Goal: Information Seeking & Learning: Learn about a topic

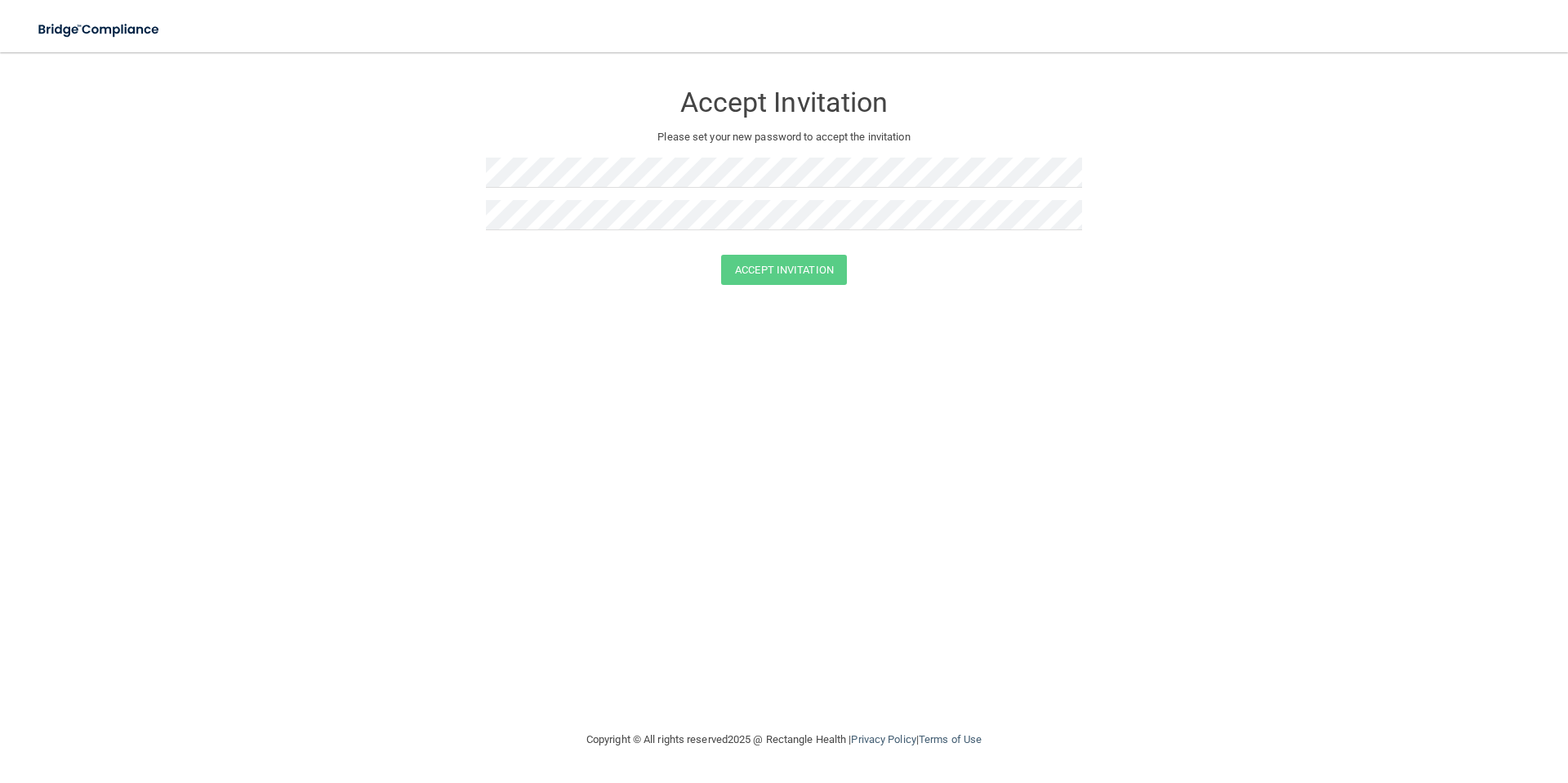
click at [752, 111] on h3 "Accept Invitation" at bounding box center [784, 103] width 596 height 30
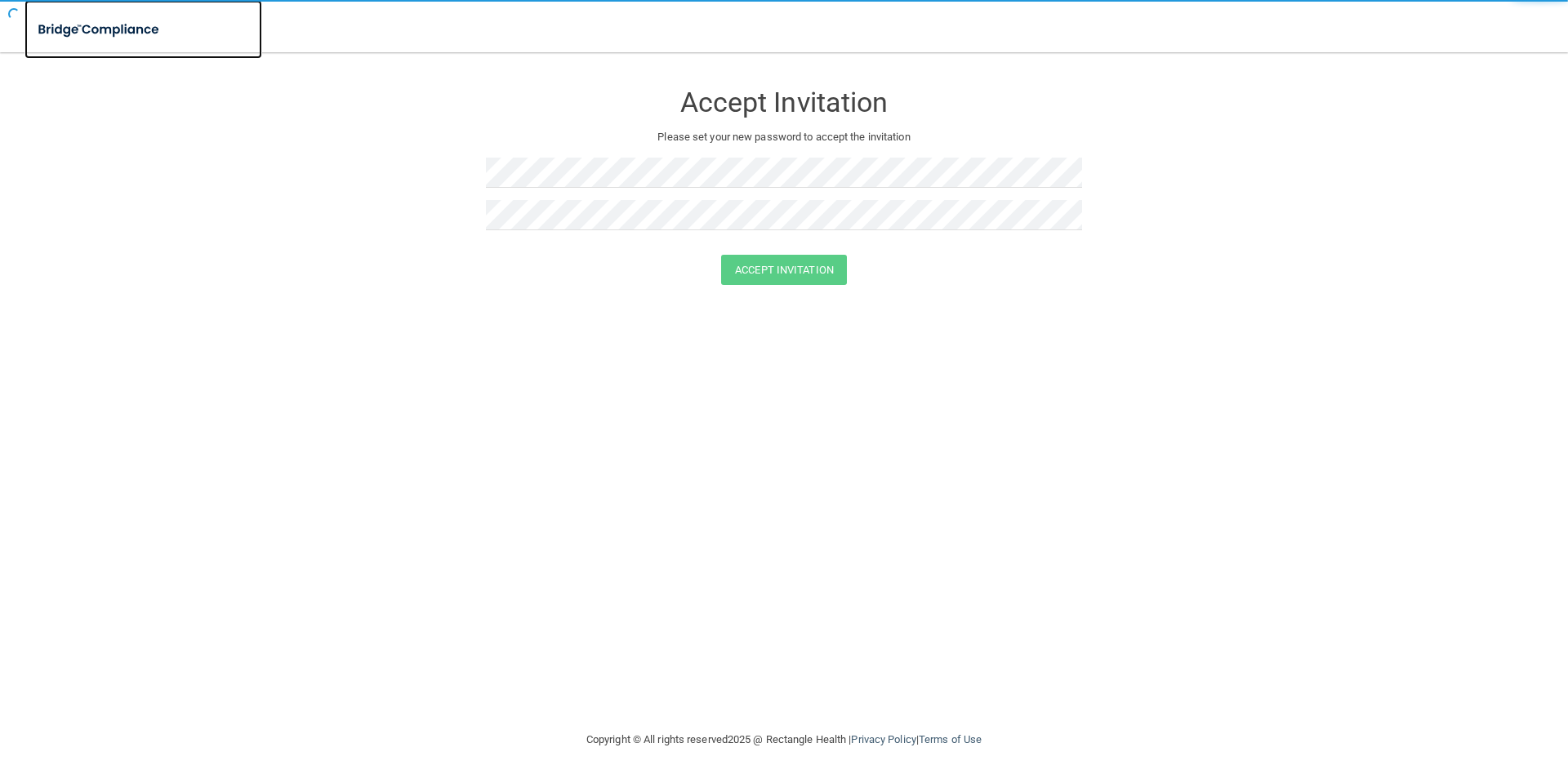
click at [88, 30] on img at bounding box center [99, 30] width 150 height 34
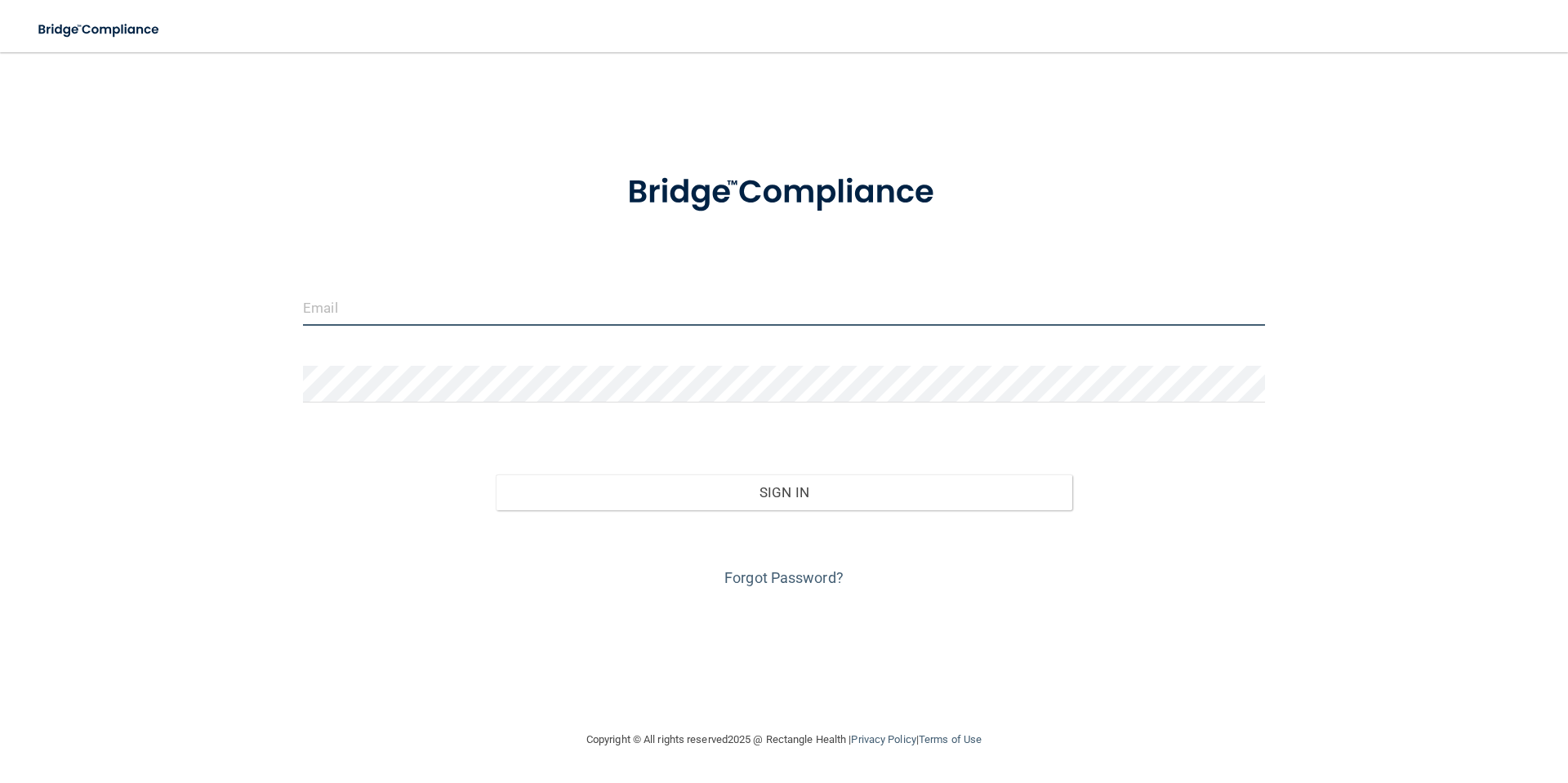
click at [384, 322] on input "email" at bounding box center [784, 308] width 962 height 36
type input "[EMAIL_ADDRESS][DOMAIN_NAME]"
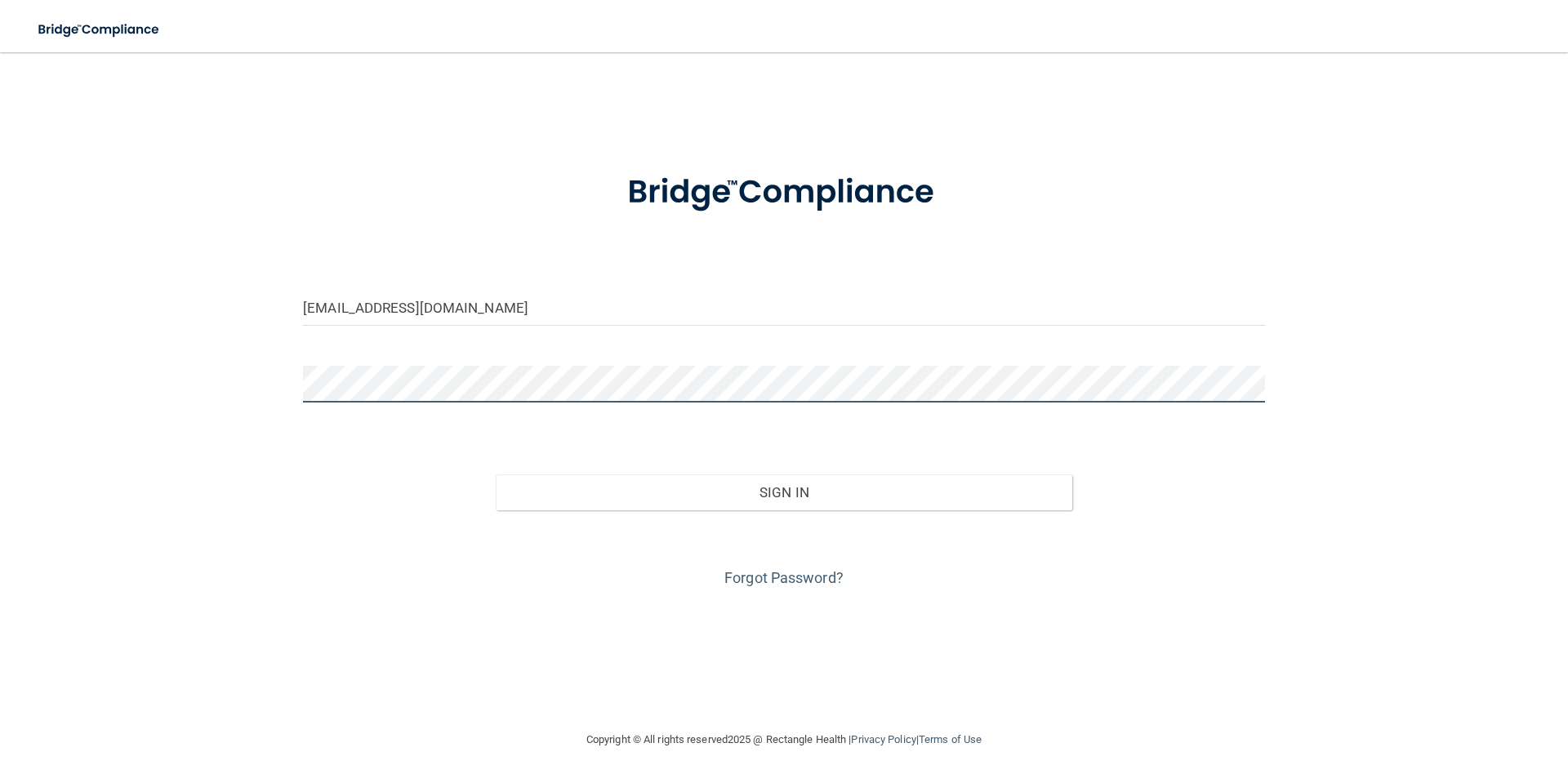
click at [495, 474] on button "Sign In" at bounding box center [784, 492] width 577 height 36
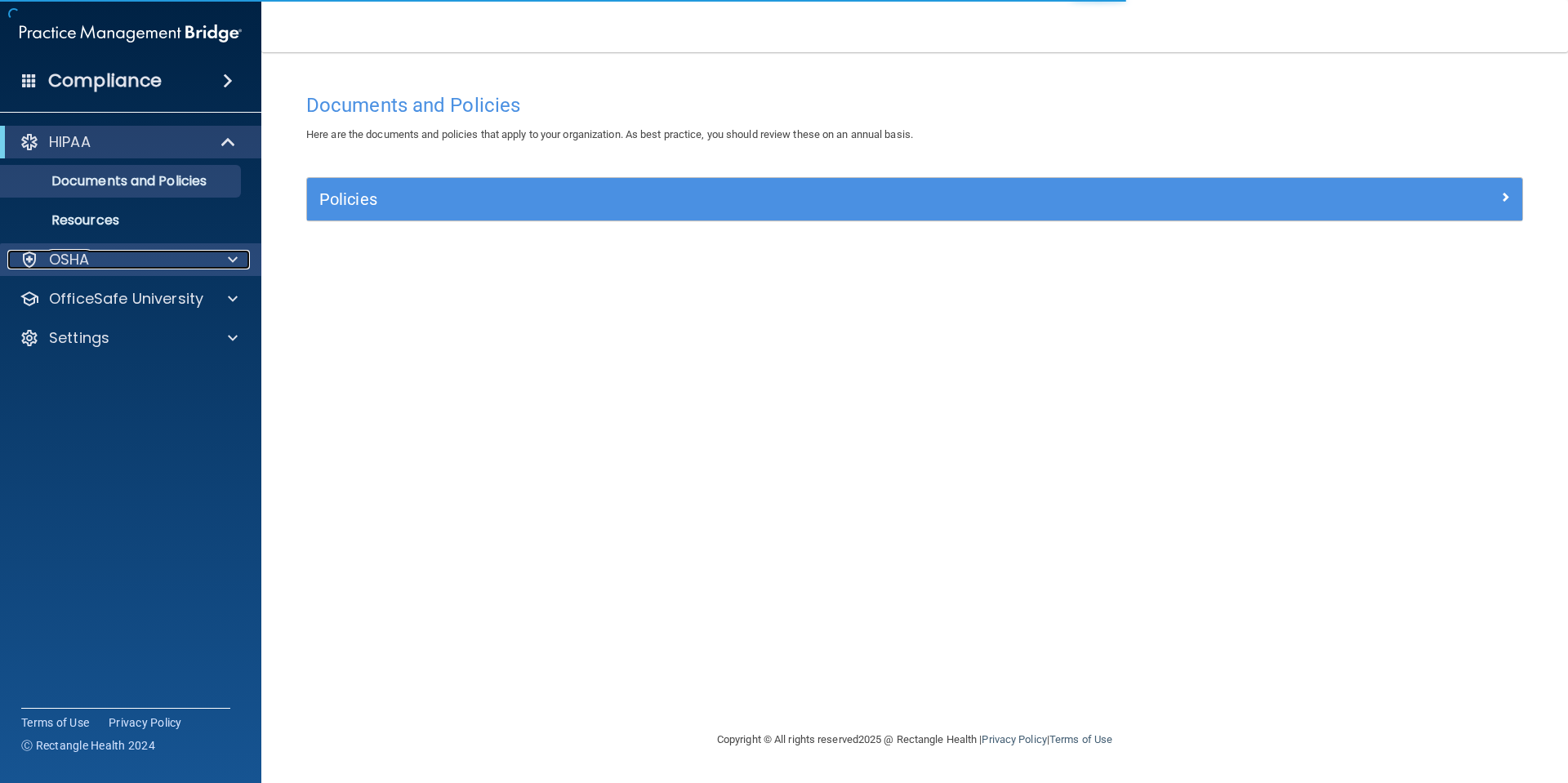
click at [174, 251] on div "OSHA" at bounding box center [108, 259] width 203 height 20
click at [183, 265] on div "OSHA" at bounding box center [108, 259] width 203 height 20
click at [194, 160] on ul "Documents and Policies Report an Incident Business Associates Emergency Plannin…" at bounding box center [131, 197] width 296 height 78
click at [199, 155] on div "HIPAA" at bounding box center [130, 143] width 262 height 33
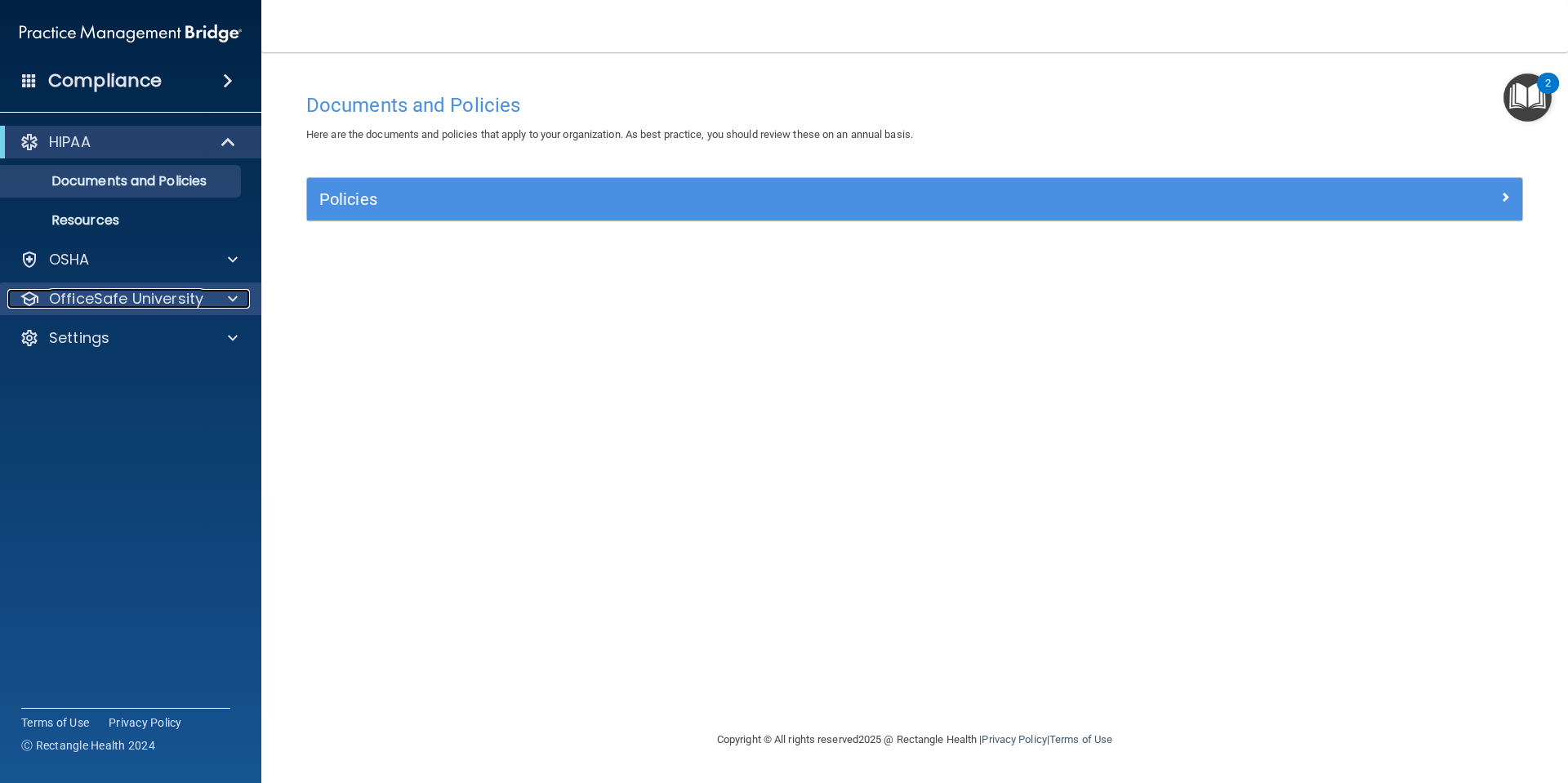
click at [211, 289] on div at bounding box center [229, 299] width 41 height 20
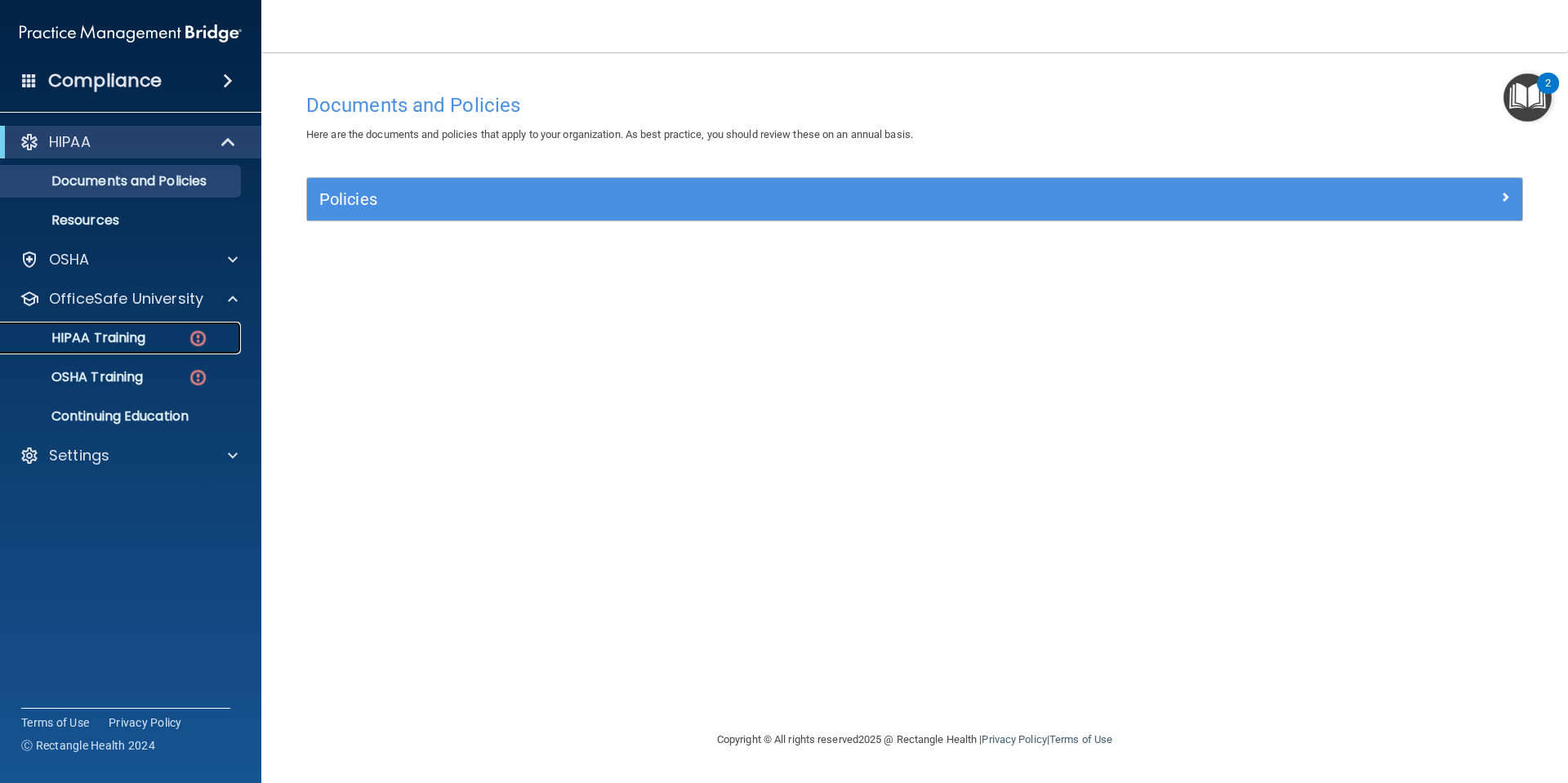
click at [137, 353] on link "HIPAA Training" at bounding box center [112, 338] width 257 height 33
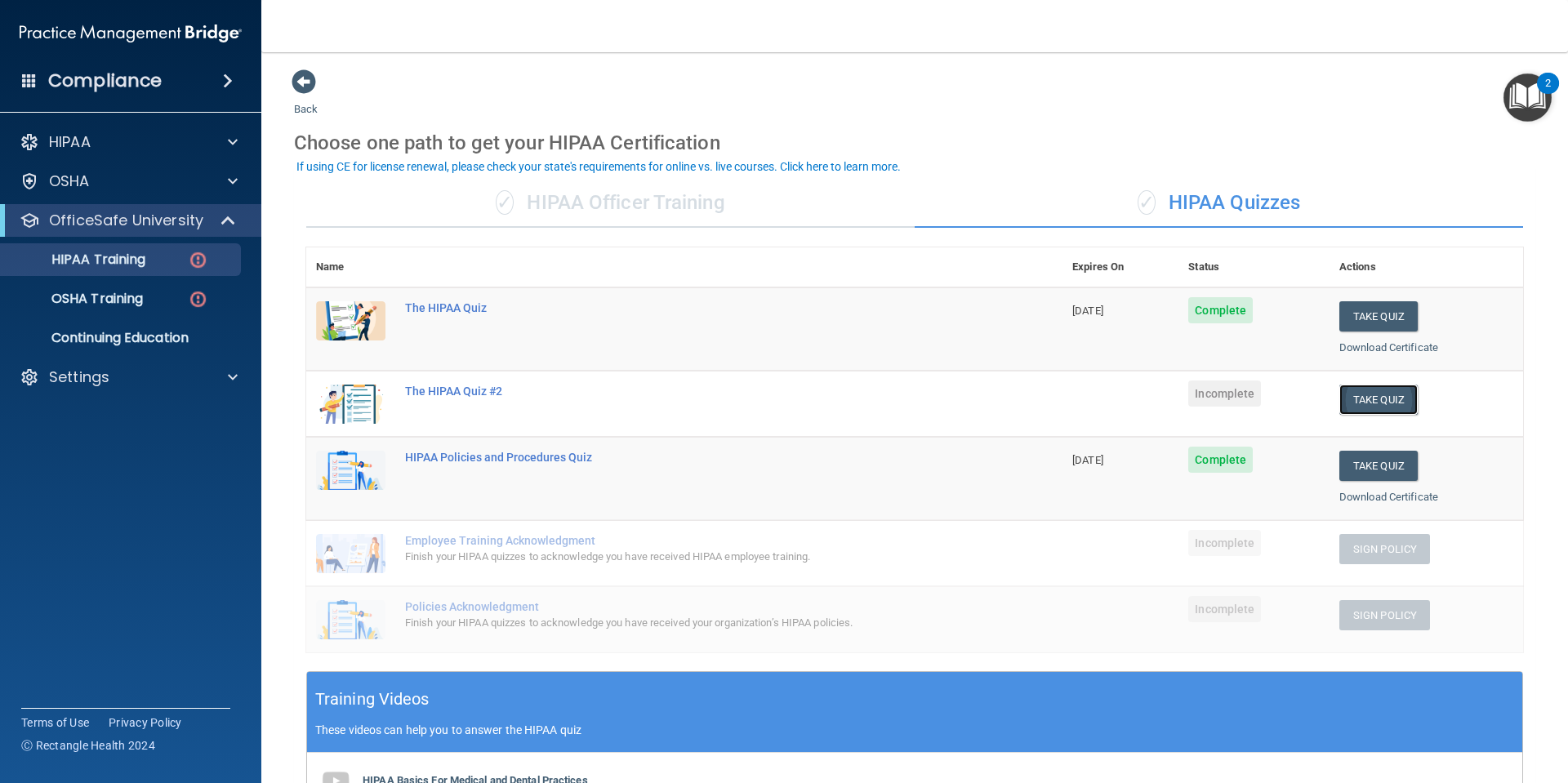
click at [1354, 403] on button "Take Quiz" at bounding box center [1379, 399] width 78 height 30
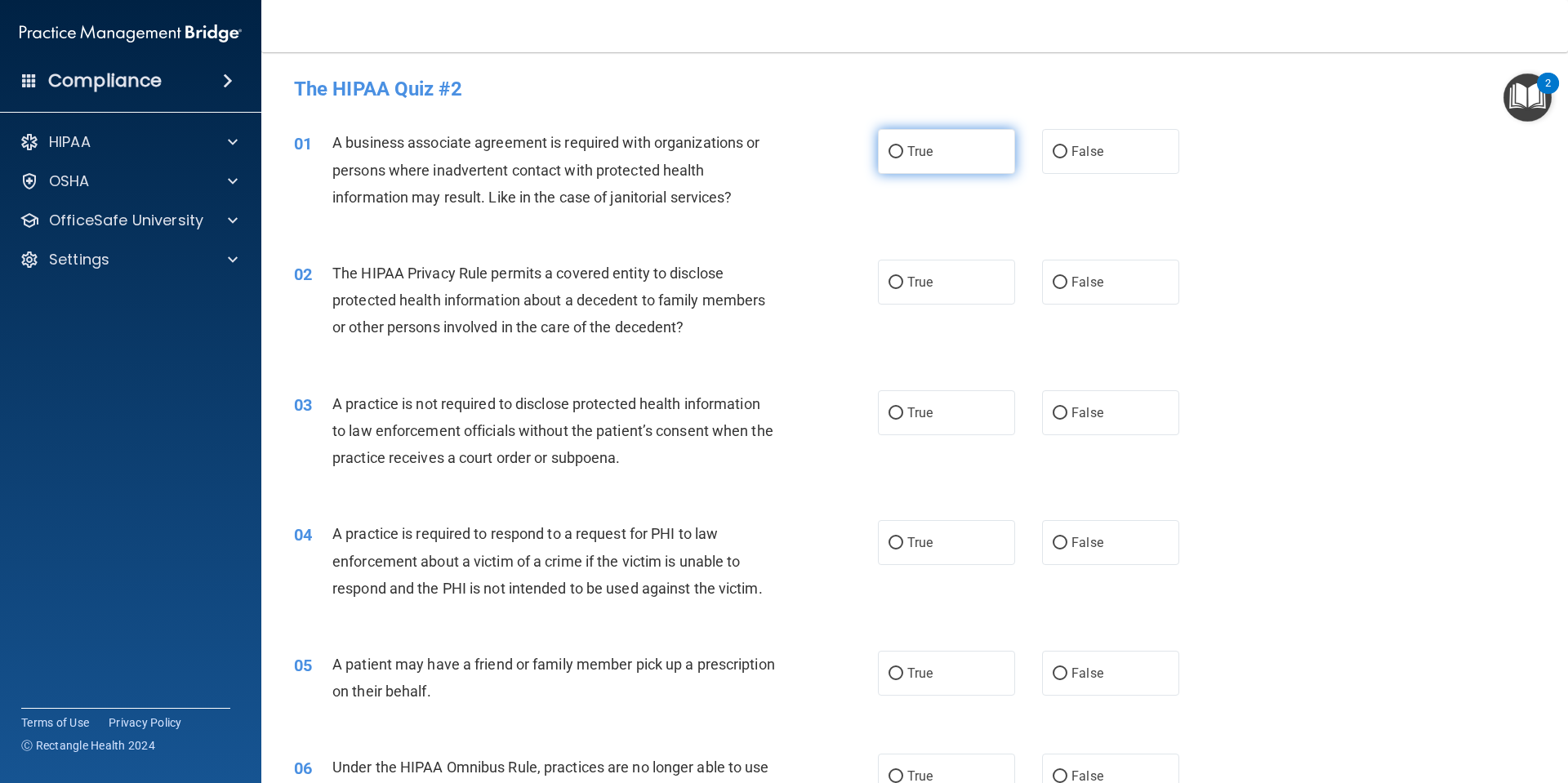
click at [927, 159] on label "True" at bounding box center [947, 151] width 137 height 45
click at [903, 158] on input "True" at bounding box center [895, 152] width 15 height 12
radio input "true"
click at [1004, 159] on label "True" at bounding box center [947, 151] width 137 height 45
click at [903, 158] on input "True" at bounding box center [895, 152] width 15 height 12
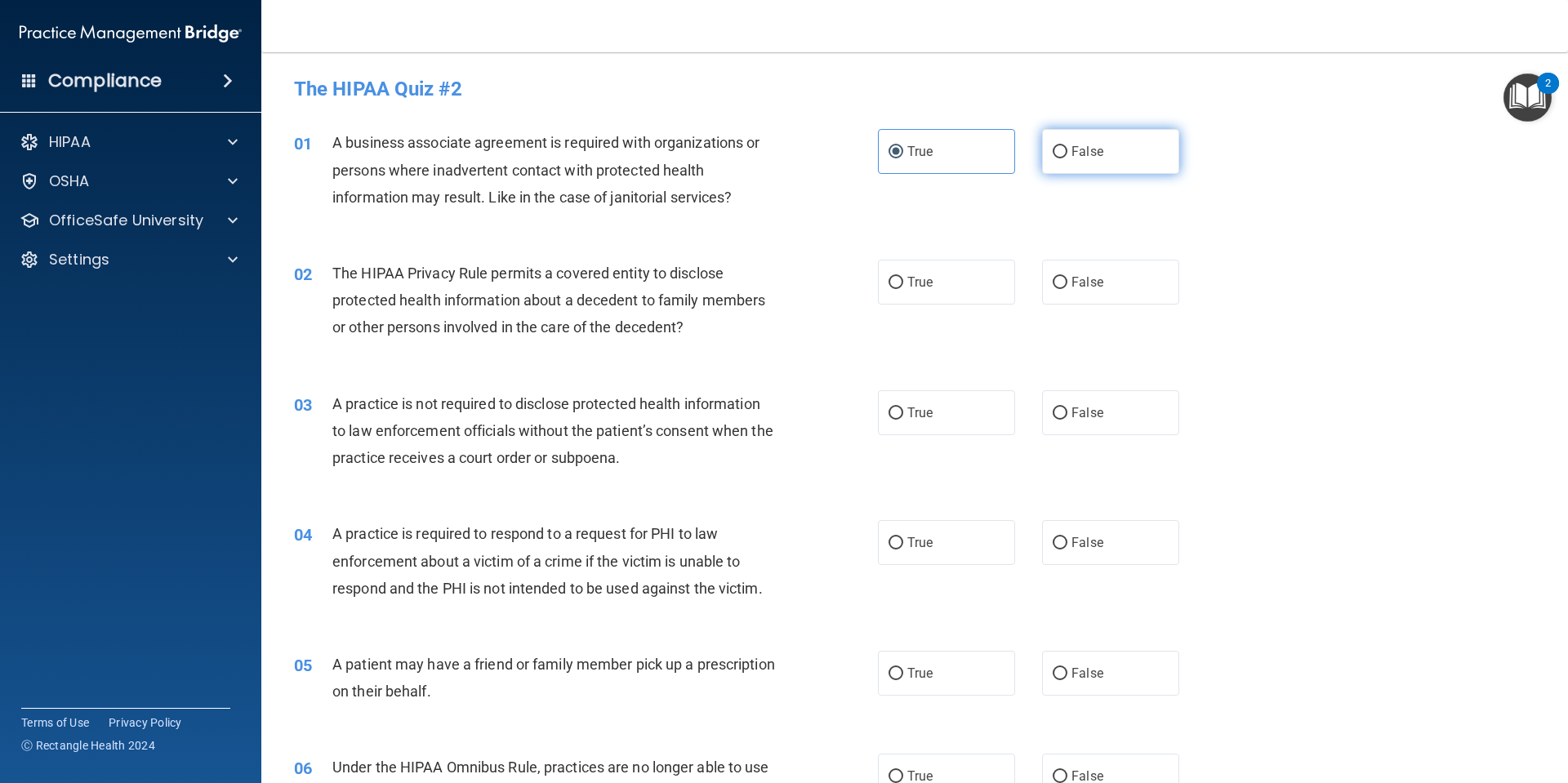
click at [1061, 159] on label "False" at bounding box center [1111, 151] width 137 height 45
click at [1061, 158] on input "False" at bounding box center [1060, 152] width 15 height 12
radio input "true"
click at [907, 149] on span "True" at bounding box center [920, 151] width 25 height 16
click at [903, 149] on input "True" at bounding box center [895, 152] width 15 height 12
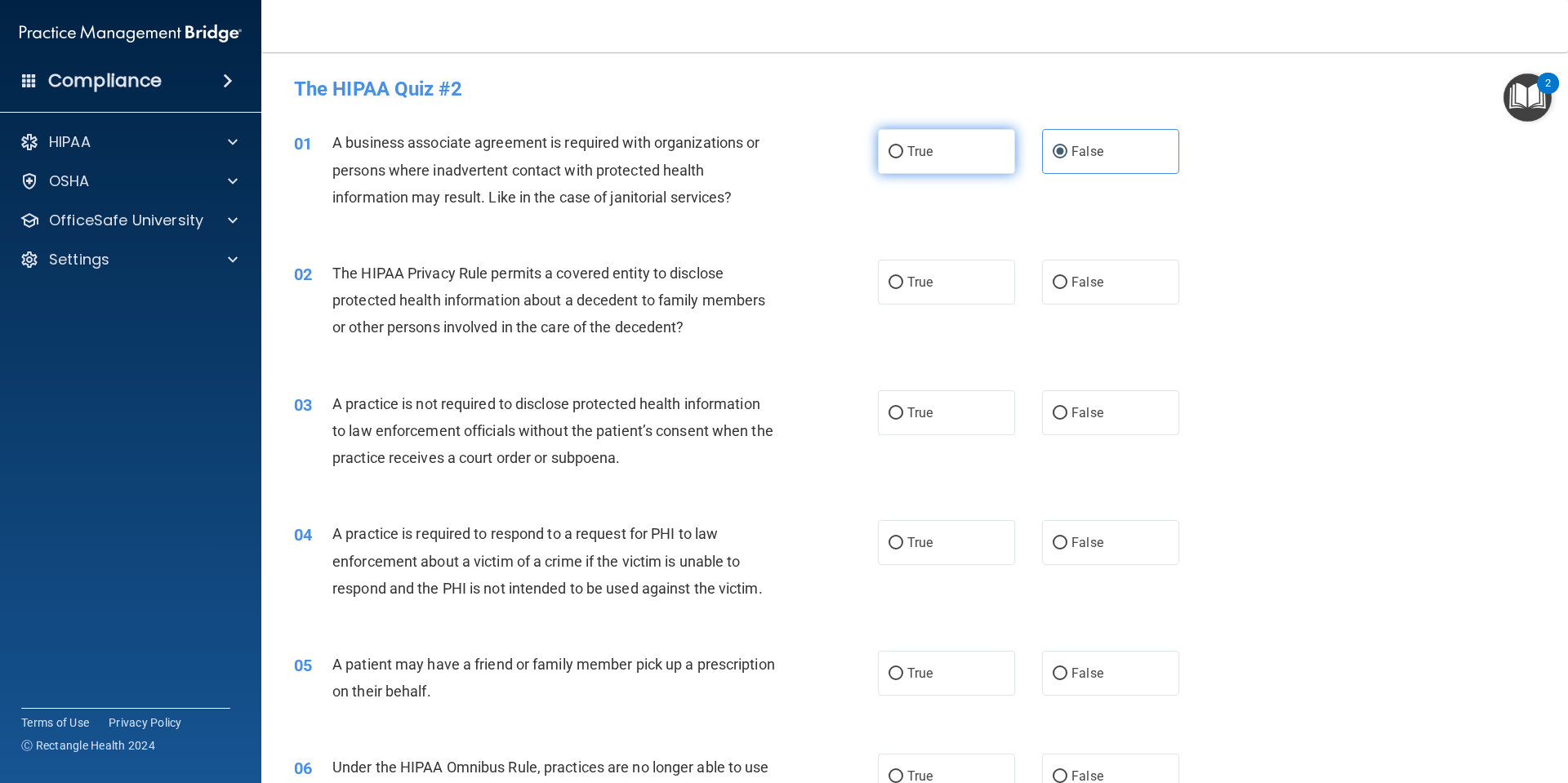
radio input "true"
click at [1042, 152] on label "False" at bounding box center [1111, 151] width 137 height 45
click at [1053, 152] on input "False" at bounding box center [1060, 152] width 15 height 12
radio input "true"
click at [981, 152] on label "True" at bounding box center [947, 151] width 137 height 45
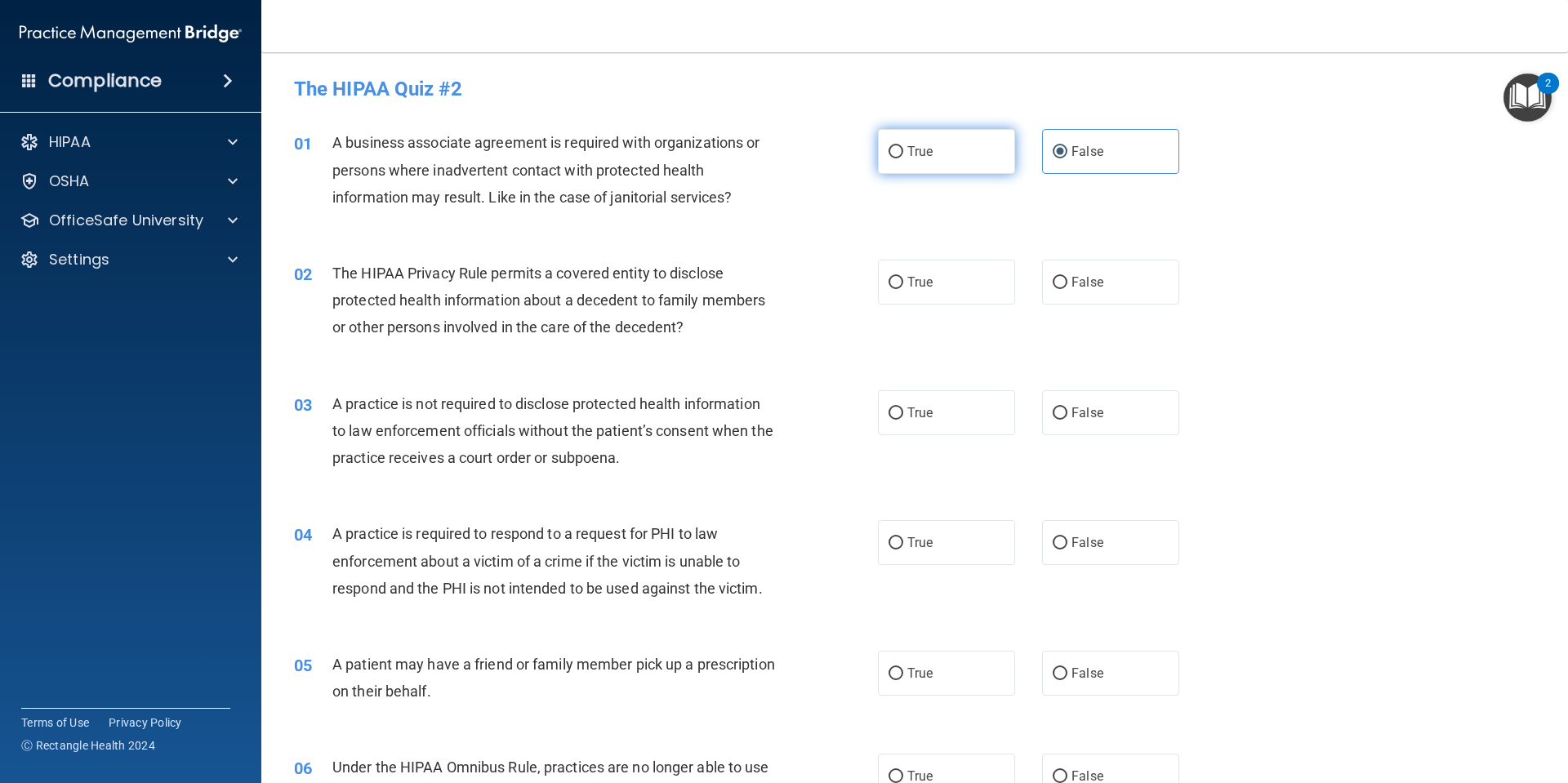
click at [903, 152] on input "True" at bounding box center [895, 152] width 15 height 12
radio input "true"
radio input "false"
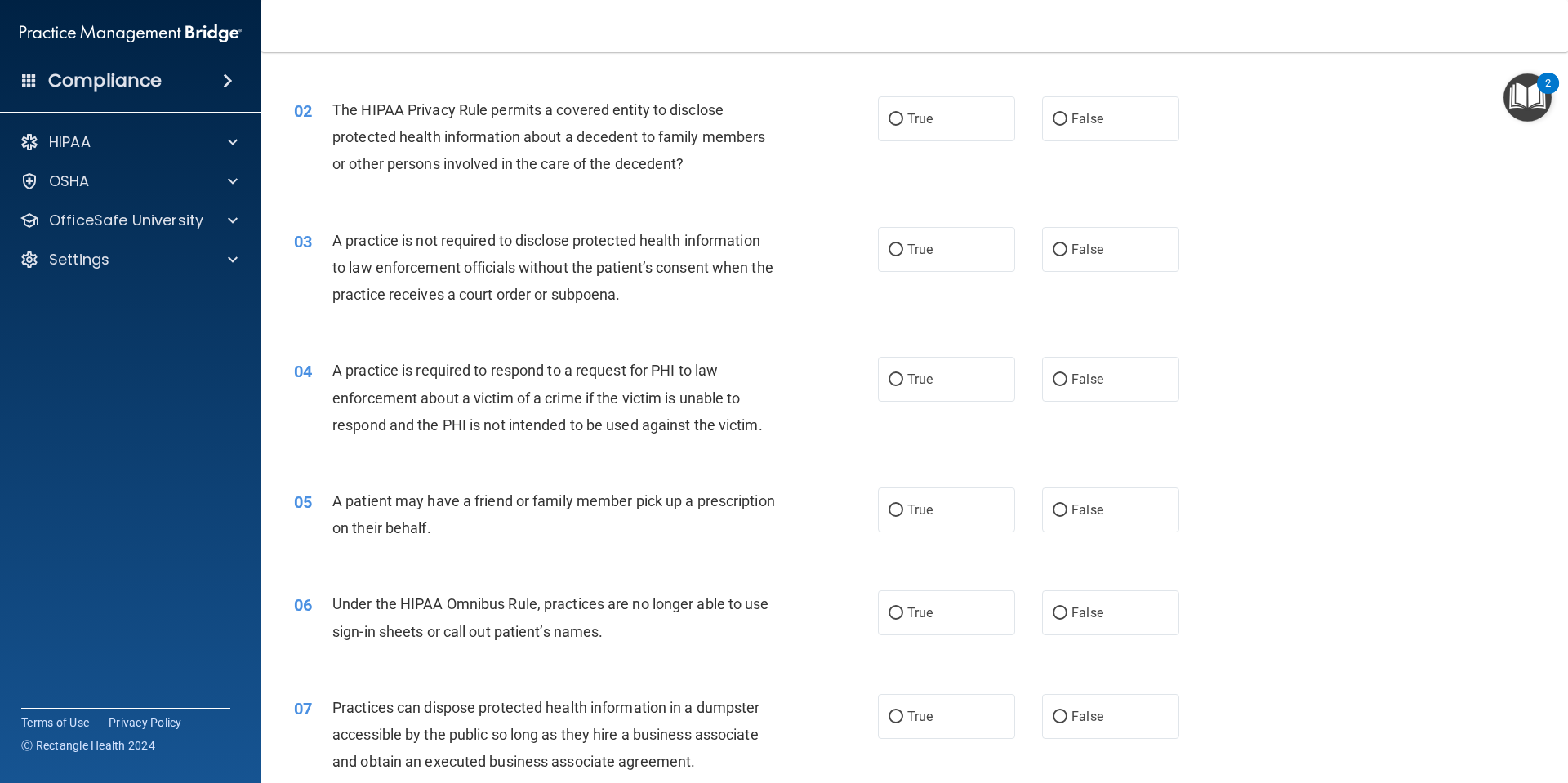
scroll to position [82, 0]
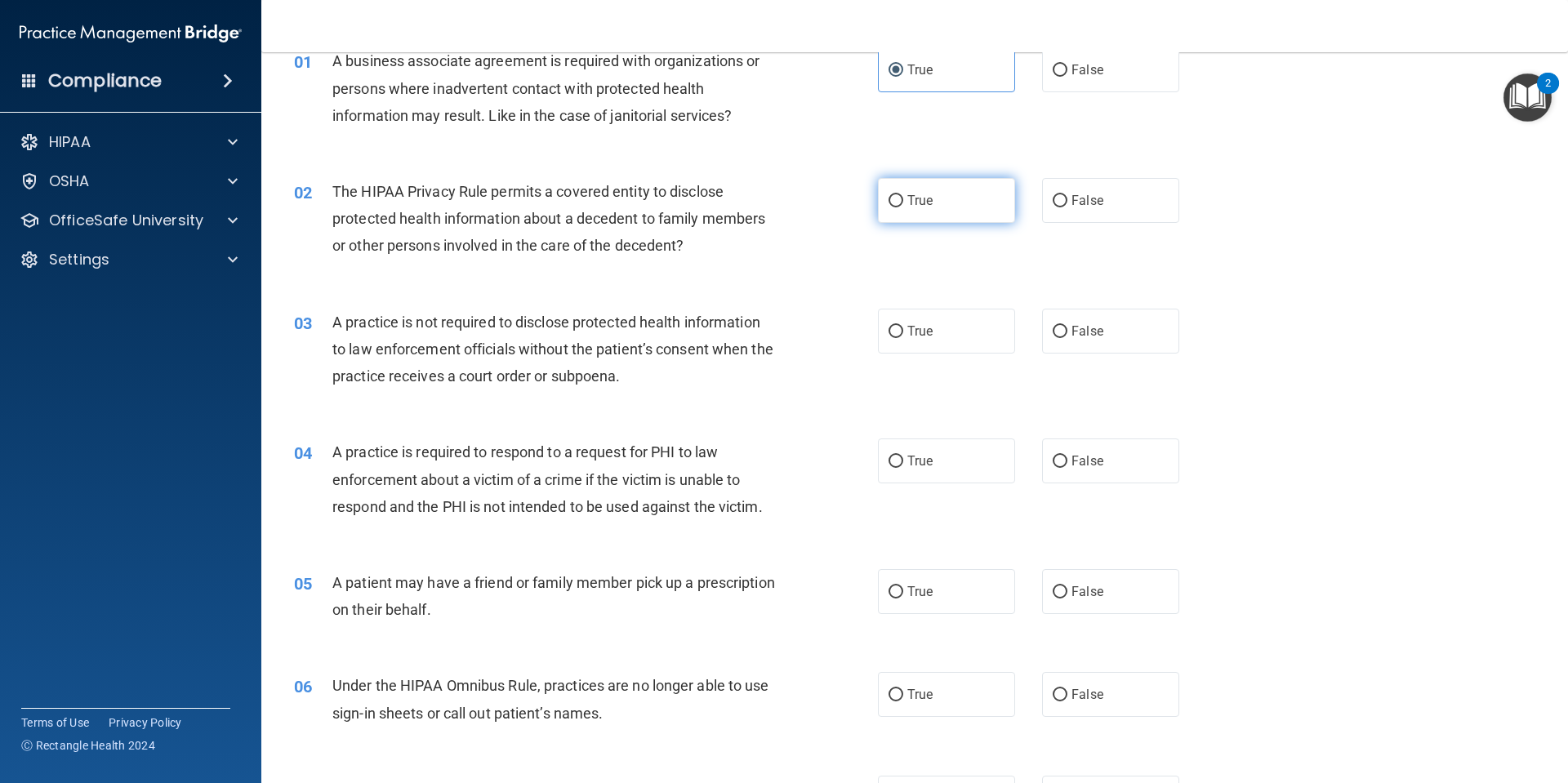
click at [946, 193] on label "True" at bounding box center [947, 201] width 137 height 45
click at [903, 196] on input "True" at bounding box center [895, 202] width 15 height 12
radio input "true"
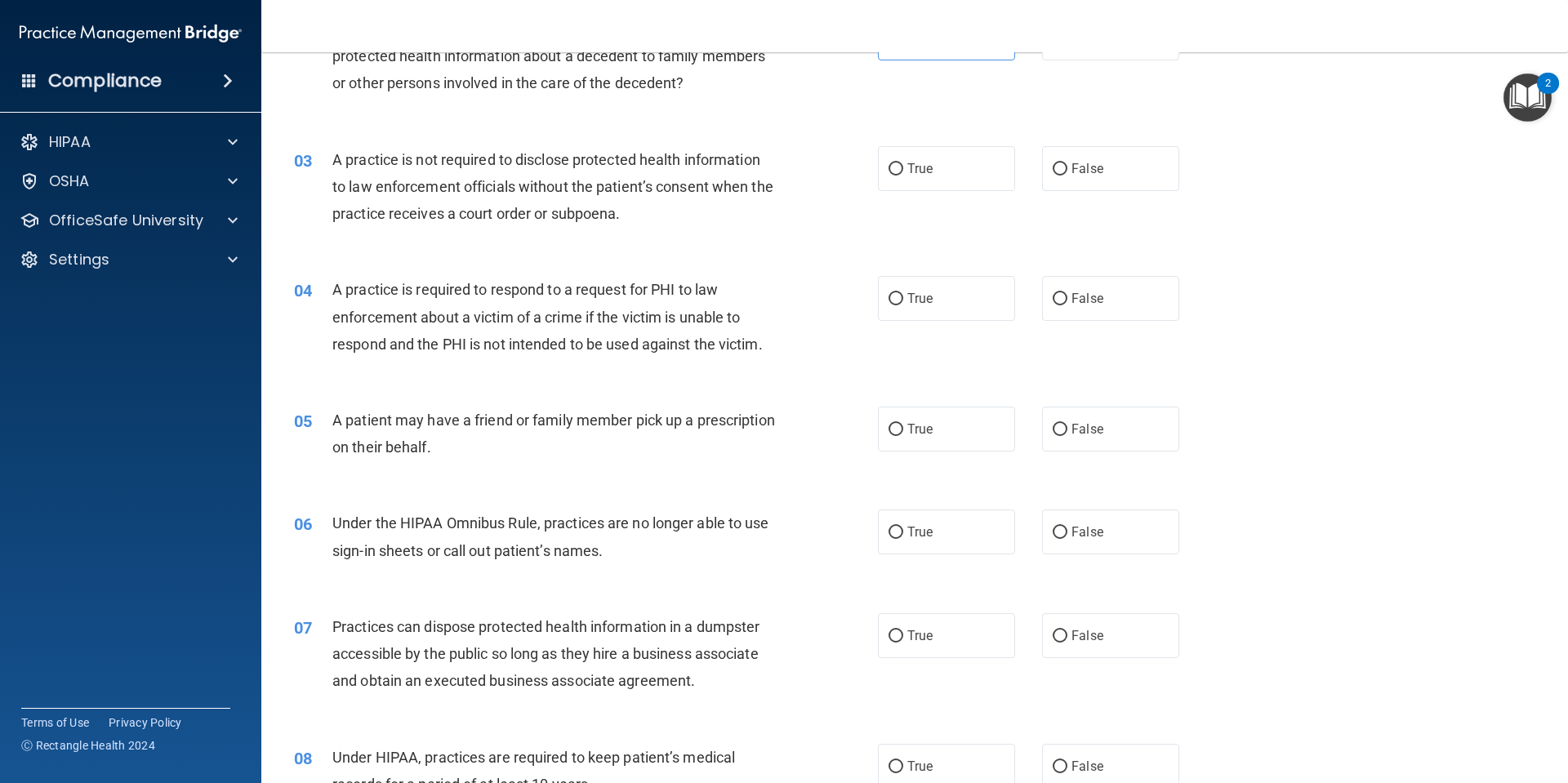
scroll to position [245, 0]
click at [1095, 157] on label "False" at bounding box center [1111, 168] width 137 height 45
click at [1067, 163] on input "False" at bounding box center [1060, 169] width 15 height 12
radio input "true"
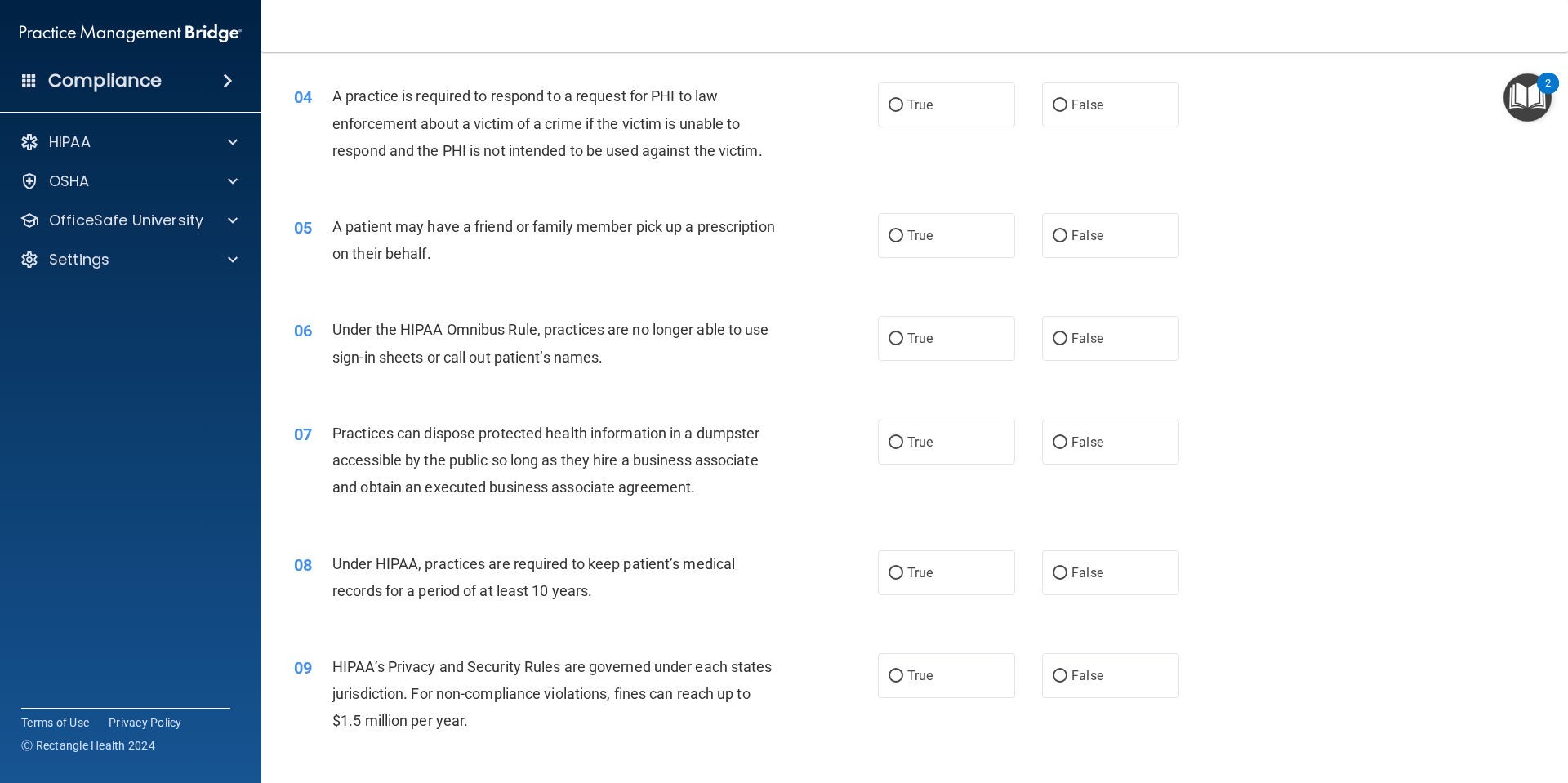
scroll to position [408, 0]
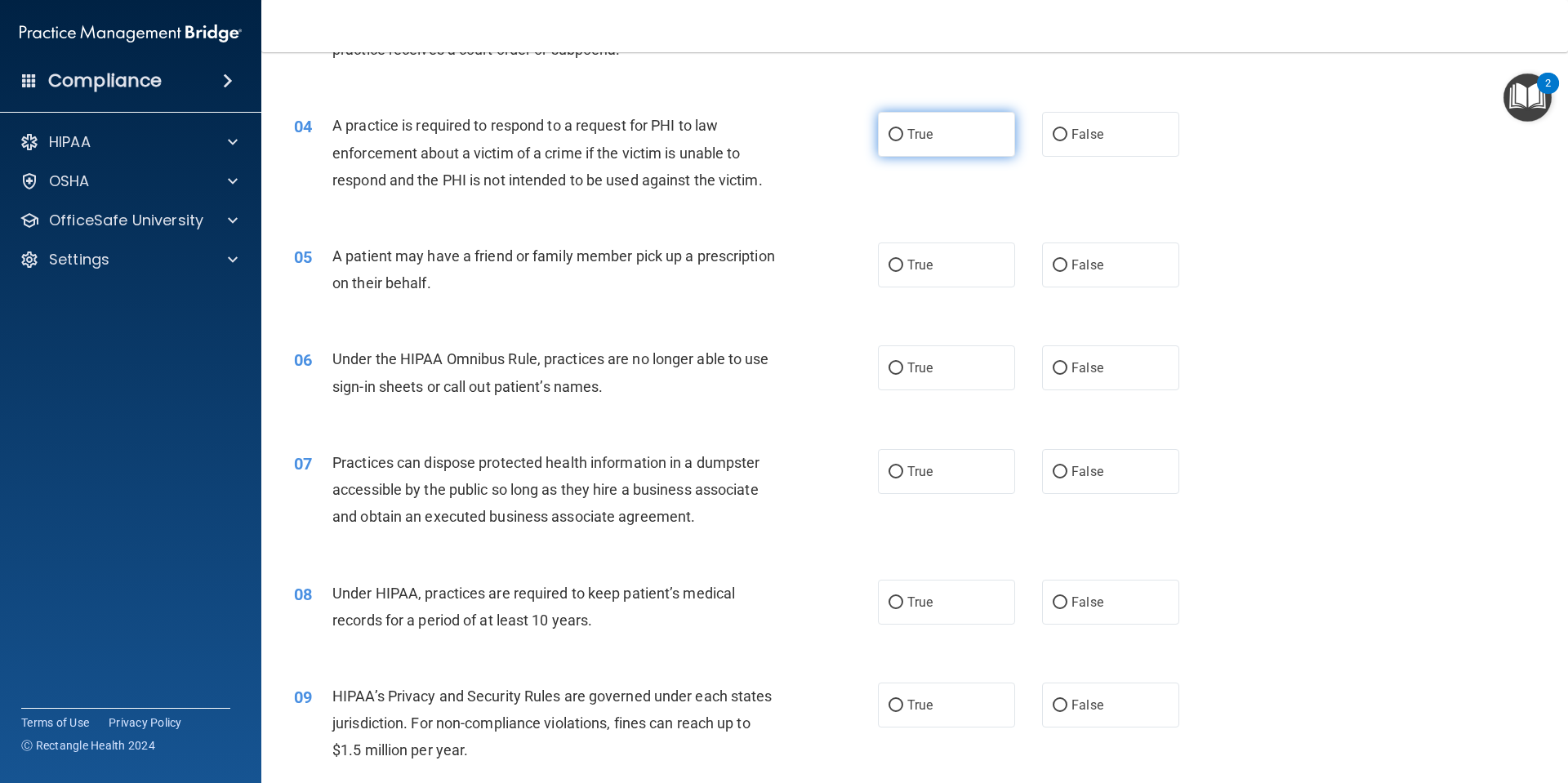
drag, startPoint x: 933, startPoint y: 122, endPoint x: 926, endPoint y: 140, distance: 19.3
click at [933, 125] on label "True" at bounding box center [947, 135] width 137 height 45
click at [903, 129] on input "True" at bounding box center [895, 135] width 15 height 12
radio input "true"
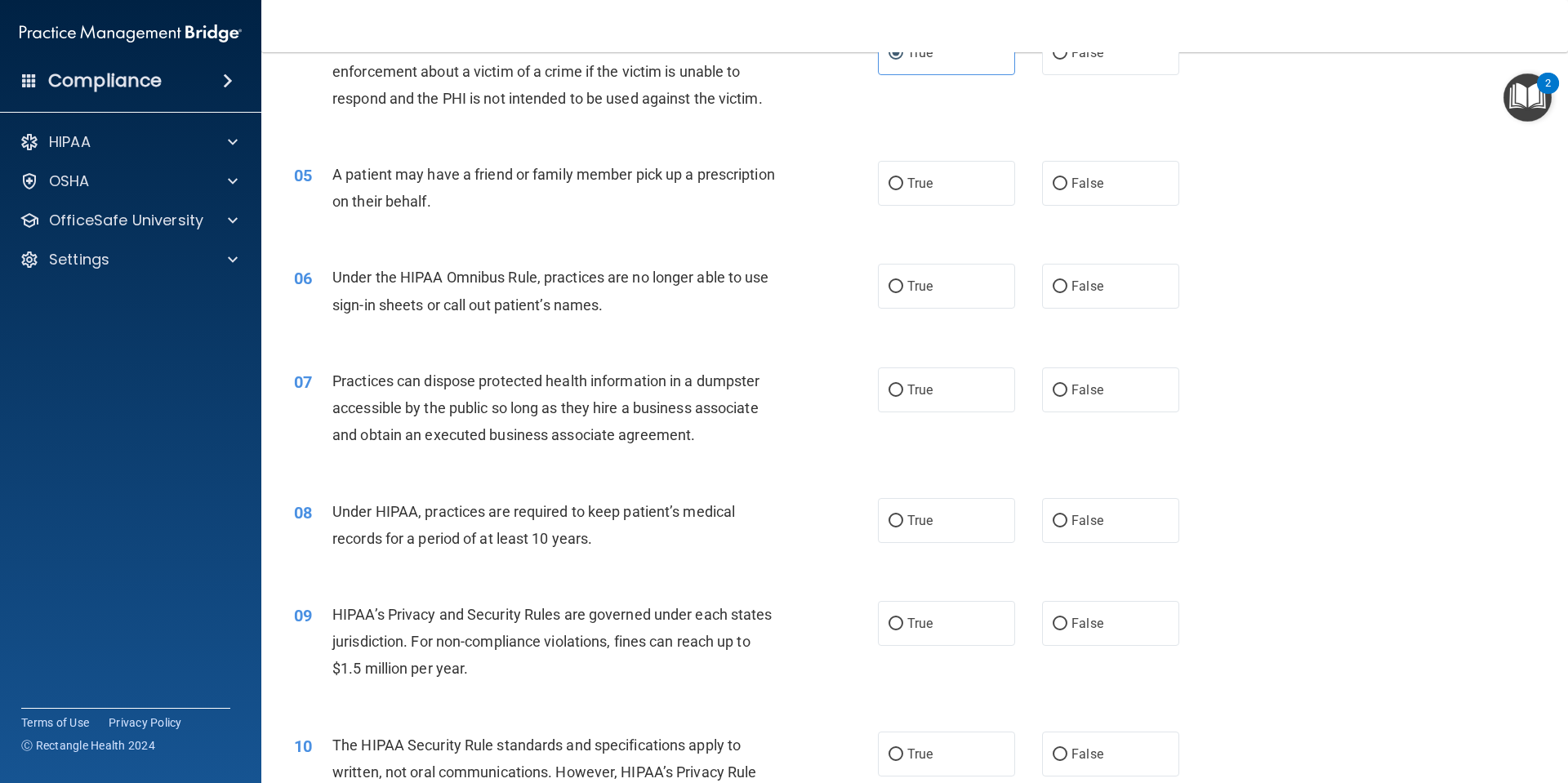
scroll to position [572, 0]
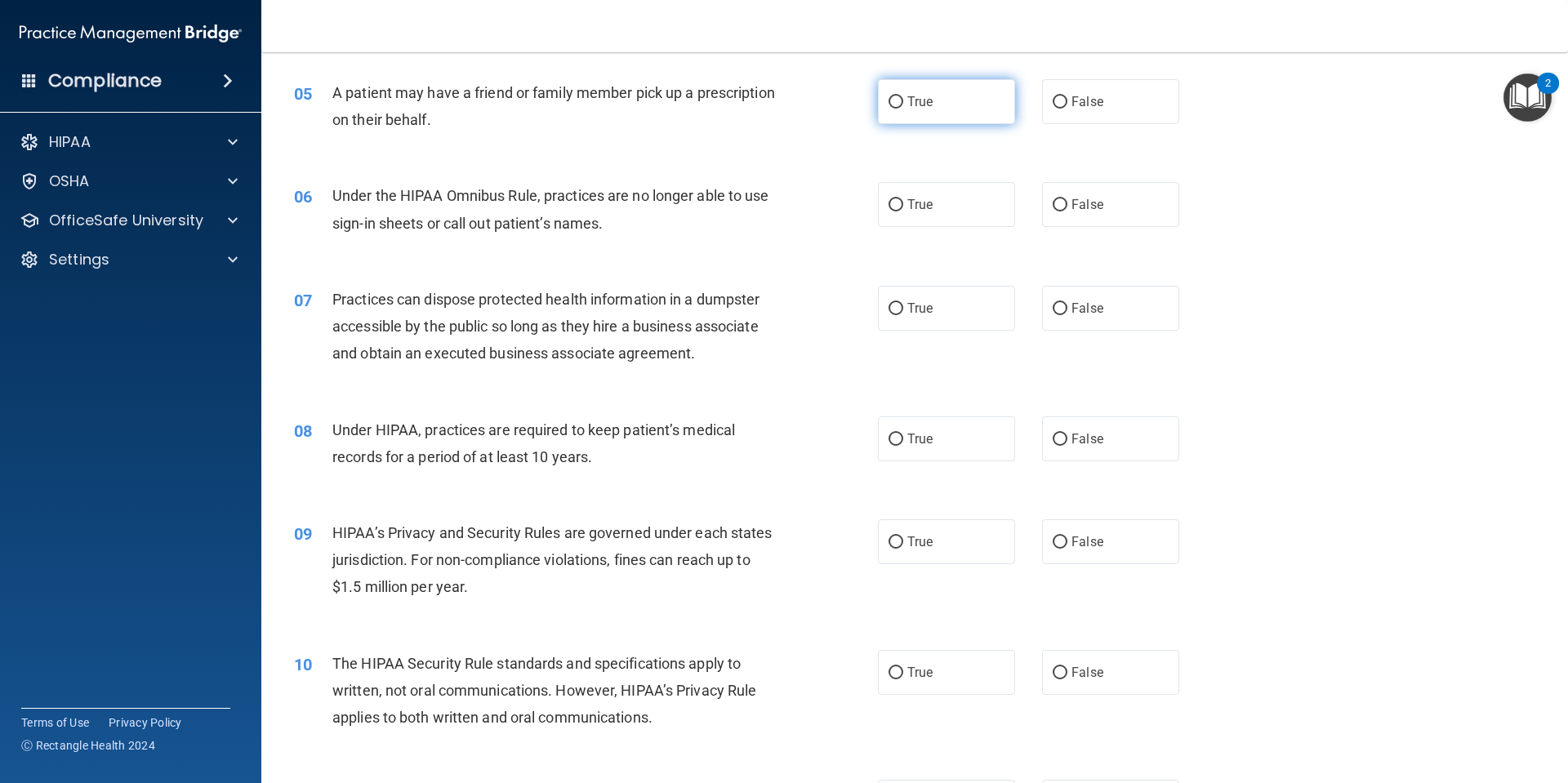
click at [908, 115] on label "True" at bounding box center [947, 102] width 137 height 45
click at [903, 109] on input "True" at bounding box center [895, 103] width 15 height 12
radio input "true"
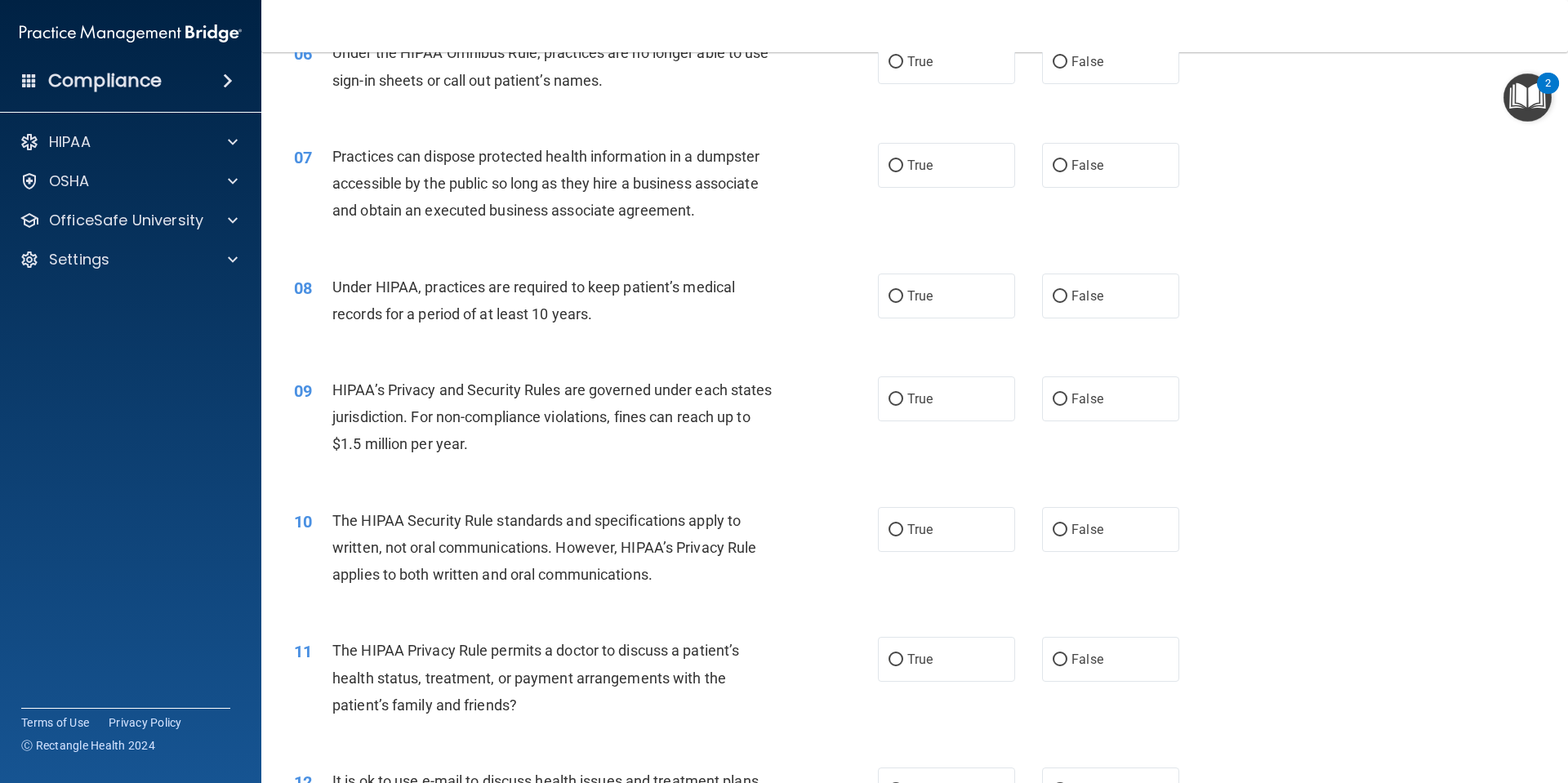
scroll to position [654, 0]
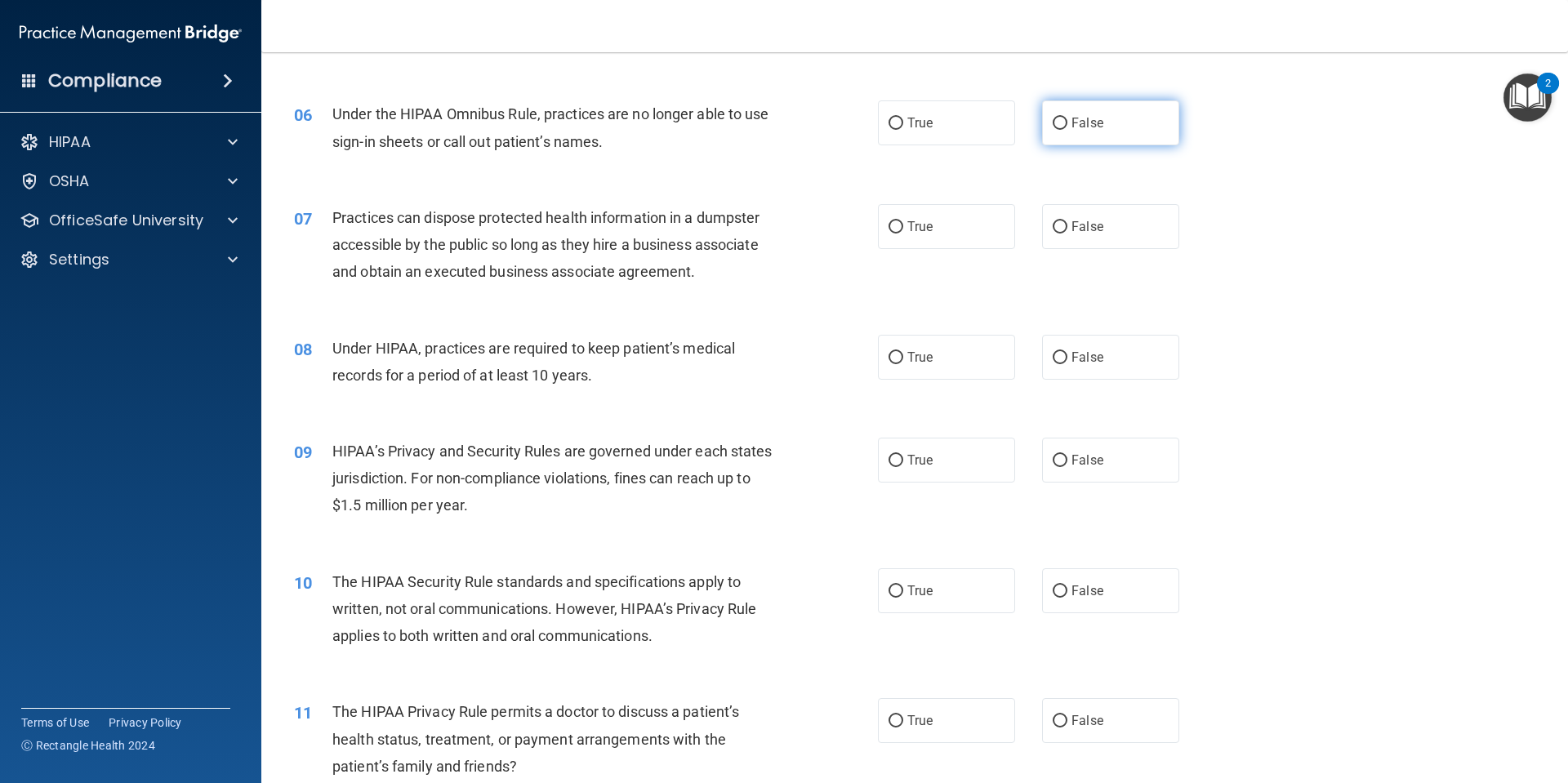
click at [1113, 122] on label "False" at bounding box center [1111, 123] width 137 height 45
click at [1067, 122] on input "False" at bounding box center [1060, 123] width 15 height 12
radio input "true"
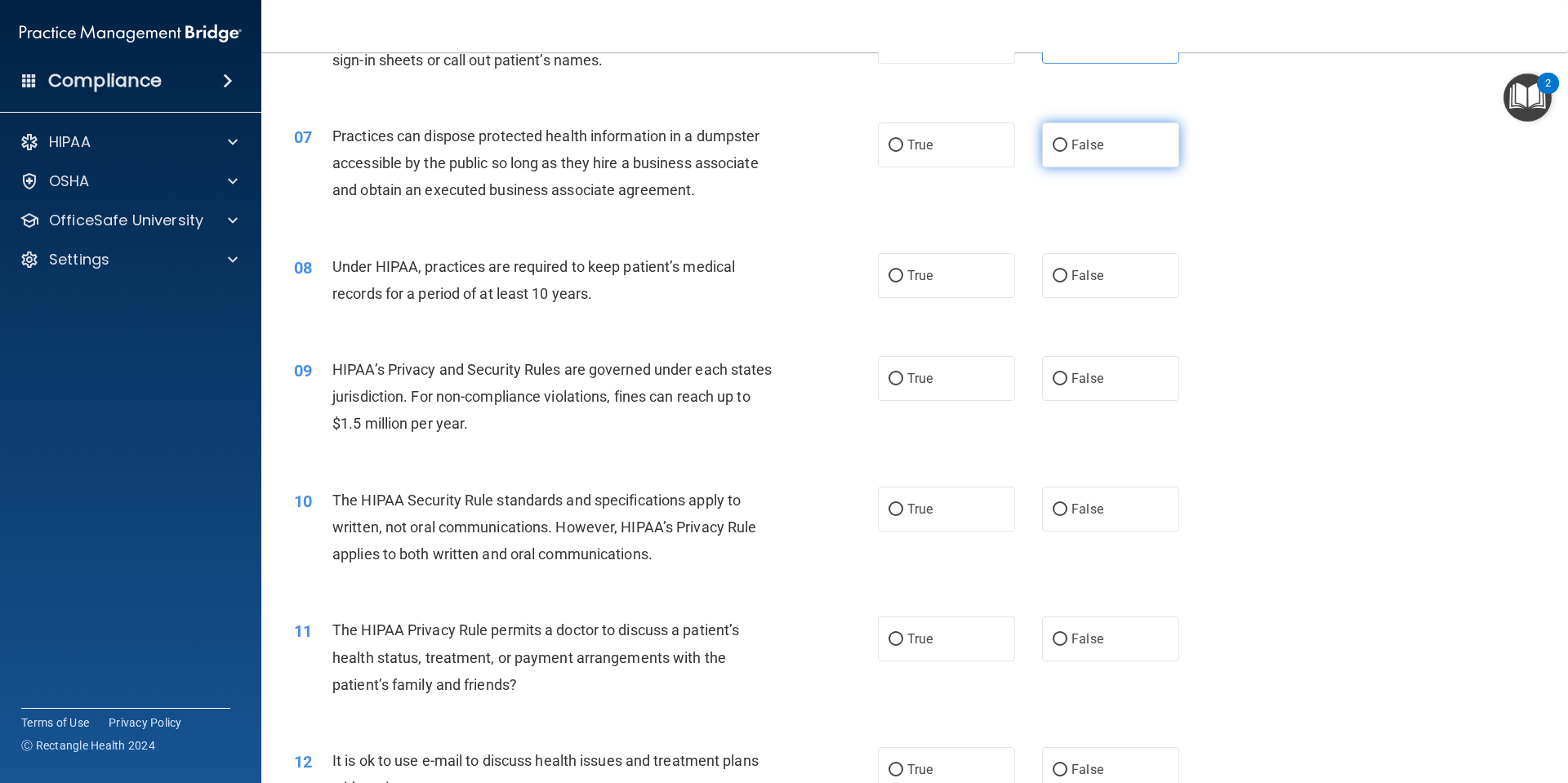
click at [1117, 144] on label "False" at bounding box center [1111, 145] width 137 height 45
click at [1067, 144] on input "False" at bounding box center [1060, 146] width 15 height 12
radio input "true"
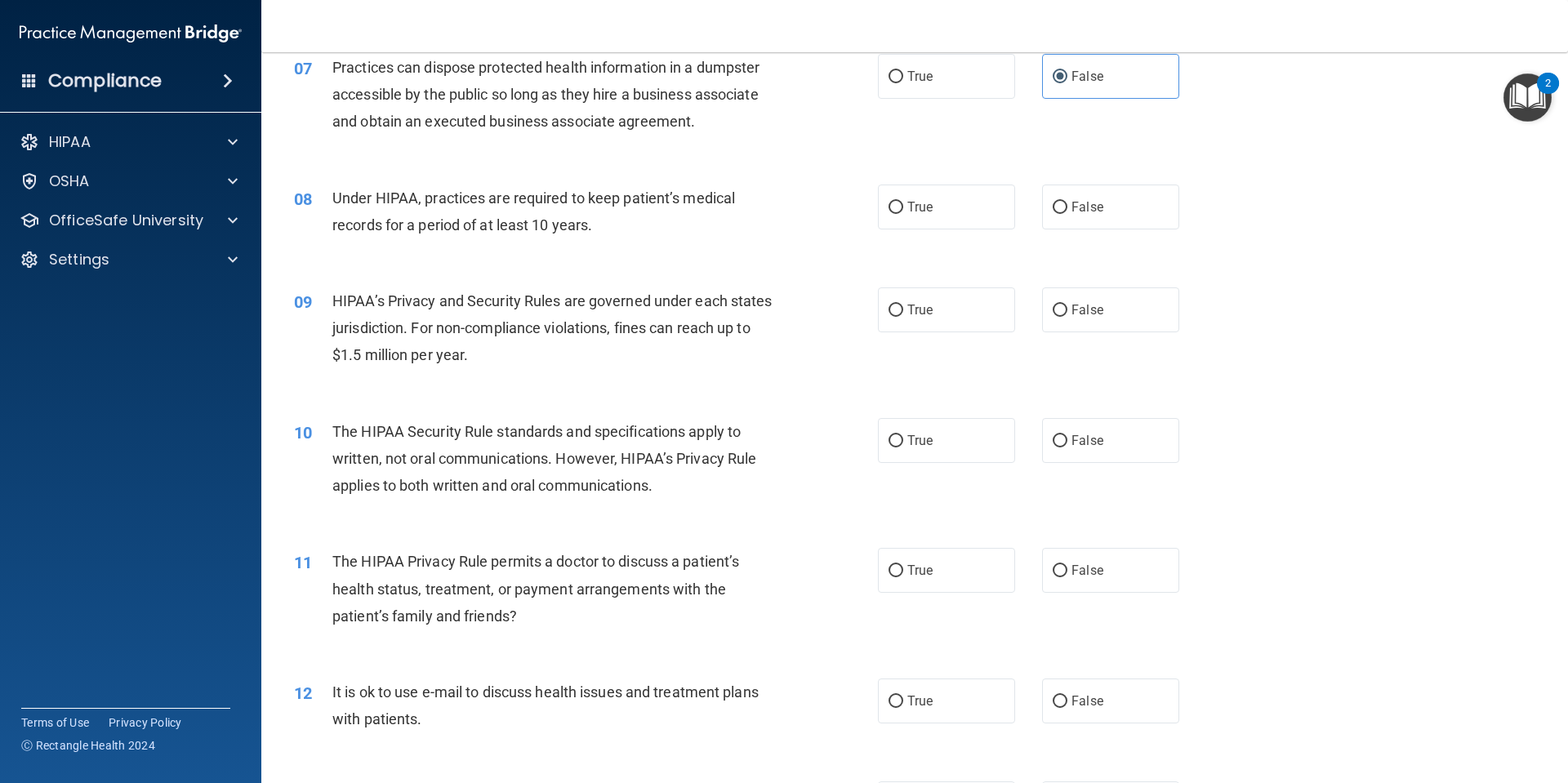
scroll to position [898, 0]
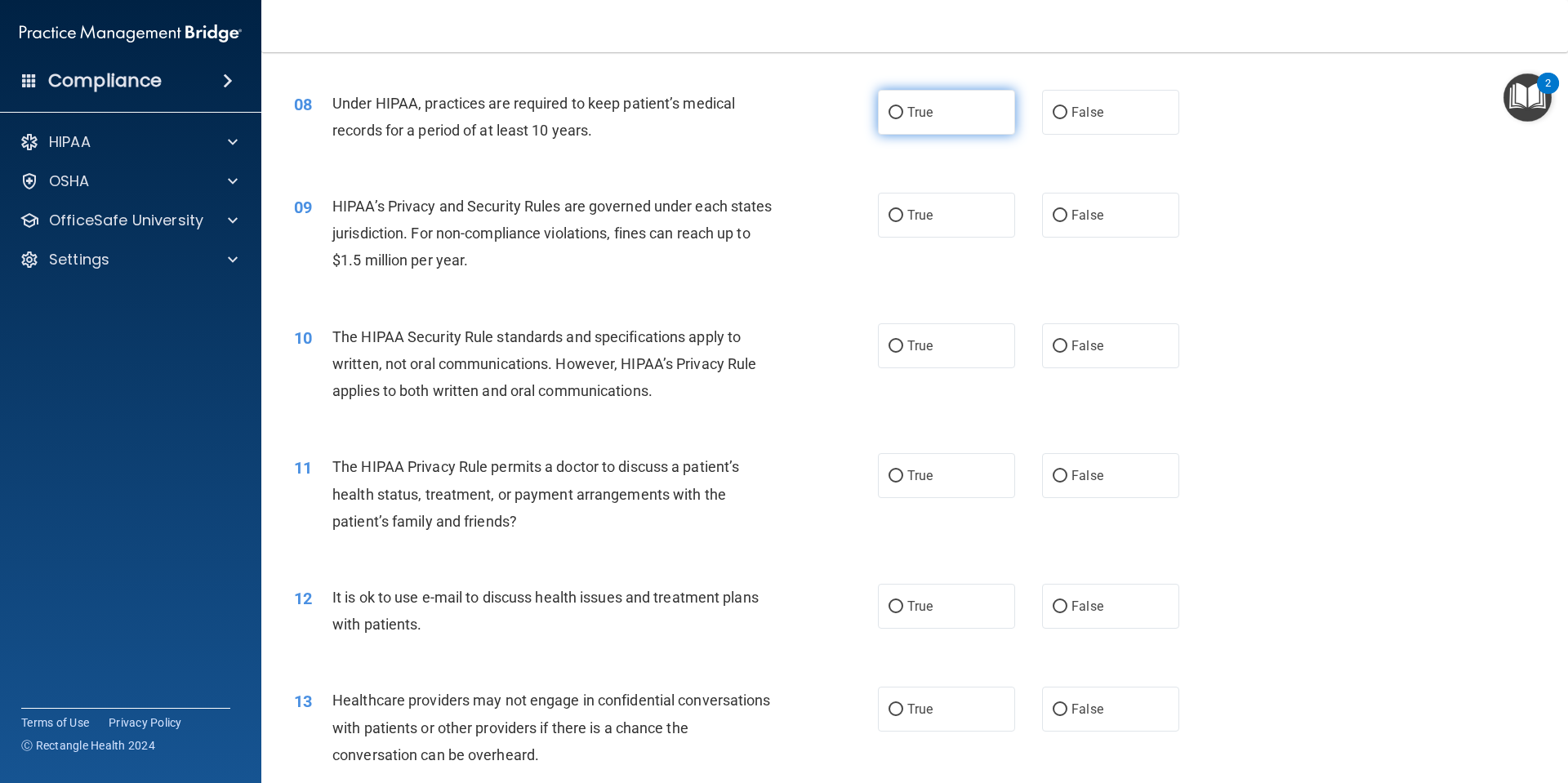
click at [925, 109] on span "True" at bounding box center [920, 112] width 25 height 16
click at [903, 109] on input "True" at bounding box center [895, 113] width 15 height 12
radio input "true"
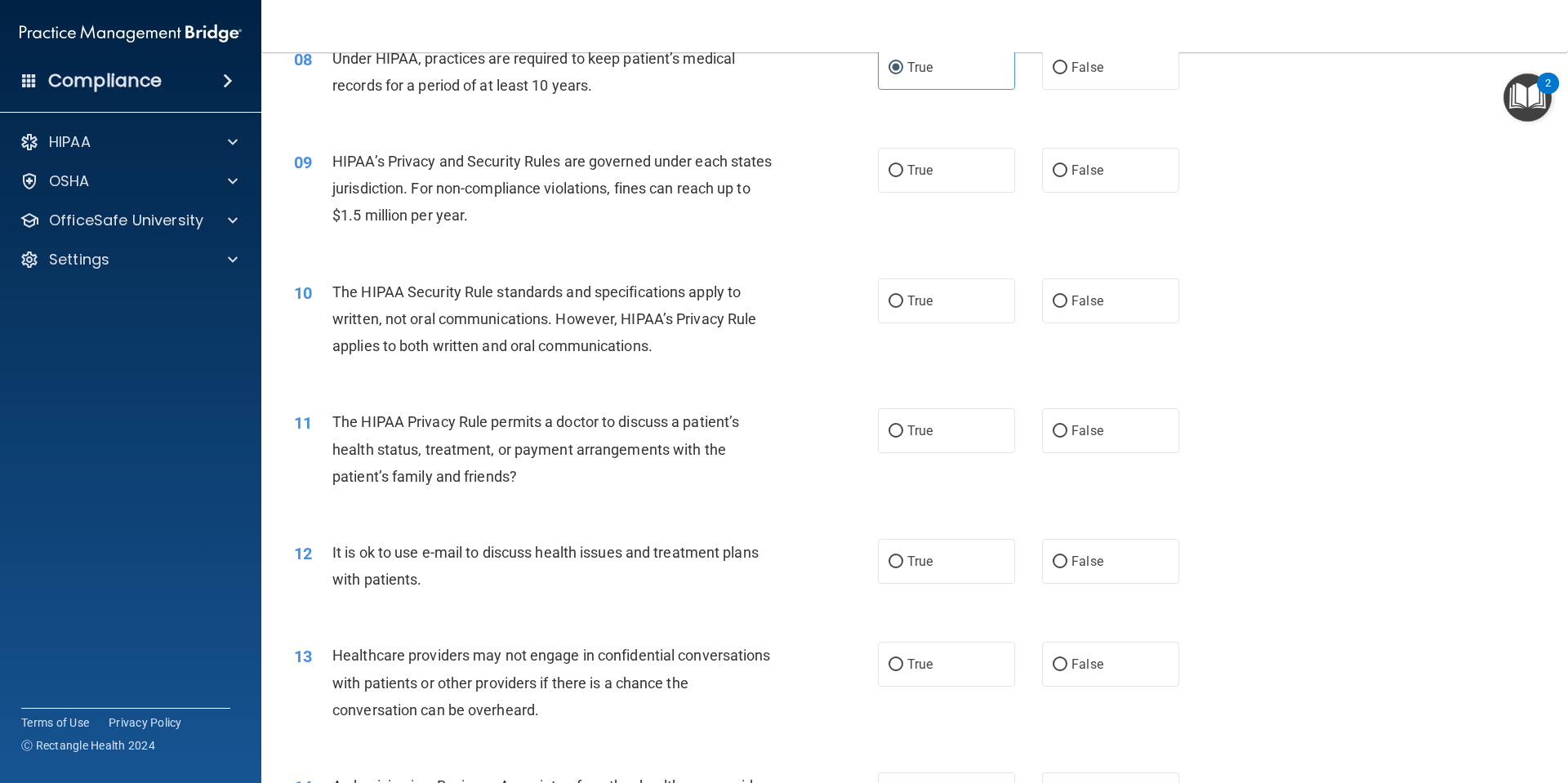
scroll to position [979, 0]
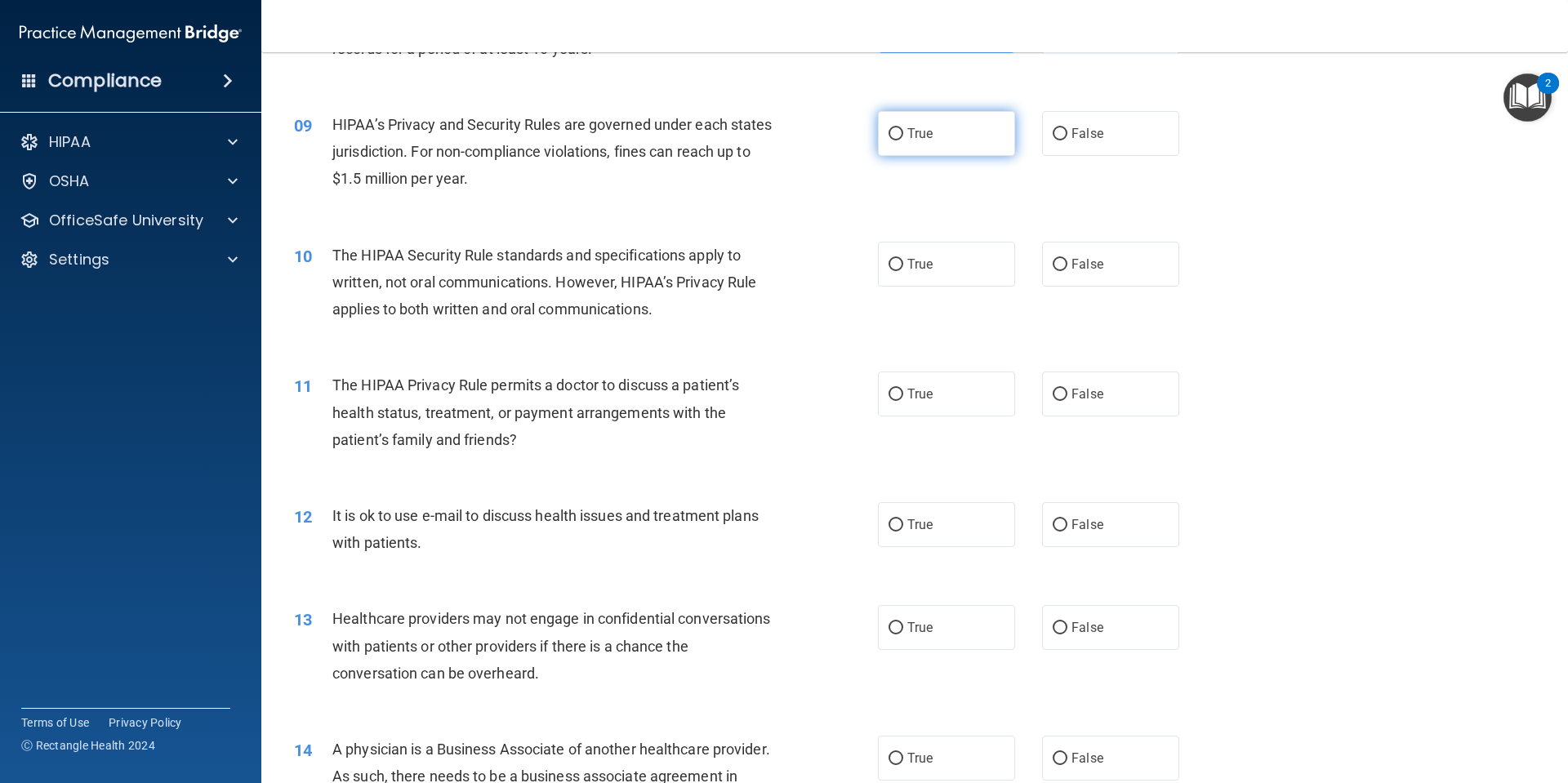
click at [887, 124] on label "True" at bounding box center [947, 134] width 137 height 45
click at [888, 128] on input "True" at bounding box center [895, 134] width 15 height 12
radio input "true"
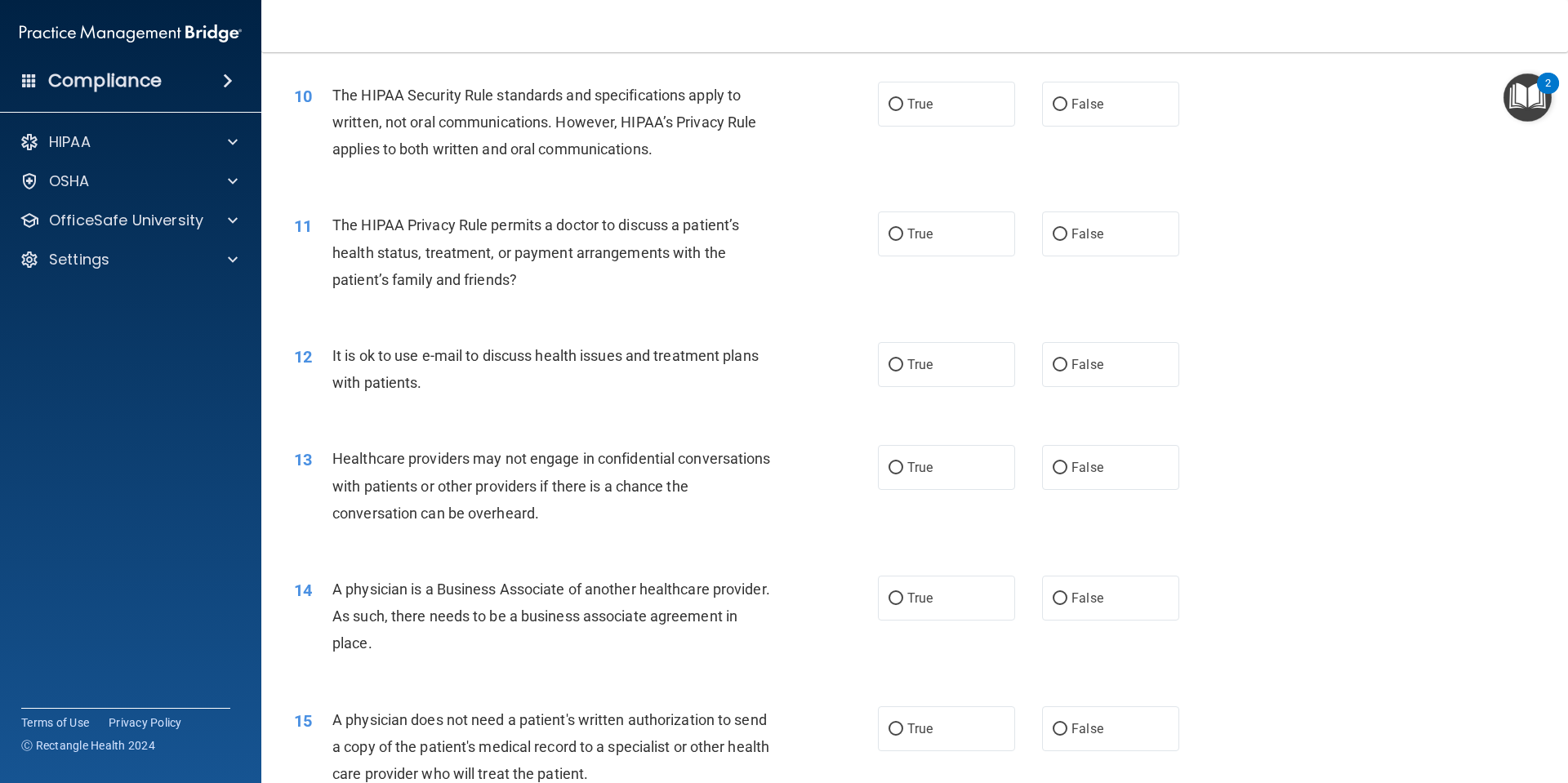
scroll to position [1143, 0]
click at [895, 96] on input "True" at bounding box center [895, 102] width 15 height 12
radio input "true"
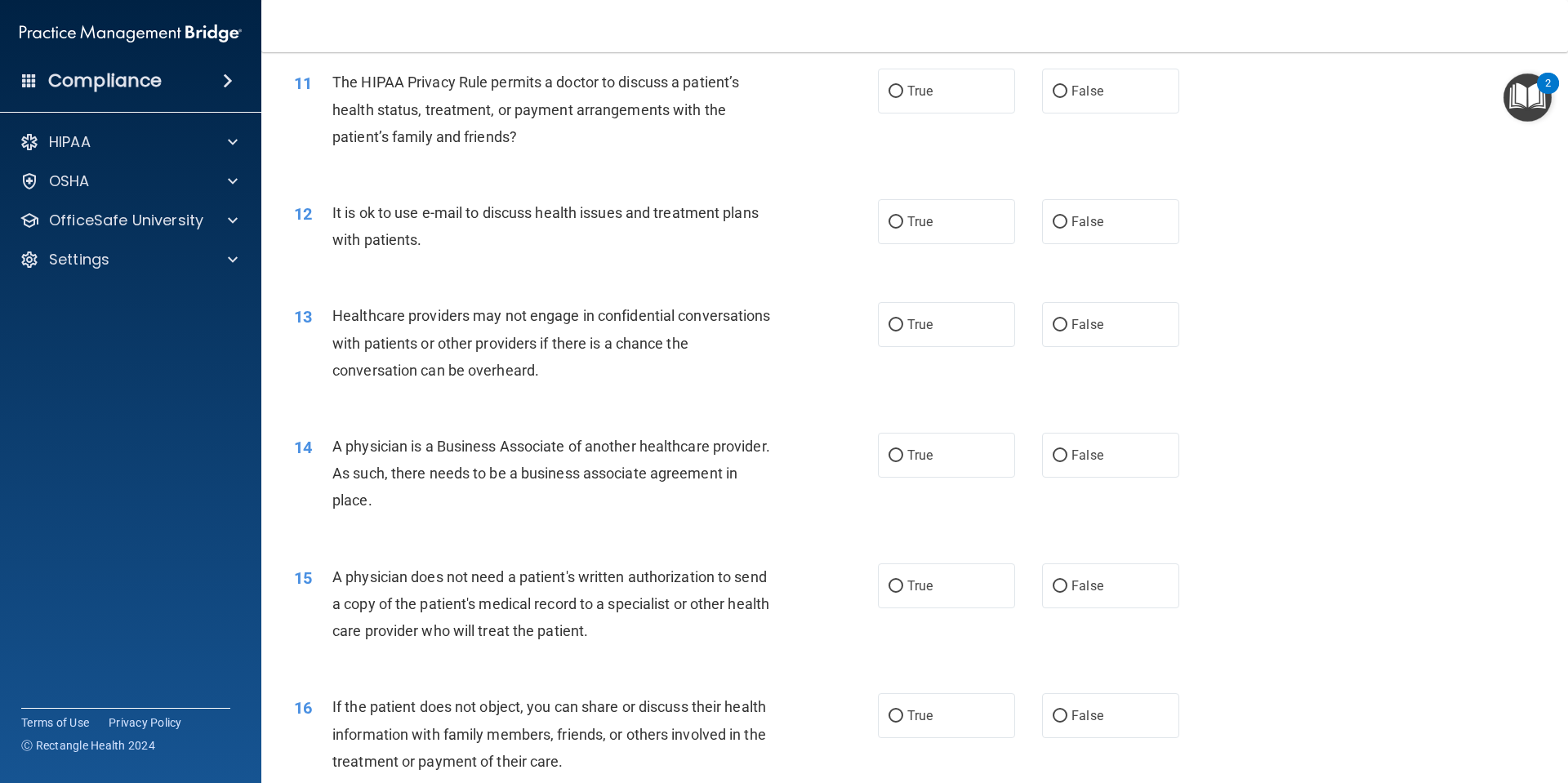
scroll to position [1306, 0]
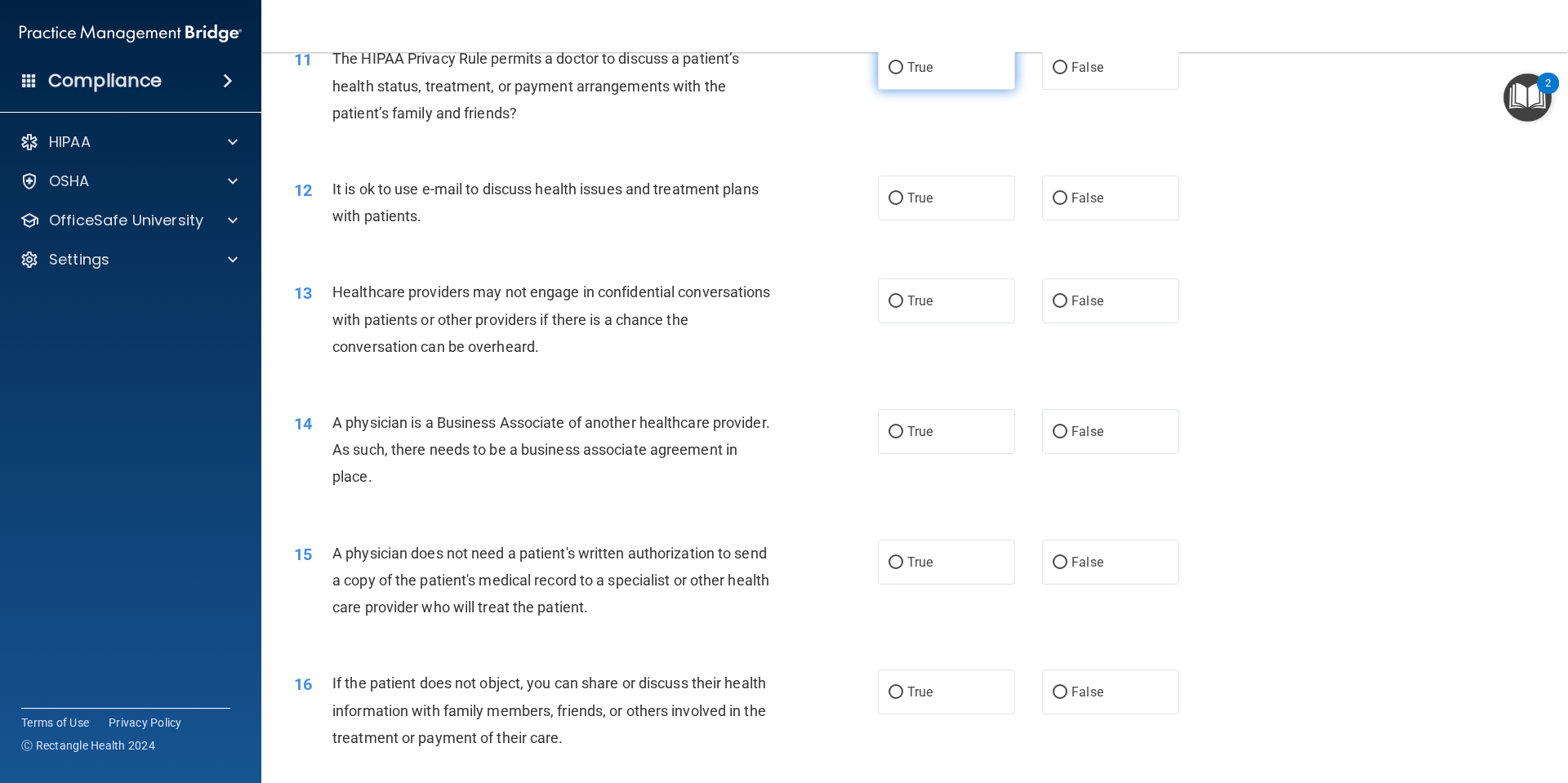
drag, startPoint x: 920, startPoint y: 67, endPoint x: 911, endPoint y: 71, distance: 9.8
click at [920, 67] on span "True" at bounding box center [920, 68] width 25 height 16
click at [903, 67] on input "True" at bounding box center [895, 68] width 15 height 12
radio input "true"
drag, startPoint x: 1056, startPoint y: 88, endPoint x: 827, endPoint y: 155, distance: 238.6
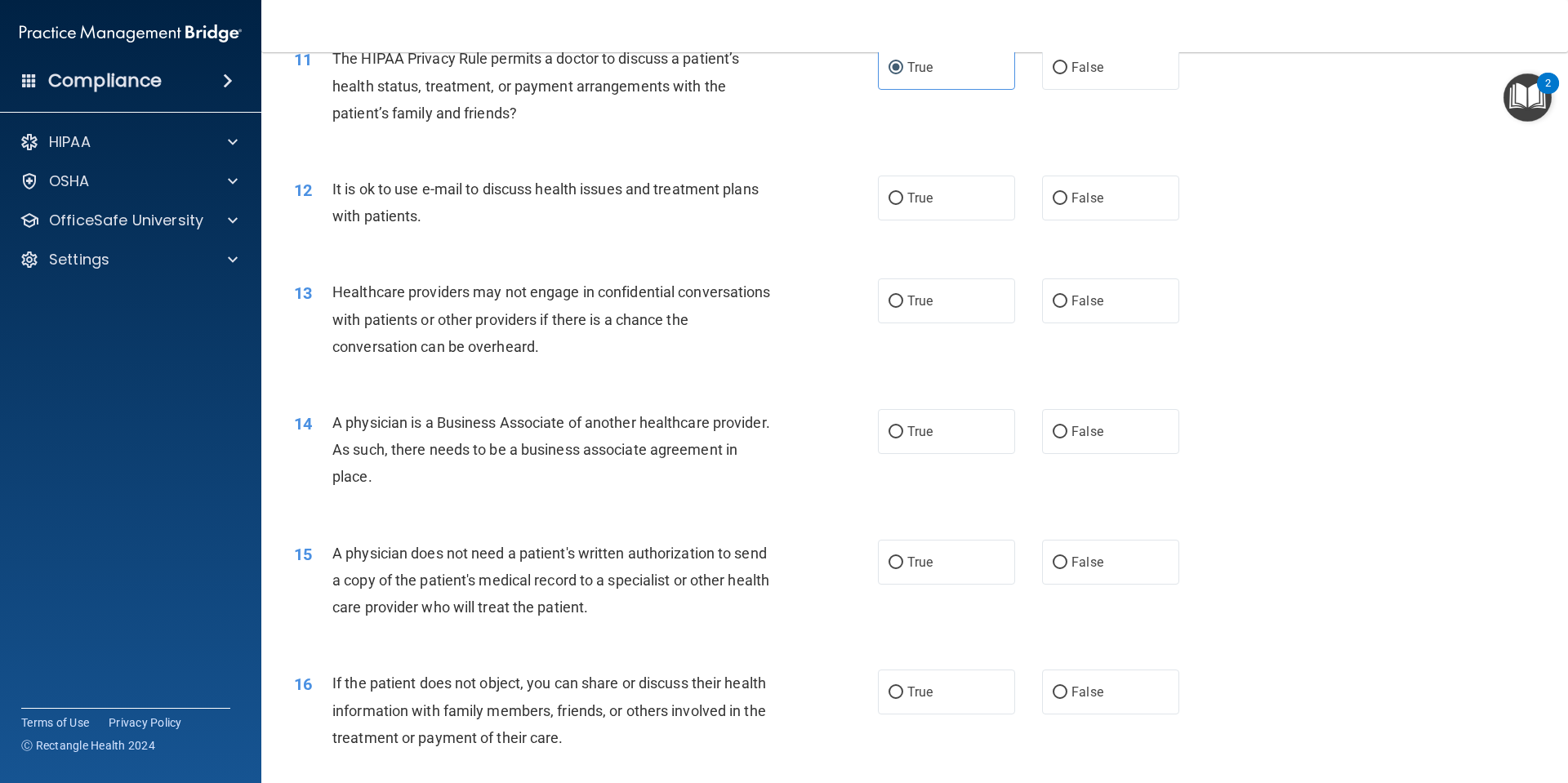
click at [1051, 90] on div "11 The HIPAA Privacy Rule permits a doctor to discuss a patient’s health status…" at bounding box center [914, 90] width 1266 height 130
click at [1027, 116] on div "11 The HIPAA Privacy Rule permits a doctor to discuss a patient’s health status…" at bounding box center [914, 90] width 1266 height 130
click at [1136, 64] on label "False" at bounding box center [1111, 68] width 137 height 45
click at [1067, 64] on input "False" at bounding box center [1060, 68] width 15 height 12
radio input "true"
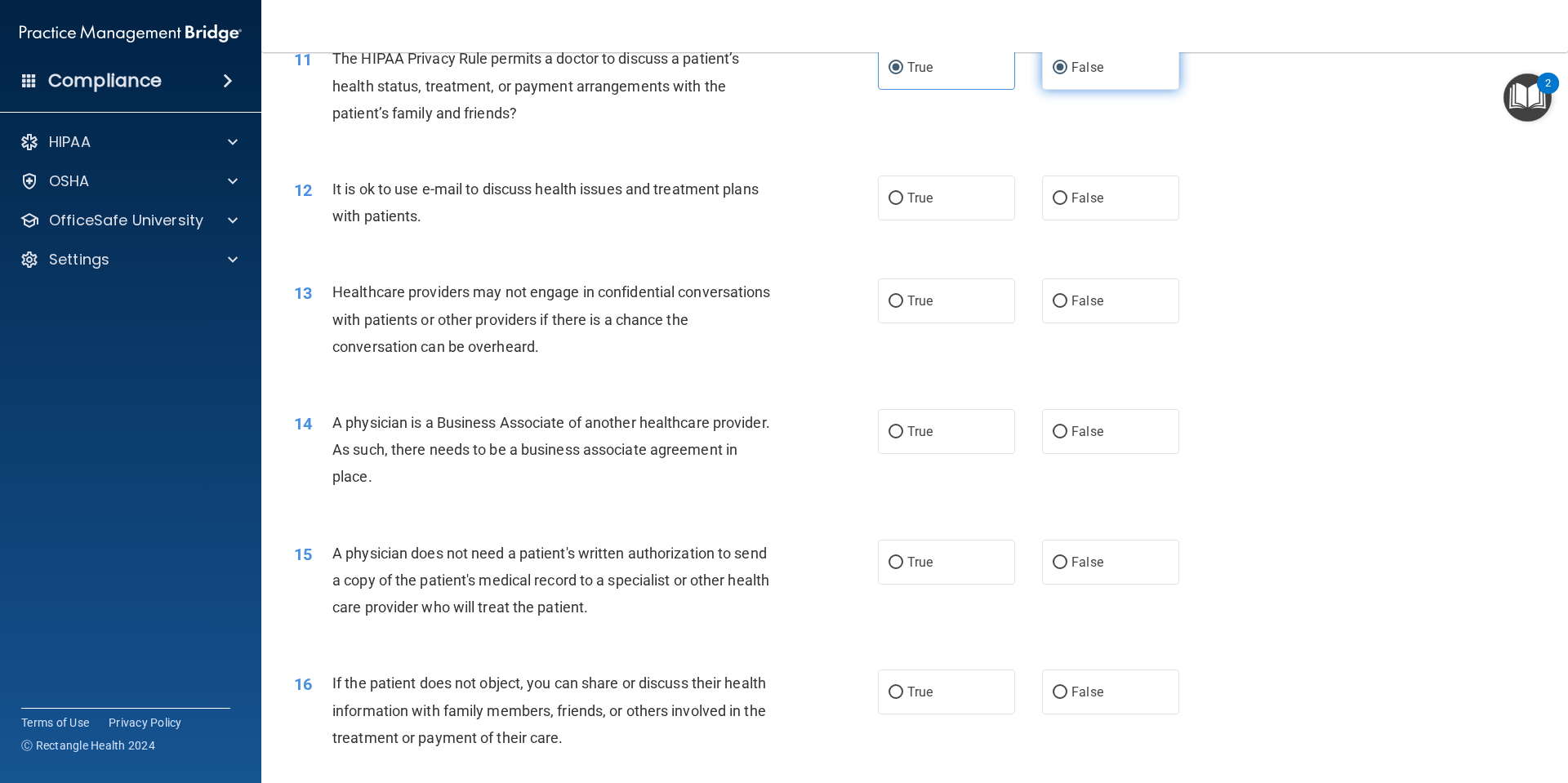
radio input "false"
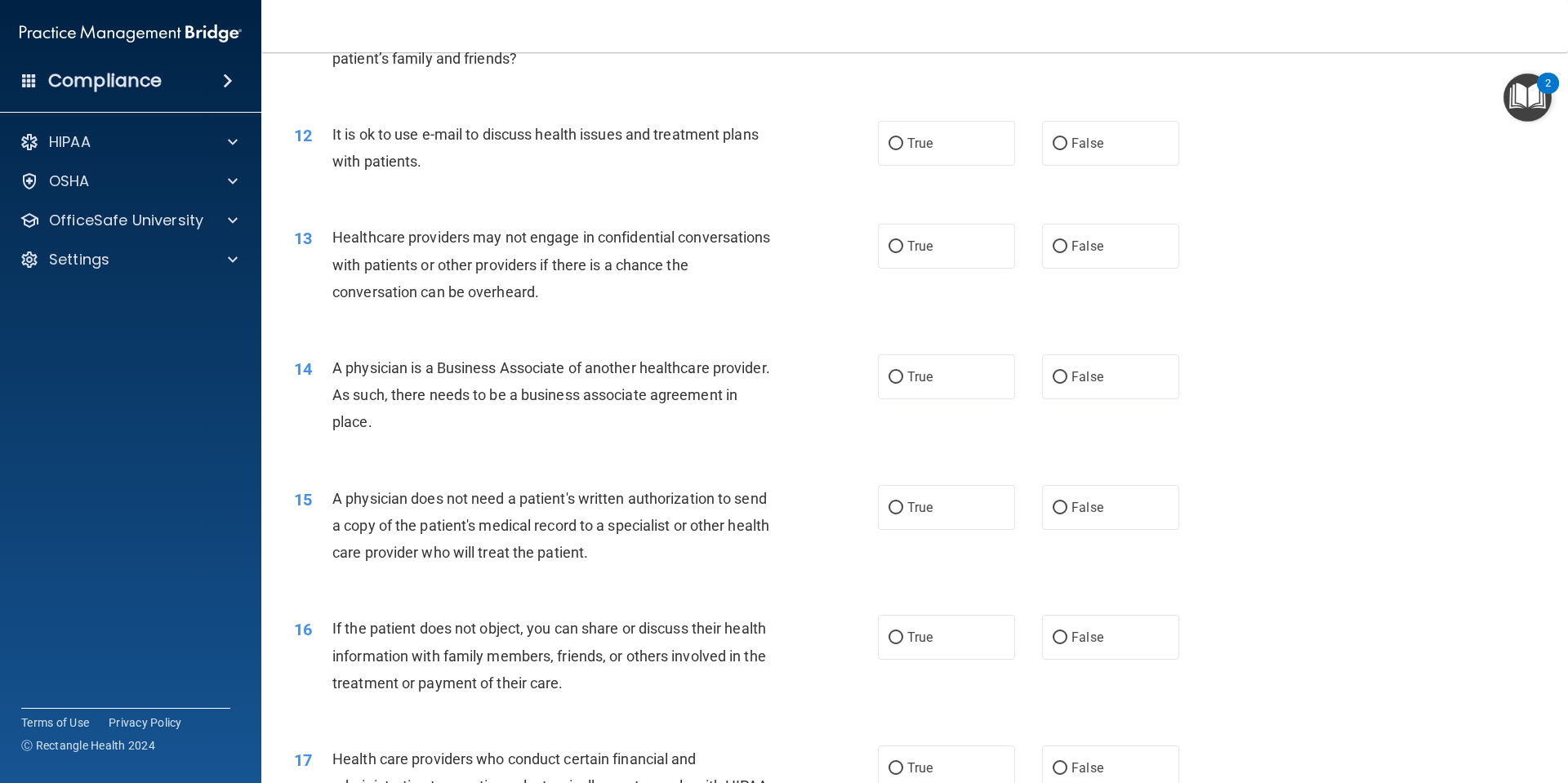
scroll to position [1388, 0]
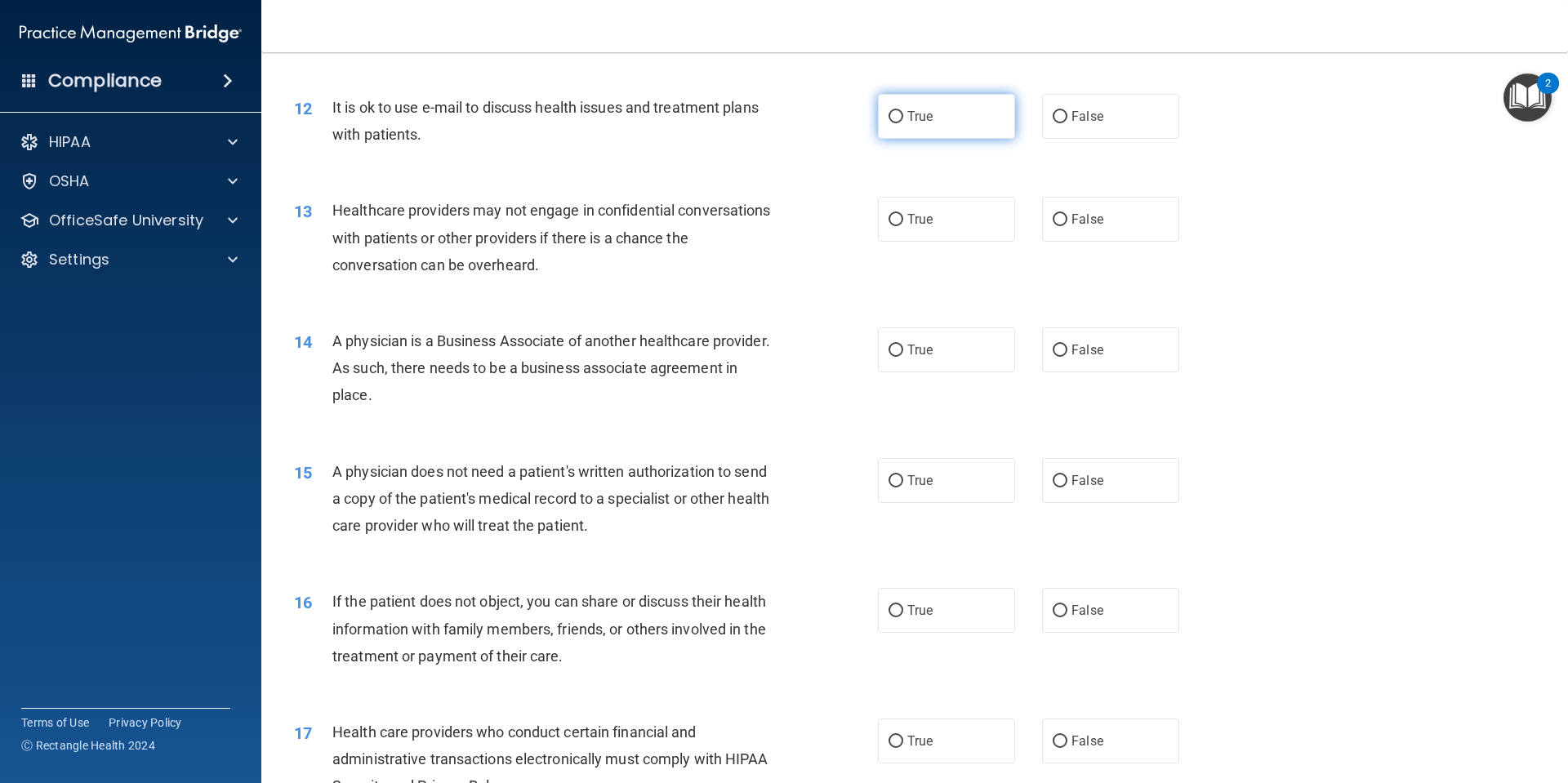
click at [905, 135] on label "True" at bounding box center [947, 116] width 137 height 45
click at [903, 123] on input "True" at bounding box center [895, 117] width 15 height 12
radio input "true"
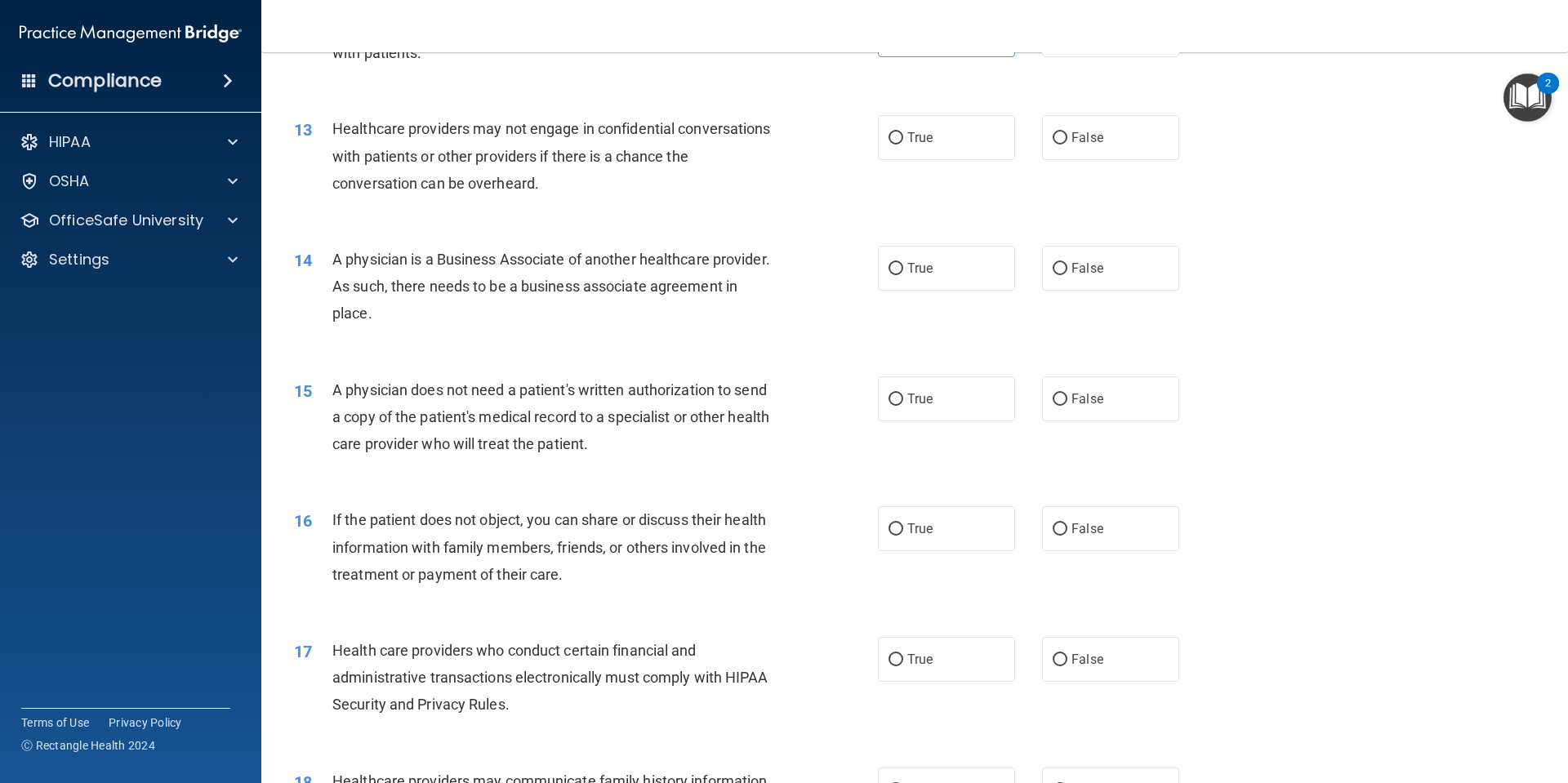
click at [923, 163] on div "13 Healthcare providers may not engage in confidential conversations with patie…" at bounding box center [914, 160] width 1266 height 130
click at [925, 146] on label "True" at bounding box center [947, 137] width 137 height 45
click at [903, 144] on input "True" at bounding box center [895, 138] width 15 height 12
radio input "true"
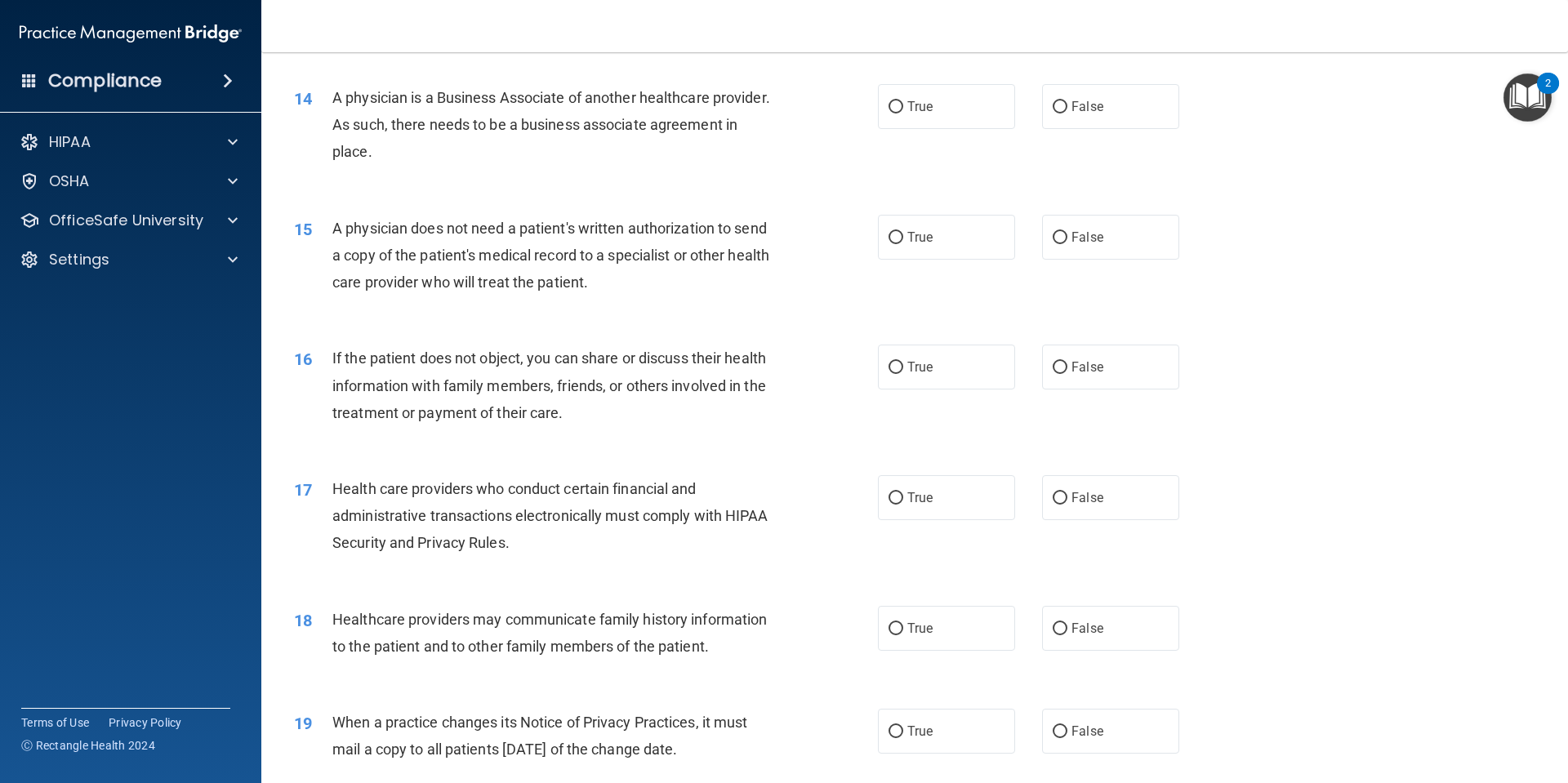
scroll to position [1633, 0]
click at [1146, 114] on label "False" at bounding box center [1111, 105] width 137 height 45
click at [1067, 112] on input "False" at bounding box center [1060, 106] width 15 height 12
radio input "true"
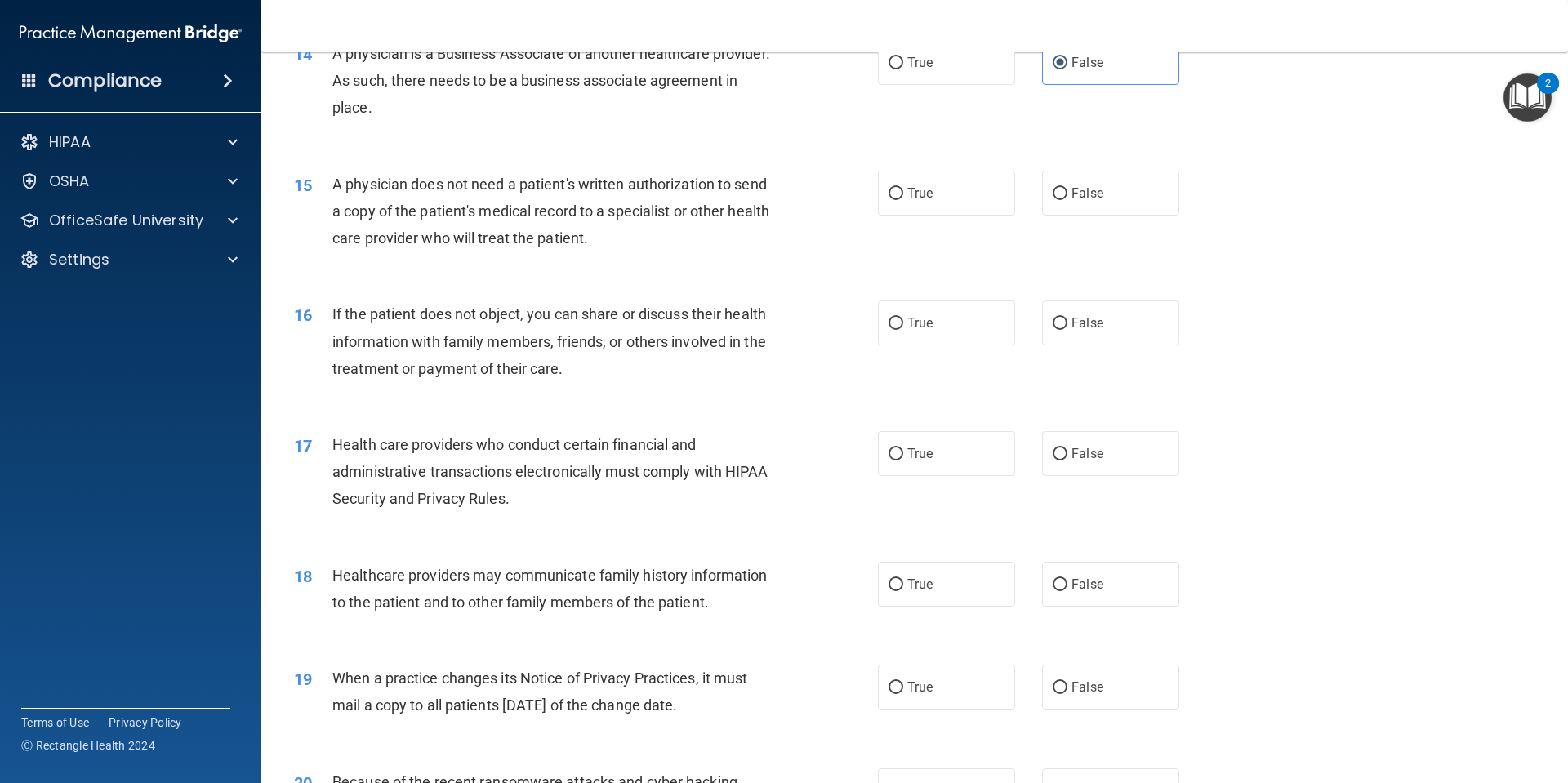
scroll to position [1796, 0]
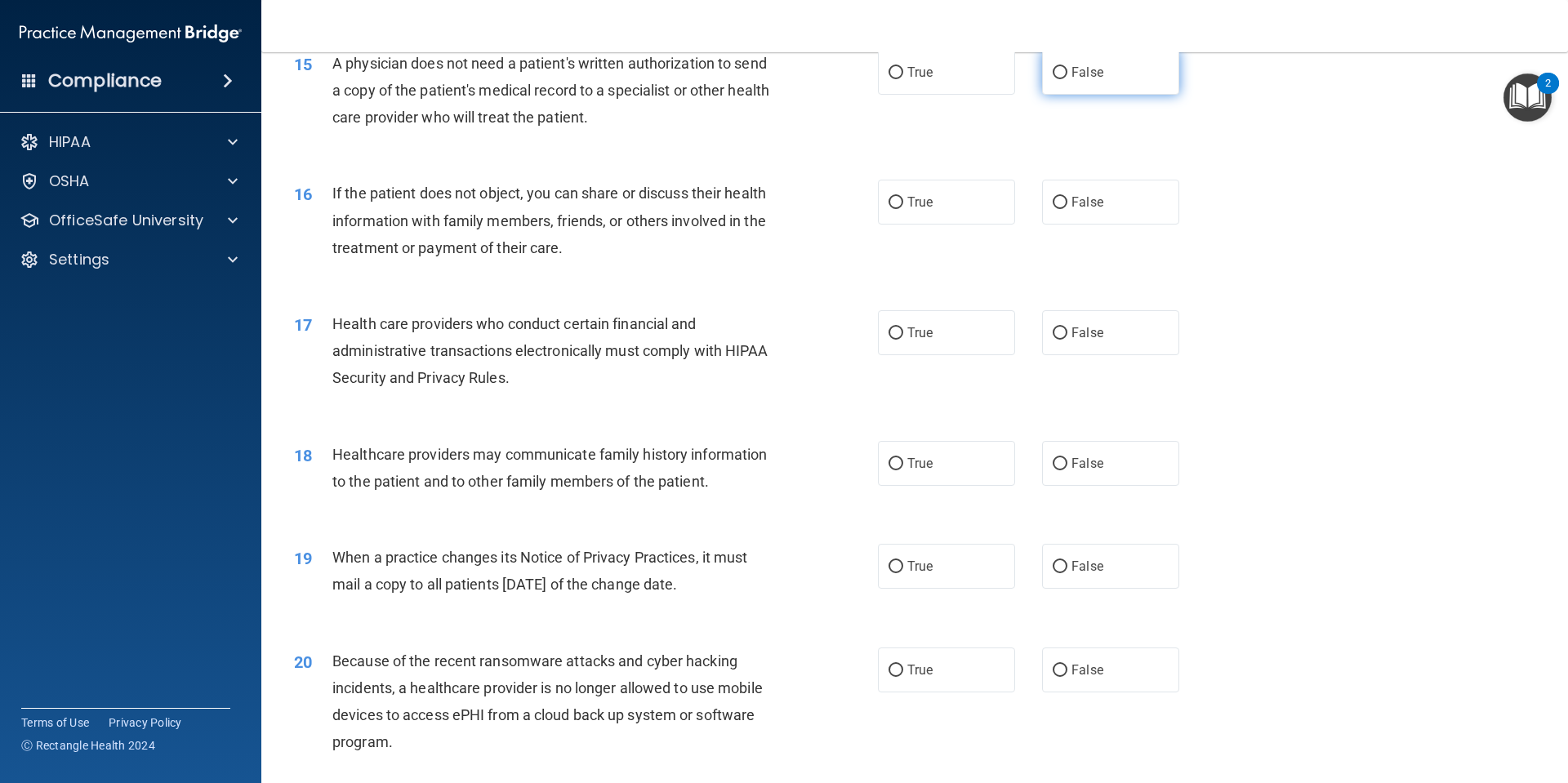
click at [1105, 74] on label "False" at bounding box center [1111, 72] width 137 height 45
click at [1067, 74] on input "False" at bounding box center [1060, 73] width 15 height 12
radio input "true"
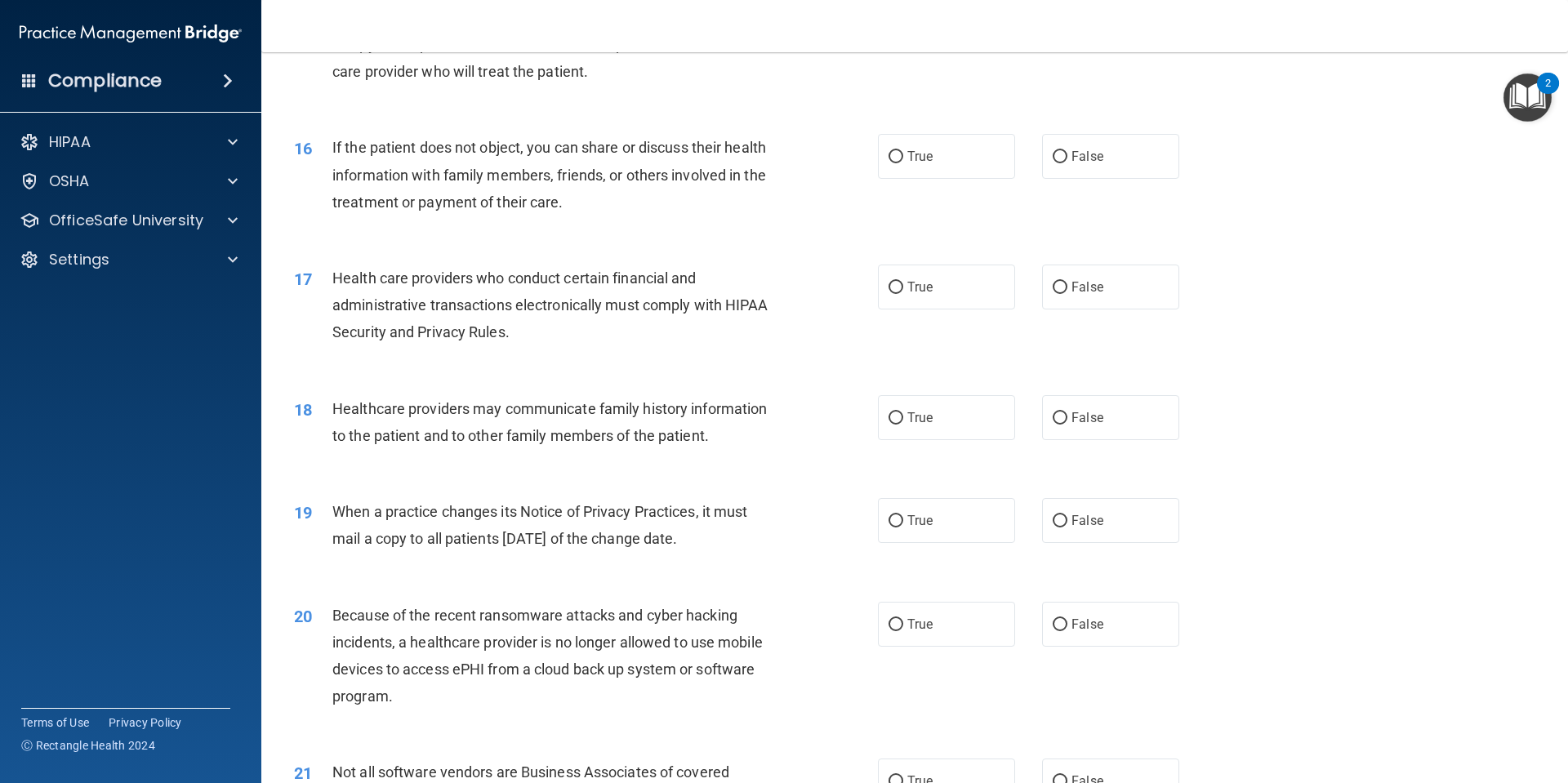
scroll to position [1878, 0]
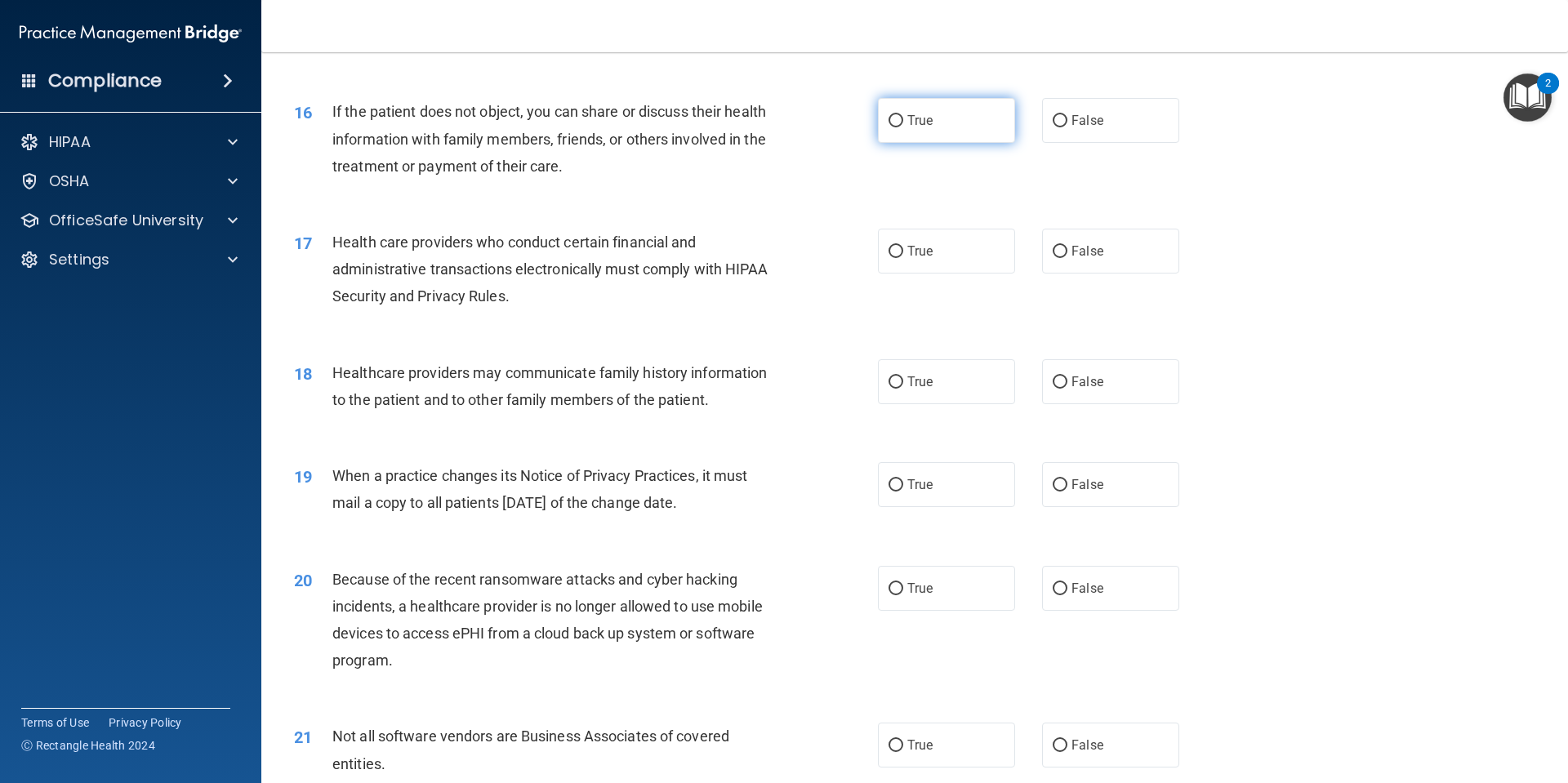
click at [912, 131] on label "True" at bounding box center [947, 121] width 137 height 45
click at [903, 128] on input "True" at bounding box center [895, 121] width 15 height 12
radio input "true"
click at [1116, 131] on label "False" at bounding box center [1111, 121] width 137 height 45
click at [1067, 128] on input "False" at bounding box center [1060, 121] width 15 height 12
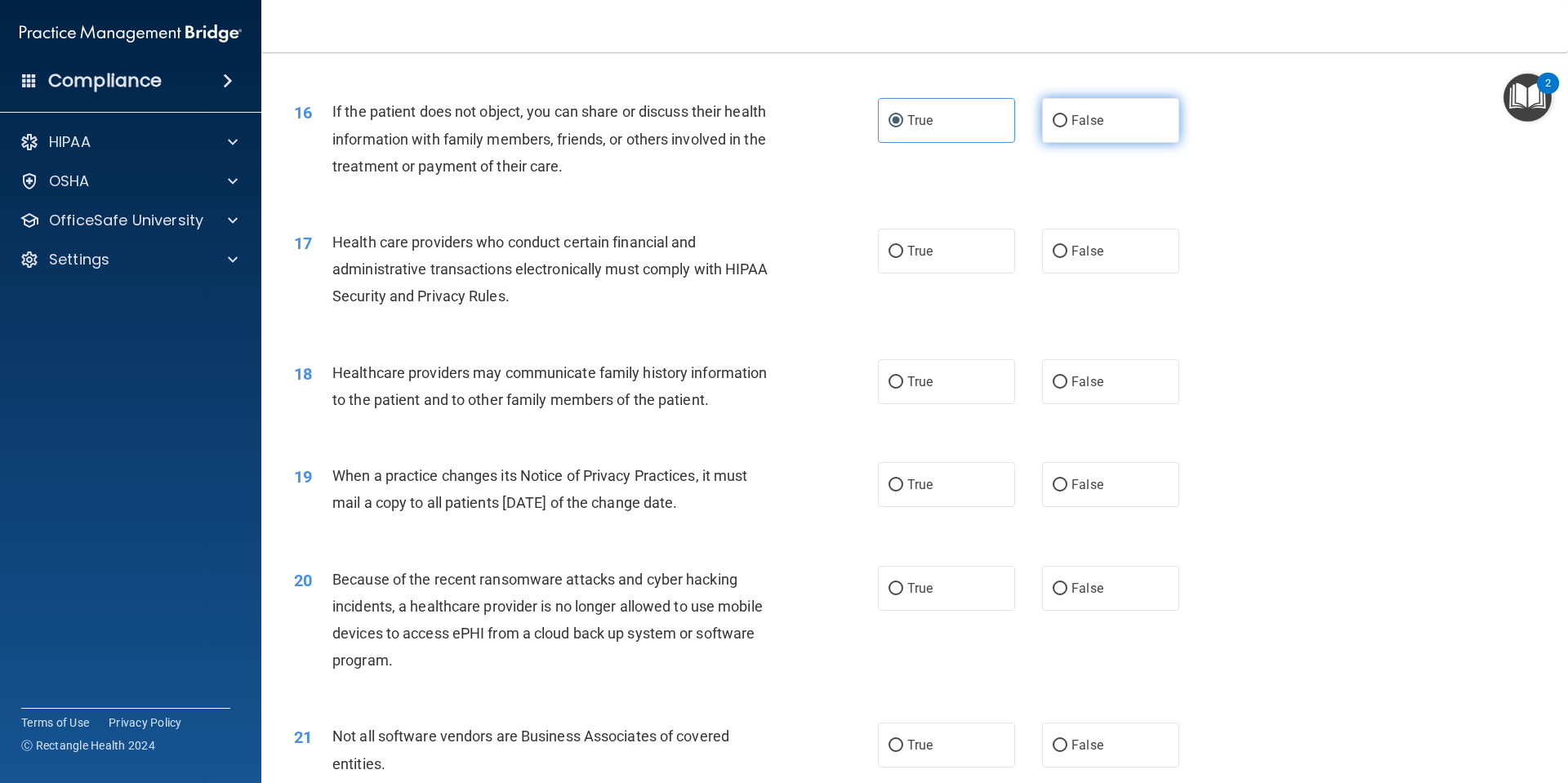
radio input "true"
radio input "false"
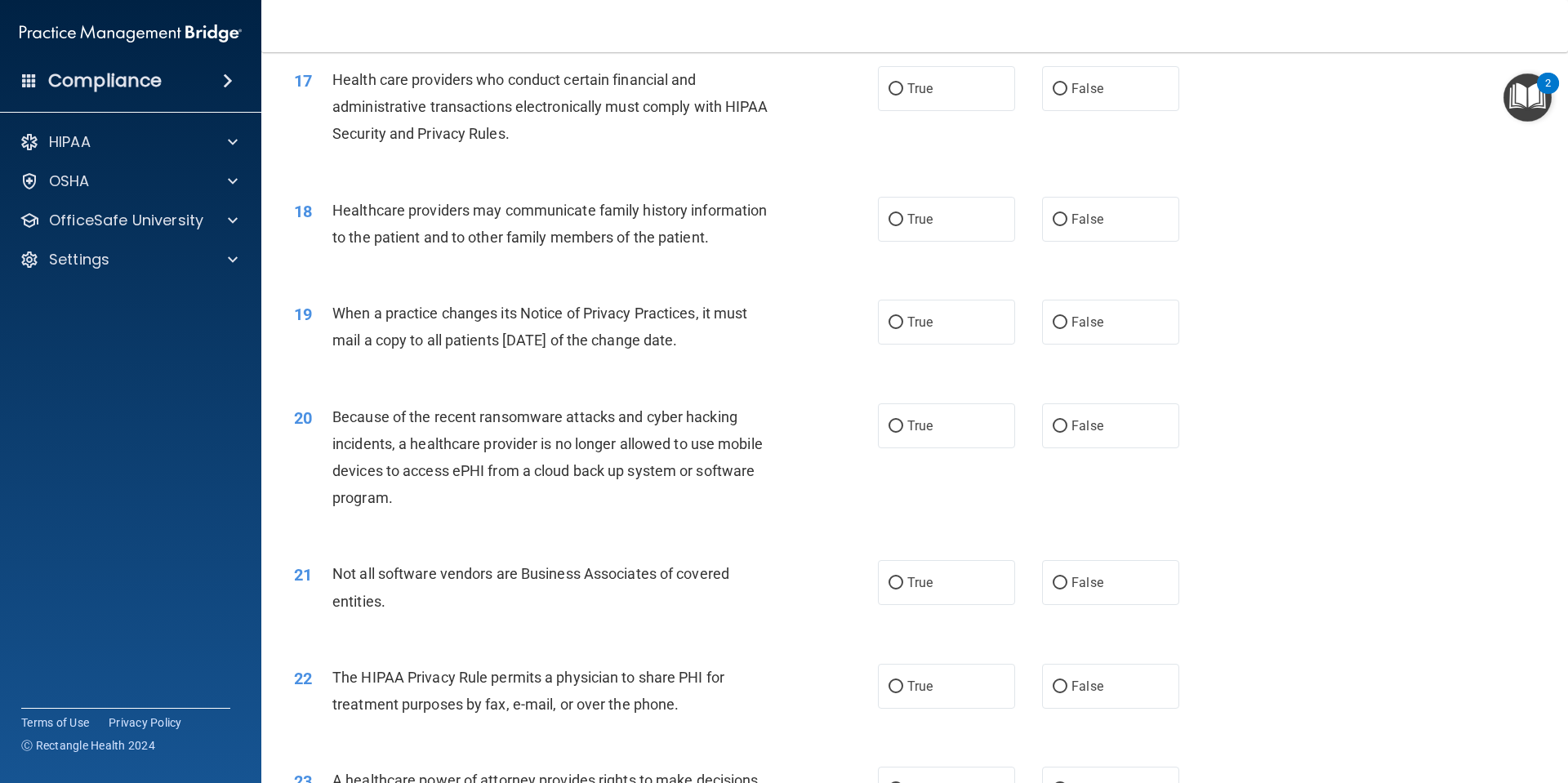
scroll to position [2041, 0]
click at [990, 84] on label "True" at bounding box center [947, 88] width 137 height 45
click at [903, 84] on input "True" at bounding box center [895, 89] width 15 height 12
radio input "true"
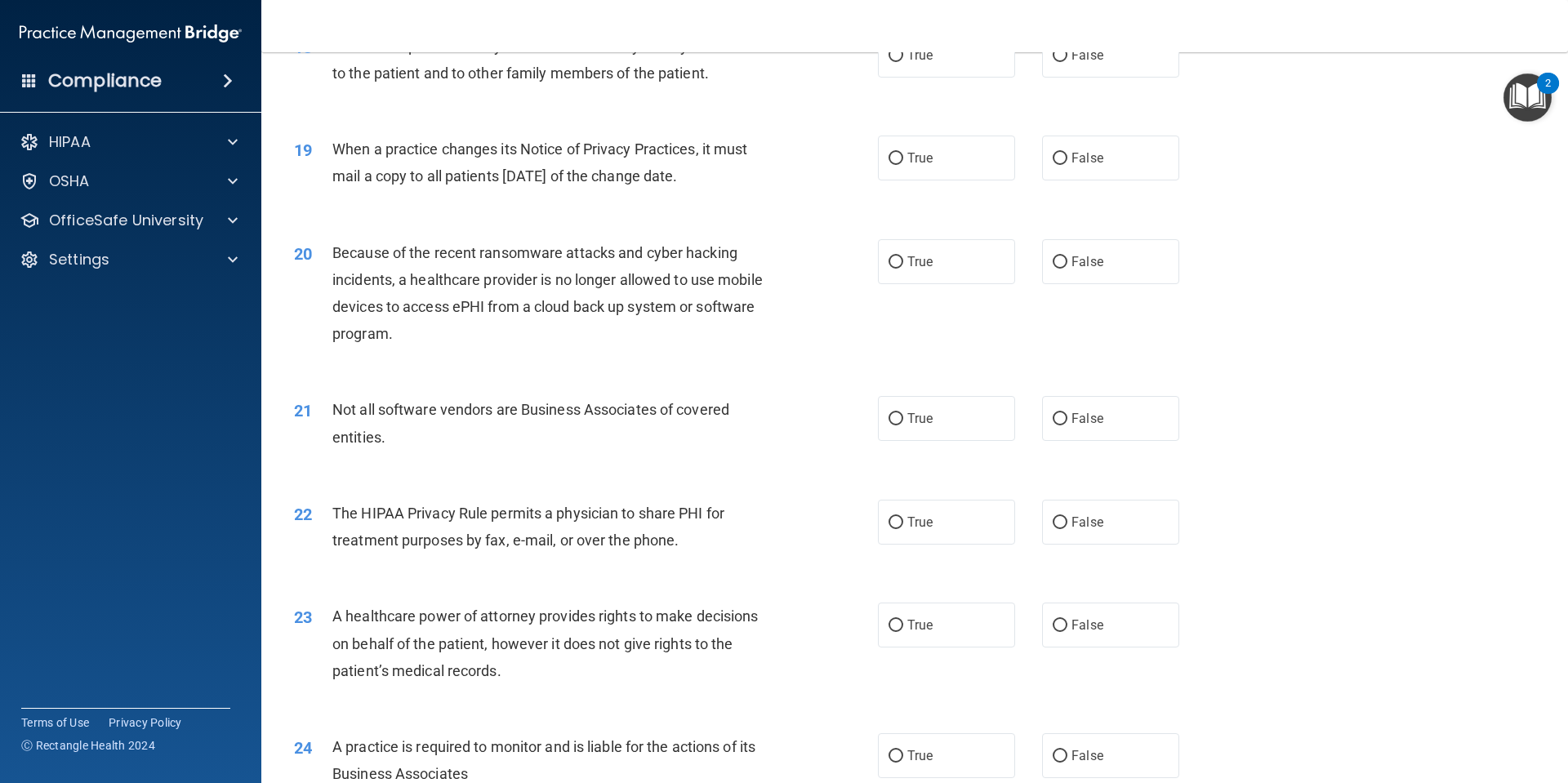
scroll to position [2122, 0]
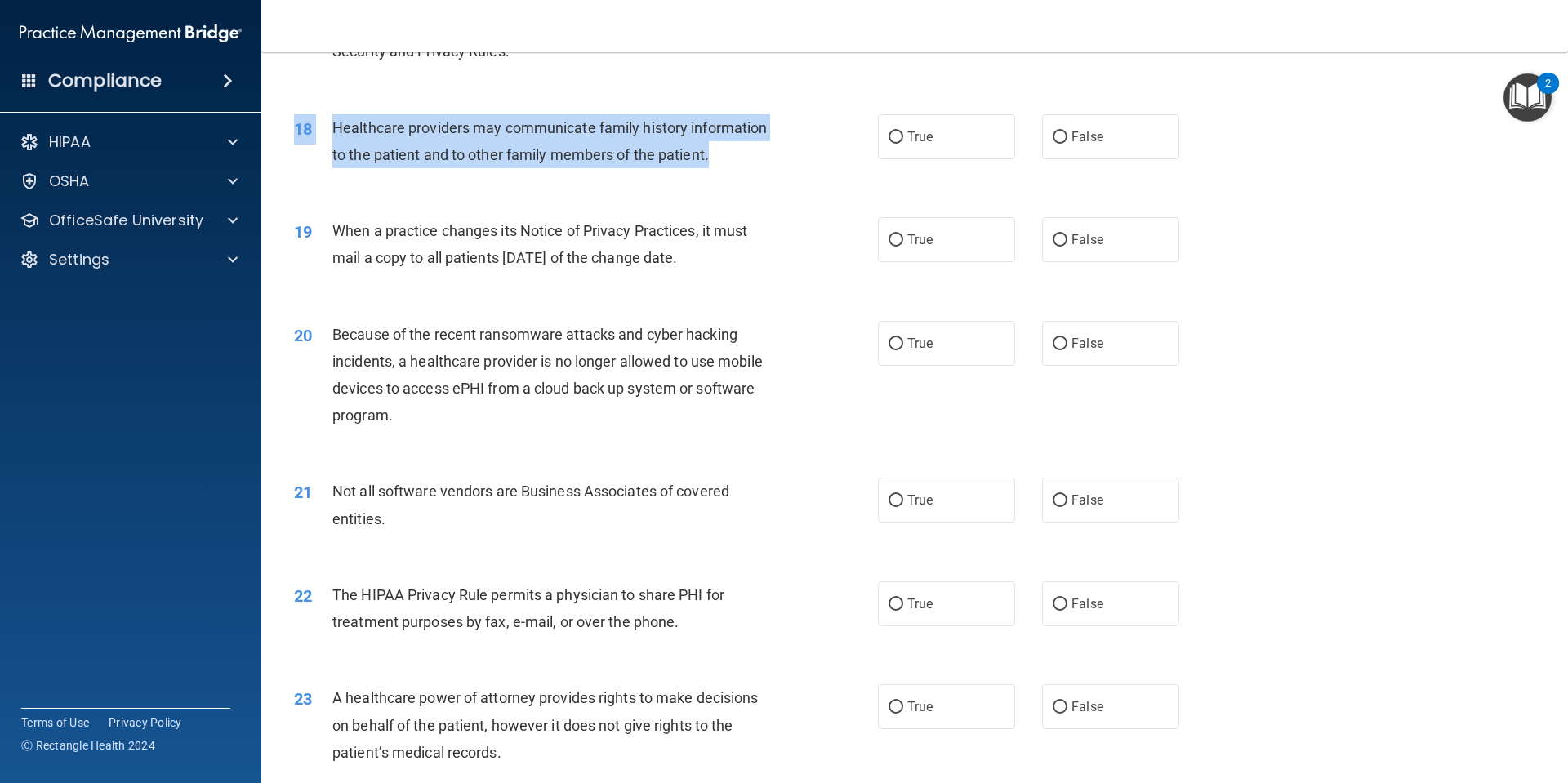
drag, startPoint x: 708, startPoint y: 156, endPoint x: 284, endPoint y: 101, distance: 427.6
click at [284, 101] on div "18 Healthcare providers may communicate family history information to the patie…" at bounding box center [914, 145] width 1266 height 103
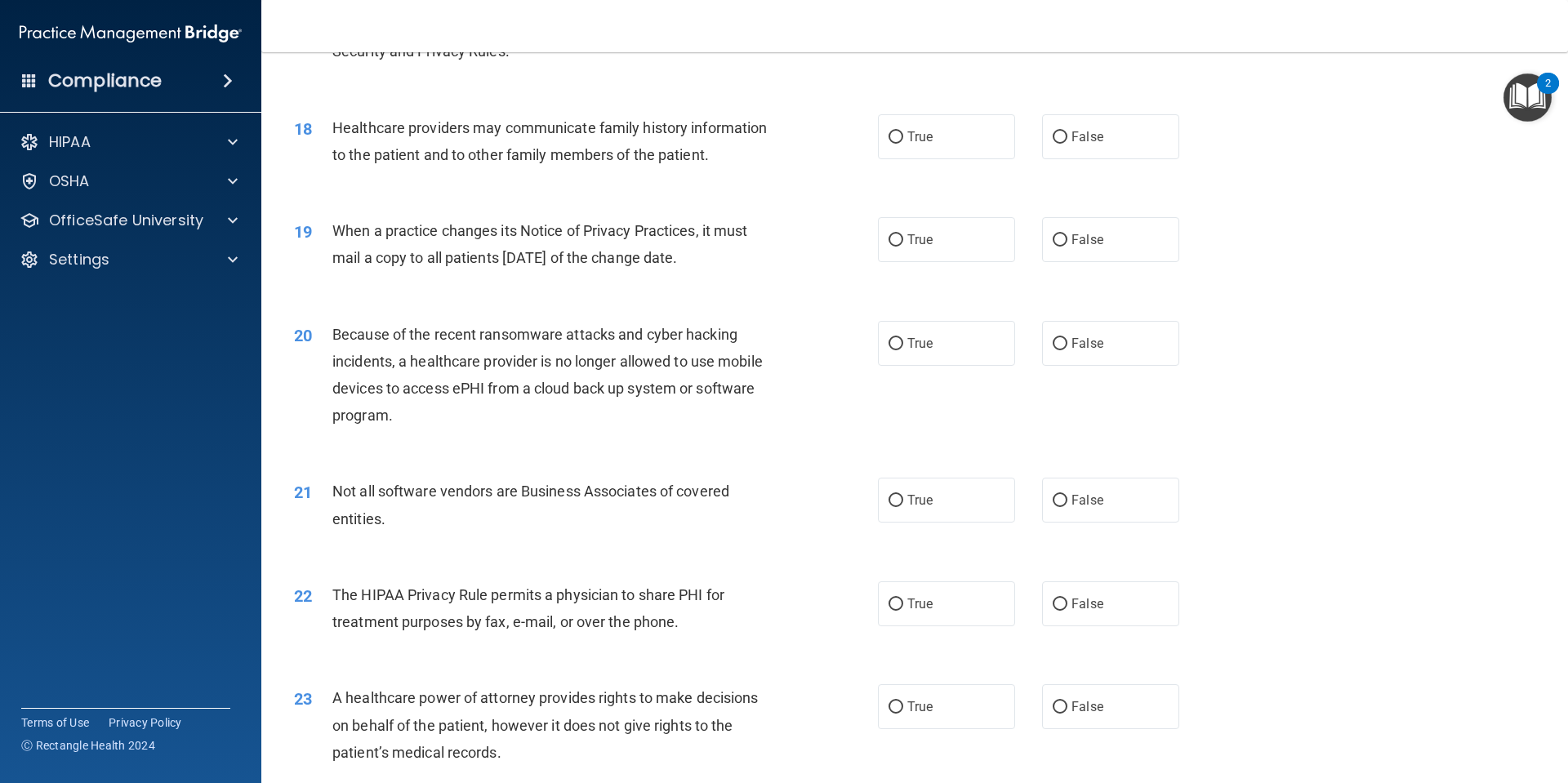
click at [422, 97] on div "18 Healthcare providers may communicate family history information to the patie…" at bounding box center [914, 145] width 1266 height 103
click at [917, 156] on label "True" at bounding box center [947, 137] width 137 height 45
click at [903, 143] on input "True" at bounding box center [895, 137] width 15 height 12
radio input "true"
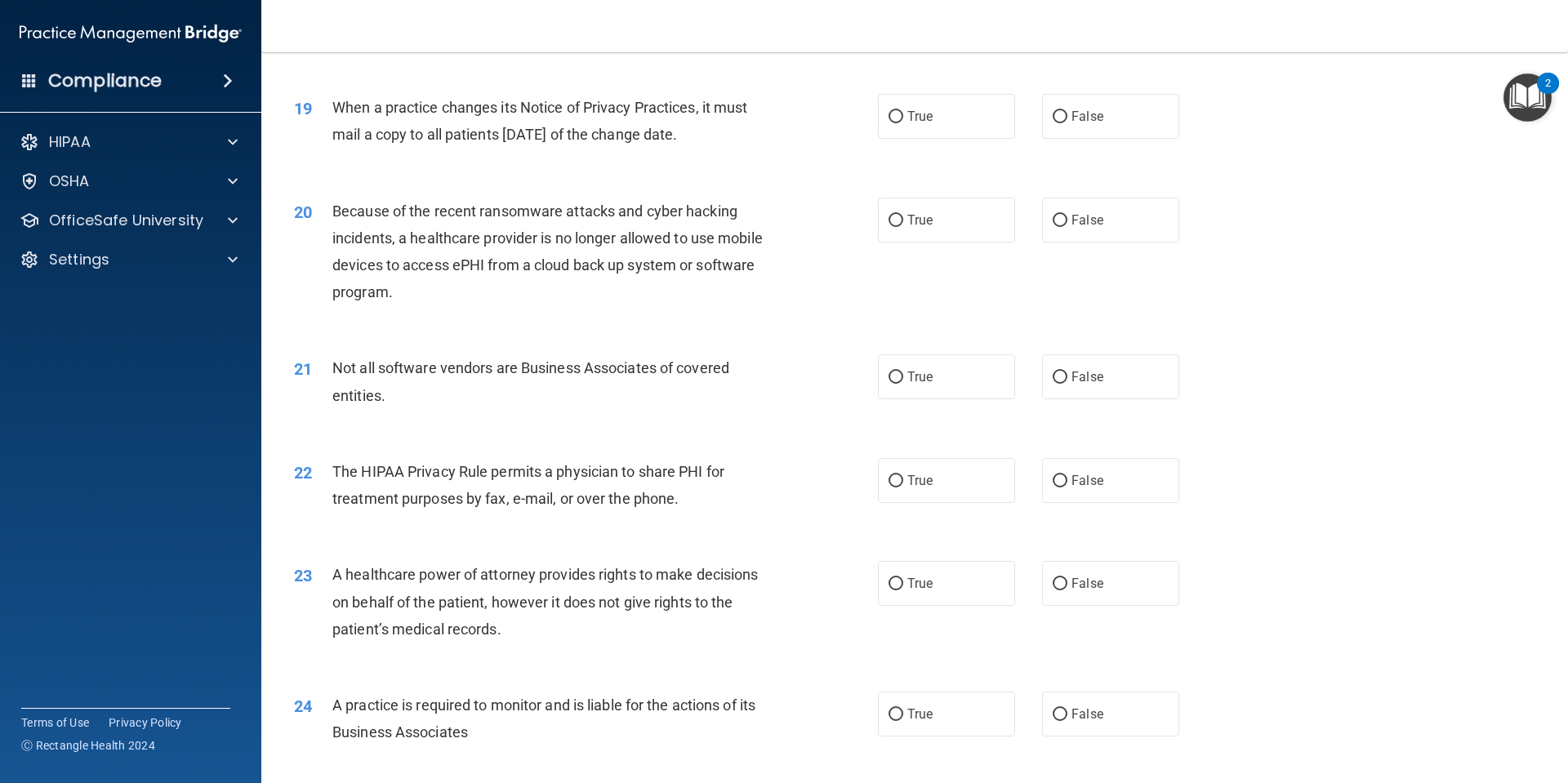
scroll to position [2286, 0]
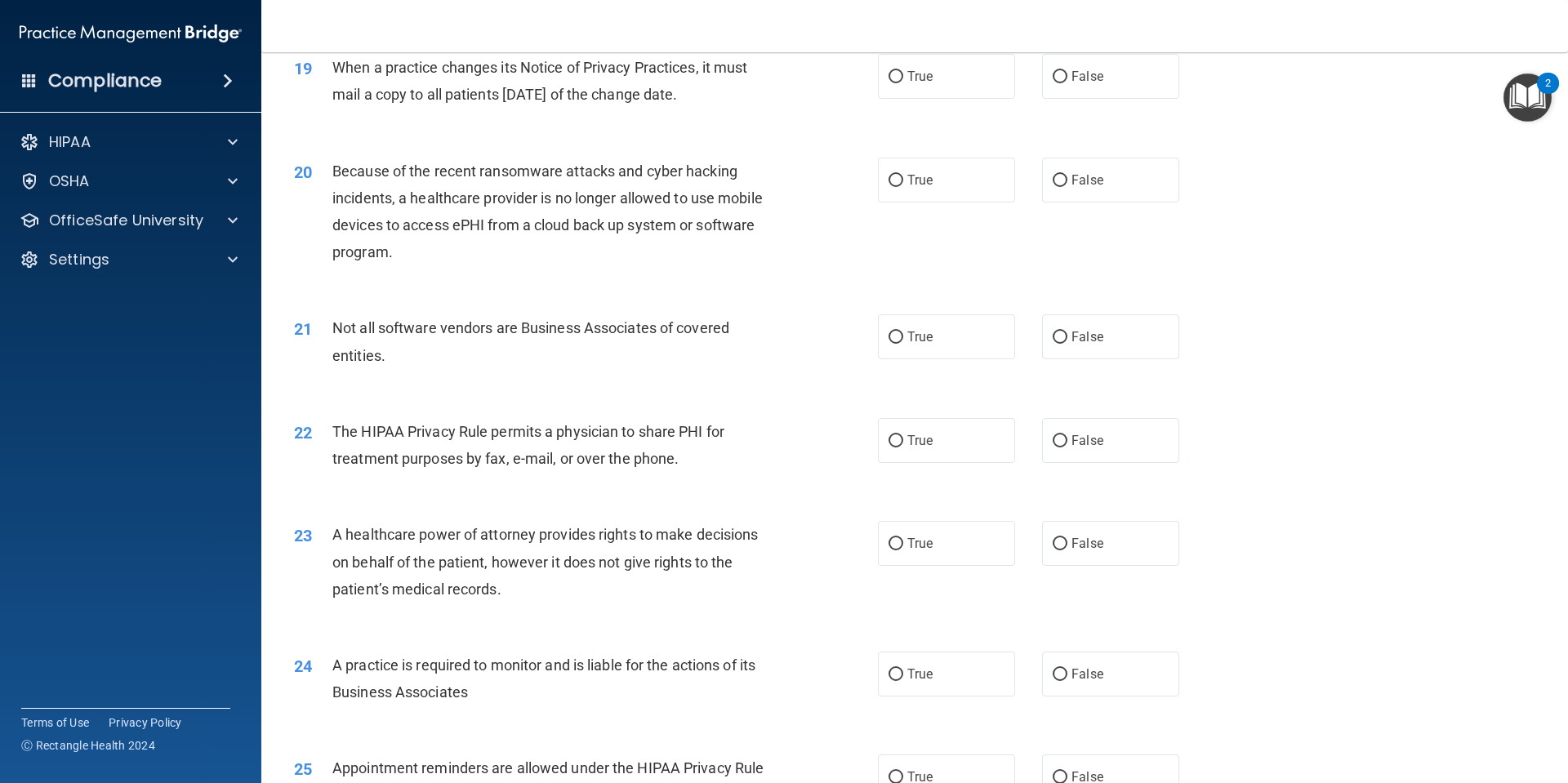
click at [899, 103] on div "19 When a practice changes its Notice of Privacy Practices, it must mail a copy…" at bounding box center [914, 85] width 1266 height 103
click at [994, 140] on div "20 Because of the recent ransomware attacks and cyber hacking incidents, a heal…" at bounding box center [914, 216] width 1266 height 157
click at [938, 65] on label "True" at bounding box center [947, 76] width 137 height 45
click at [903, 71] on input "True" at bounding box center [895, 77] width 15 height 12
radio input "true"
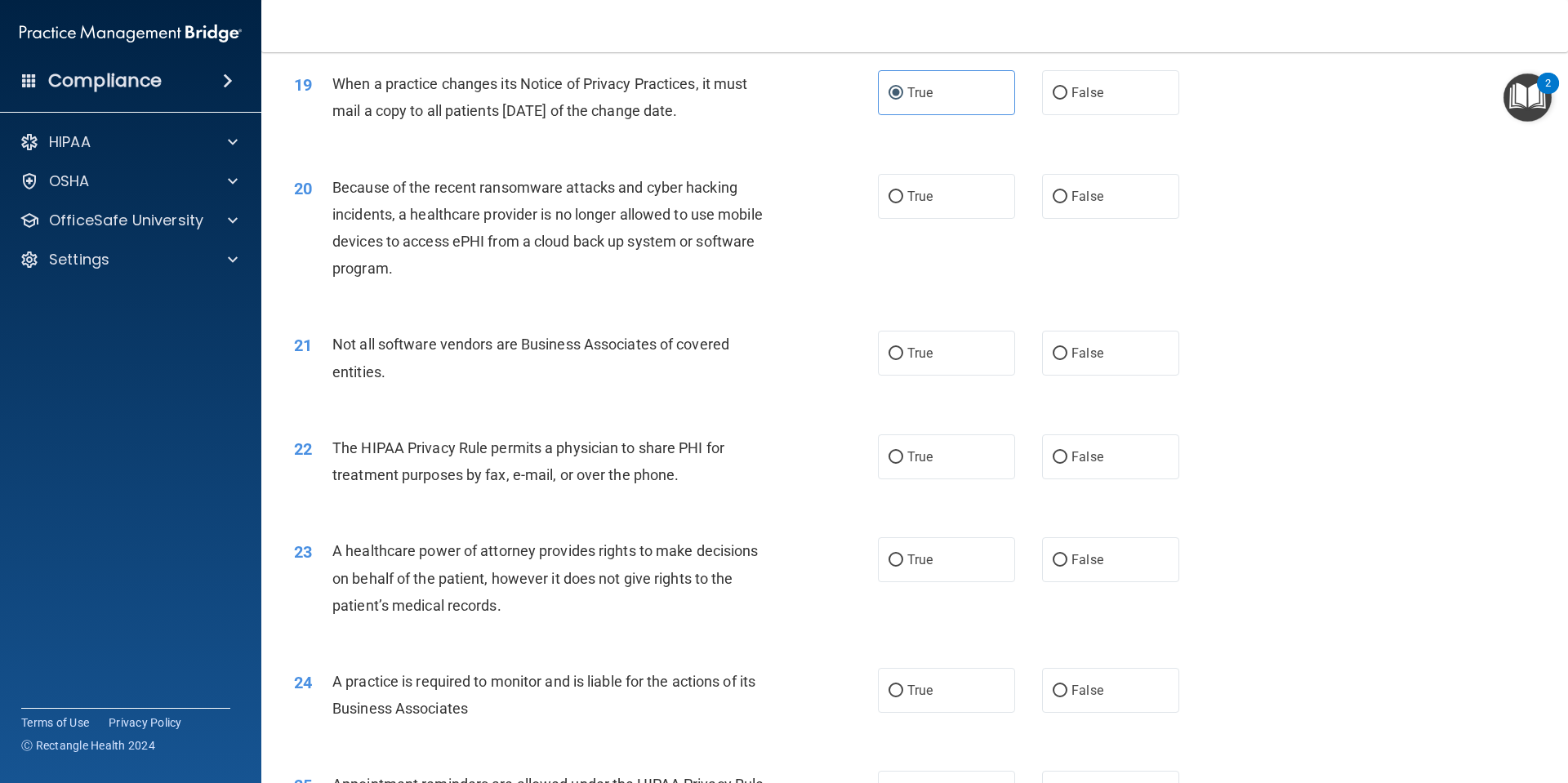
scroll to position [2365, 0]
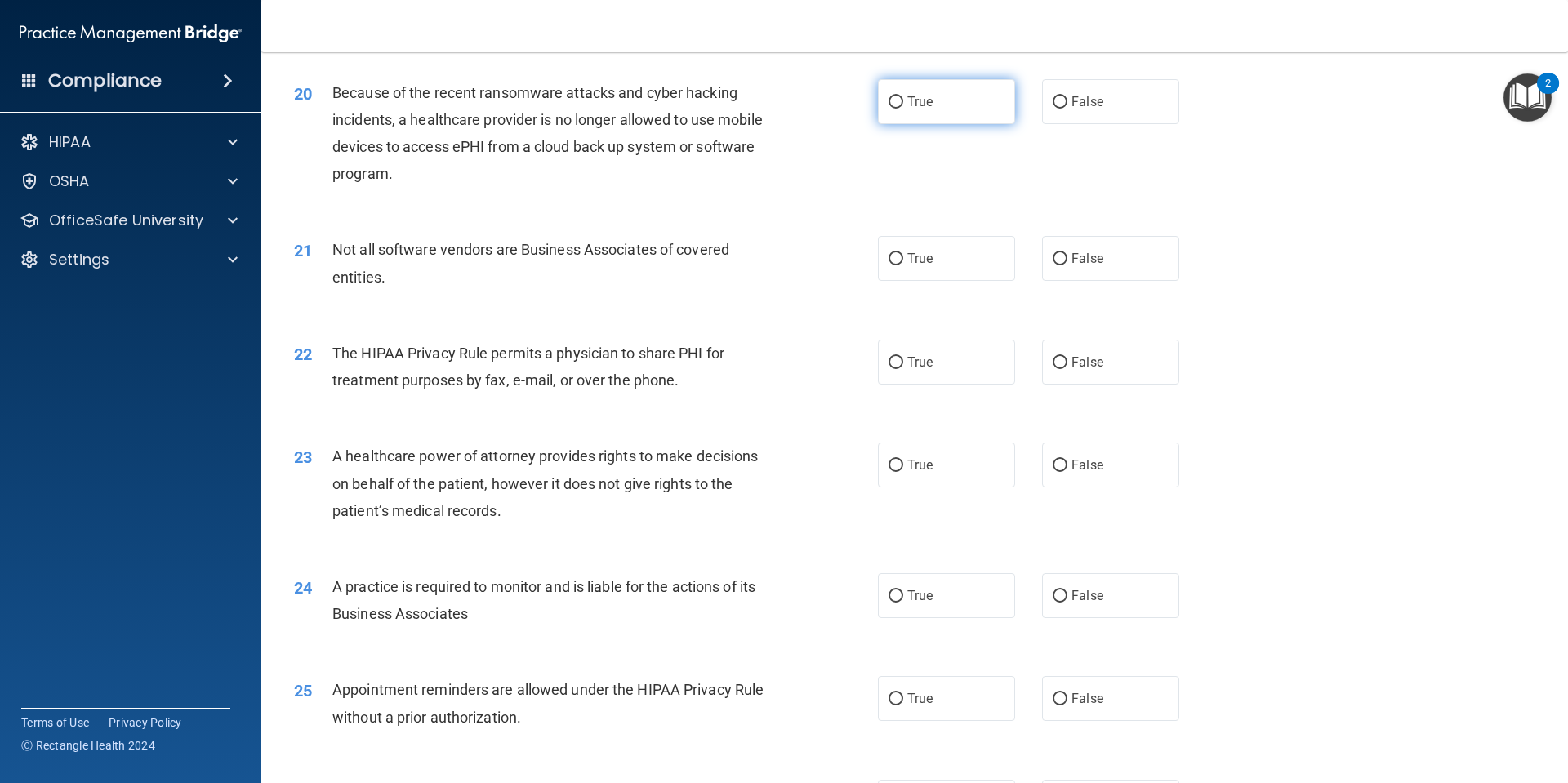
click at [952, 102] on label "True" at bounding box center [947, 102] width 137 height 45
click at [903, 102] on input "True" at bounding box center [895, 103] width 15 height 12
radio input "true"
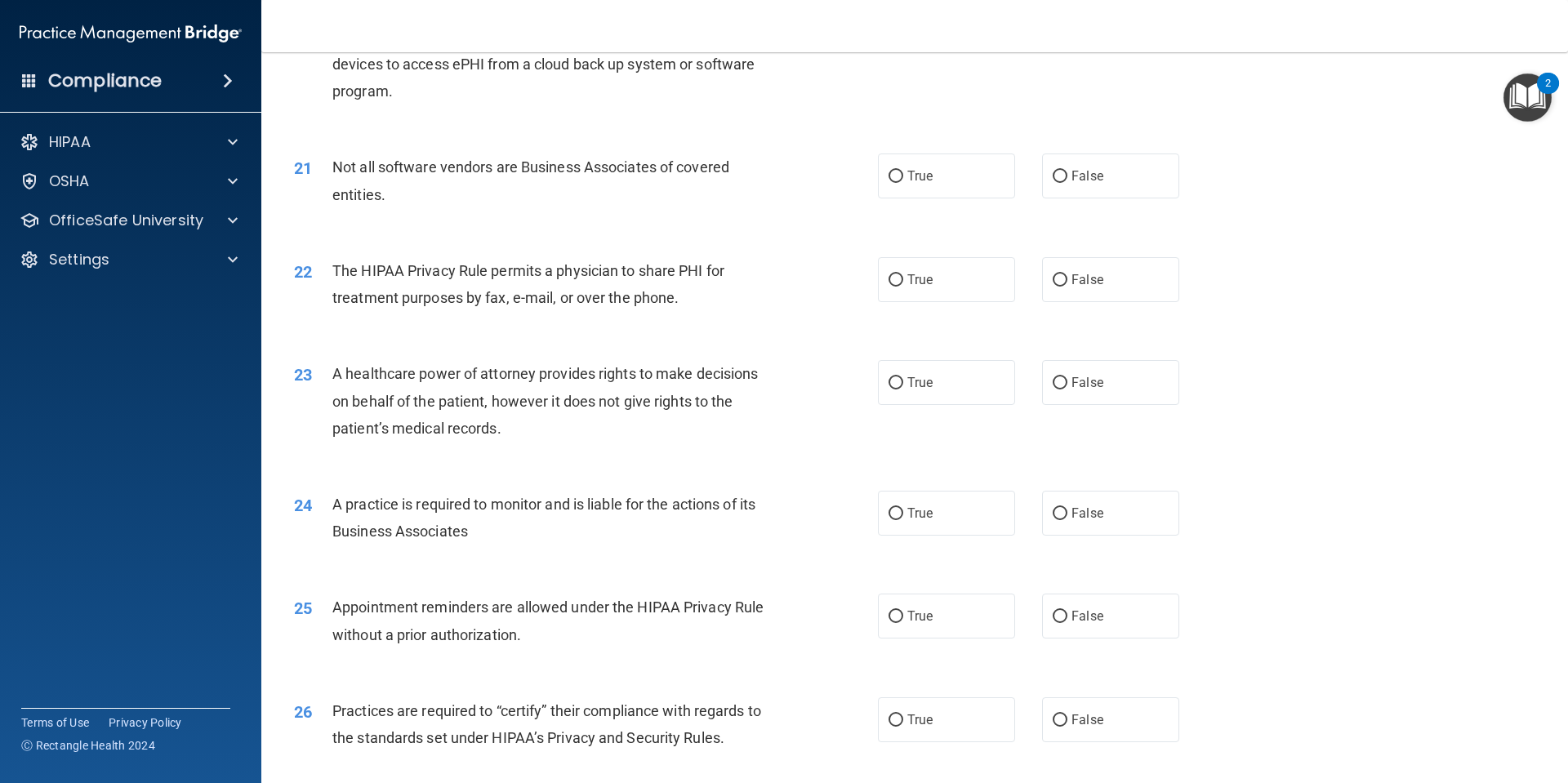
scroll to position [2527, 0]
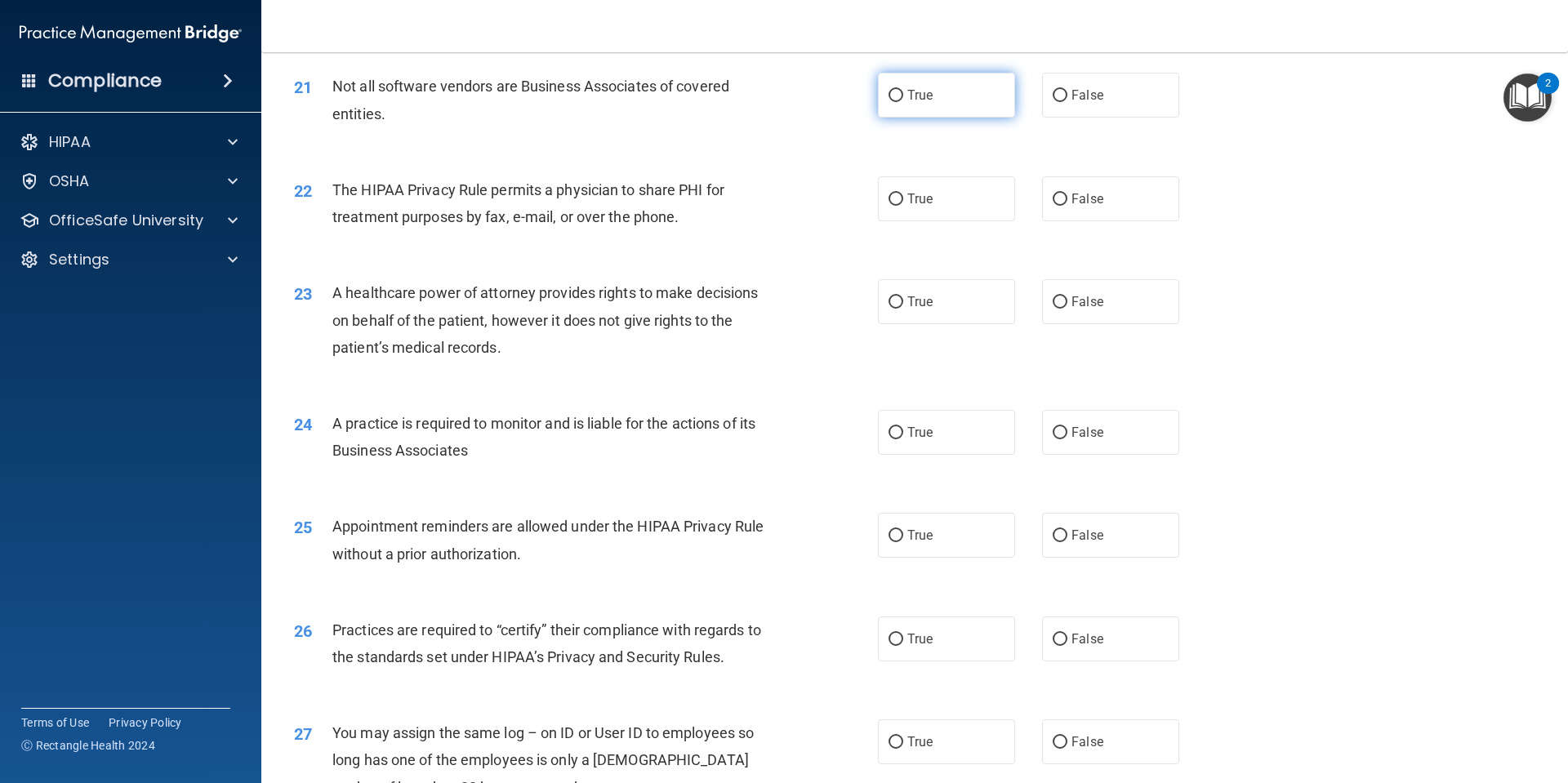
click at [1007, 110] on label "True" at bounding box center [947, 96] width 137 height 45
click at [903, 102] on input "True" at bounding box center [895, 96] width 15 height 12
radio input "true"
click at [1098, 103] on label "False" at bounding box center [1111, 96] width 137 height 45
click at [1067, 102] on input "False" at bounding box center [1060, 96] width 15 height 12
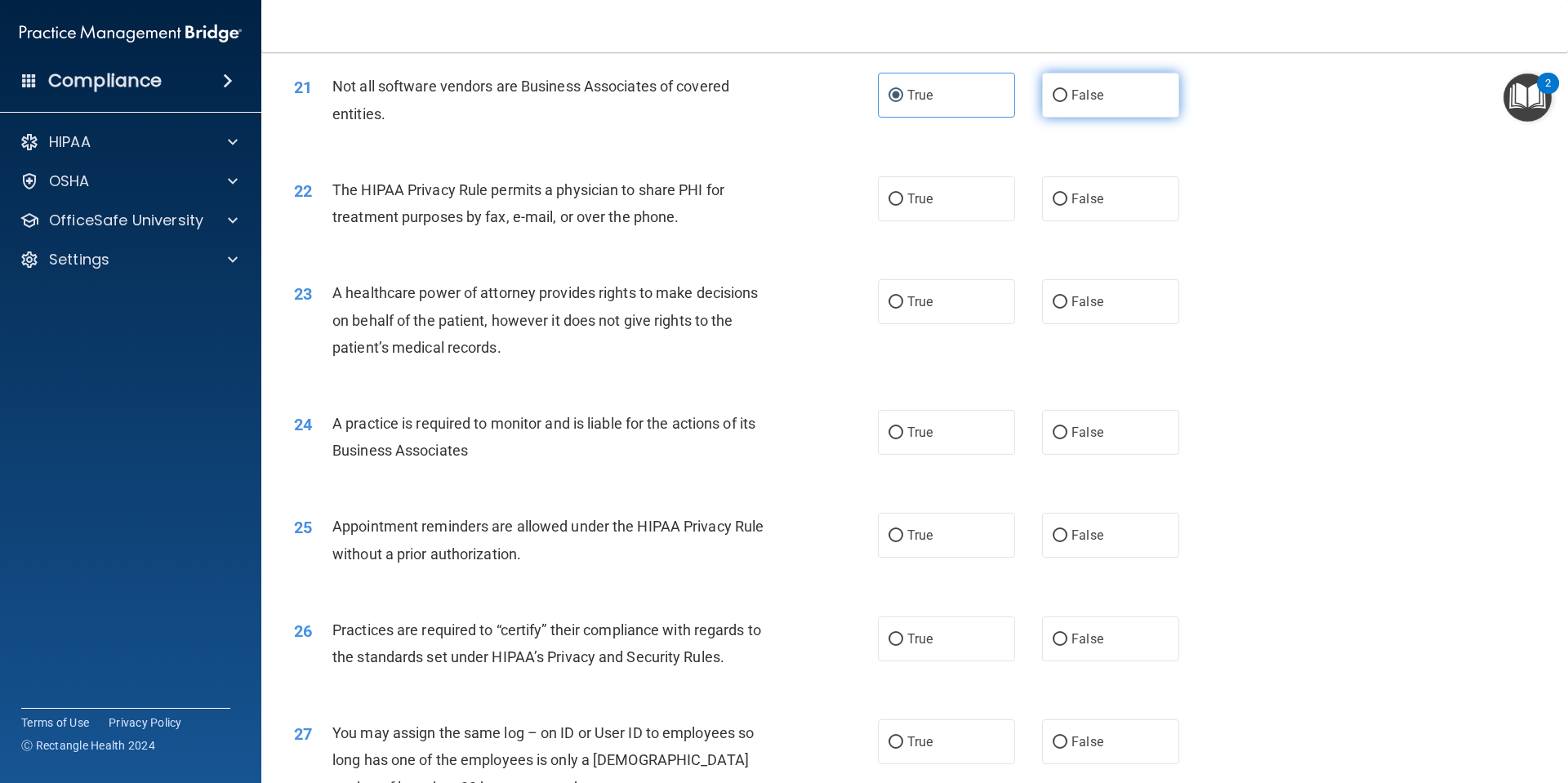
radio input "true"
radio input "false"
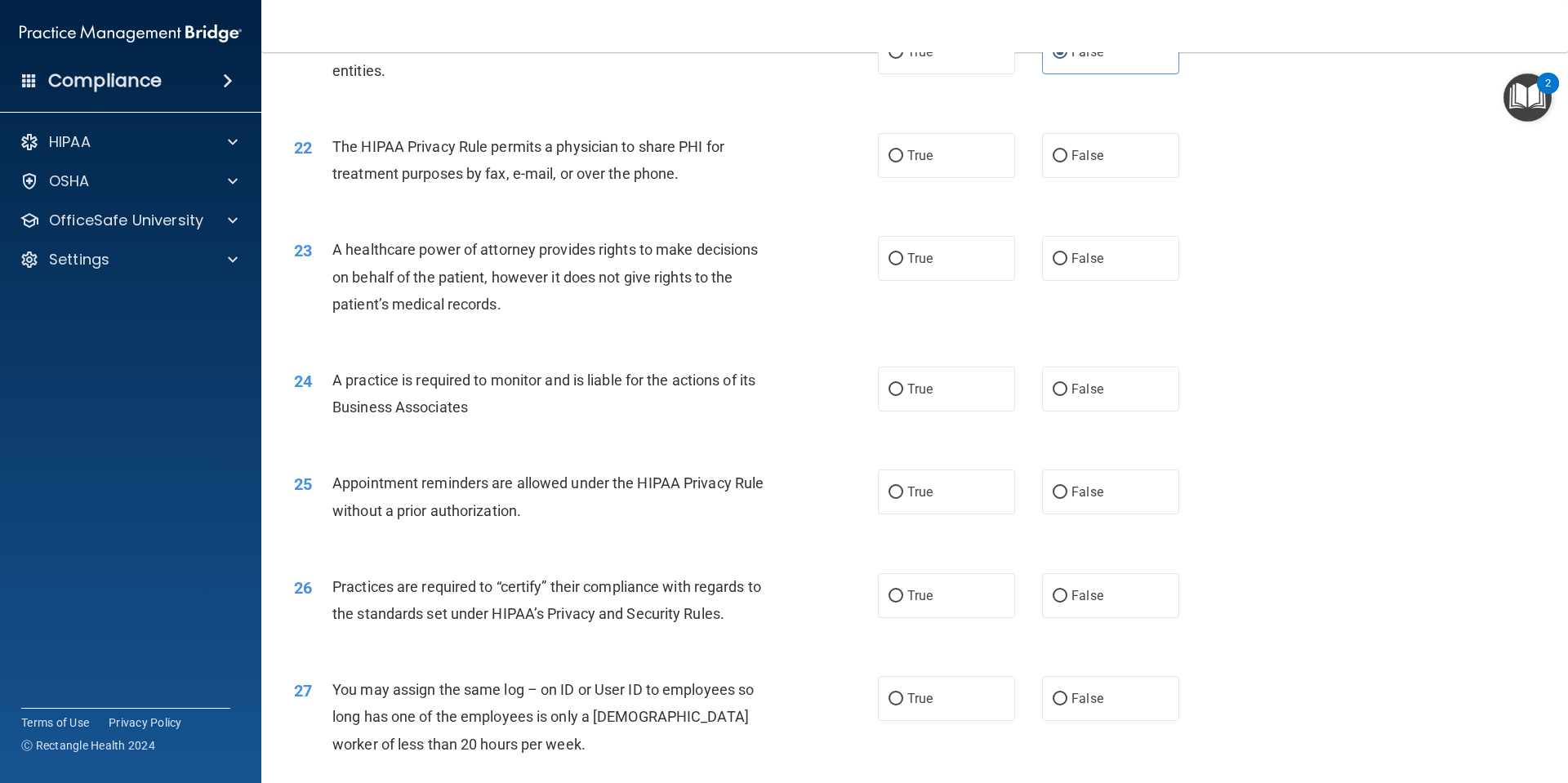
scroll to position [2609, 0]
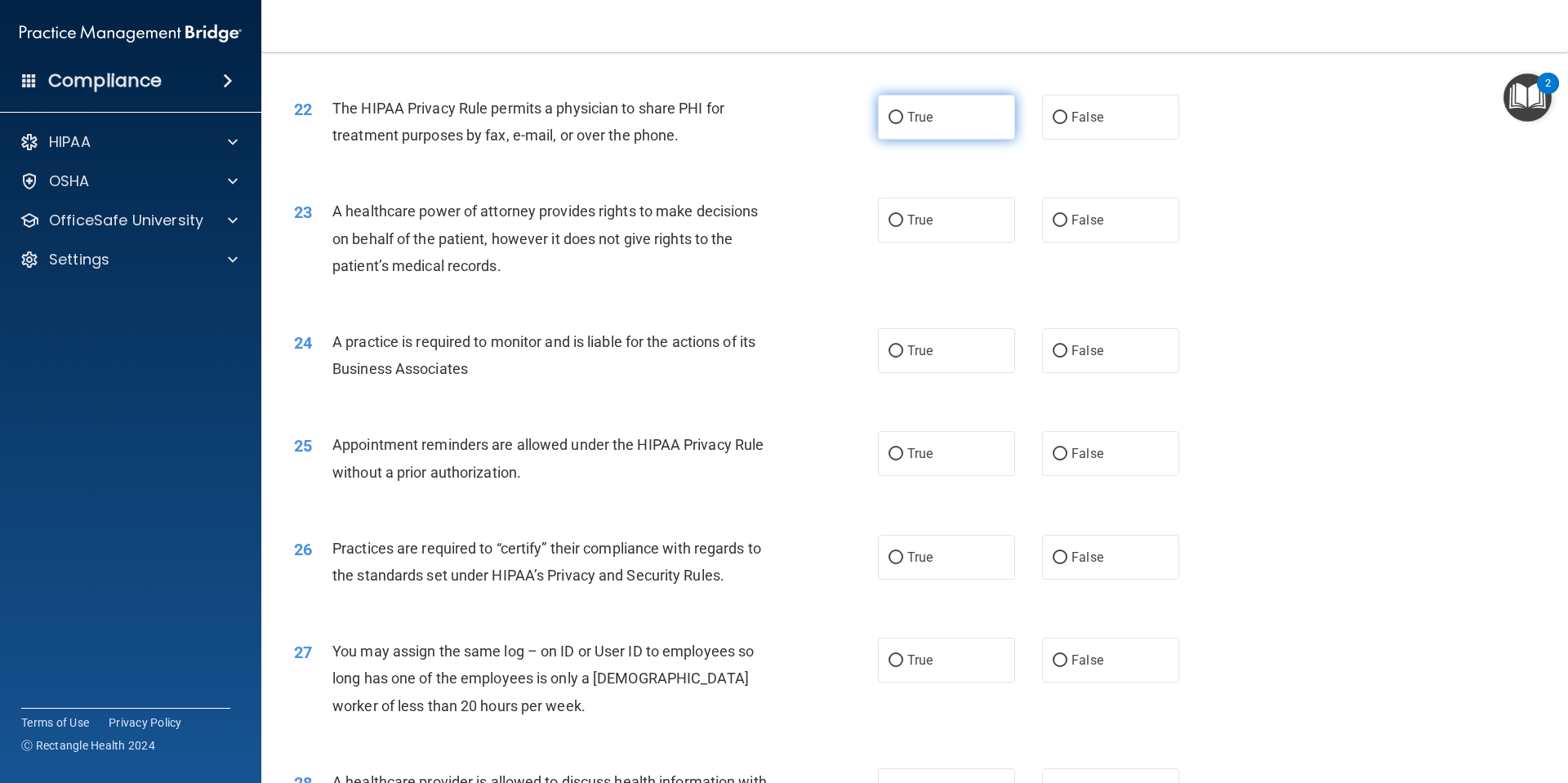
click at [947, 127] on label "True" at bounding box center [947, 117] width 137 height 45
click at [903, 124] on input "True" at bounding box center [895, 118] width 15 height 12
radio input "true"
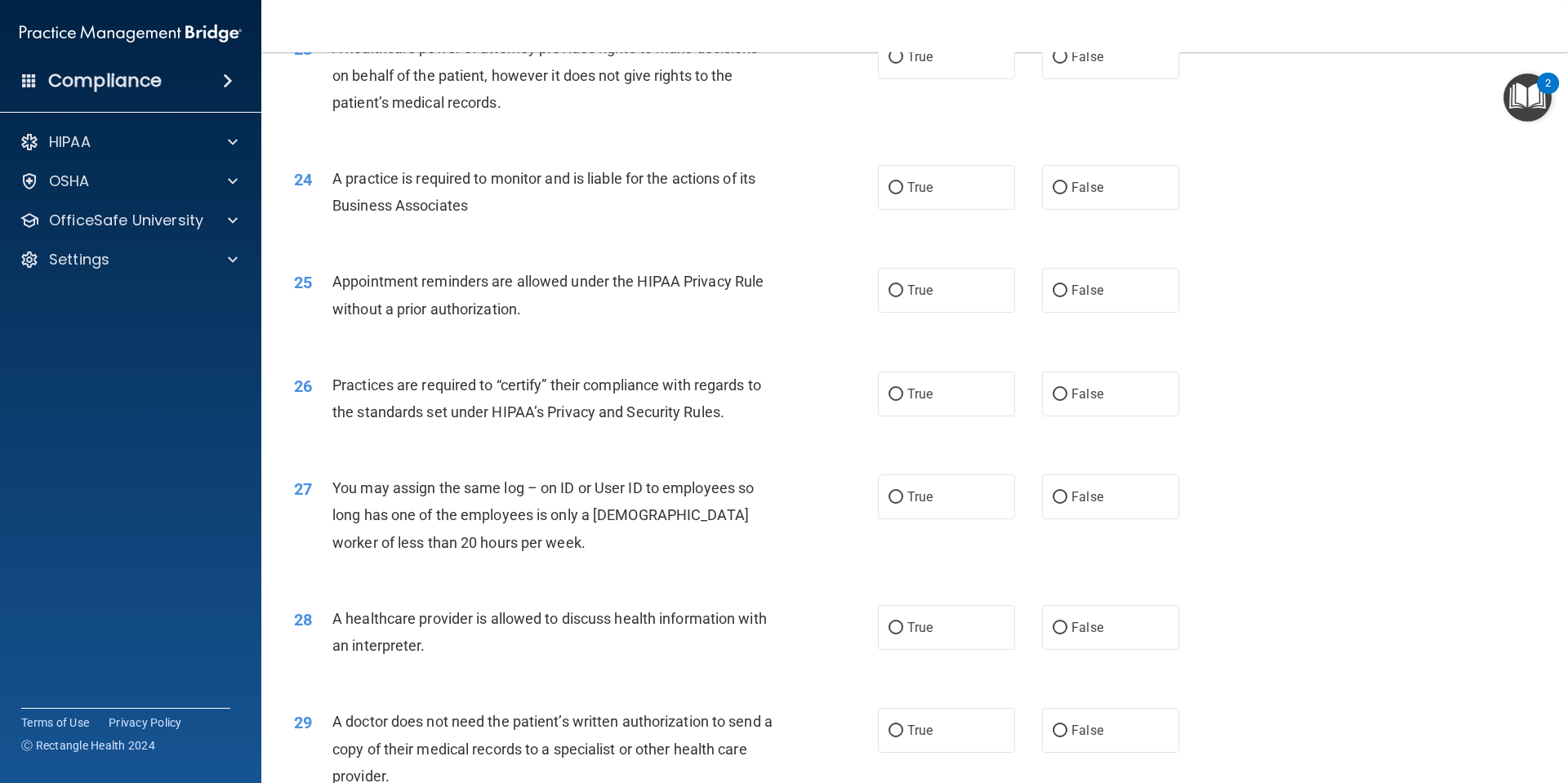
scroll to position [2691, 0]
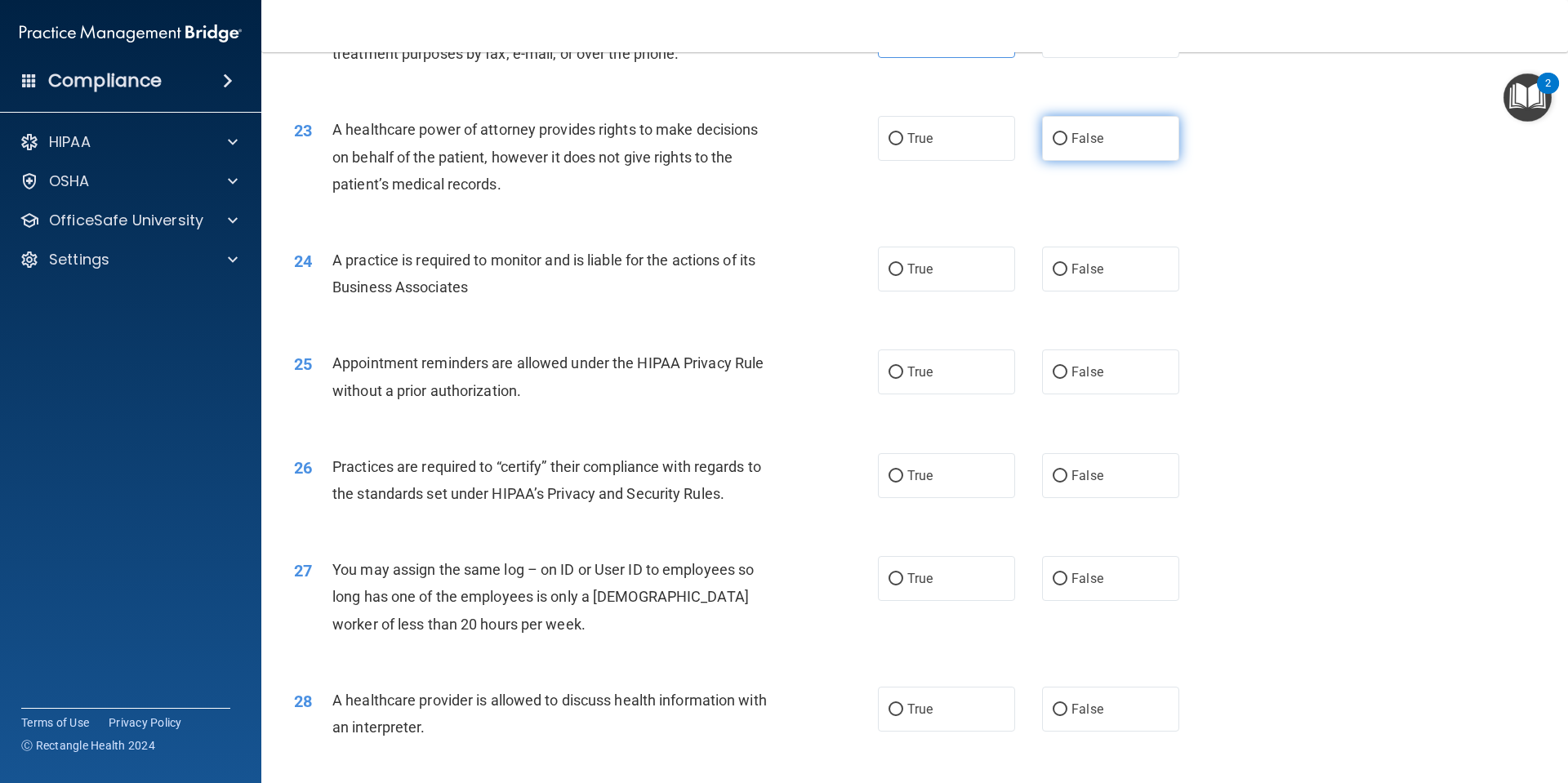
click at [1053, 143] on input "False" at bounding box center [1060, 139] width 15 height 12
radio input "true"
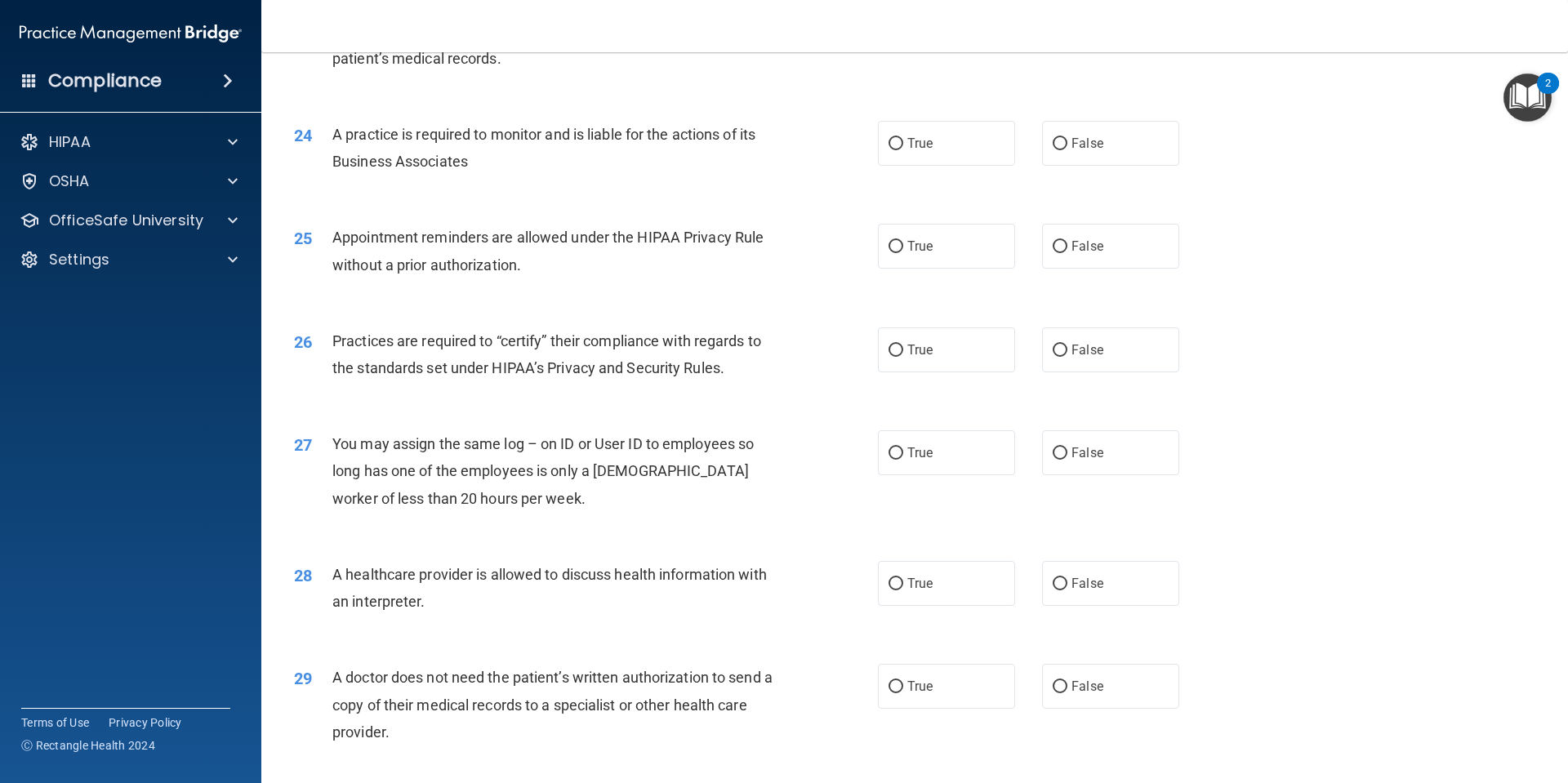
scroll to position [2854, 0]
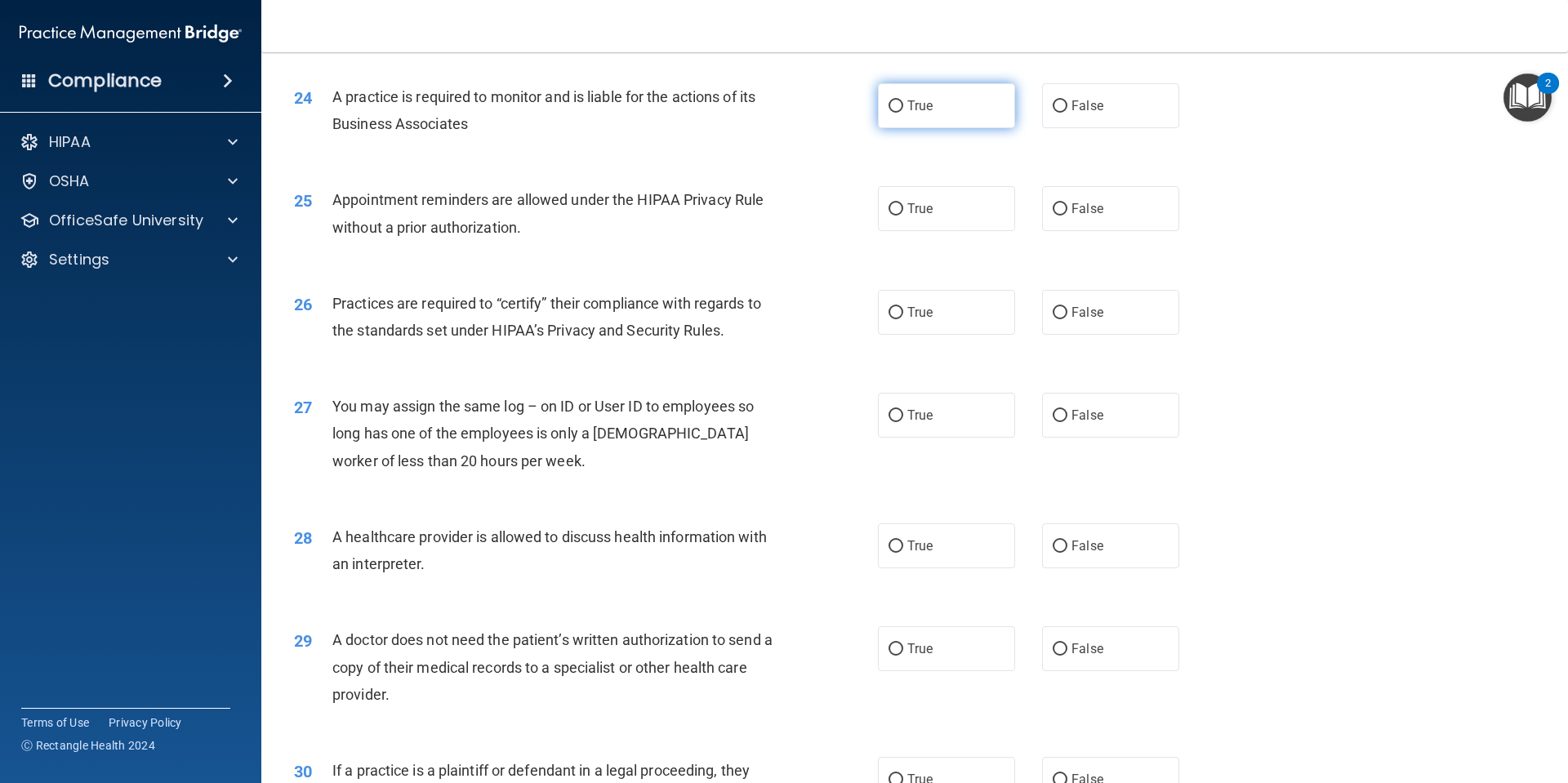
click at [953, 104] on label "True" at bounding box center [947, 106] width 137 height 45
click at [903, 104] on input "True" at bounding box center [895, 107] width 15 height 12
radio input "true"
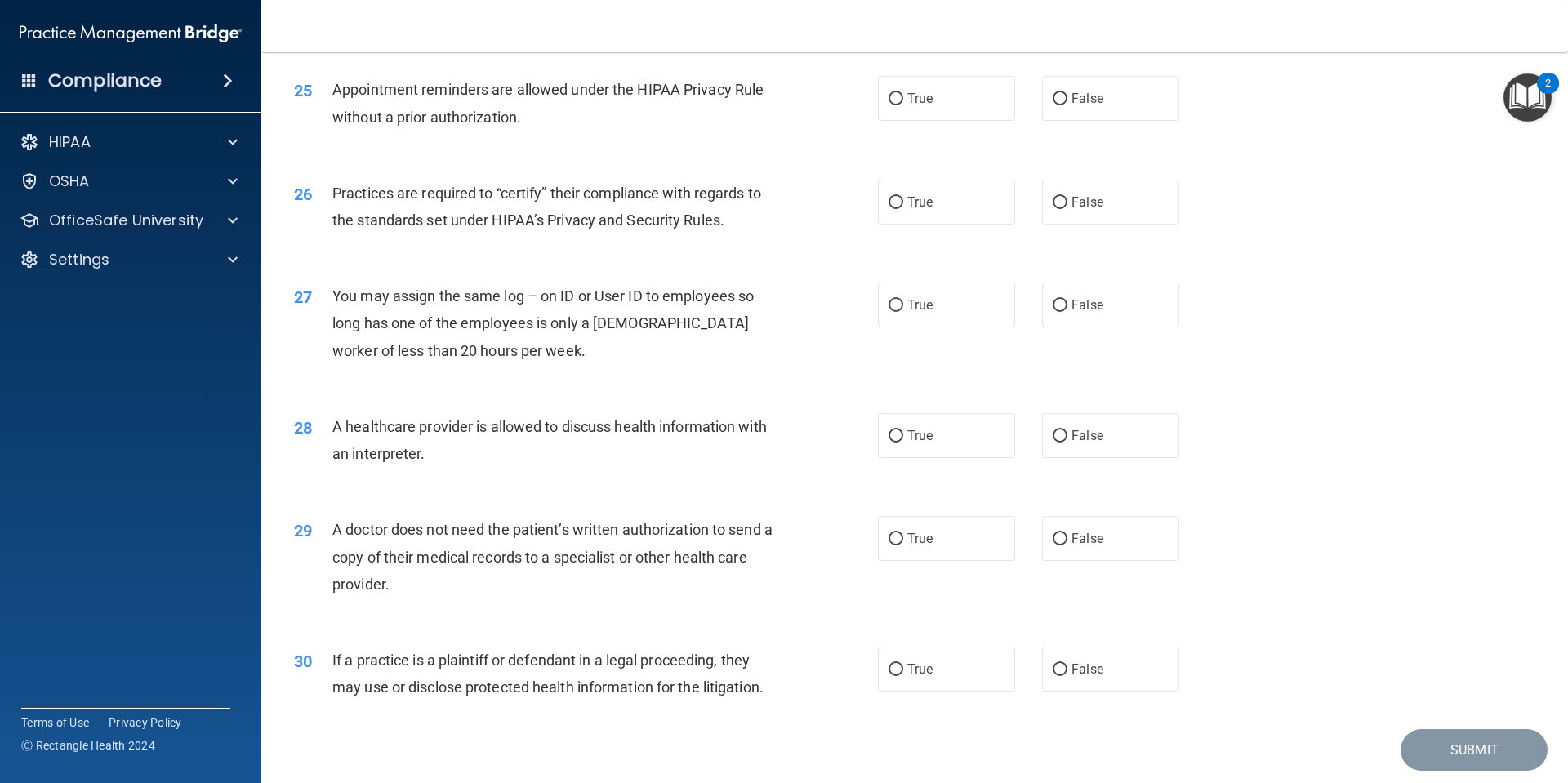
scroll to position [2936, 0]
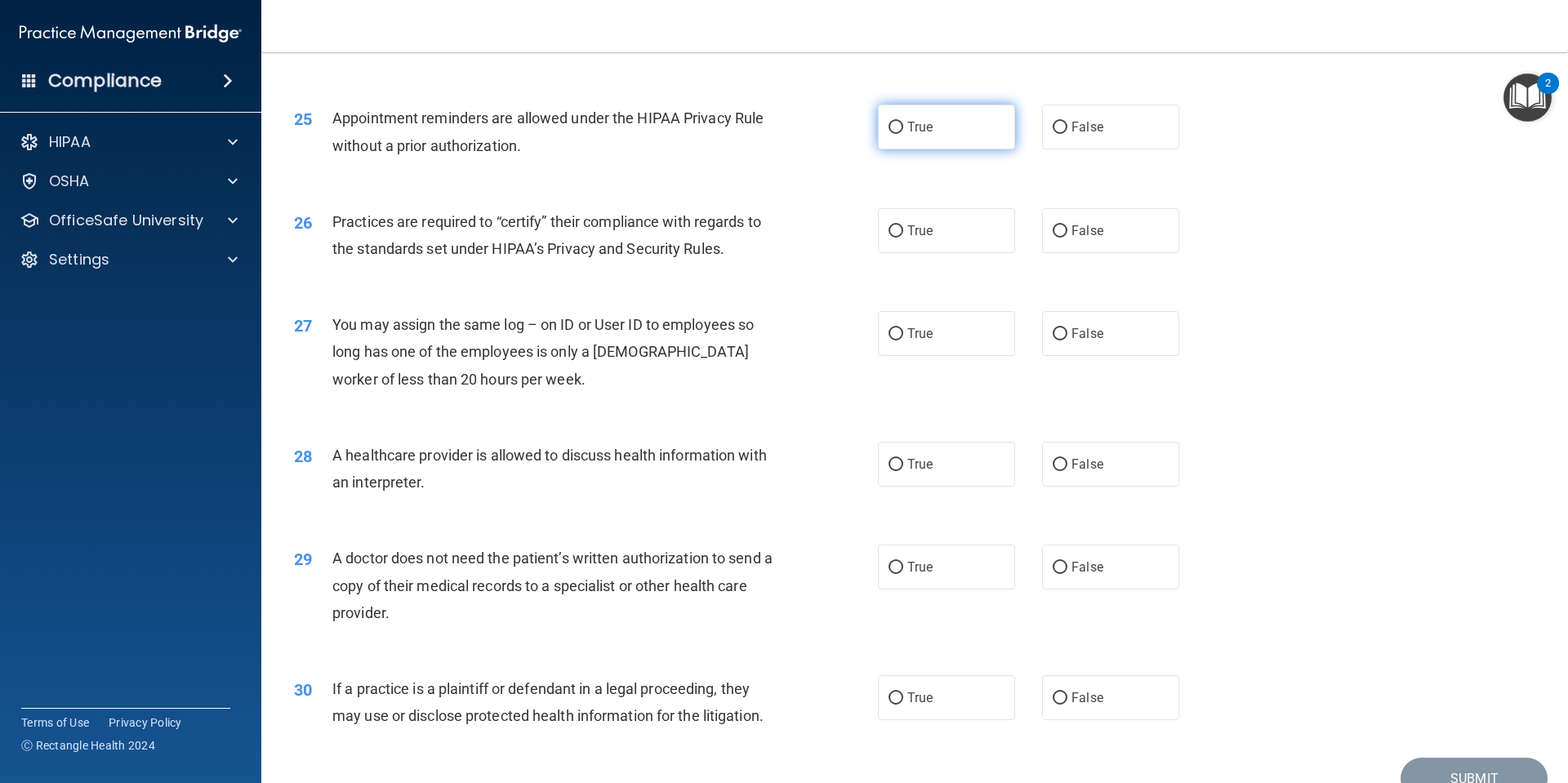
click at [923, 138] on label "True" at bounding box center [947, 127] width 137 height 45
click at [903, 134] on input "True" at bounding box center [895, 128] width 15 height 12
radio input "true"
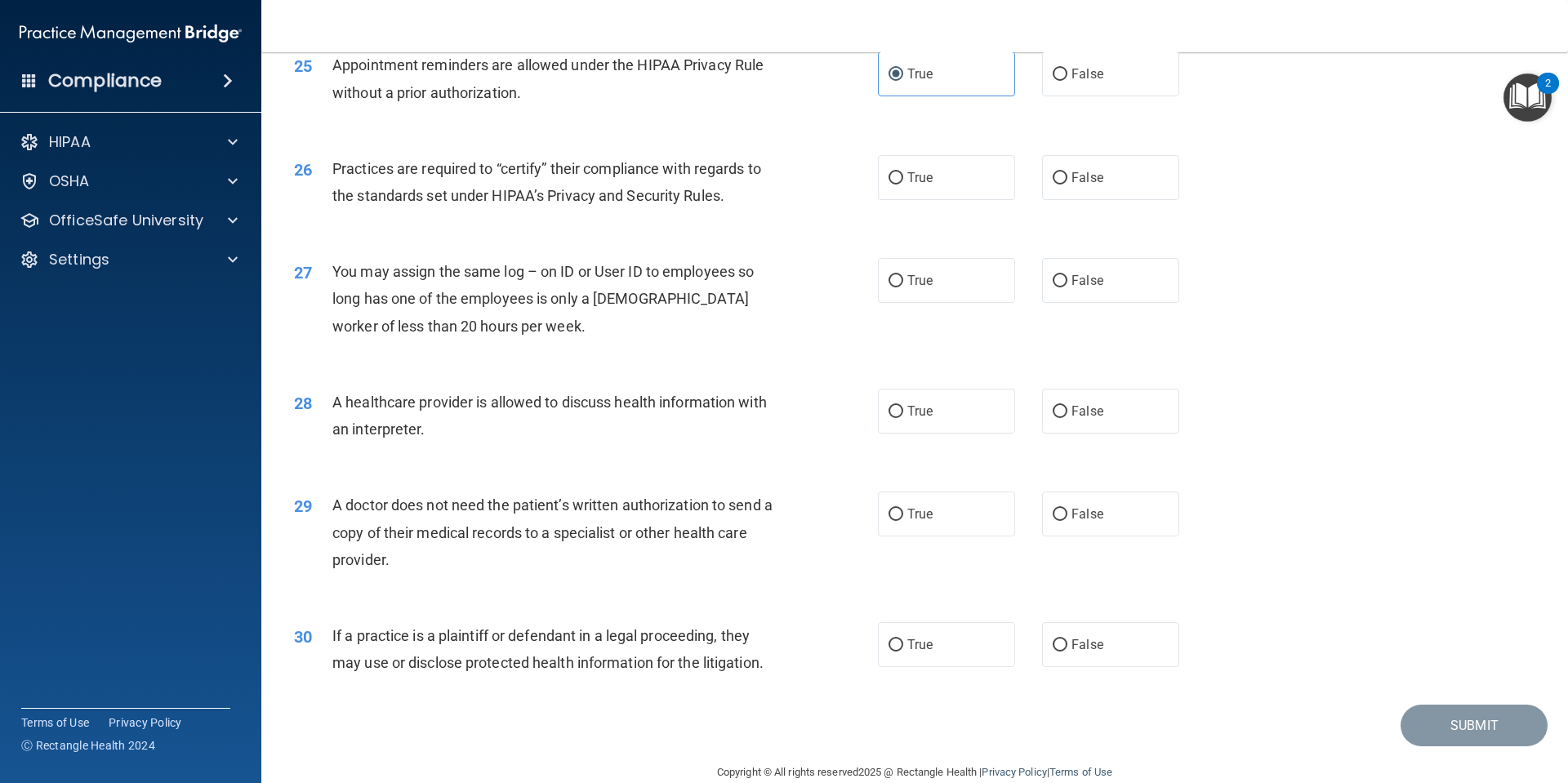
scroll to position [3017, 0]
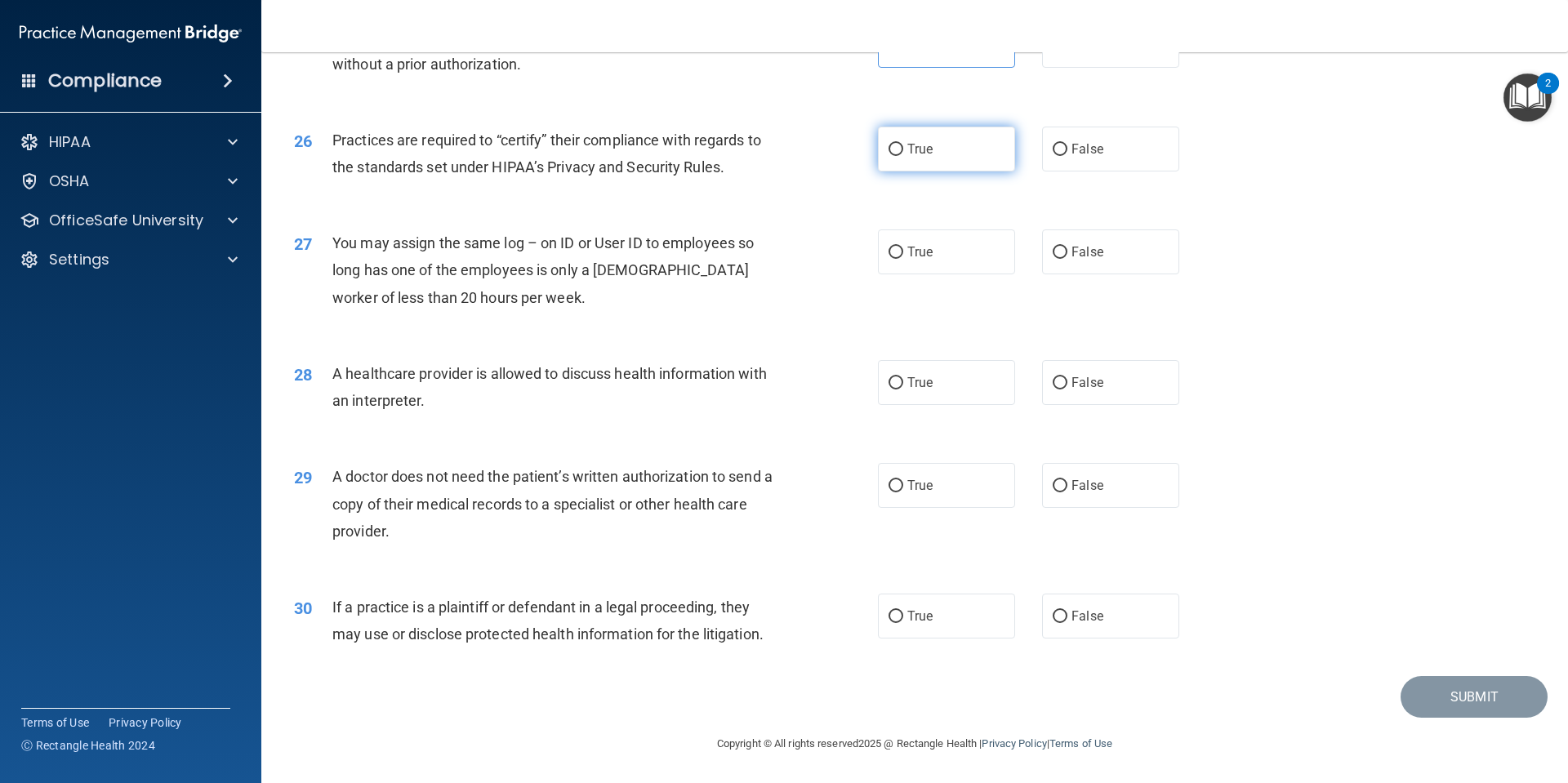
click at [992, 163] on label "True" at bounding box center [947, 149] width 137 height 45
click at [903, 156] on input "True" at bounding box center [895, 149] width 15 height 12
radio input "true"
click at [1133, 292] on div "27 You may assign the same log – on ID or User ID to employees so long has one …" at bounding box center [914, 274] width 1266 height 130
click at [1146, 269] on label "False" at bounding box center [1111, 252] width 137 height 45
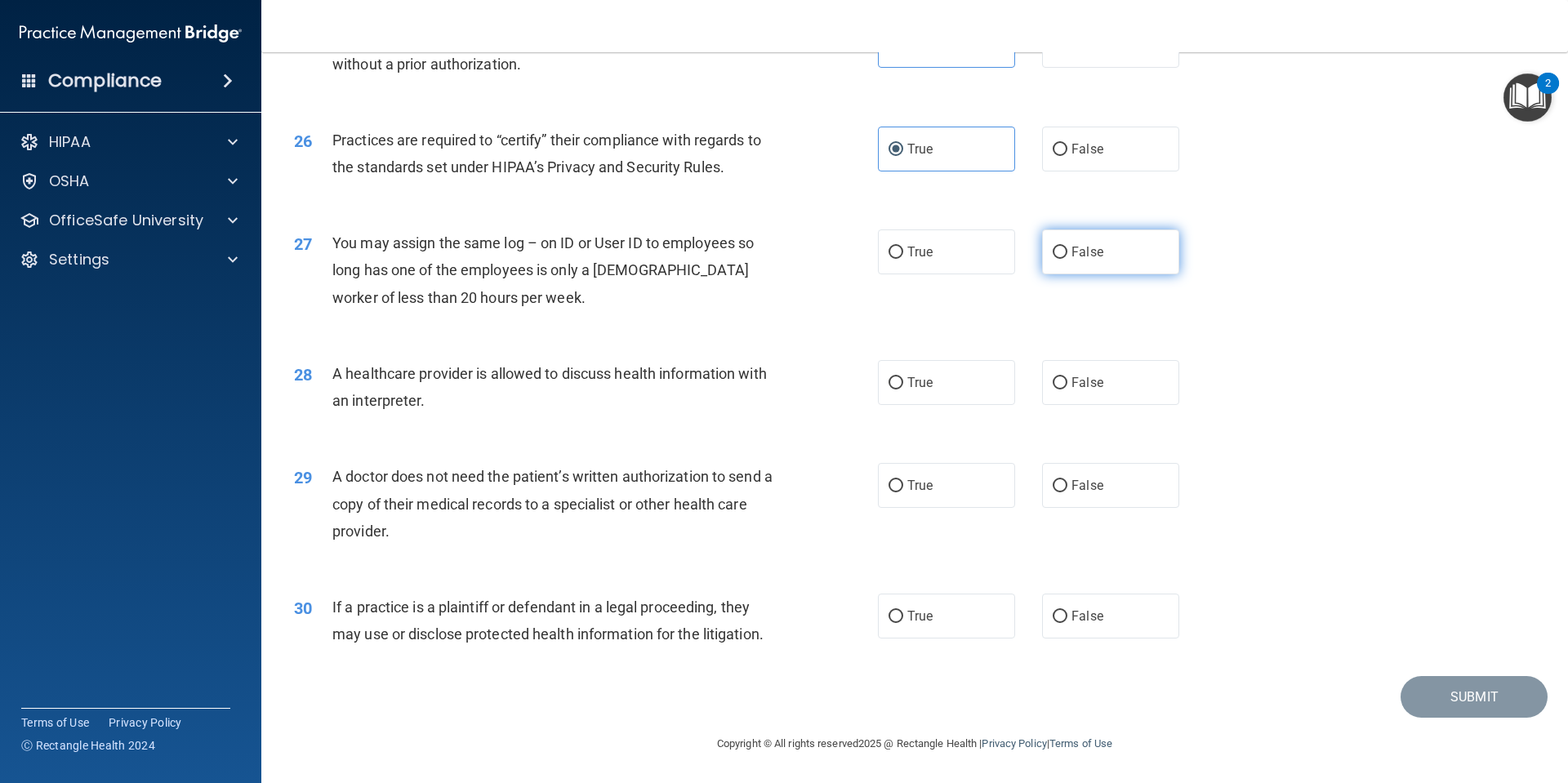
click at [1067, 259] on input "False" at bounding box center [1060, 253] width 15 height 12
radio input "true"
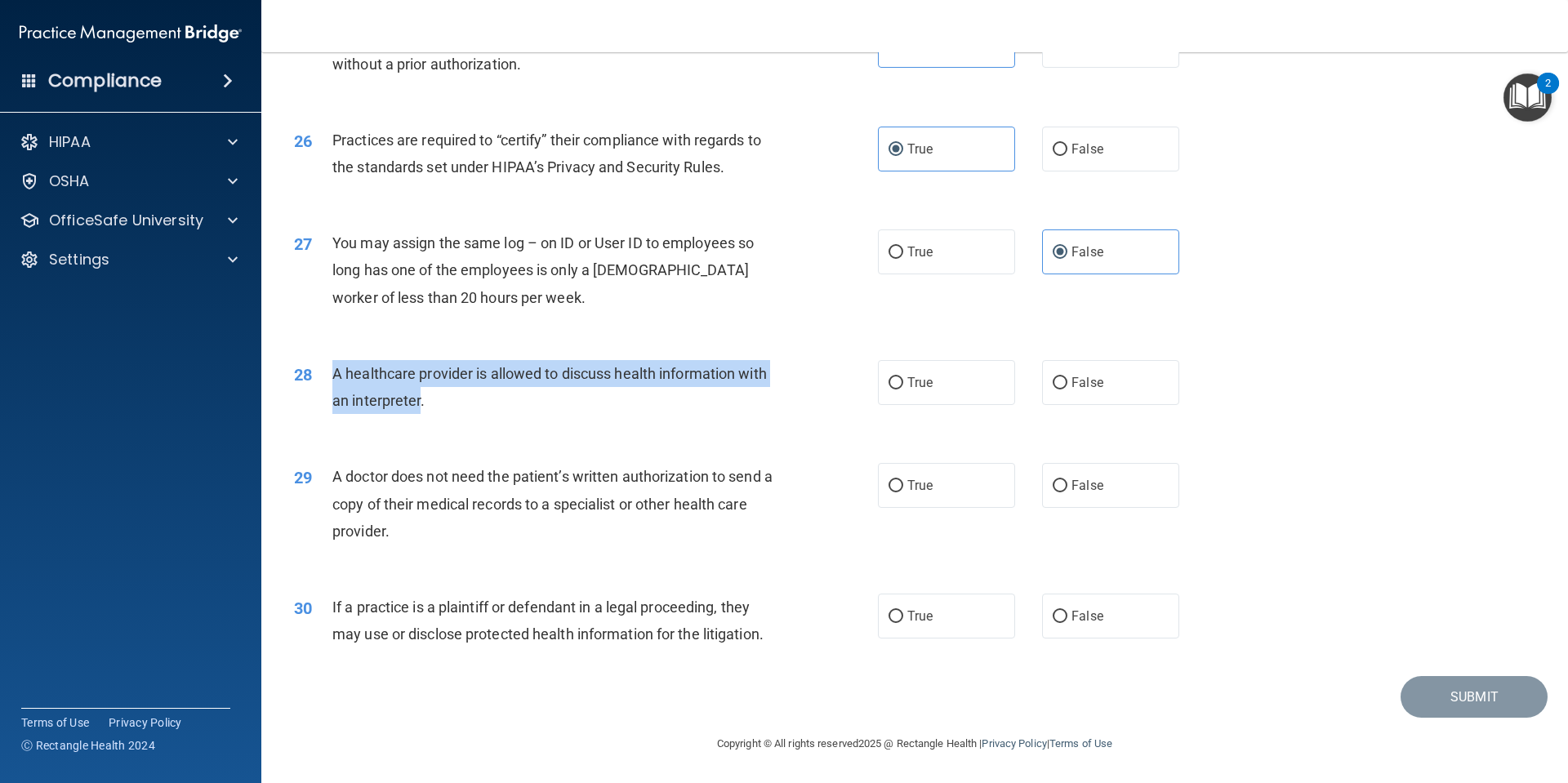
drag, startPoint x: 420, startPoint y: 400, endPoint x: 601, endPoint y: 455, distance: 189.2
click at [312, 366] on div "28 A healthcare provider is allowed to discuss health information with an inter…" at bounding box center [586, 390] width 633 height 62
click at [639, 468] on span "A doctor does not need the patient’s written authorization to send a copy of th…" at bounding box center [552, 503] width 440 height 71
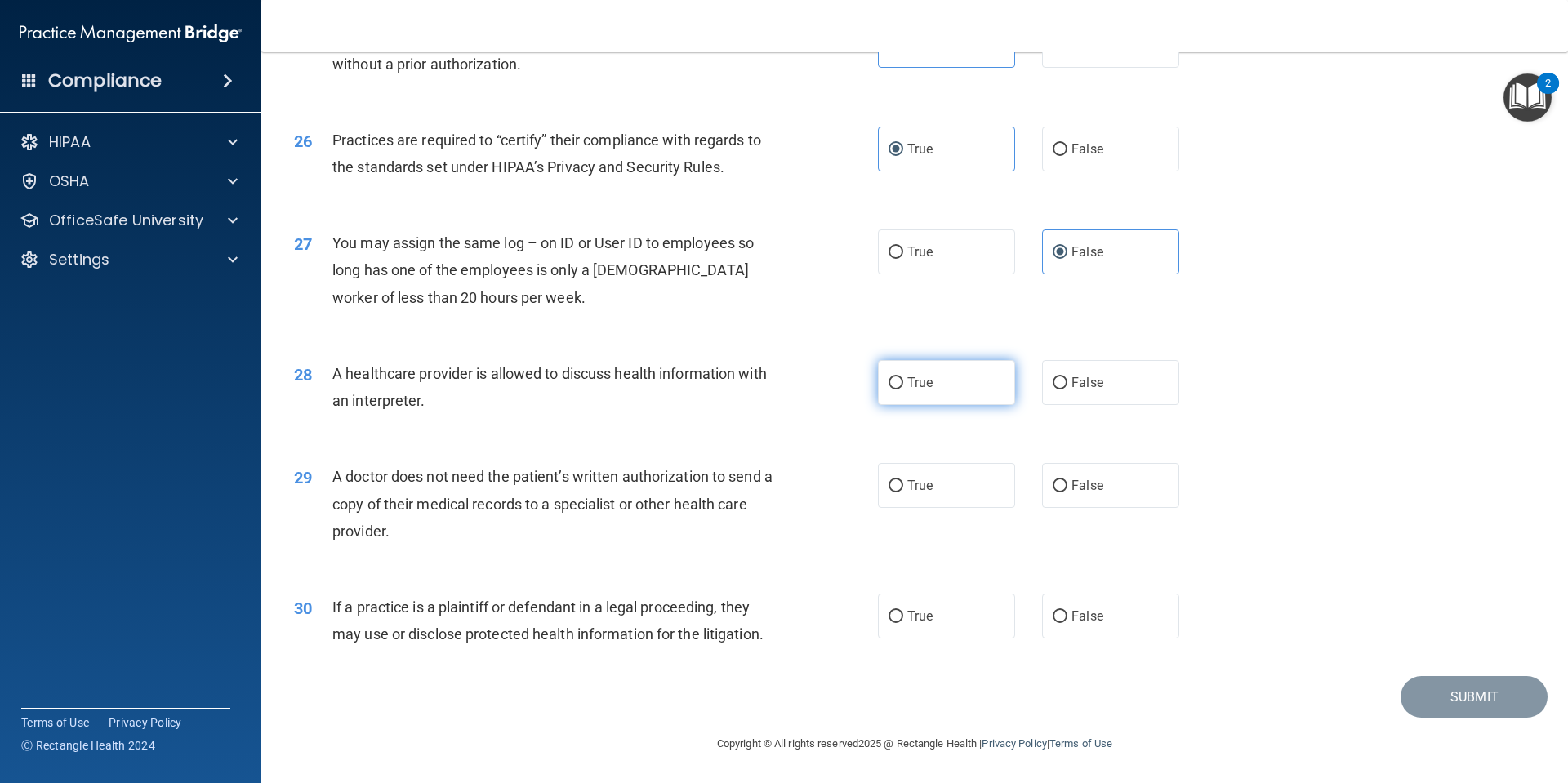
drag, startPoint x: 961, startPoint y: 396, endPoint x: 969, endPoint y: 394, distance: 8.2
click at [963, 396] on label "True" at bounding box center [947, 382] width 137 height 45
click at [903, 389] on input "True" at bounding box center [895, 383] width 15 height 12
radio input "true"
click at [969, 486] on label "True" at bounding box center [947, 486] width 137 height 45
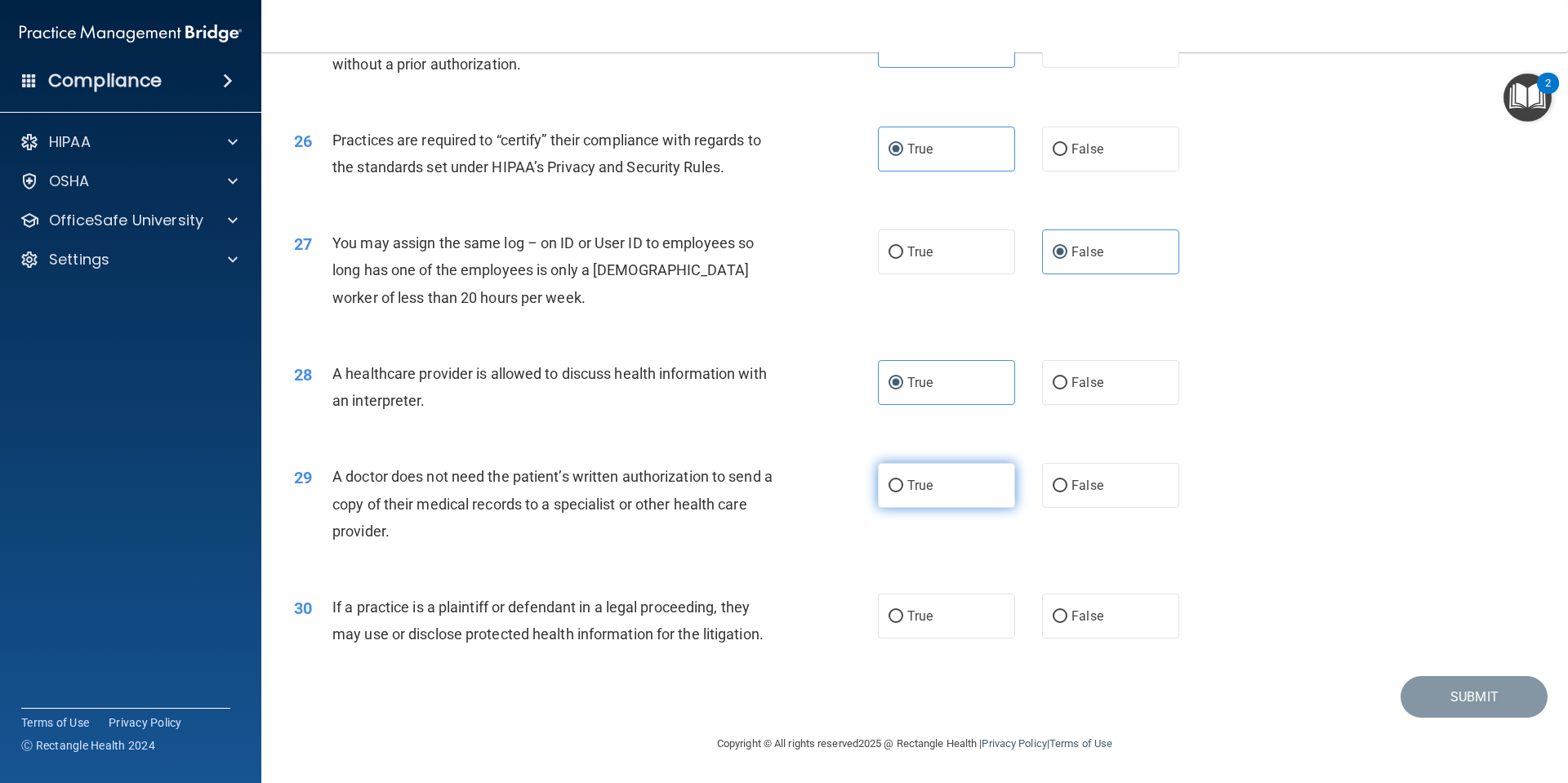
click at [903, 486] on input "True" at bounding box center [895, 486] width 15 height 12
radio input "true"
click at [1045, 517] on div "29 A doctor does not need the patient’s written authorization to send a copy of…" at bounding box center [914, 508] width 1266 height 130
click at [1072, 511] on div "29 A doctor does not need the patient’s written authorization to send a copy of…" at bounding box center [914, 508] width 1266 height 130
click at [1079, 499] on label "False" at bounding box center [1111, 486] width 137 height 45
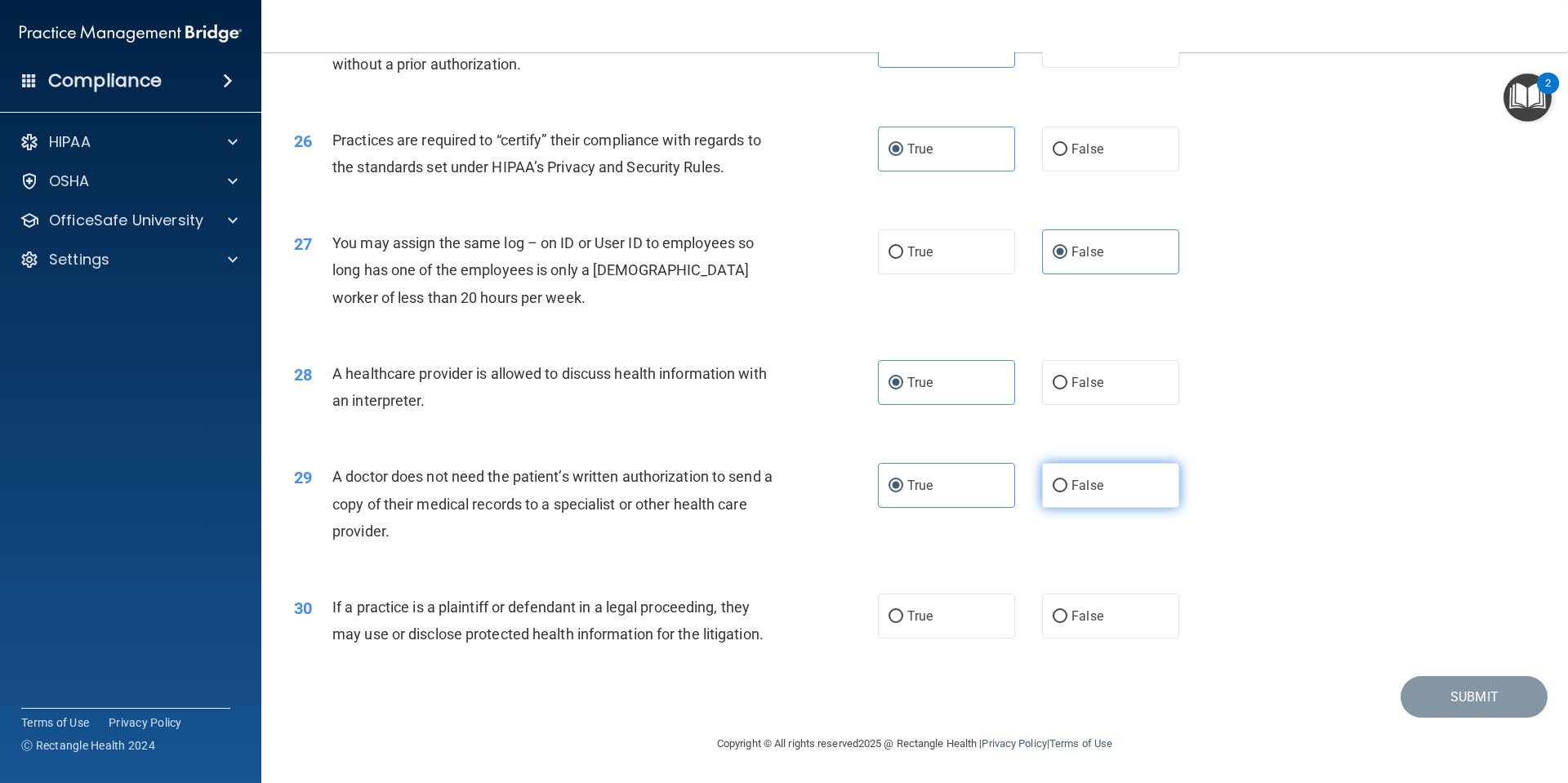
click at [1067, 492] on input "False" at bounding box center [1060, 486] width 15 height 12
radio input "true"
drag, startPoint x: 958, startPoint y: 503, endPoint x: 966, endPoint y: 501, distance: 8.2
click at [959, 503] on label "True" at bounding box center [947, 486] width 137 height 45
click at [903, 492] on input "True" at bounding box center [895, 486] width 15 height 12
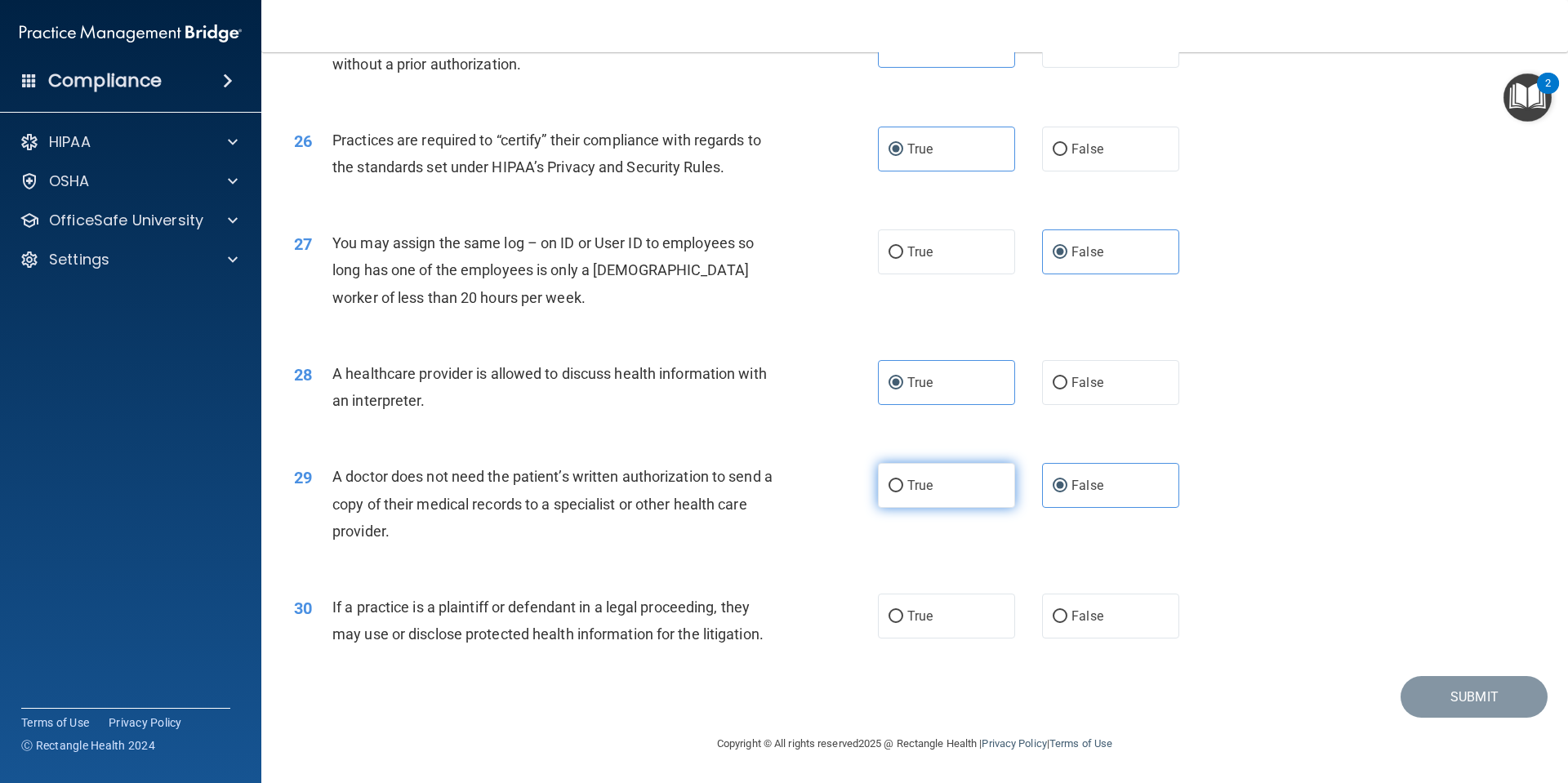
radio input "true"
click at [1118, 518] on div "29 A doctor does not need the patient’s written authorization to send a copy of…" at bounding box center [914, 508] width 1266 height 130
click at [1118, 512] on div "29 A doctor does not need the patient’s written authorization to send a copy of…" at bounding box center [914, 508] width 1266 height 130
click at [1120, 498] on label "False" at bounding box center [1111, 486] width 137 height 45
click at [1067, 492] on input "False" at bounding box center [1060, 486] width 15 height 12
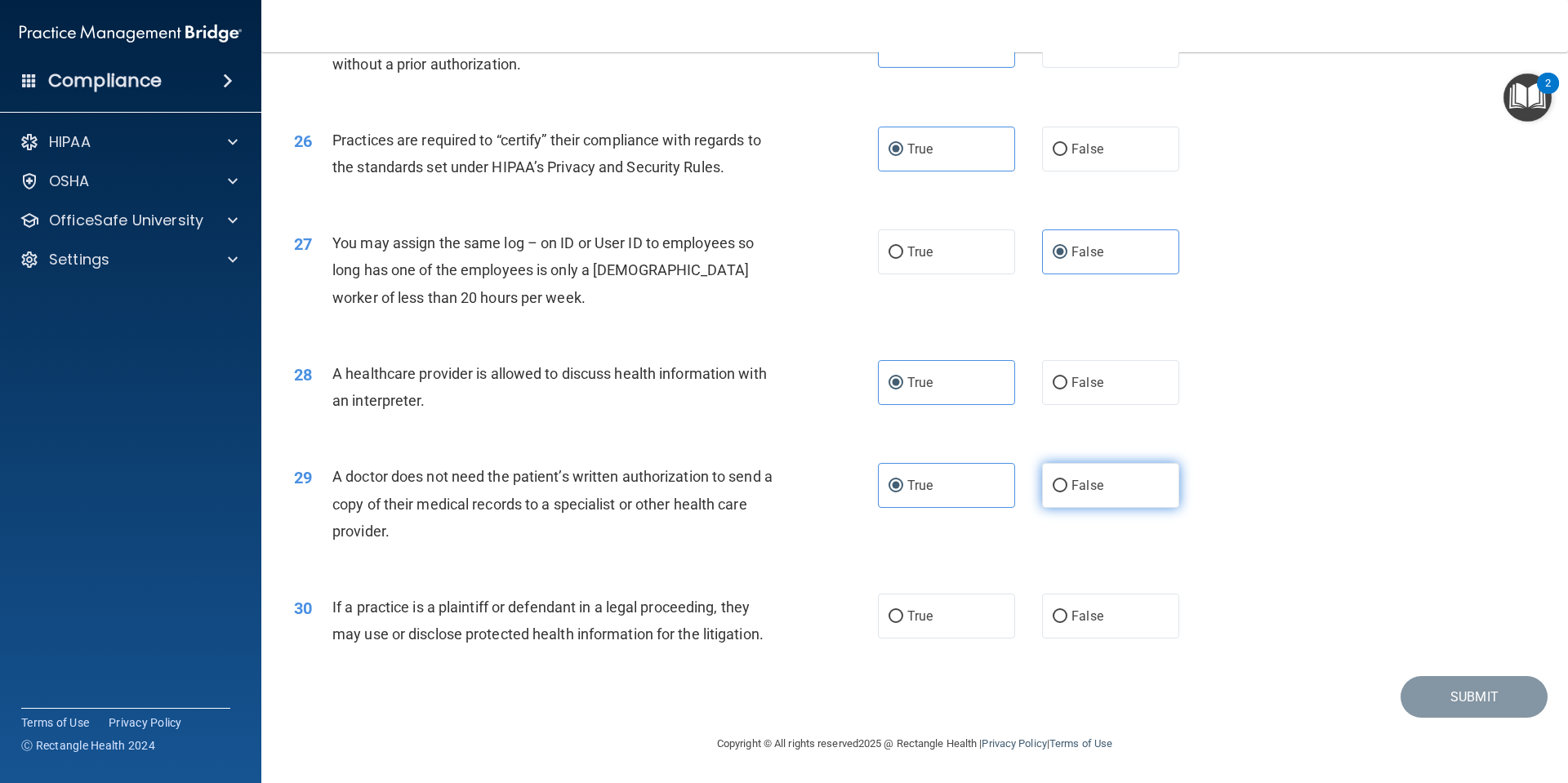
radio input "true"
click at [453, 494] on span "A doctor does not need the patient’s written authorization to send a copy of th…" at bounding box center [552, 503] width 440 height 71
click at [967, 461] on div "29 A doctor does not need the patient’s written authorization to send a copy of…" at bounding box center [914, 508] width 1266 height 130
click at [966, 466] on label "True" at bounding box center [947, 486] width 137 height 45
click at [903, 480] on input "True" at bounding box center [895, 486] width 15 height 12
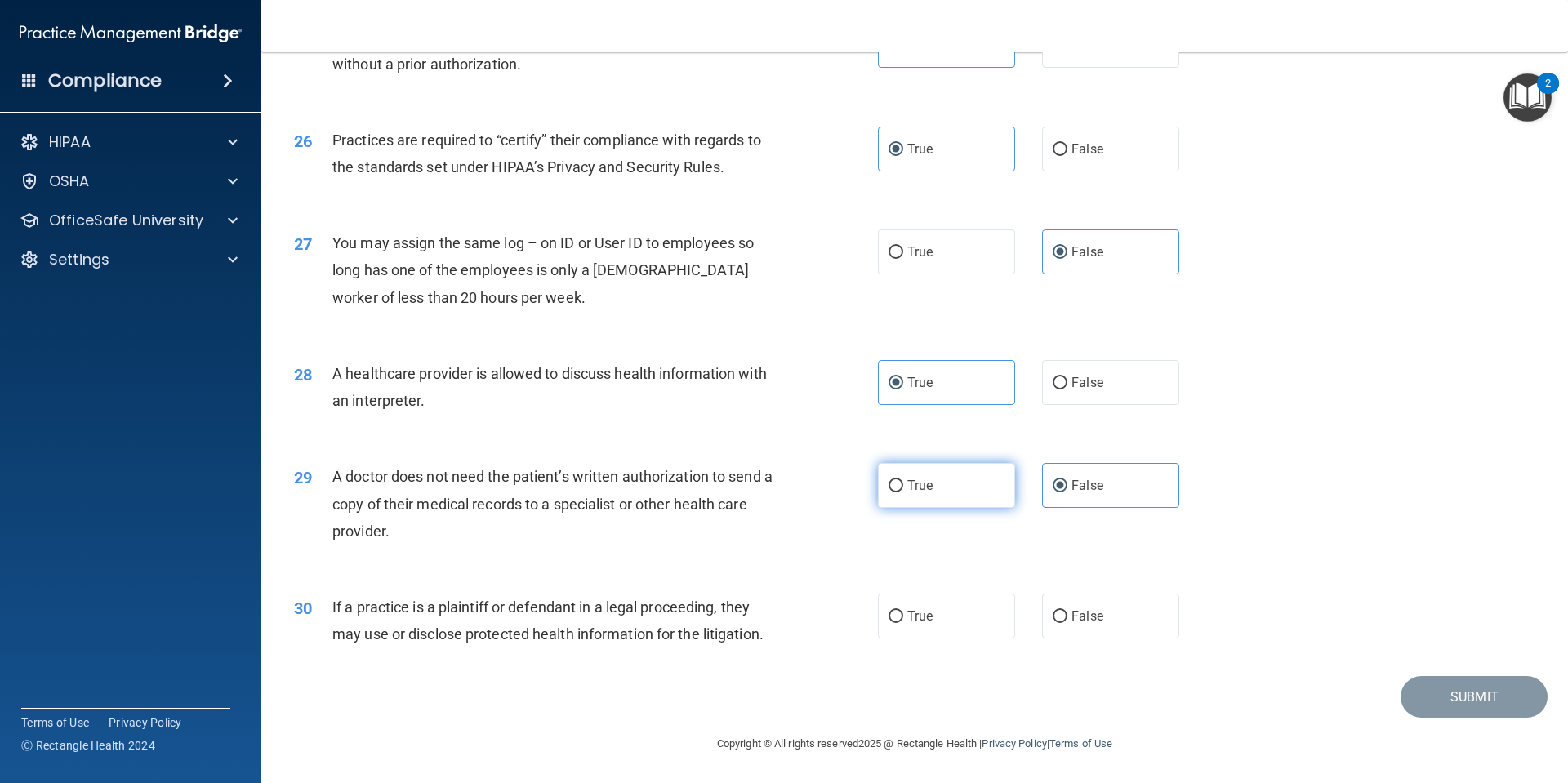
radio input "true"
radio input "false"
click at [951, 626] on label "True" at bounding box center [947, 616] width 137 height 45
click at [903, 623] on input "True" at bounding box center [895, 617] width 15 height 12
radio input "true"
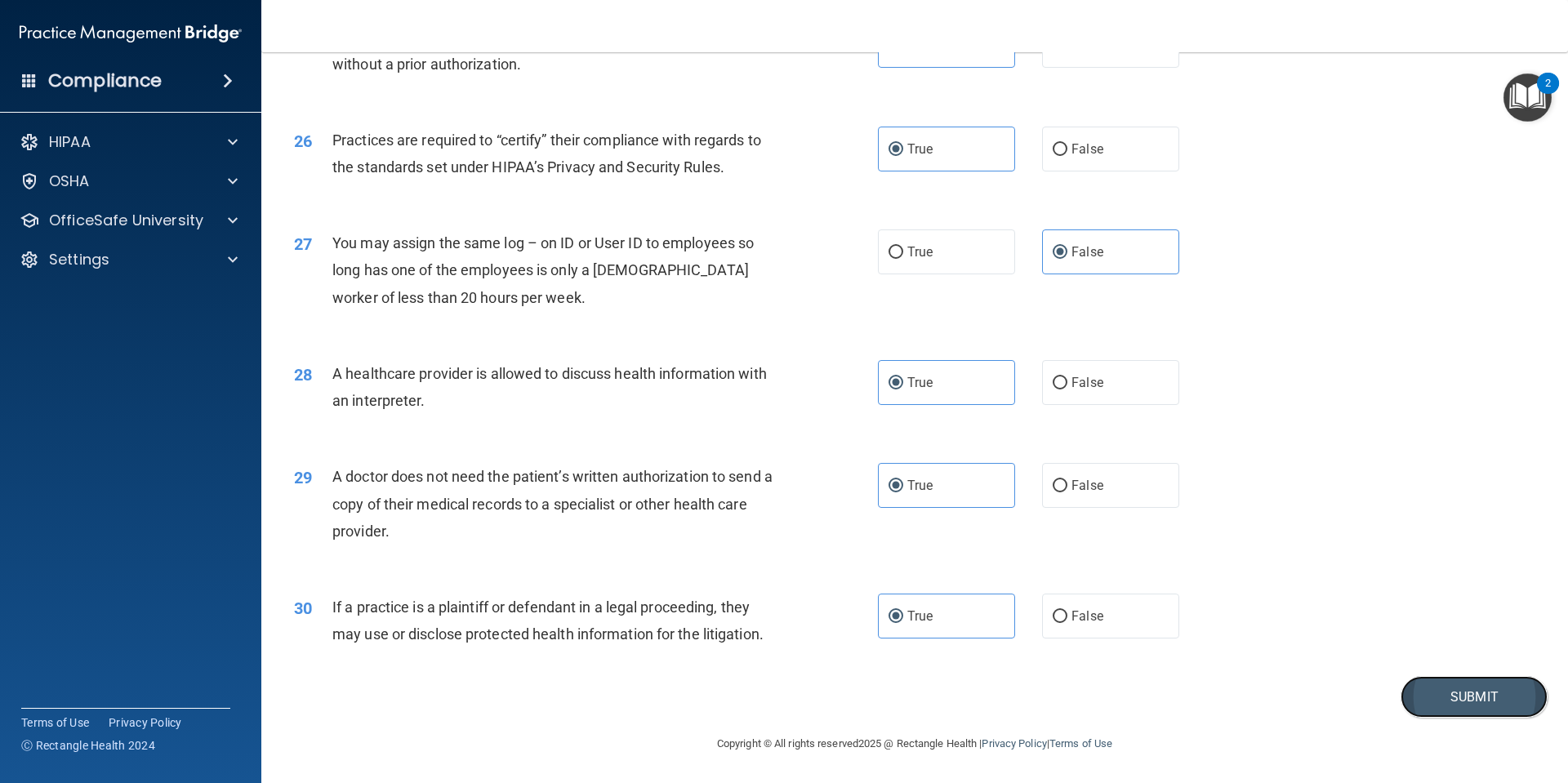
click at [1465, 700] on button "Submit" at bounding box center [1473, 697] width 147 height 42
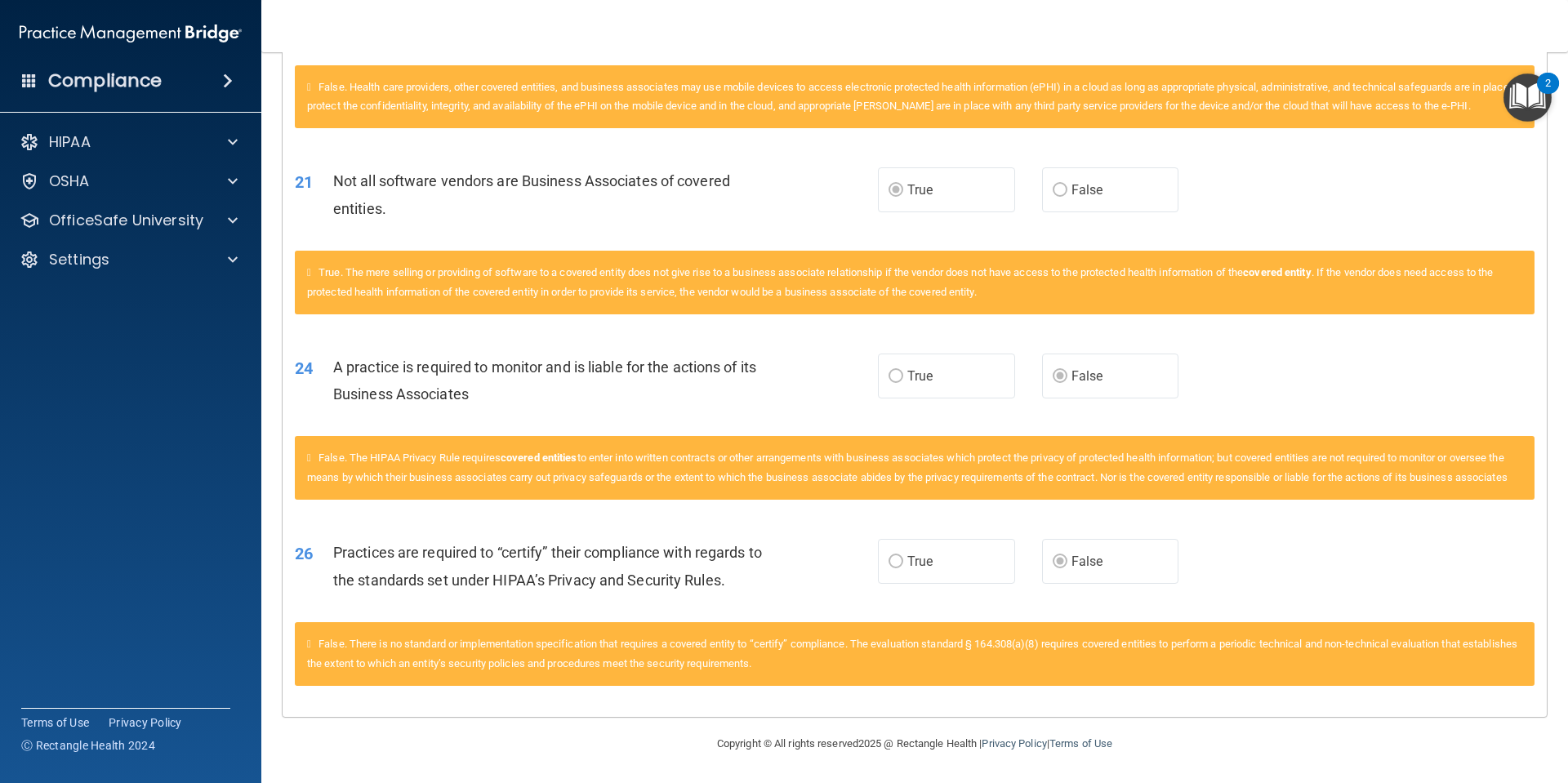
scroll to position [2384, 0]
click at [196, 215] on p "OfficeSafe University" at bounding box center [126, 220] width 155 height 20
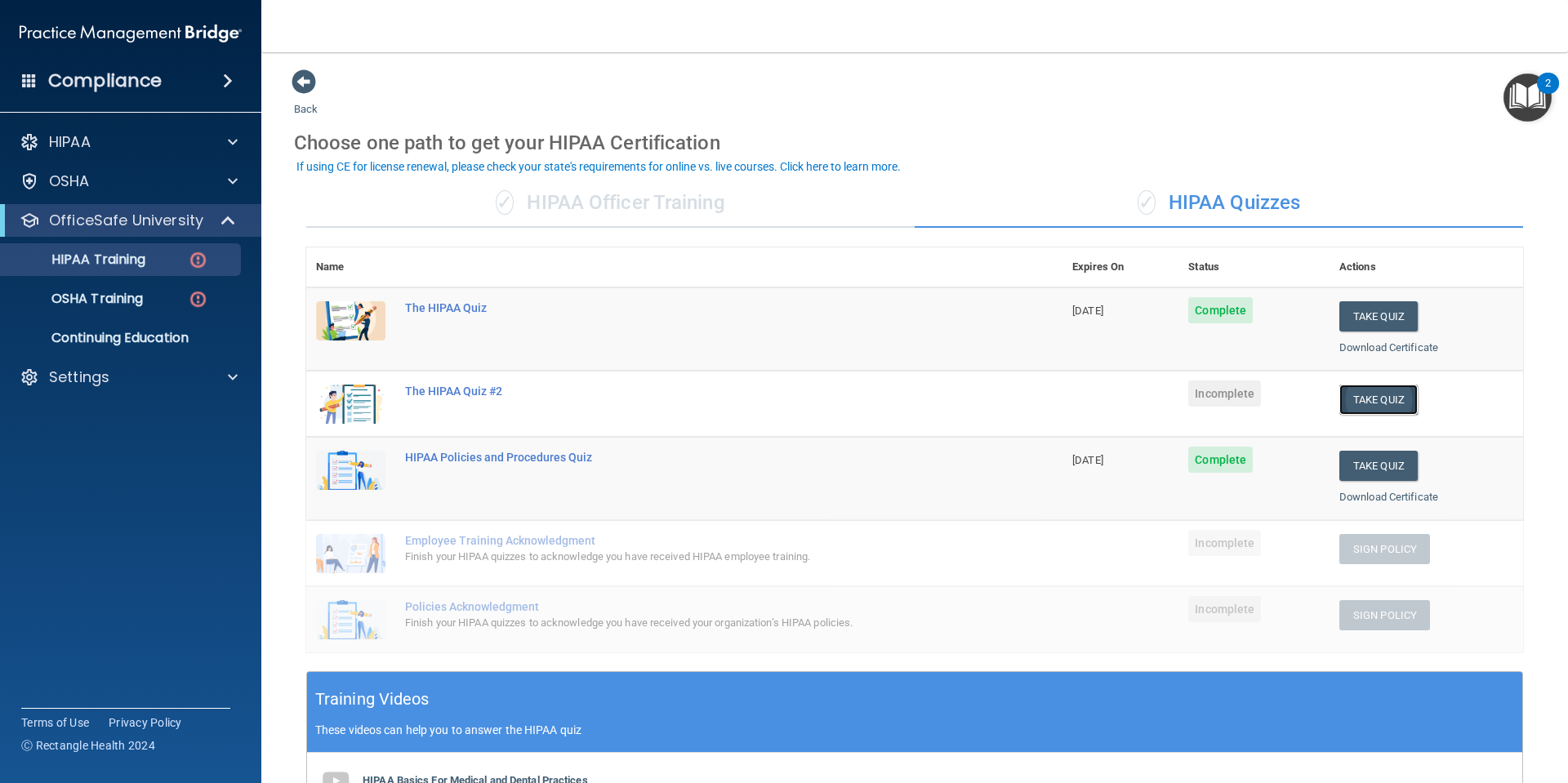
click at [1365, 397] on button "Take Quiz" at bounding box center [1379, 399] width 78 height 30
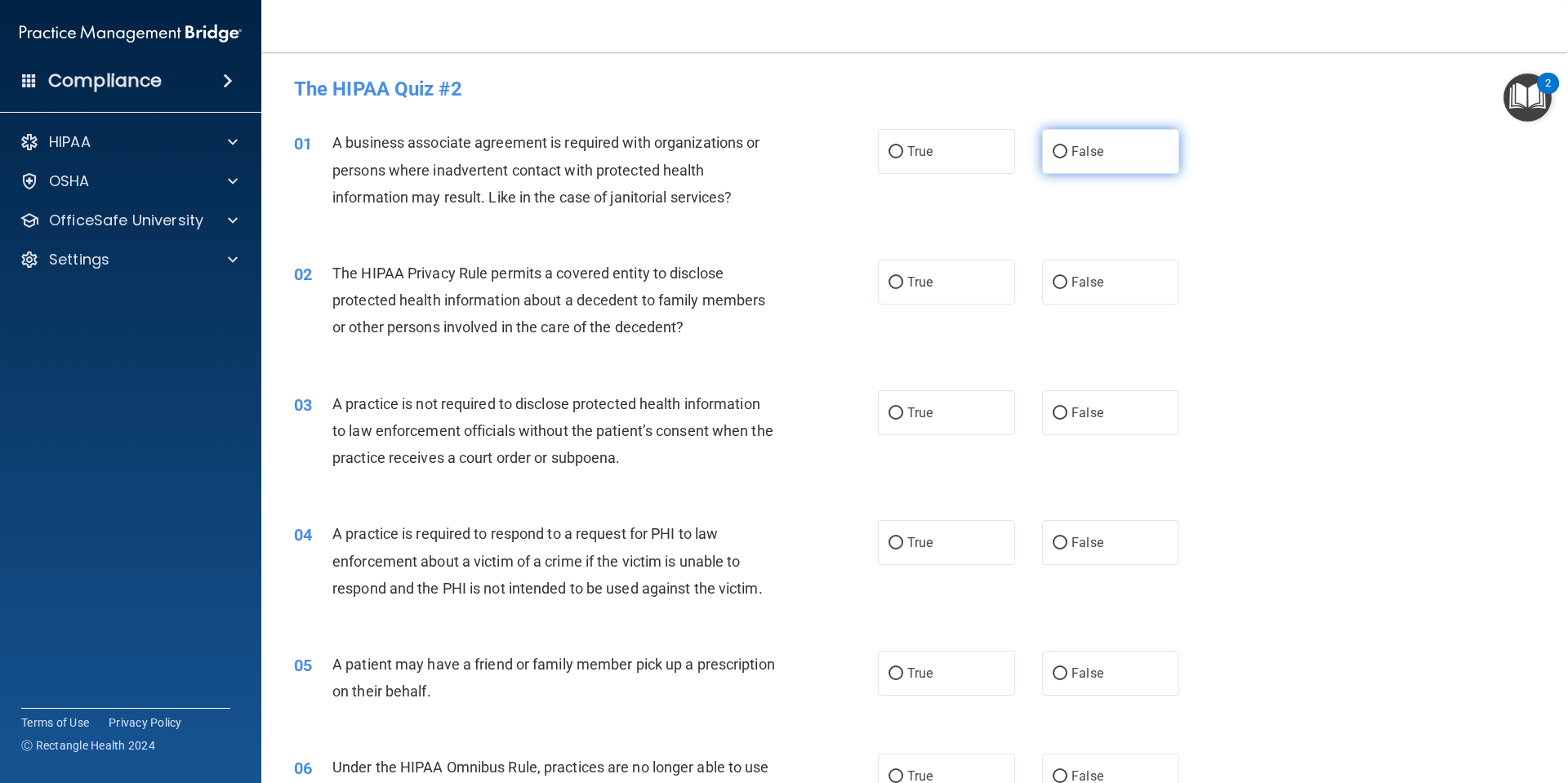
click at [1109, 152] on label "False" at bounding box center [1111, 151] width 137 height 45
click at [1067, 152] on input "False" at bounding box center [1060, 152] width 15 height 12
radio input "true"
click at [900, 295] on label "True" at bounding box center [947, 282] width 137 height 45
click at [900, 289] on input "True" at bounding box center [895, 282] width 15 height 12
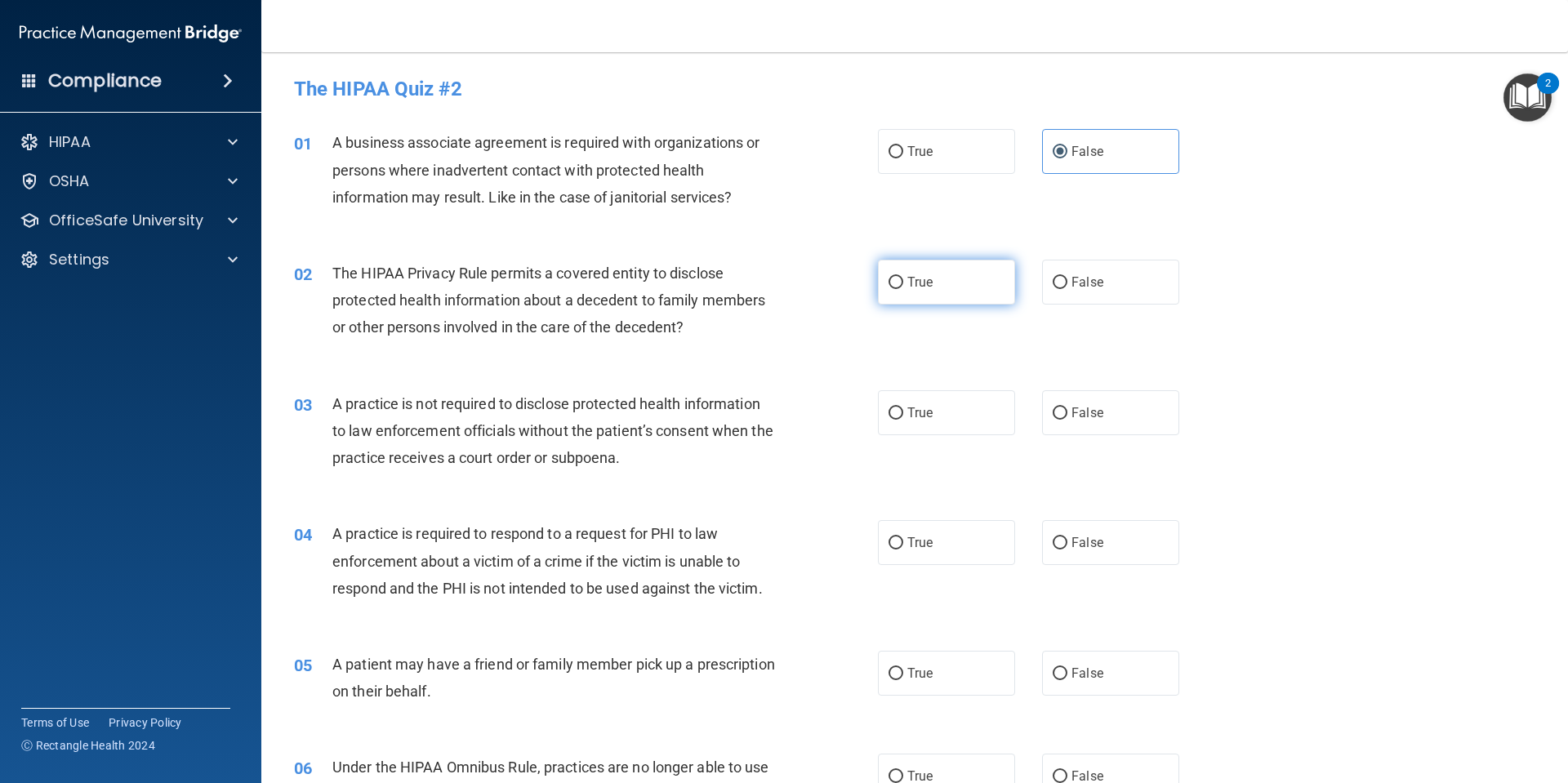
radio input "true"
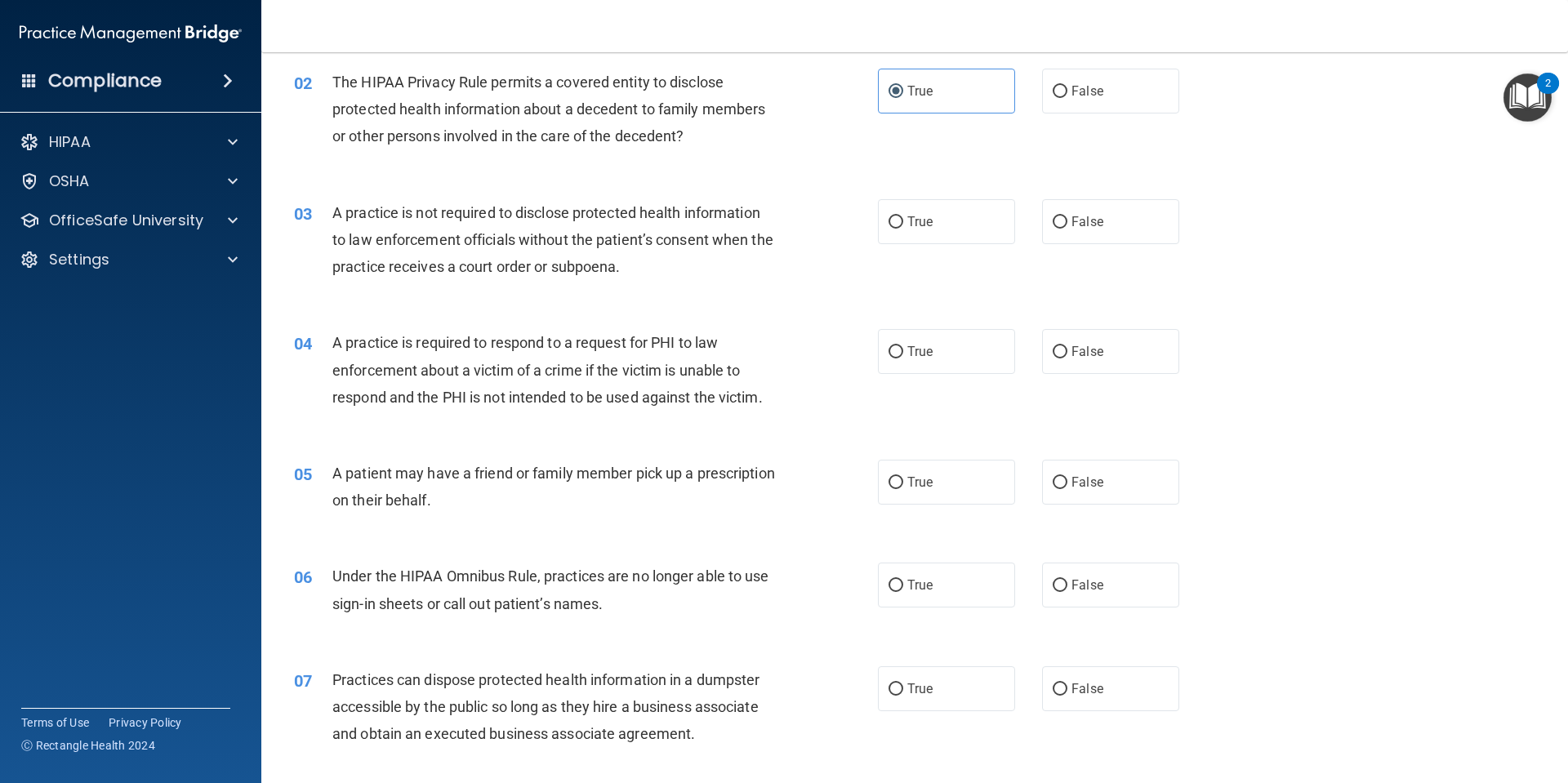
scroll to position [245, 0]
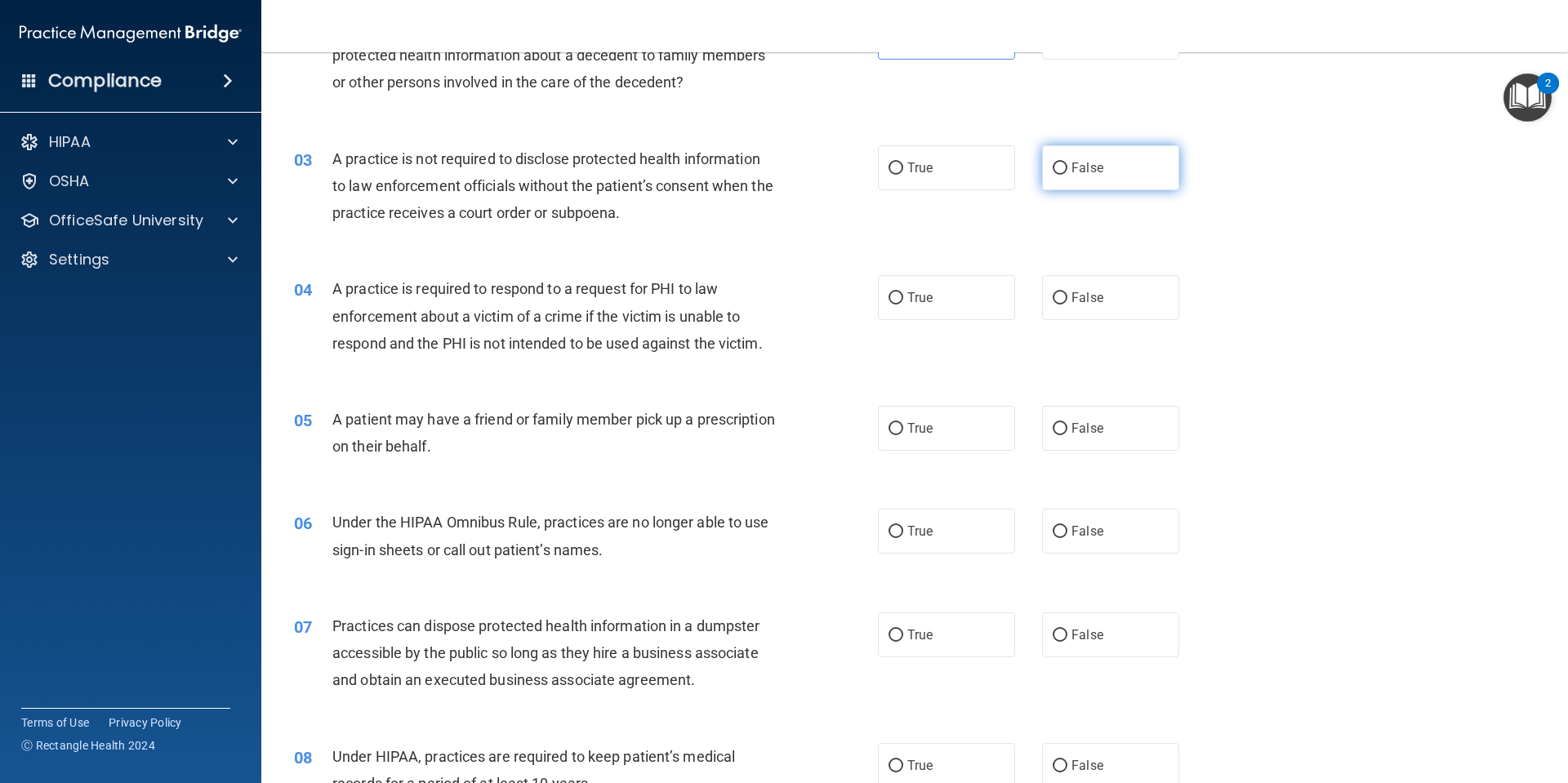
click at [1127, 168] on label "False" at bounding box center [1111, 168] width 137 height 45
click at [1067, 168] on input "False" at bounding box center [1060, 169] width 15 height 12
radio input "true"
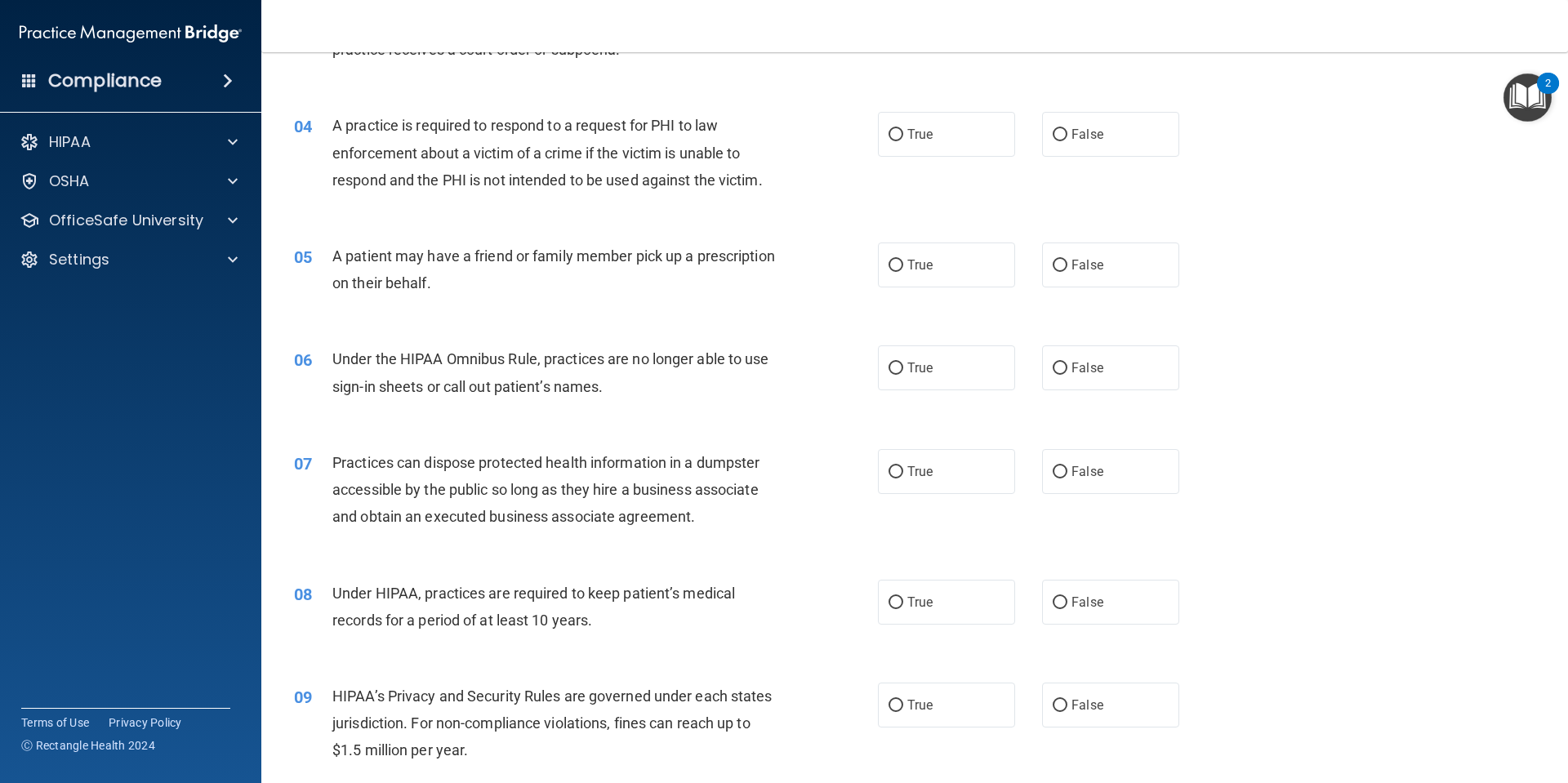
click at [1021, 120] on div "True False" at bounding box center [1042, 135] width 329 height 45
click at [949, 136] on label "True" at bounding box center [947, 135] width 137 height 45
click at [903, 136] on input "True" at bounding box center [895, 135] width 15 height 12
radio input "true"
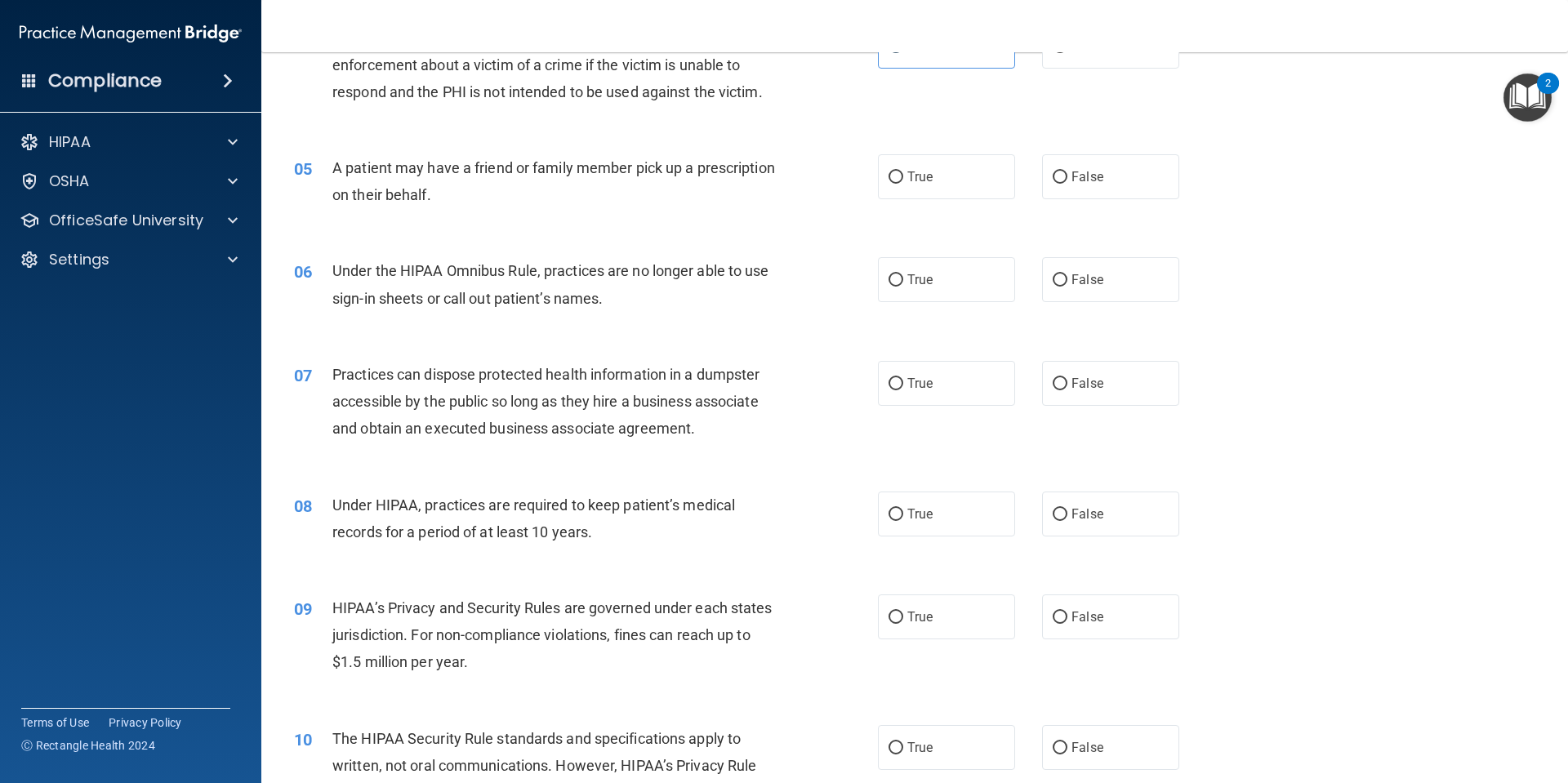
scroll to position [572, 0]
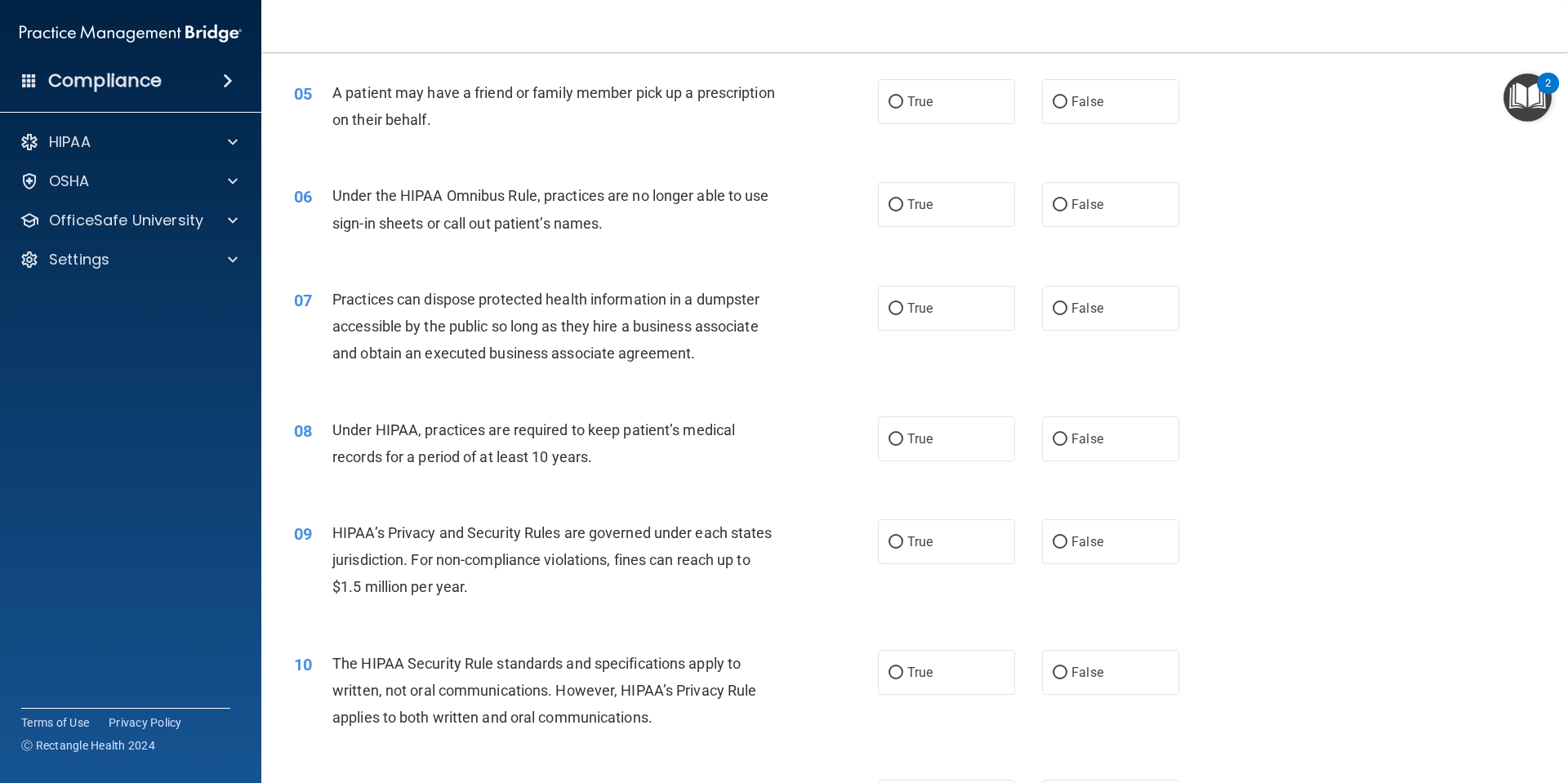
click at [928, 124] on label "True" at bounding box center [947, 102] width 137 height 45
click at [903, 109] on input "True" at bounding box center [895, 103] width 15 height 12
radio input "true"
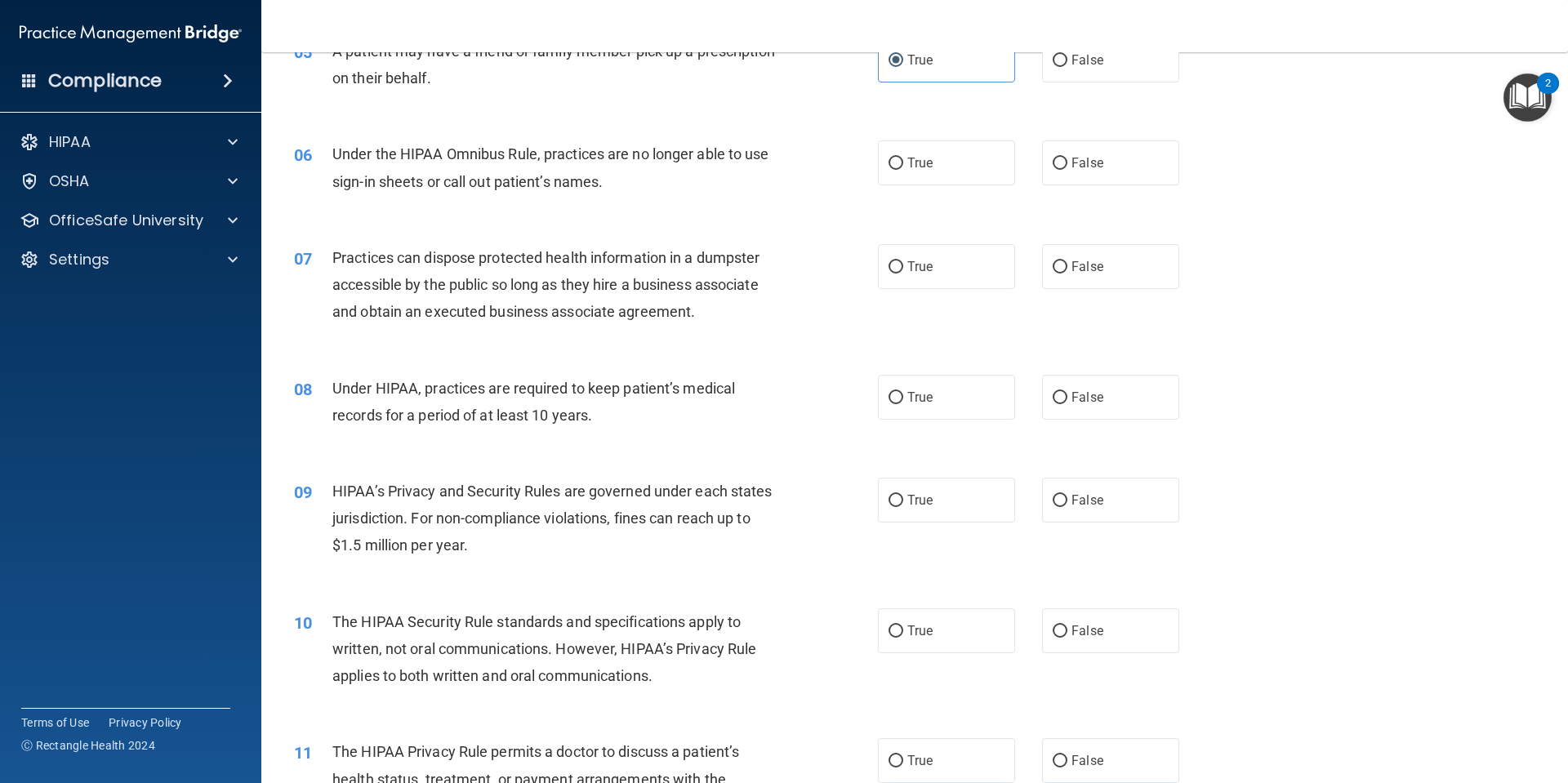
scroll to position [654, 0]
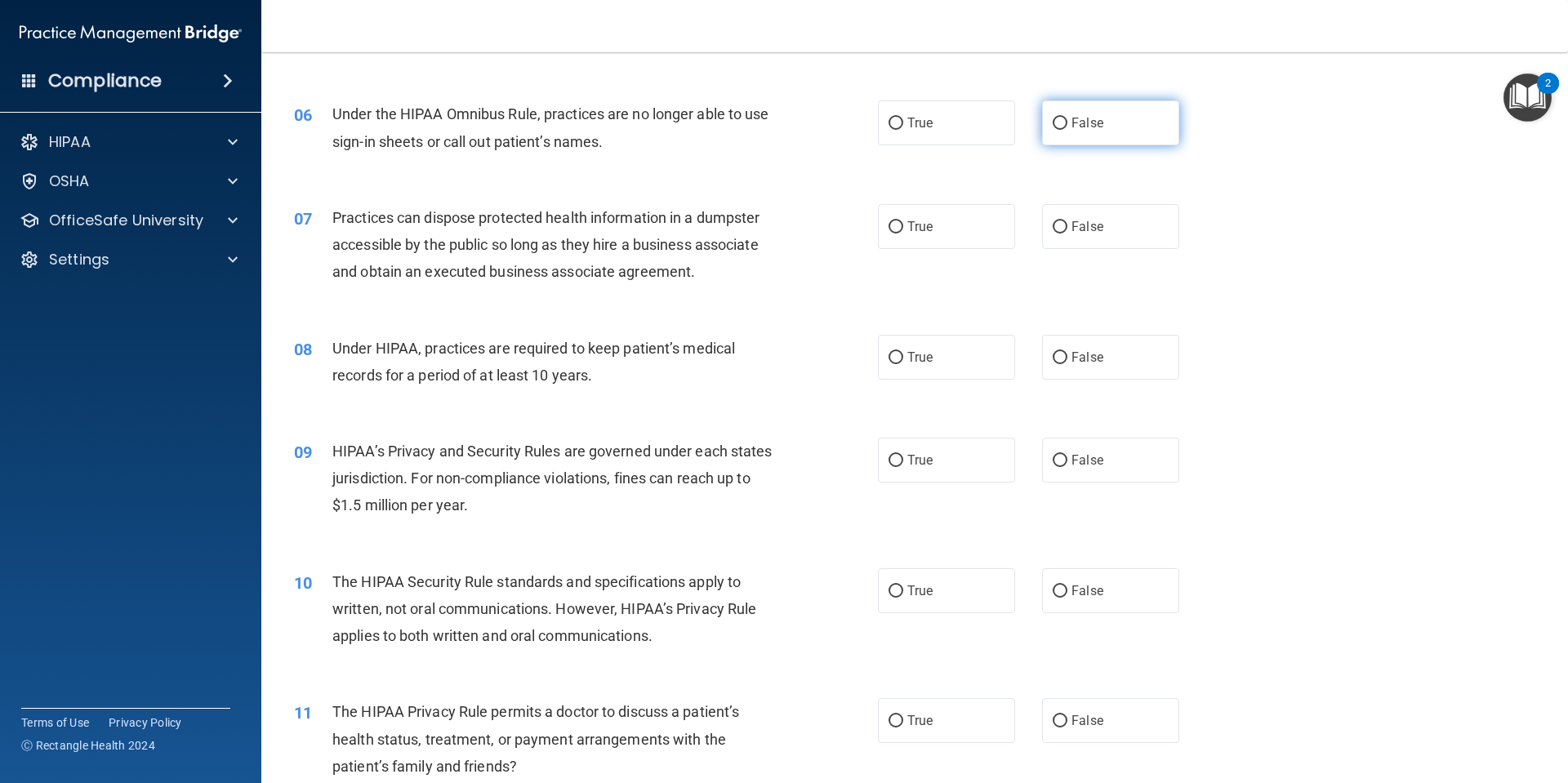
click at [1115, 135] on label "False" at bounding box center [1111, 123] width 137 height 45
click at [1067, 129] on input "False" at bounding box center [1060, 123] width 15 height 12
radio input "true"
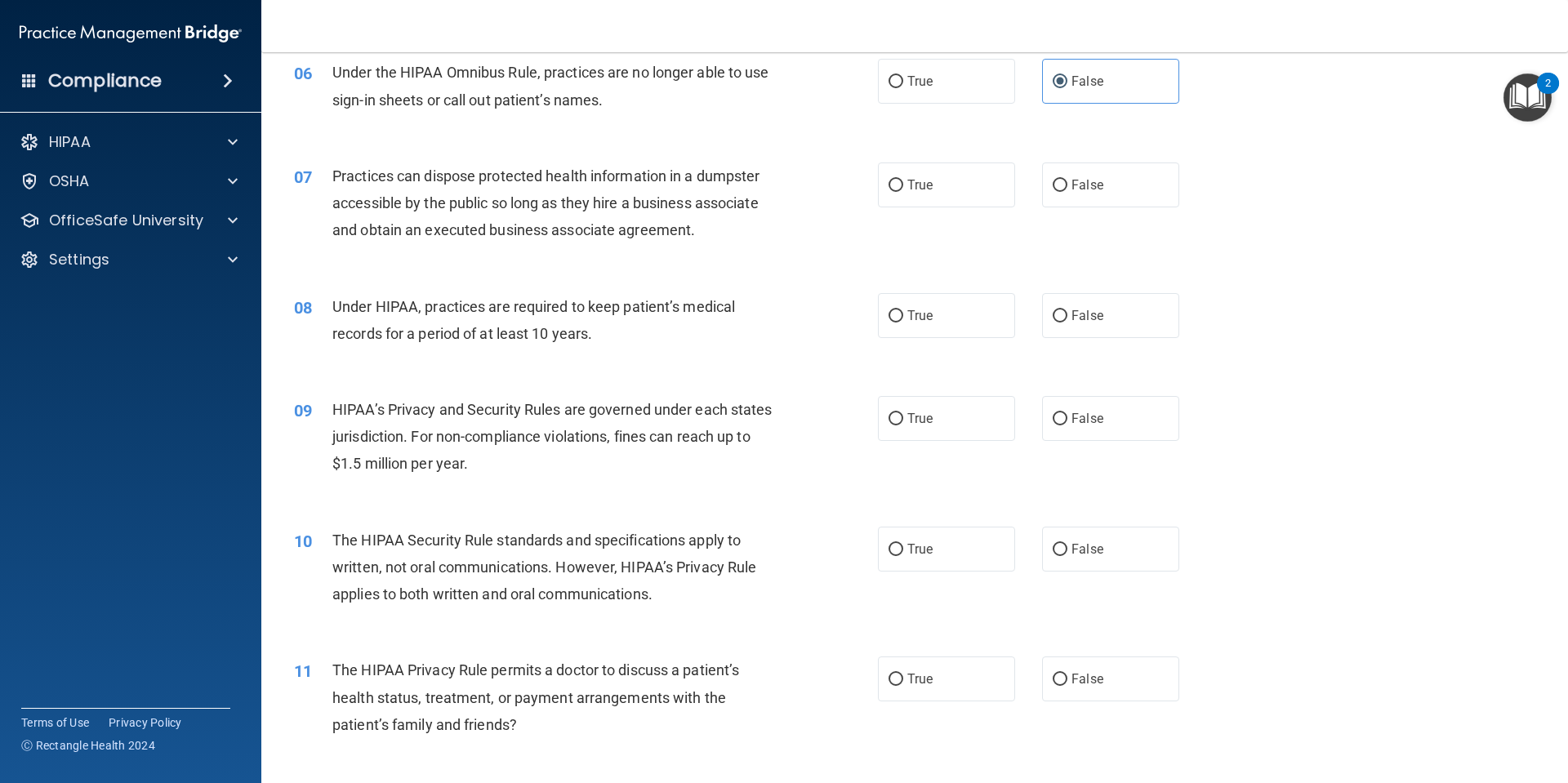
scroll to position [734, 0]
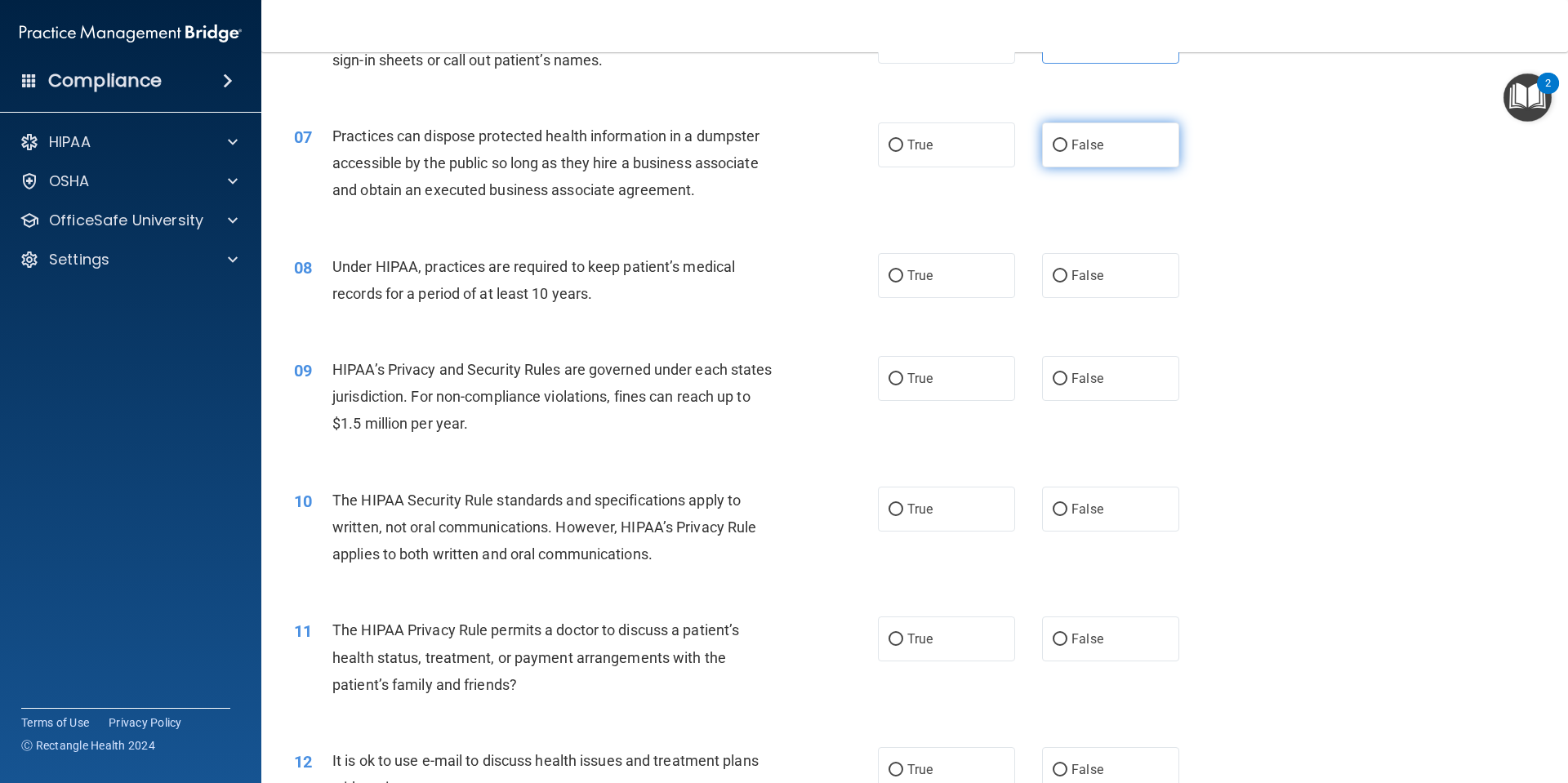
click at [1072, 150] on span "False" at bounding box center [1087, 145] width 32 height 16
click at [1064, 150] on input "False" at bounding box center [1060, 146] width 15 height 12
radio input "true"
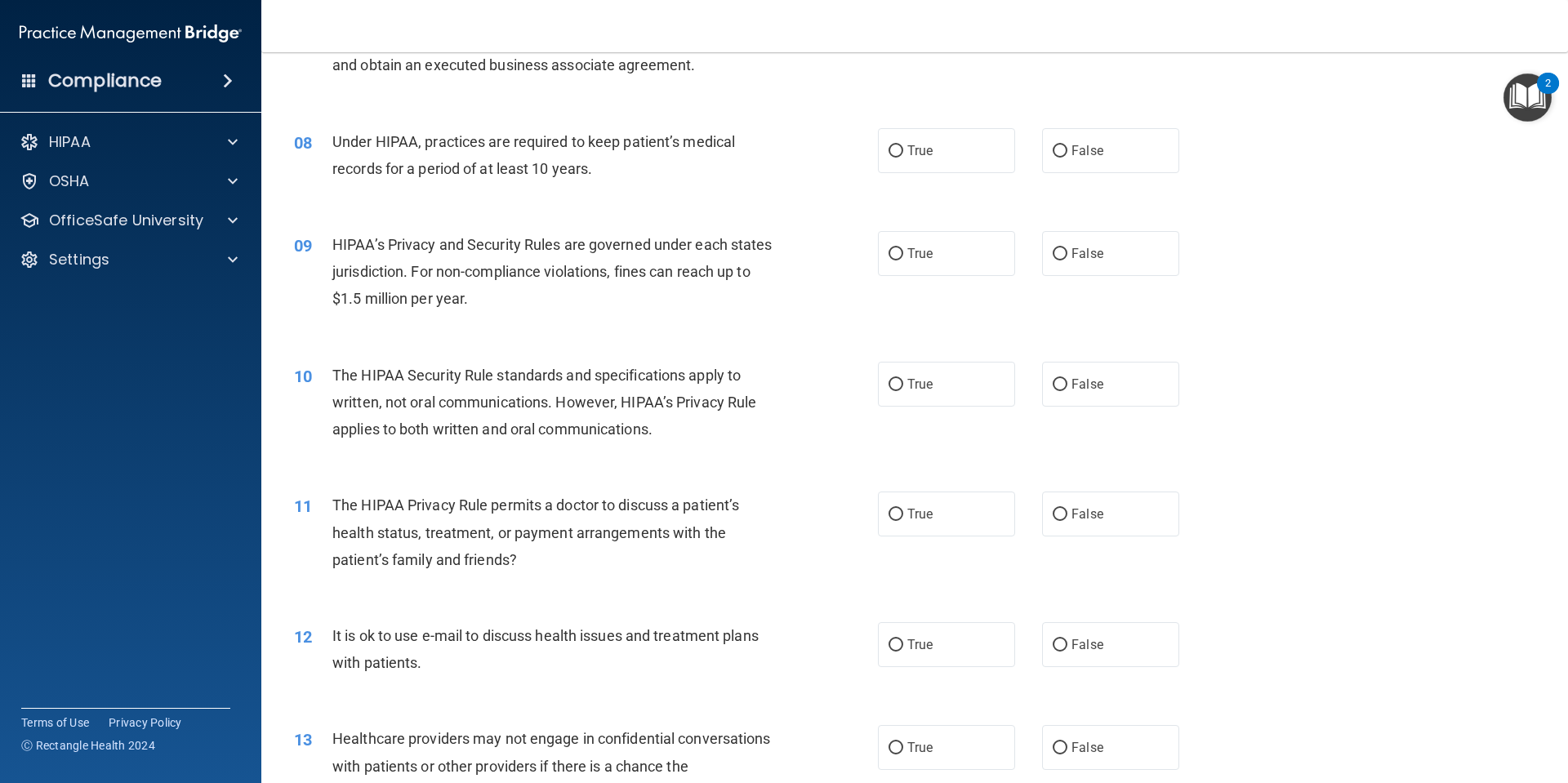
scroll to position [898, 0]
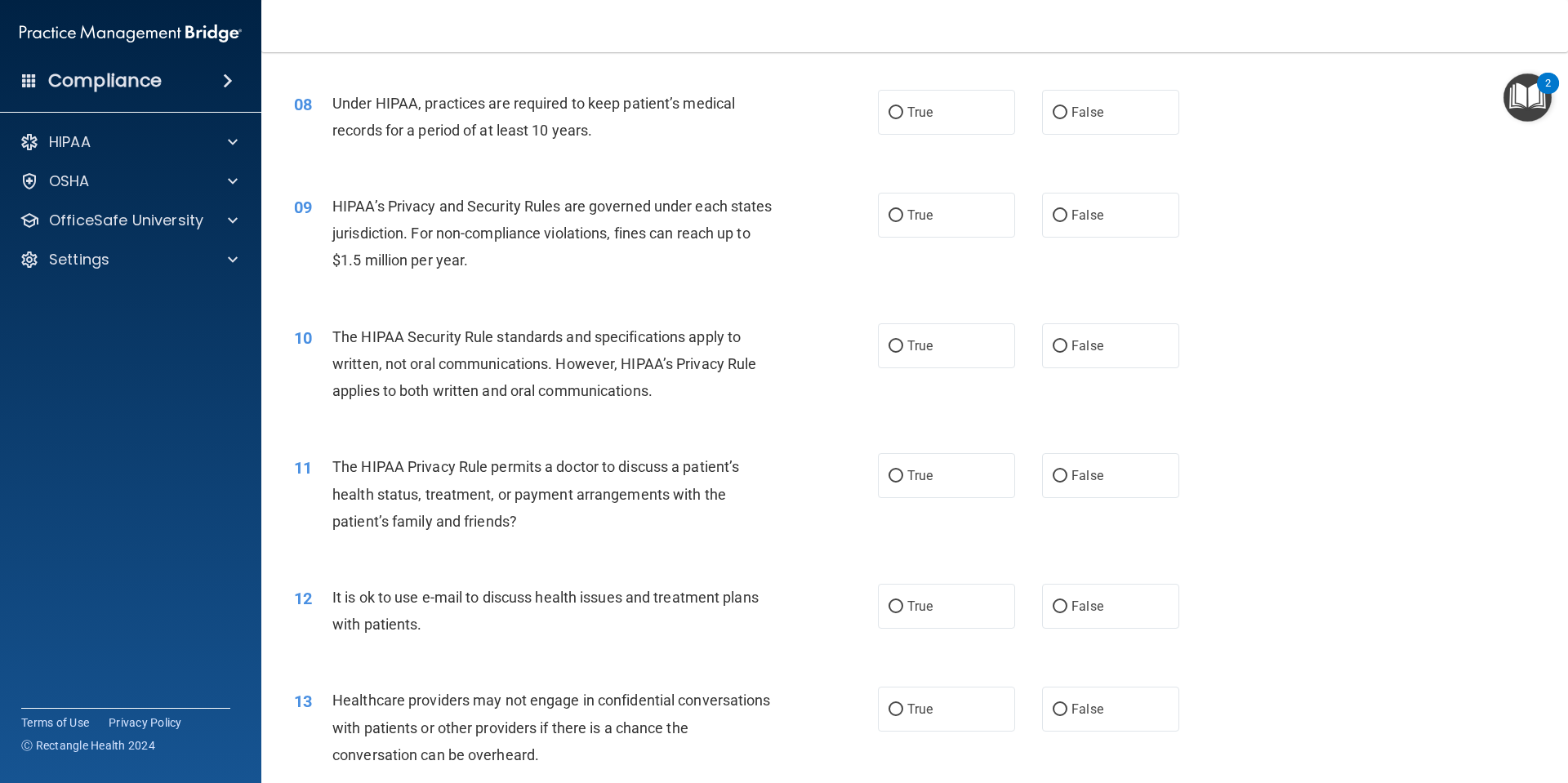
click at [1189, 126] on div "True False" at bounding box center [1042, 112] width 329 height 45
click at [1128, 116] on label "False" at bounding box center [1111, 112] width 137 height 45
click at [1067, 116] on input "False" at bounding box center [1060, 113] width 15 height 12
radio input "true"
click at [1059, 182] on div "09 HIPAA’s Privacy and Security Rules are governed under each states jurisdicti…" at bounding box center [914, 237] width 1266 height 130
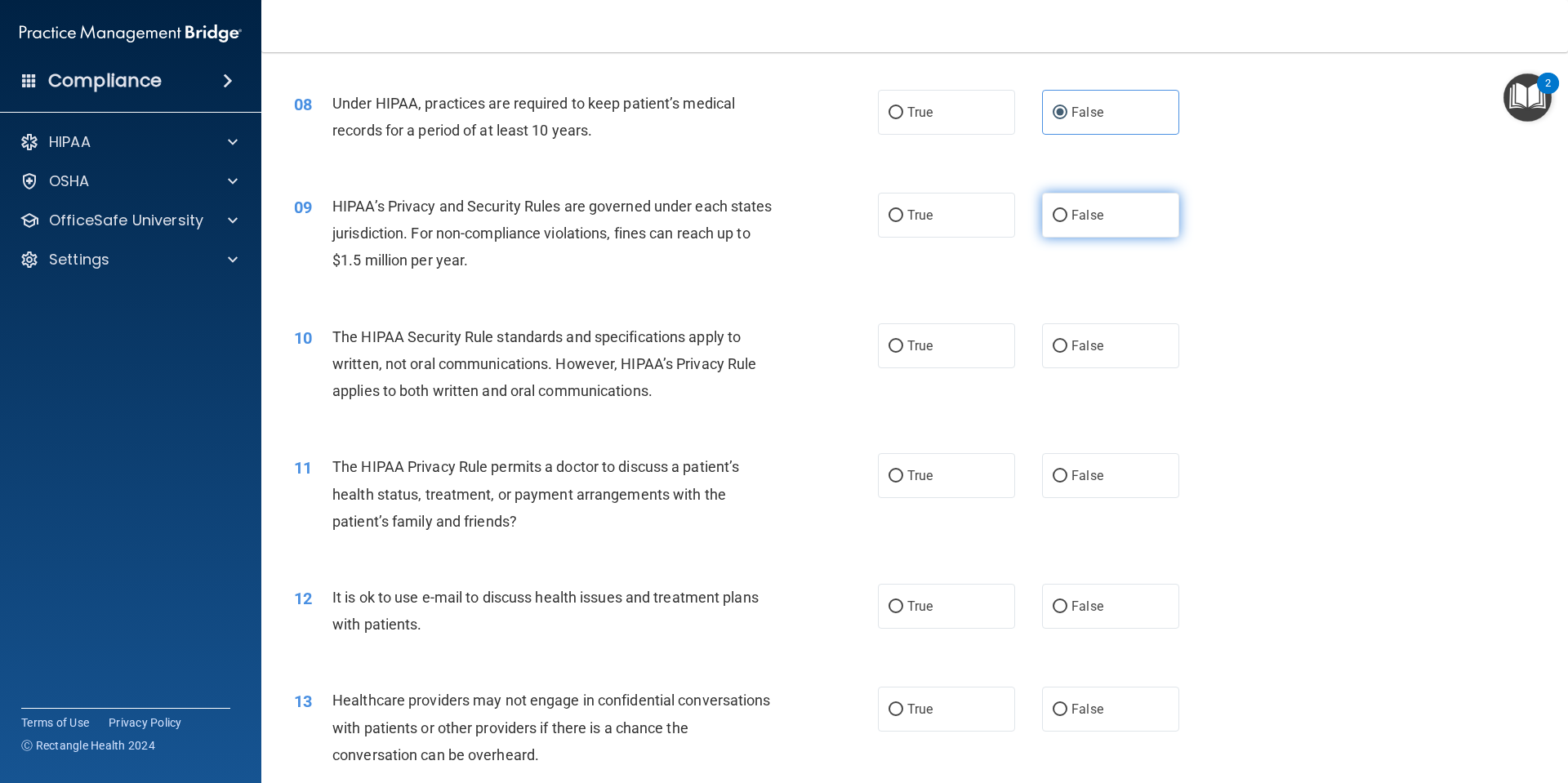
click at [1080, 210] on span "False" at bounding box center [1087, 216] width 32 height 16
click at [1067, 210] on input "False" at bounding box center [1060, 216] width 15 height 12
radio input "true"
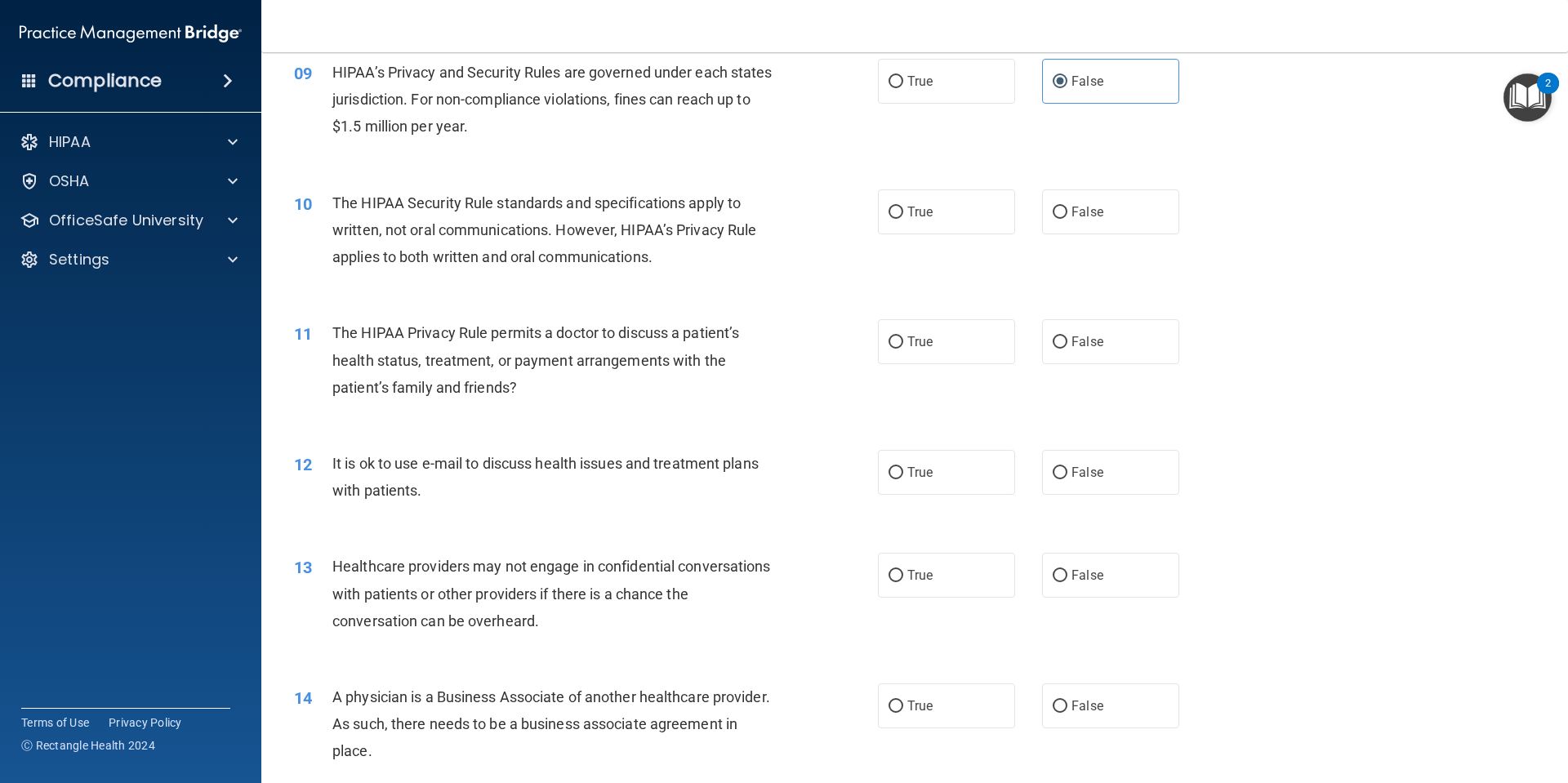
scroll to position [1061, 0]
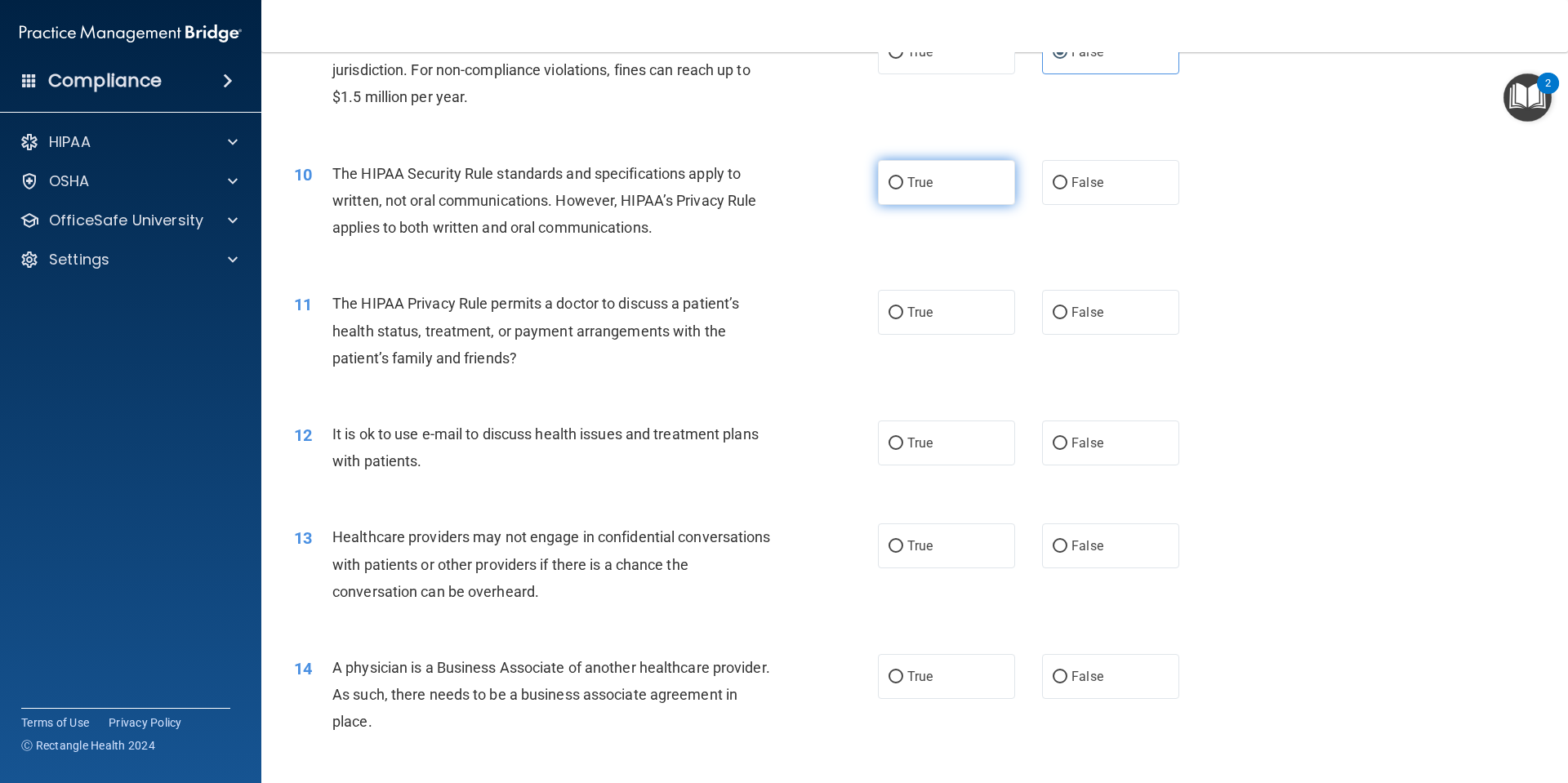
click at [940, 182] on label "True" at bounding box center [947, 182] width 137 height 45
click at [903, 182] on input "True" at bounding box center [895, 183] width 15 height 12
radio input "true"
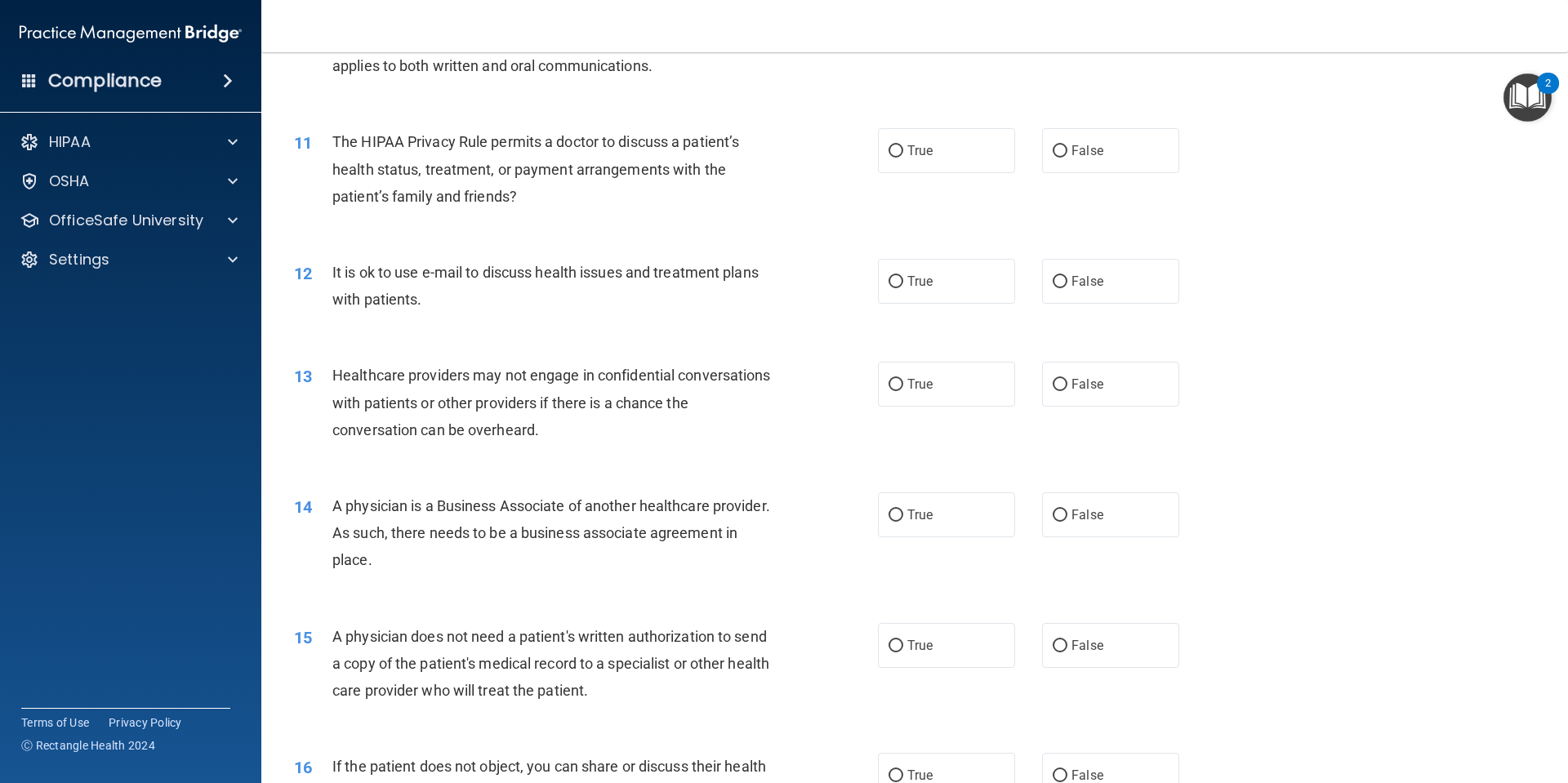
scroll to position [1224, 0]
click at [870, 138] on div "11 The HIPAA Privacy Rule permits a doctor to discuss a patient’s health status…" at bounding box center [586, 171] width 633 height 90
click at [898, 140] on label "True" at bounding box center [947, 149] width 137 height 45
click at [898, 143] on input "True" at bounding box center [895, 149] width 15 height 12
radio input "true"
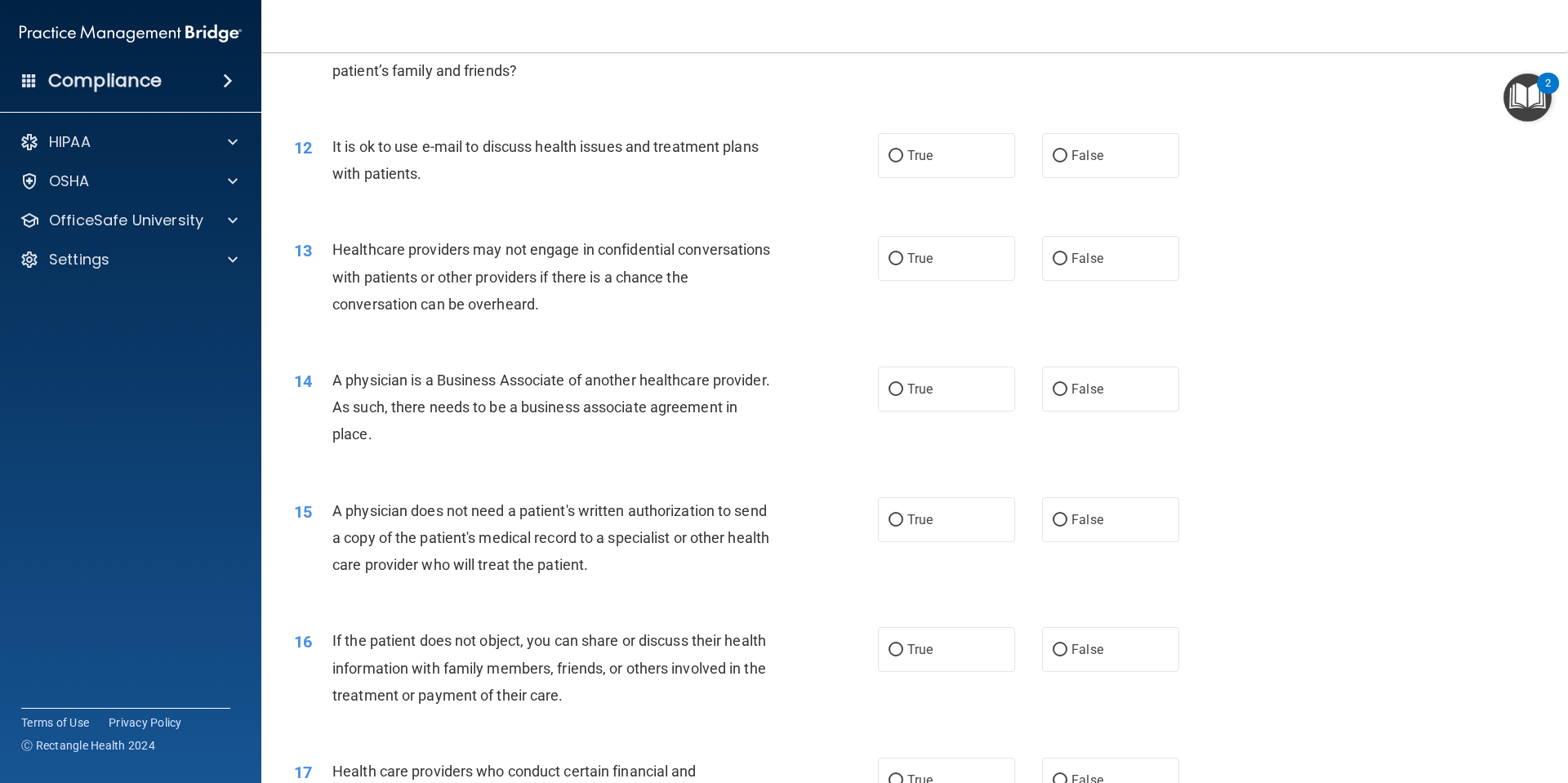
scroll to position [1388, 0]
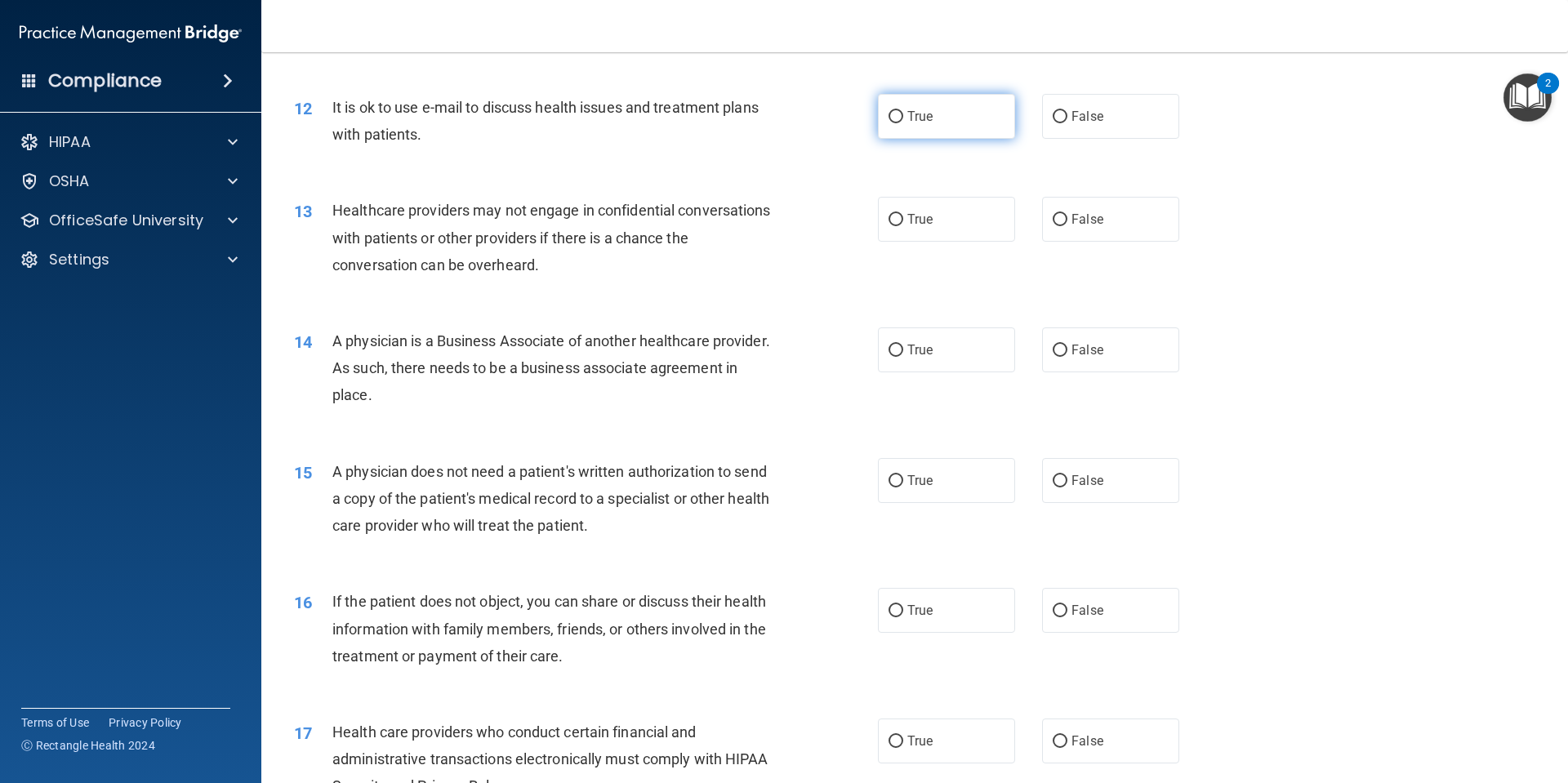
click at [974, 106] on label "True" at bounding box center [947, 116] width 137 height 45
click at [903, 111] on input "True" at bounding box center [895, 117] width 15 height 12
radio input "true"
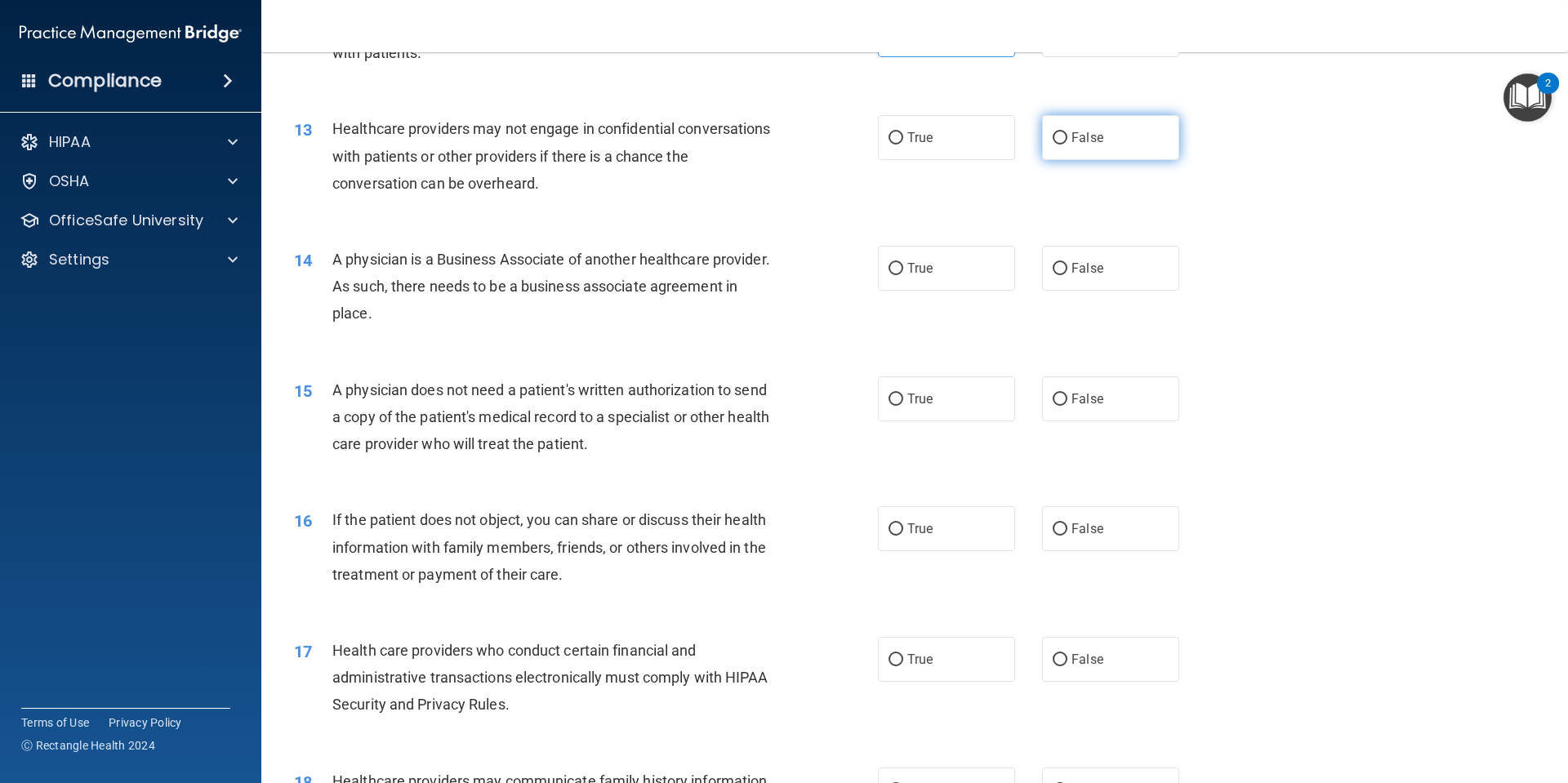
click at [1126, 117] on label "False" at bounding box center [1111, 137] width 137 height 45
click at [1067, 132] on input "False" at bounding box center [1060, 138] width 15 height 12
radio input "true"
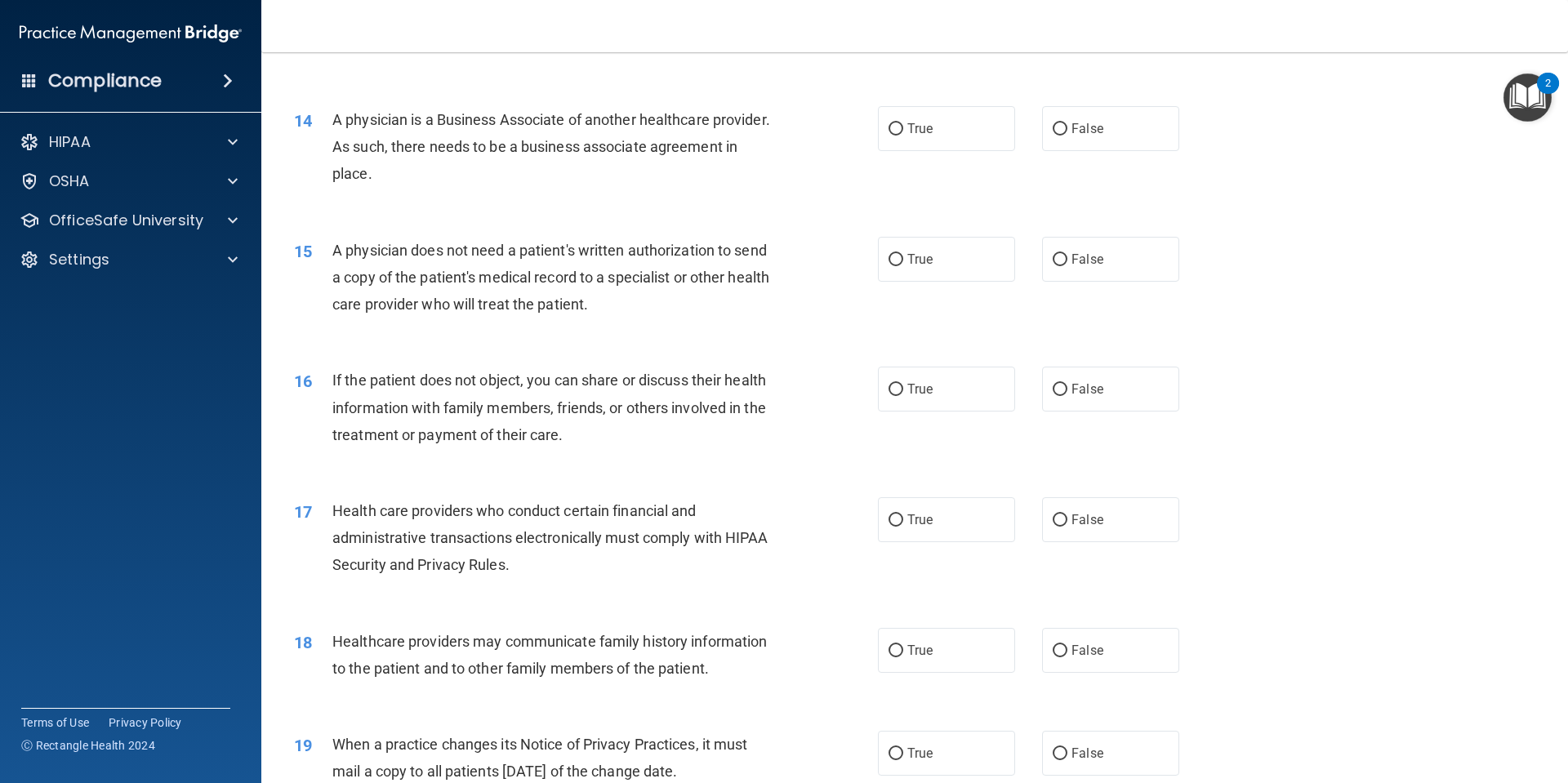
scroll to position [1633, 0]
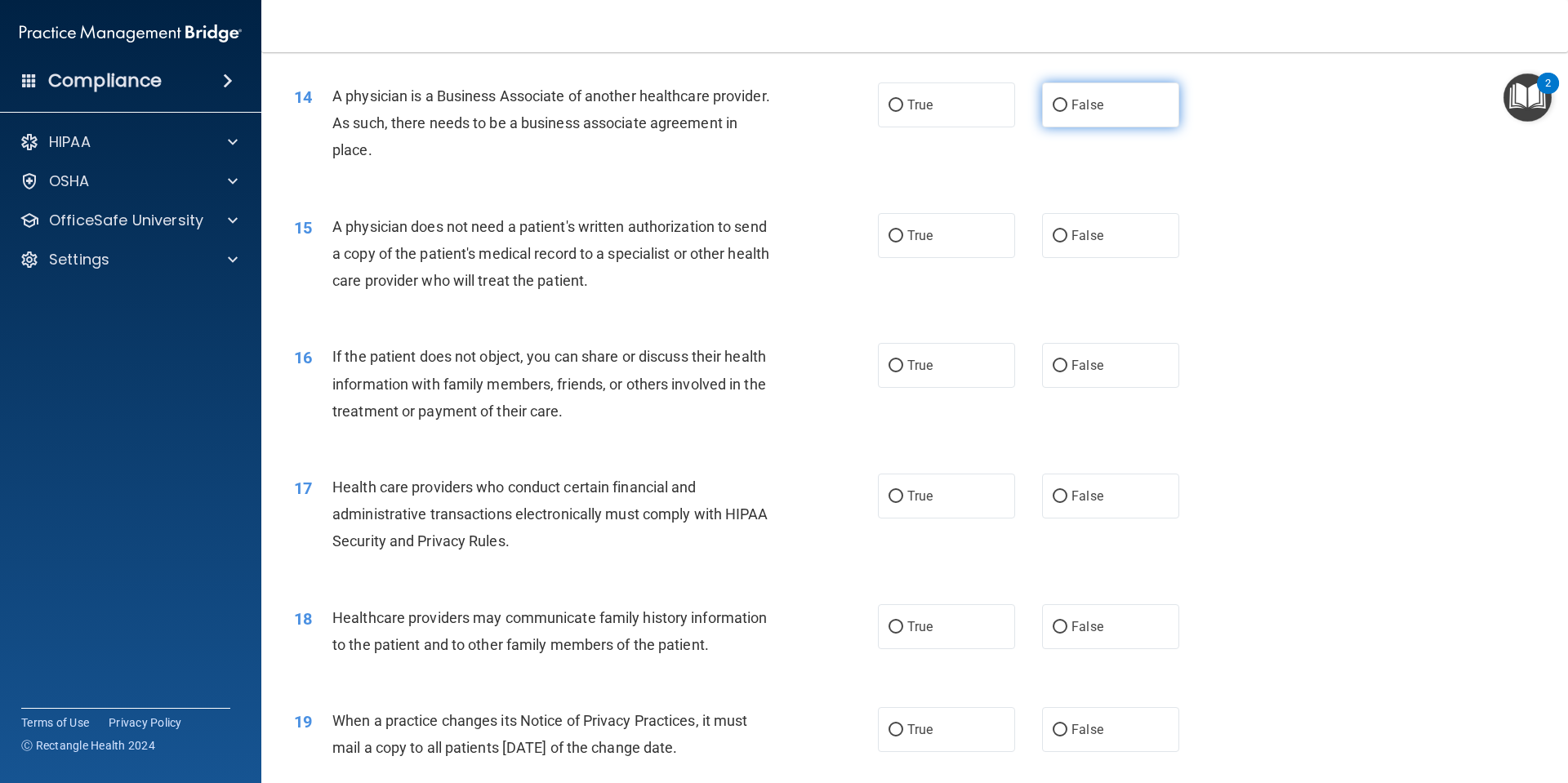
click at [1131, 116] on label "False" at bounding box center [1111, 105] width 137 height 45
click at [1067, 112] on input "False" at bounding box center [1060, 106] width 15 height 12
radio input "true"
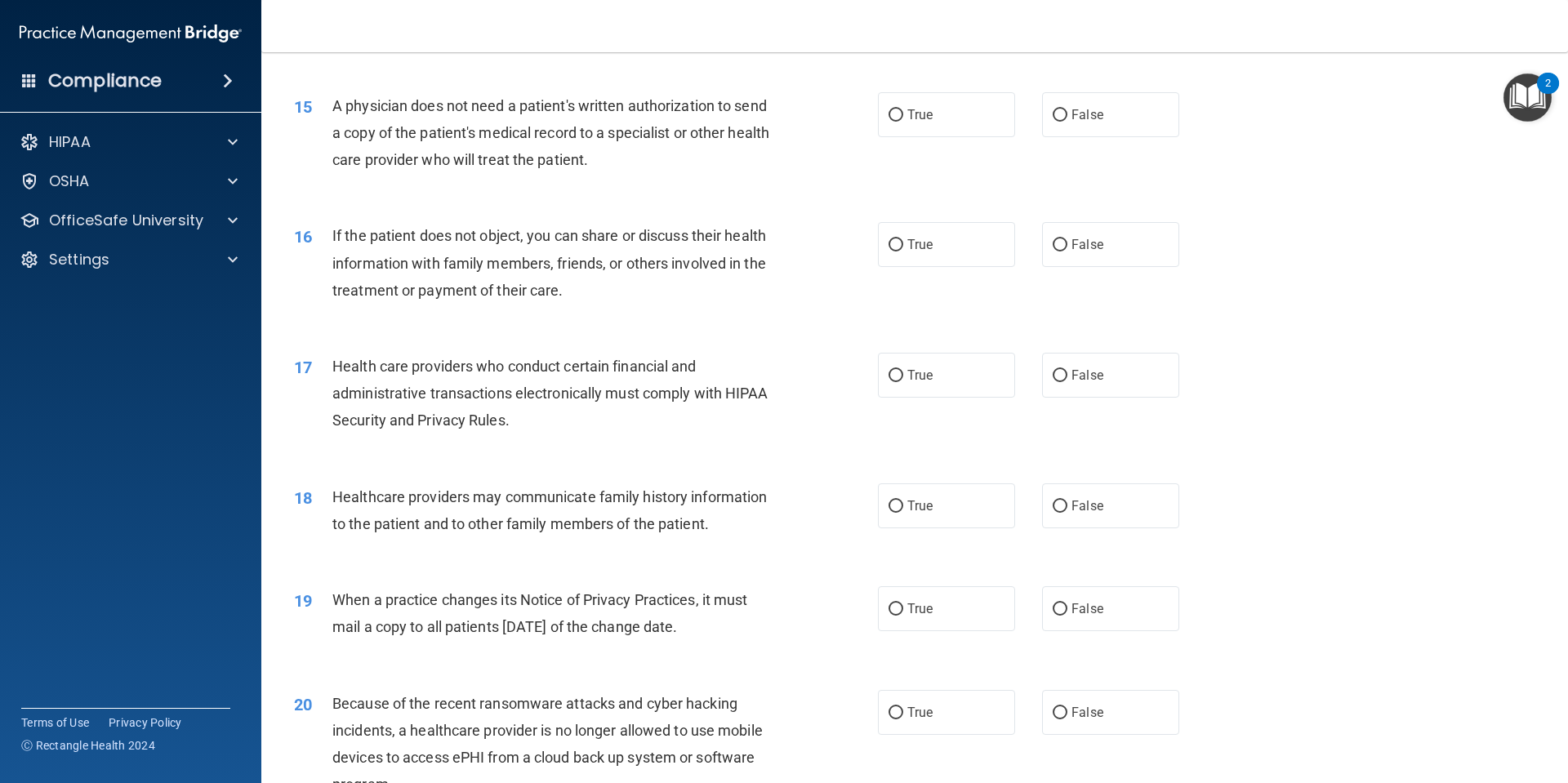
scroll to position [1715, 0]
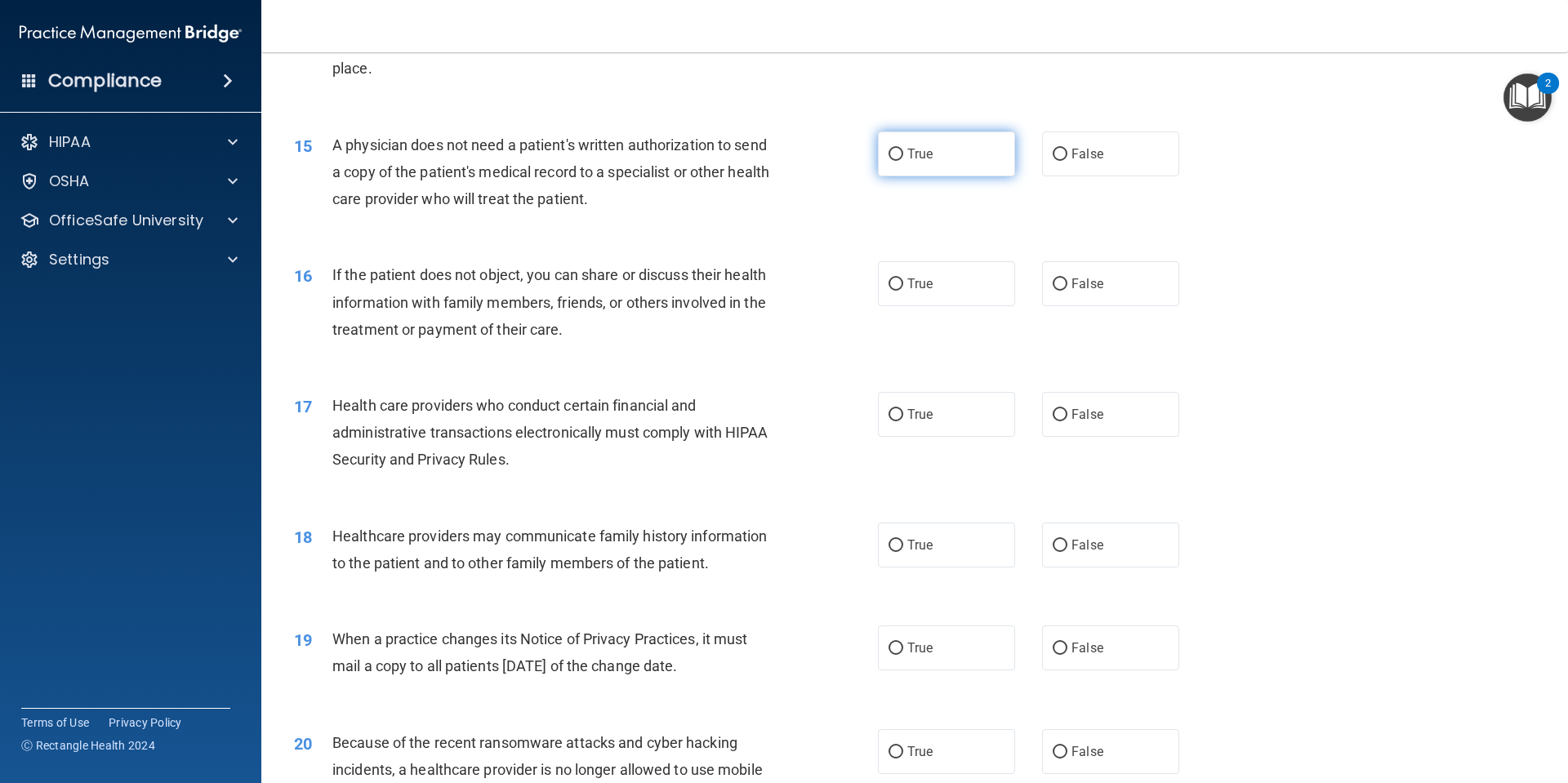
click at [959, 132] on label "True" at bounding box center [947, 154] width 137 height 45
click at [903, 149] on input "True" at bounding box center [895, 155] width 15 height 12
radio input "true"
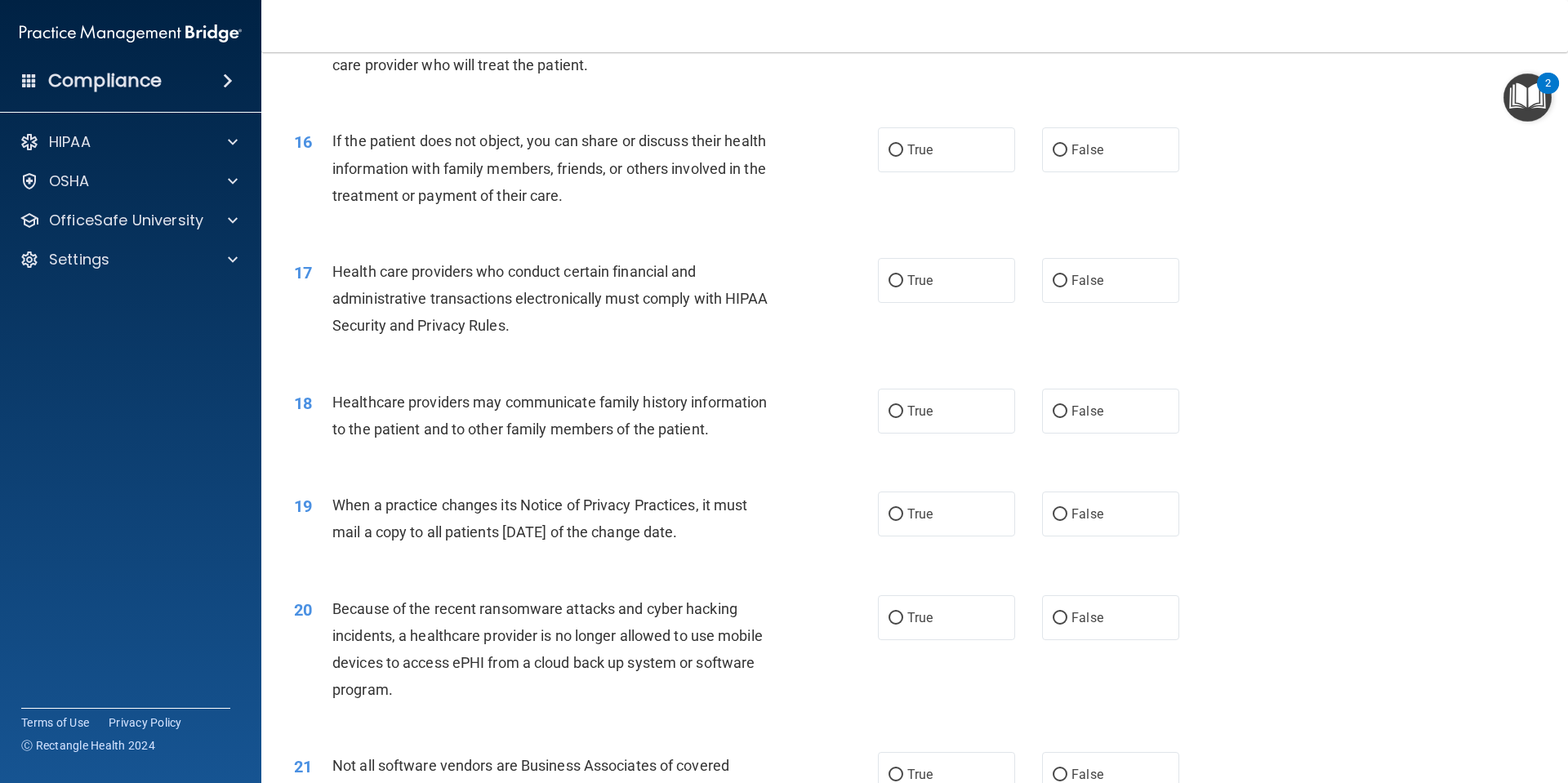
scroll to position [1878, 0]
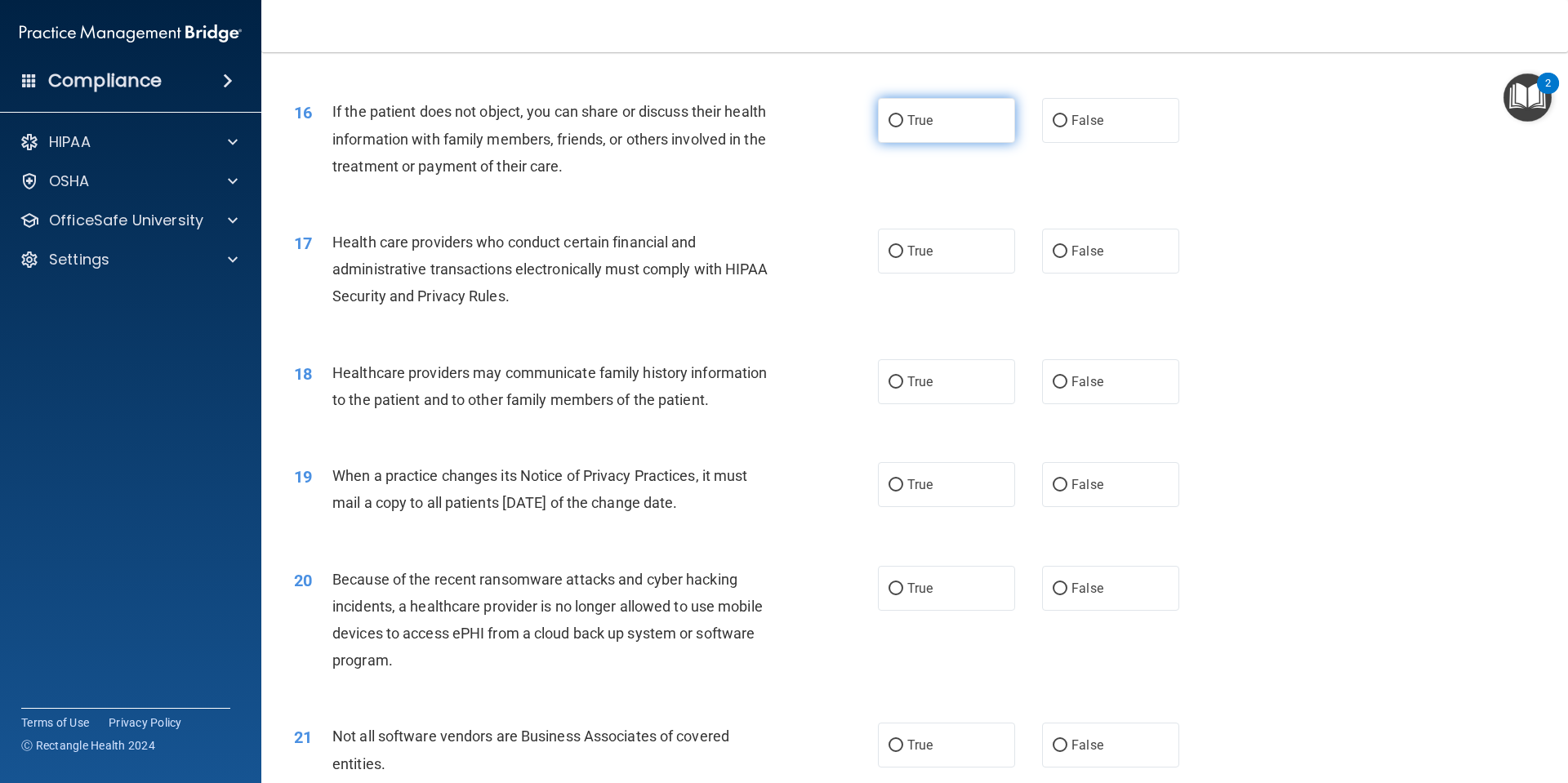
click at [933, 118] on label "True" at bounding box center [947, 121] width 137 height 45
click at [903, 118] on input "True" at bounding box center [895, 121] width 15 height 12
radio input "true"
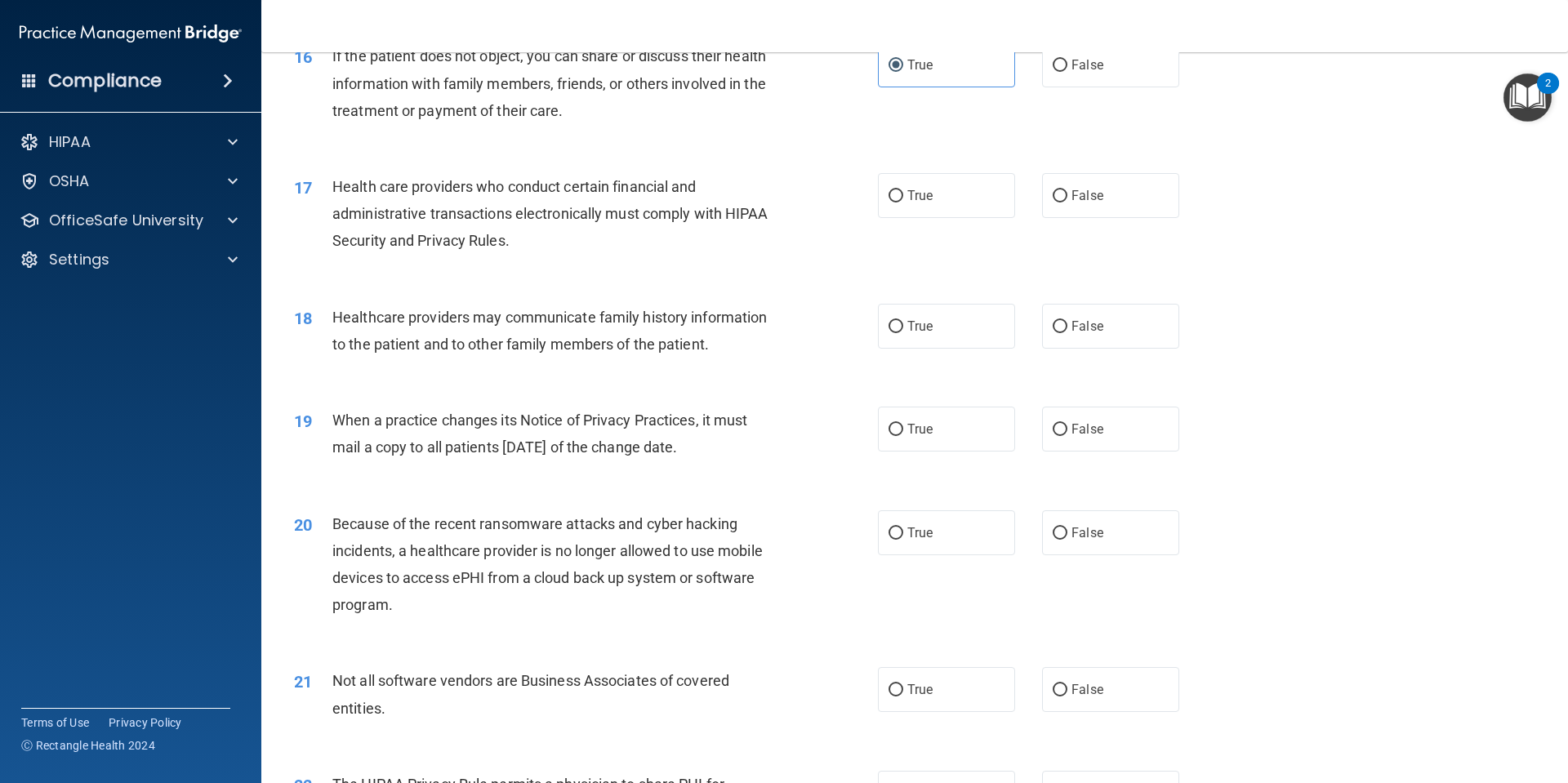
scroll to position [2041, 0]
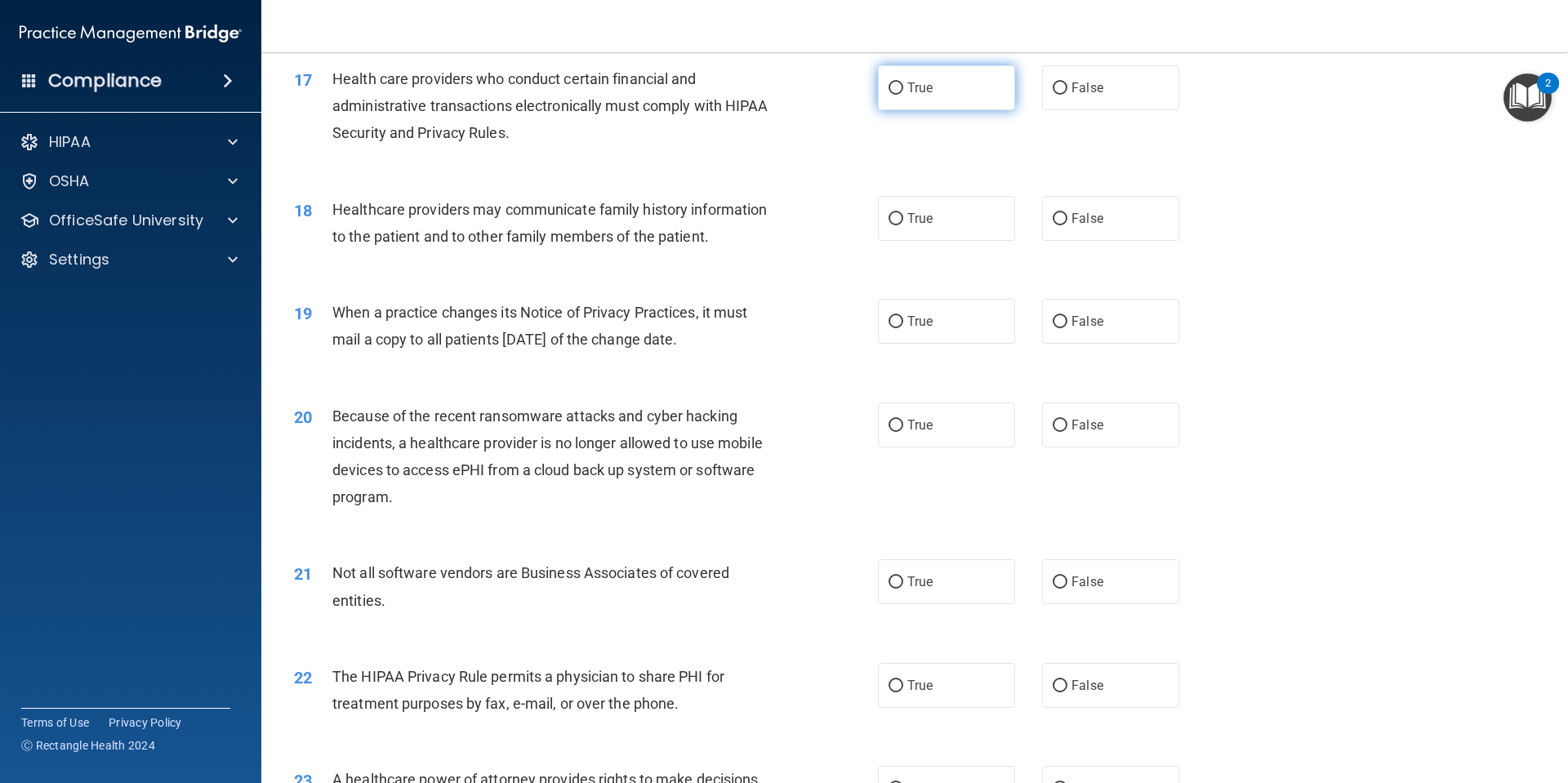
click at [944, 65] on label "True" at bounding box center [947, 88] width 137 height 45
click at [903, 83] on input "True" at bounding box center [895, 89] width 15 height 12
radio input "true"
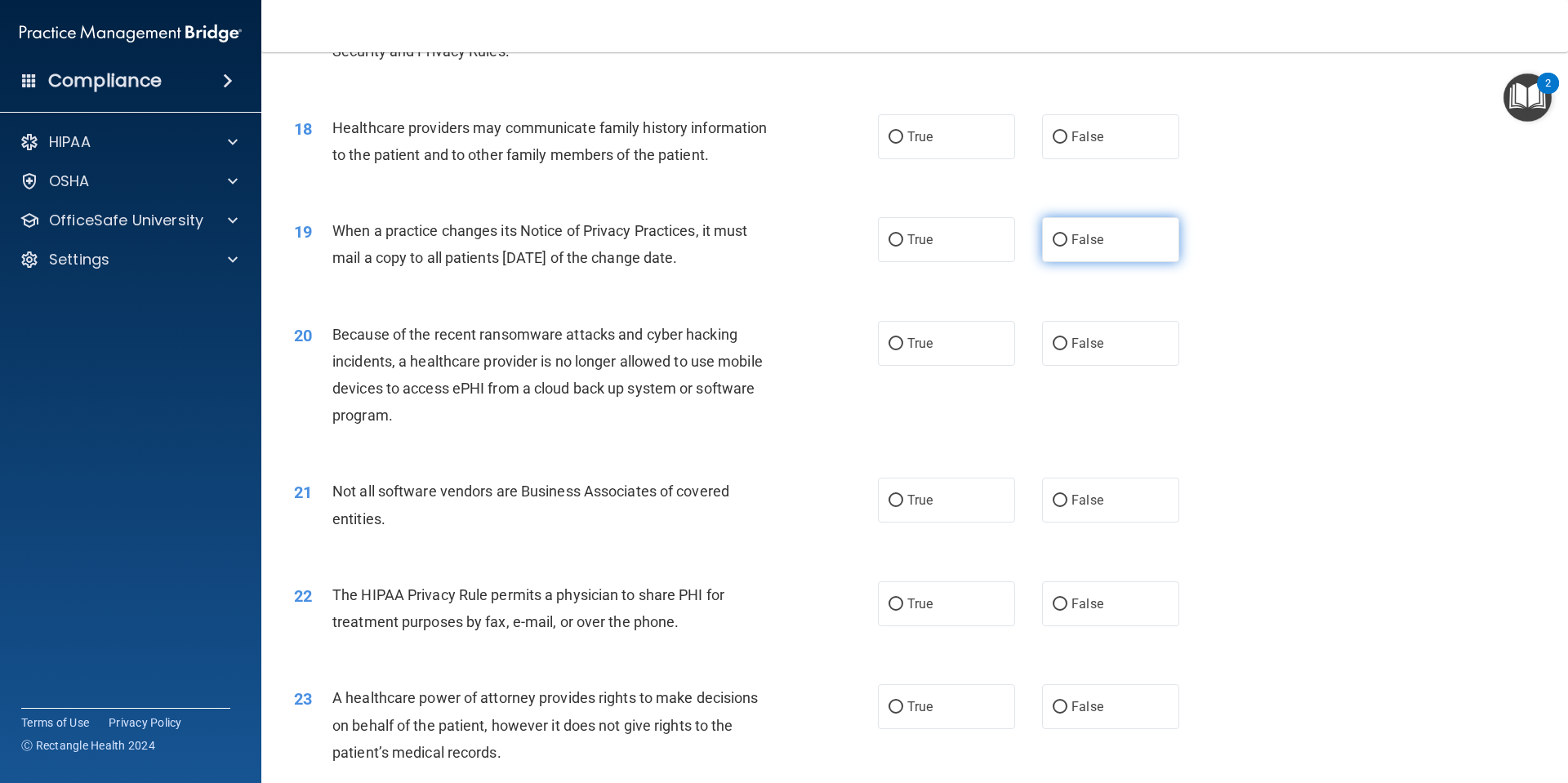
click at [1106, 230] on label "False" at bounding box center [1111, 240] width 137 height 45
click at [1067, 235] on input "False" at bounding box center [1060, 241] width 15 height 12
radio input "true"
click at [1106, 233] on label "False" at bounding box center [1111, 240] width 137 height 45
click at [1067, 235] on input "False" at bounding box center [1060, 241] width 15 height 12
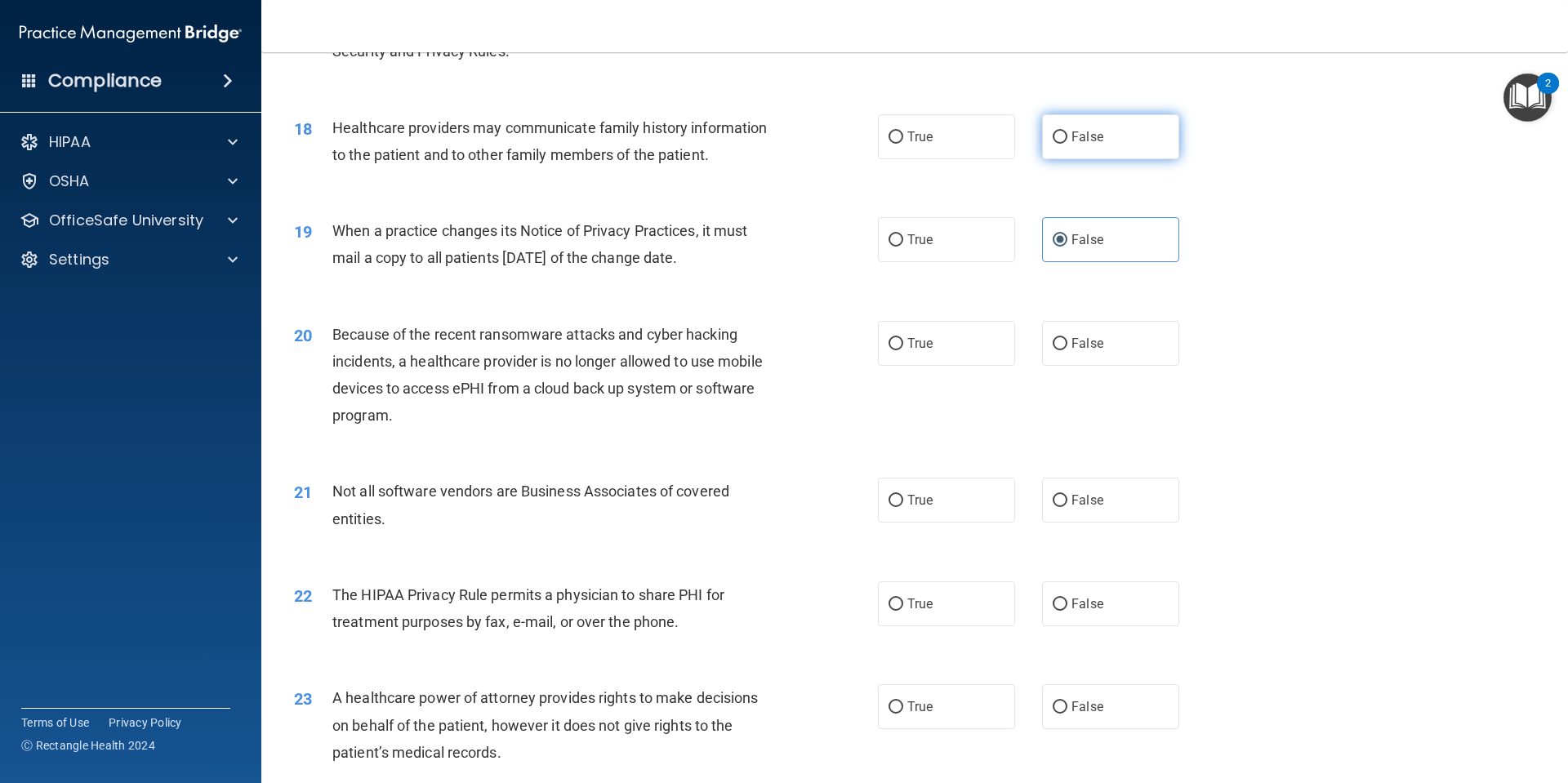
click at [1095, 158] on label "False" at bounding box center [1111, 137] width 137 height 45
click at [1067, 143] on input "False" at bounding box center [1060, 137] width 15 height 12
radio input "true"
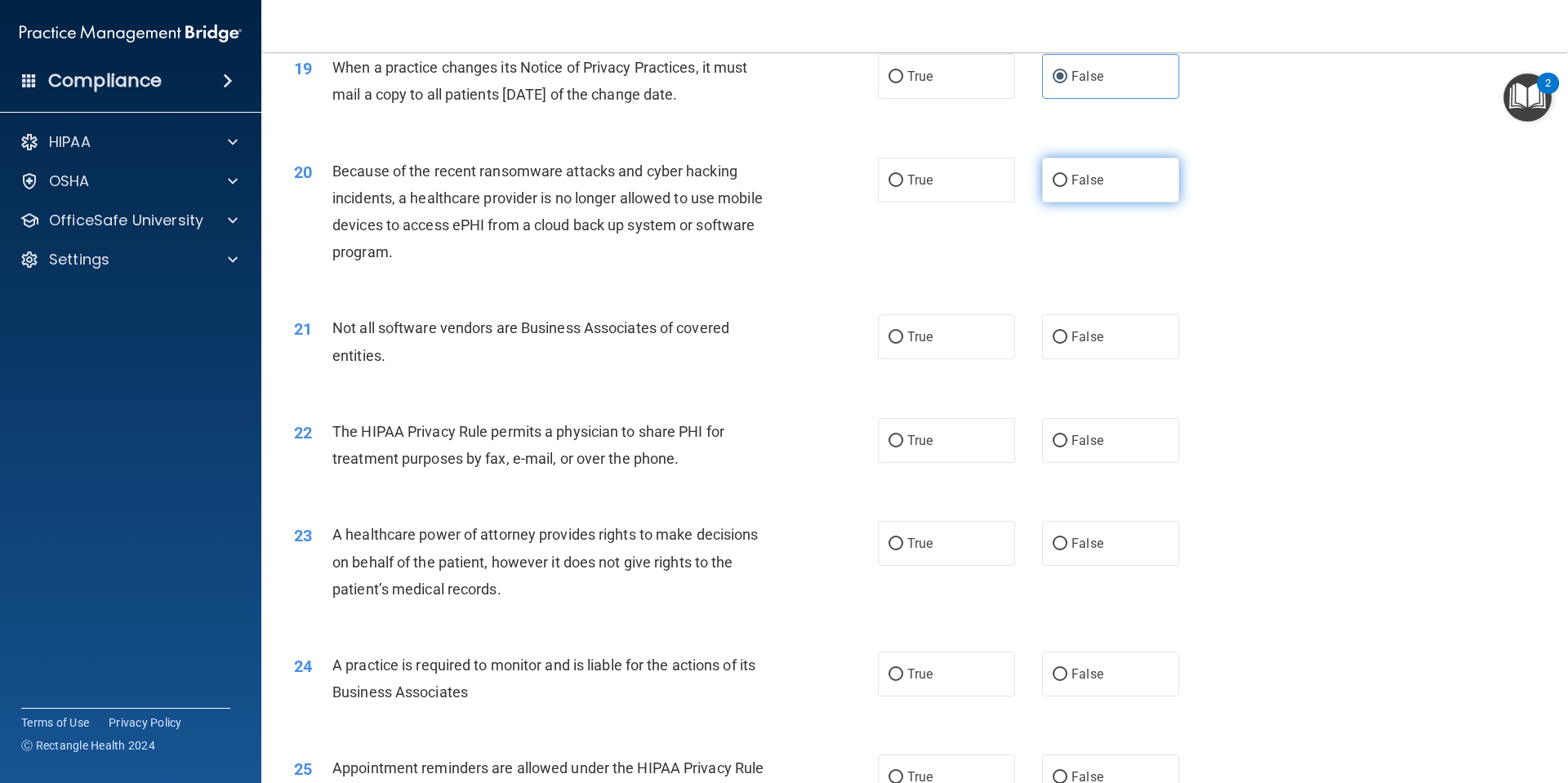
click at [1060, 188] on label "False" at bounding box center [1111, 180] width 137 height 45
click at [1060, 187] on input "False" at bounding box center [1060, 181] width 15 height 12
radio input "true"
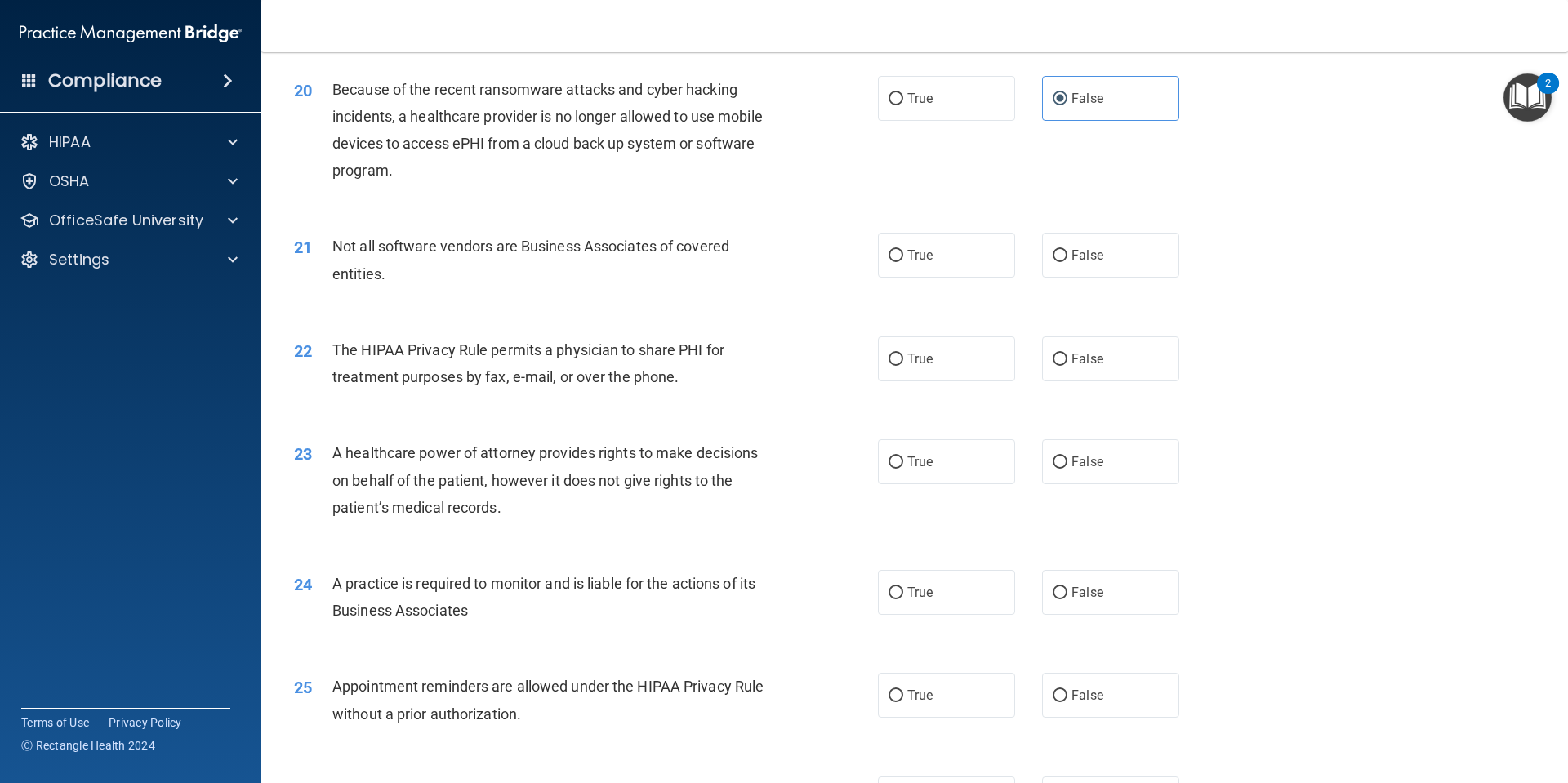
scroll to position [2449, 0]
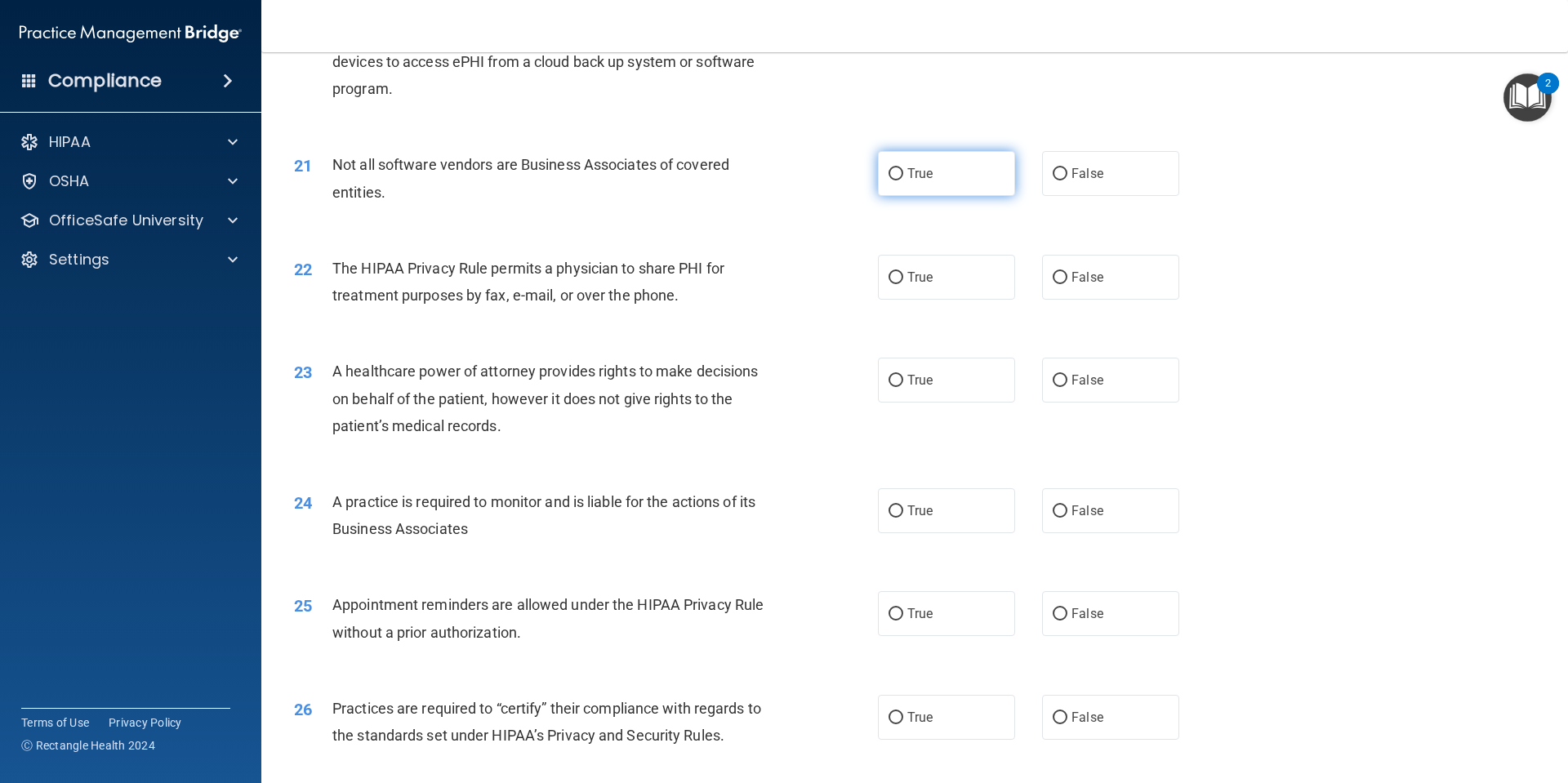
click at [919, 170] on span "True" at bounding box center [920, 174] width 25 height 16
click at [903, 170] on input "True" at bounding box center [895, 175] width 15 height 12
radio input "true"
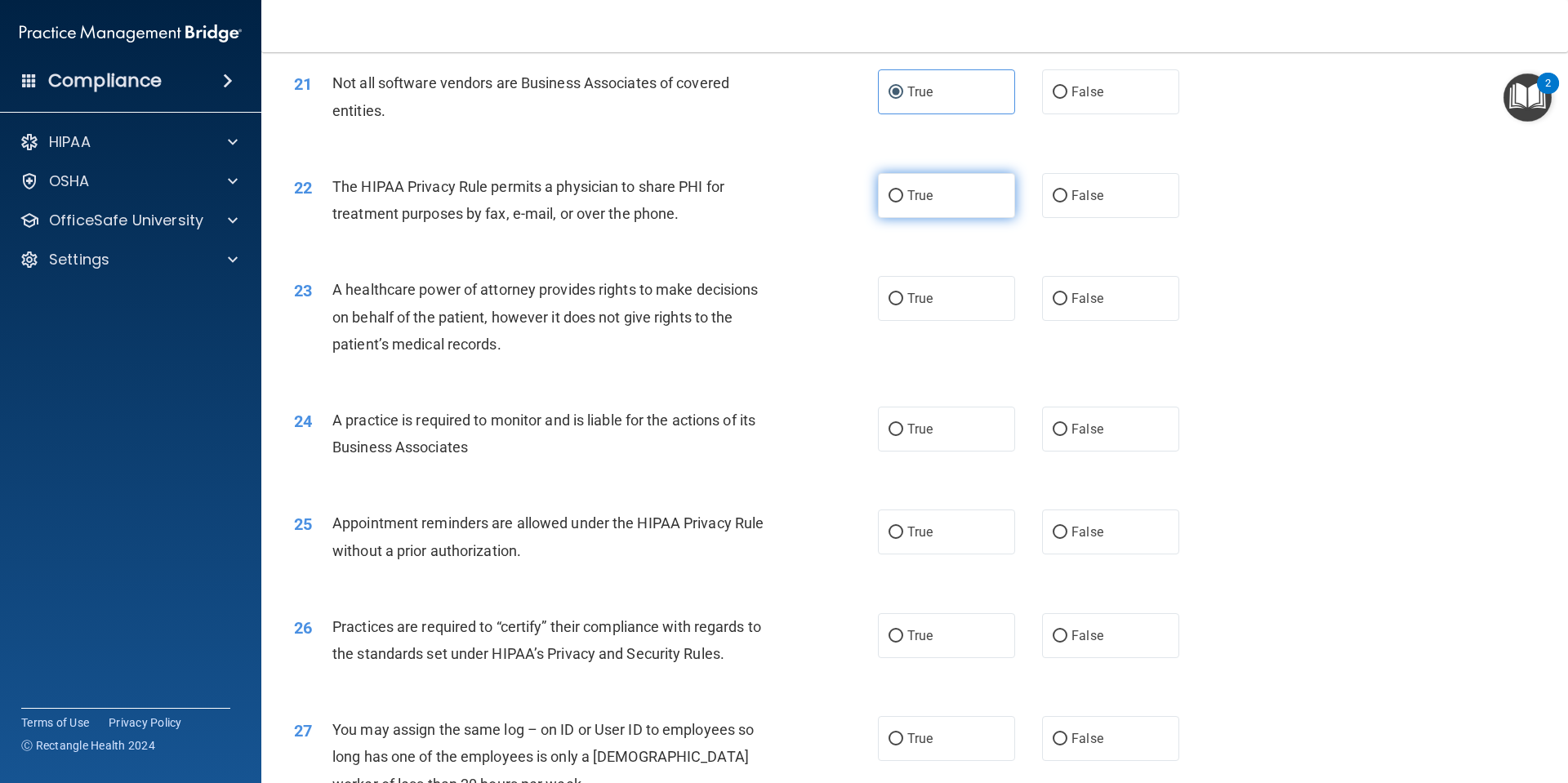
click at [923, 197] on span "True" at bounding box center [920, 196] width 25 height 16
click at [903, 197] on input "True" at bounding box center [895, 196] width 15 height 12
radio input "true"
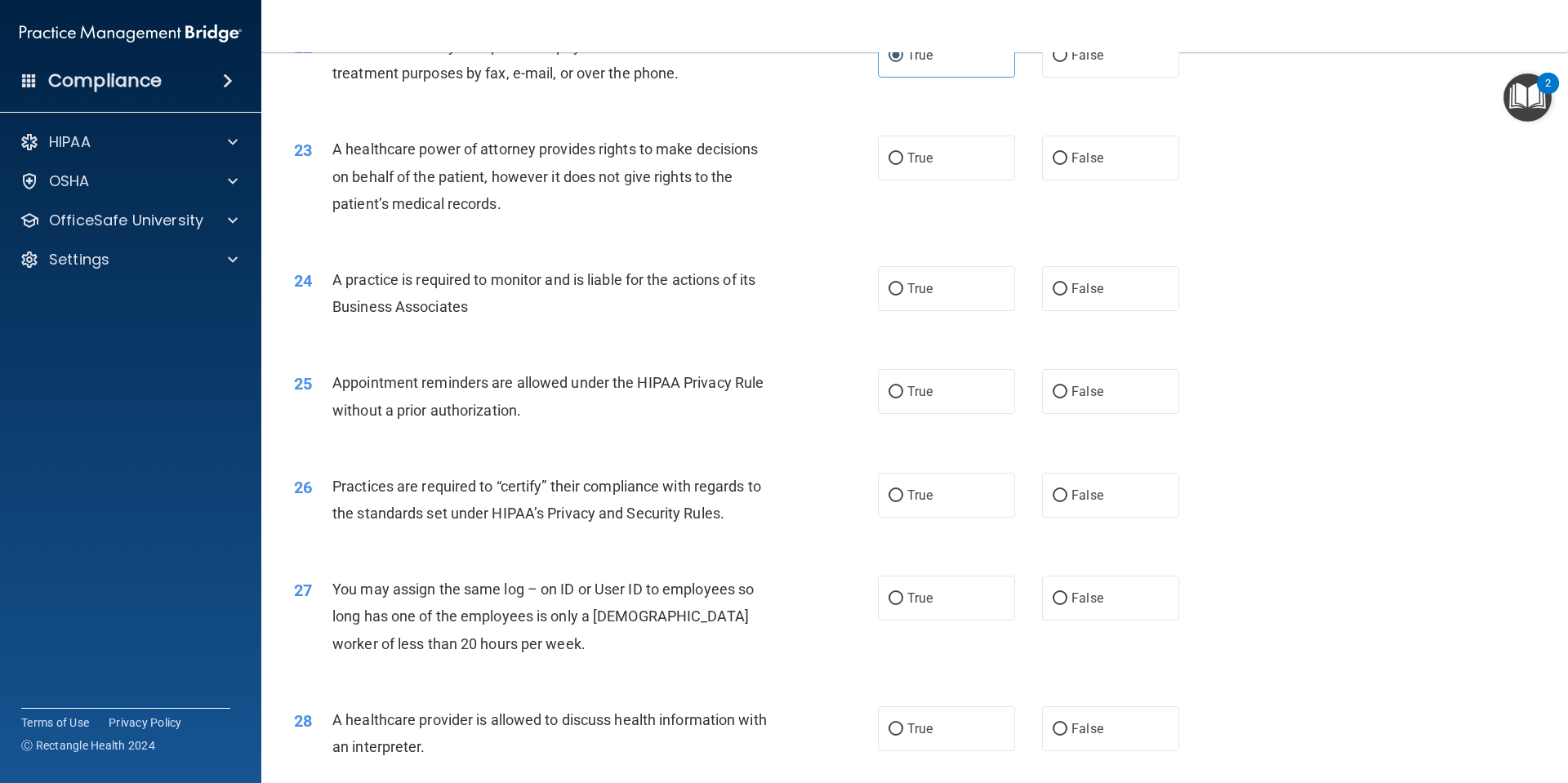
scroll to position [2694, 0]
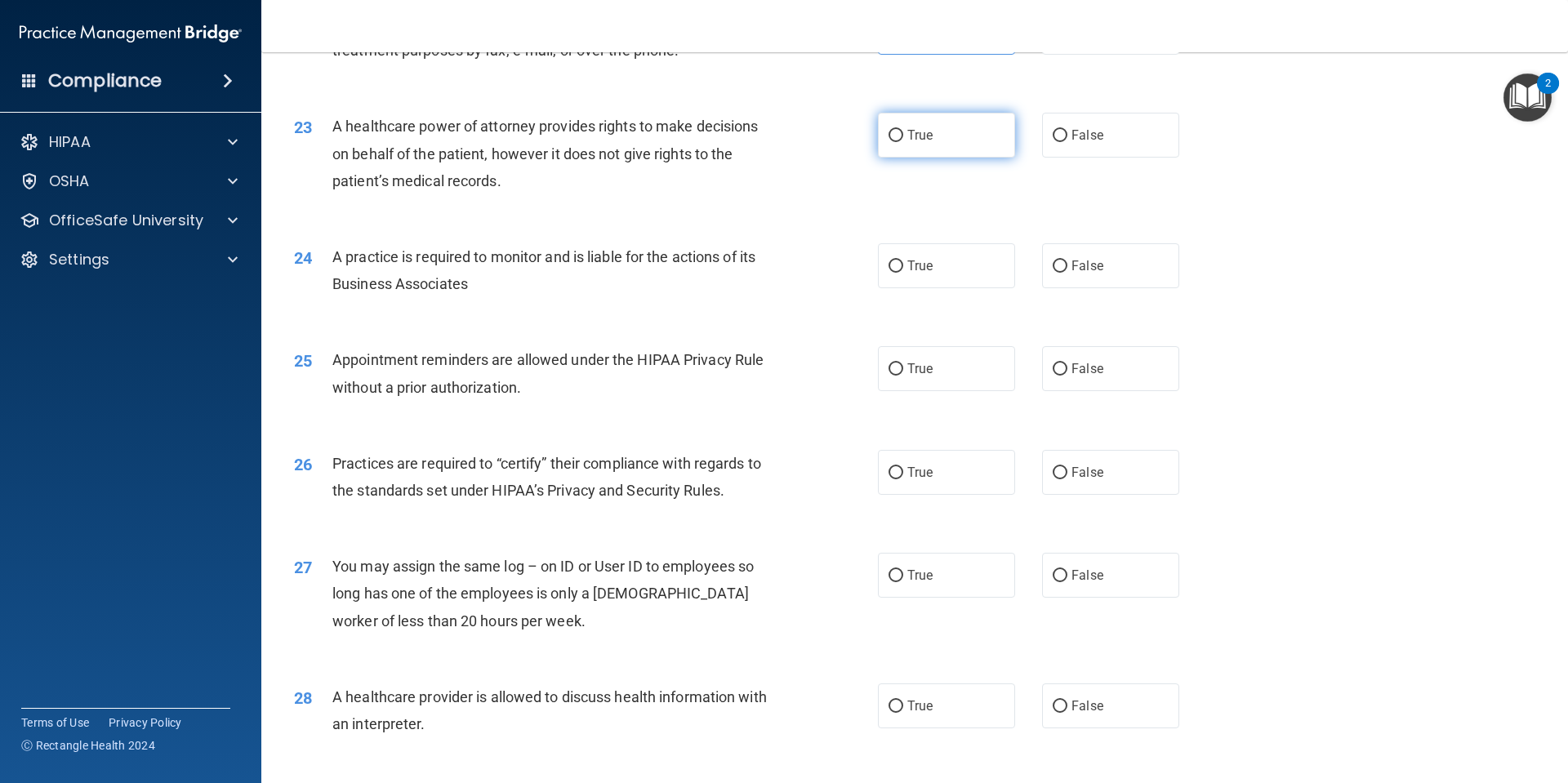
click at [920, 136] on span "True" at bounding box center [920, 136] width 25 height 16
click at [903, 136] on input "True" at bounding box center [895, 136] width 15 height 12
radio input "true"
click at [1126, 143] on label "False" at bounding box center [1111, 136] width 137 height 45
click at [1067, 142] on input "False" at bounding box center [1060, 136] width 15 height 12
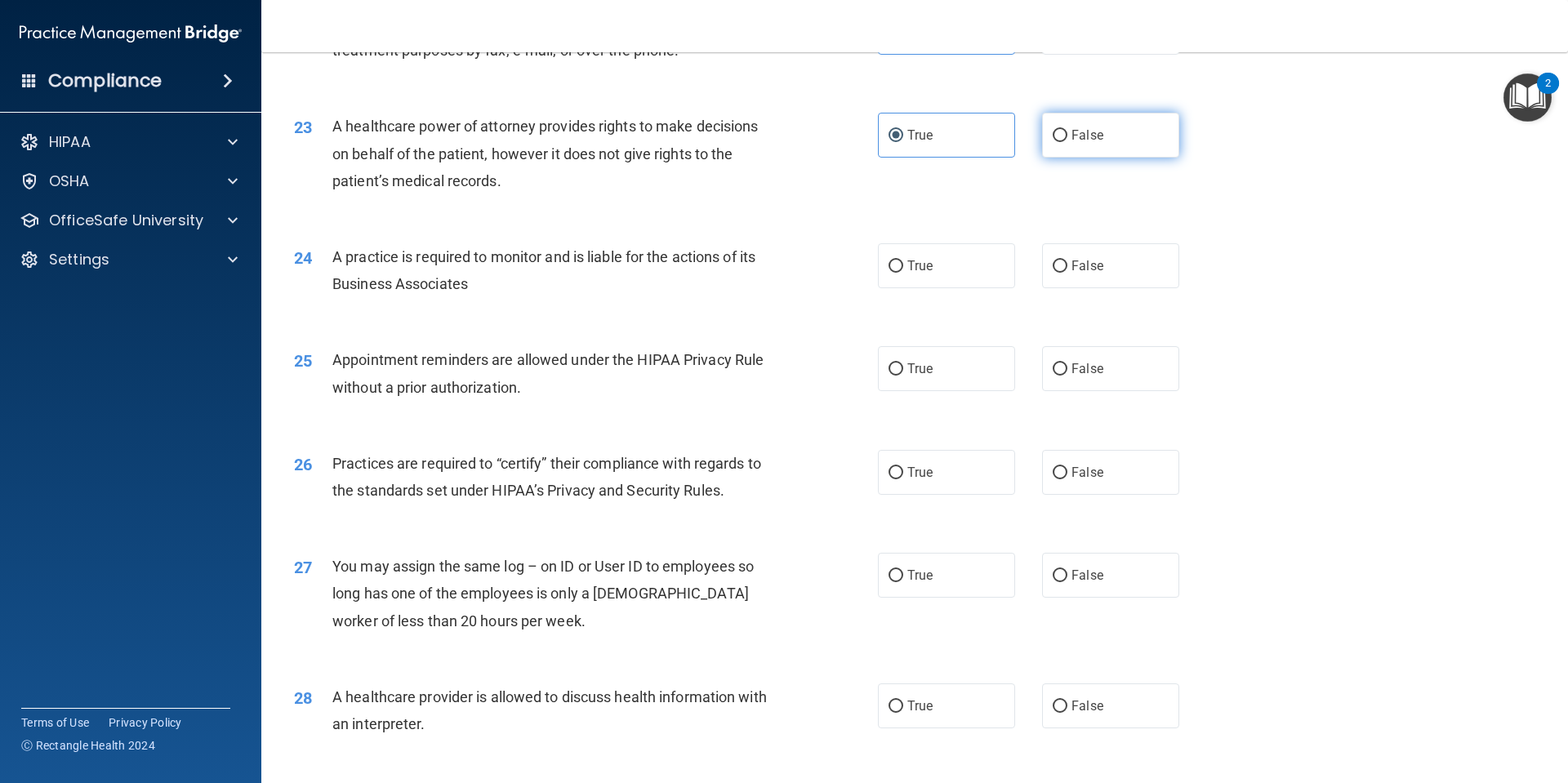
radio input "true"
radio input "false"
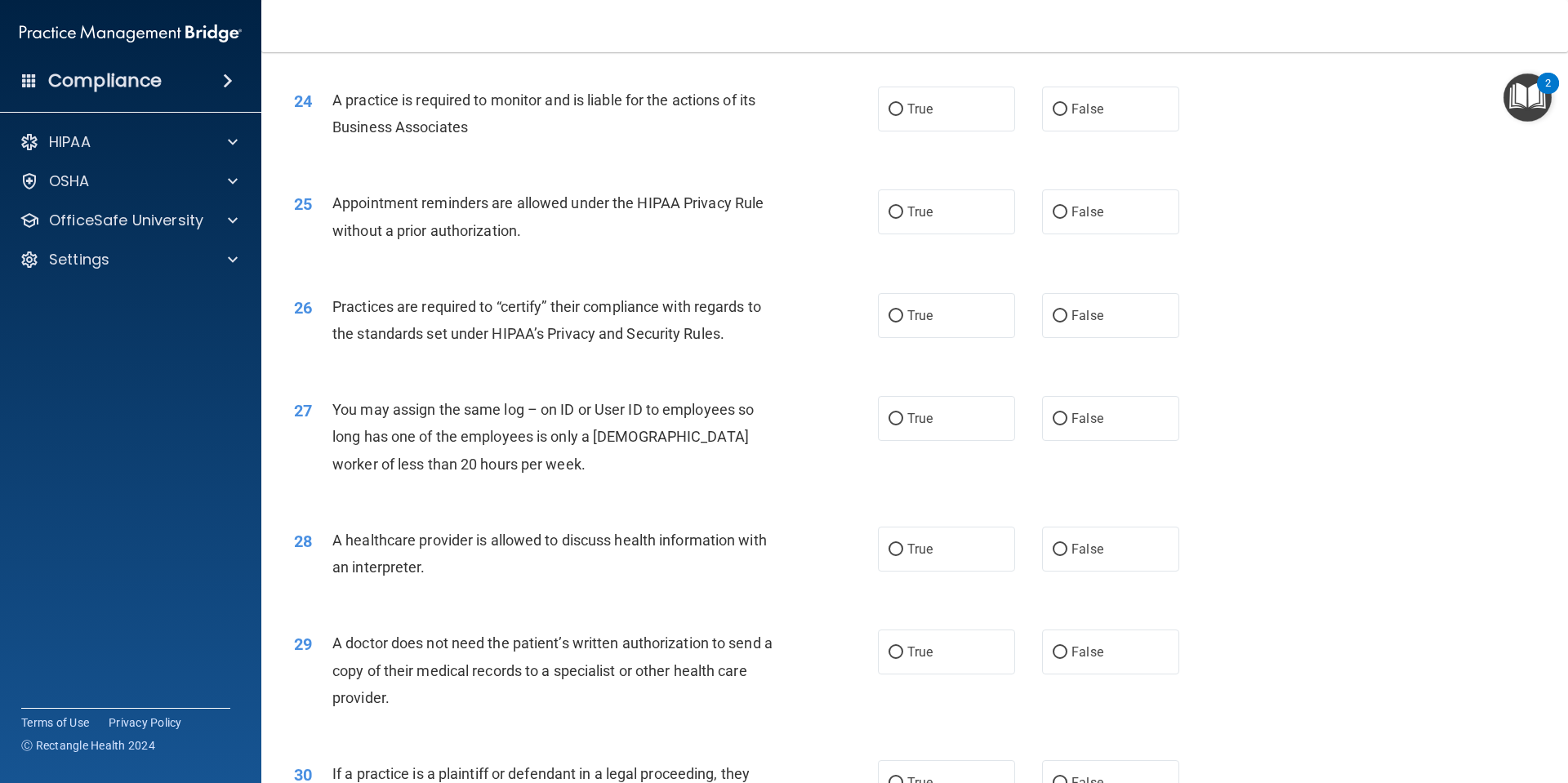
scroll to position [2857, 0]
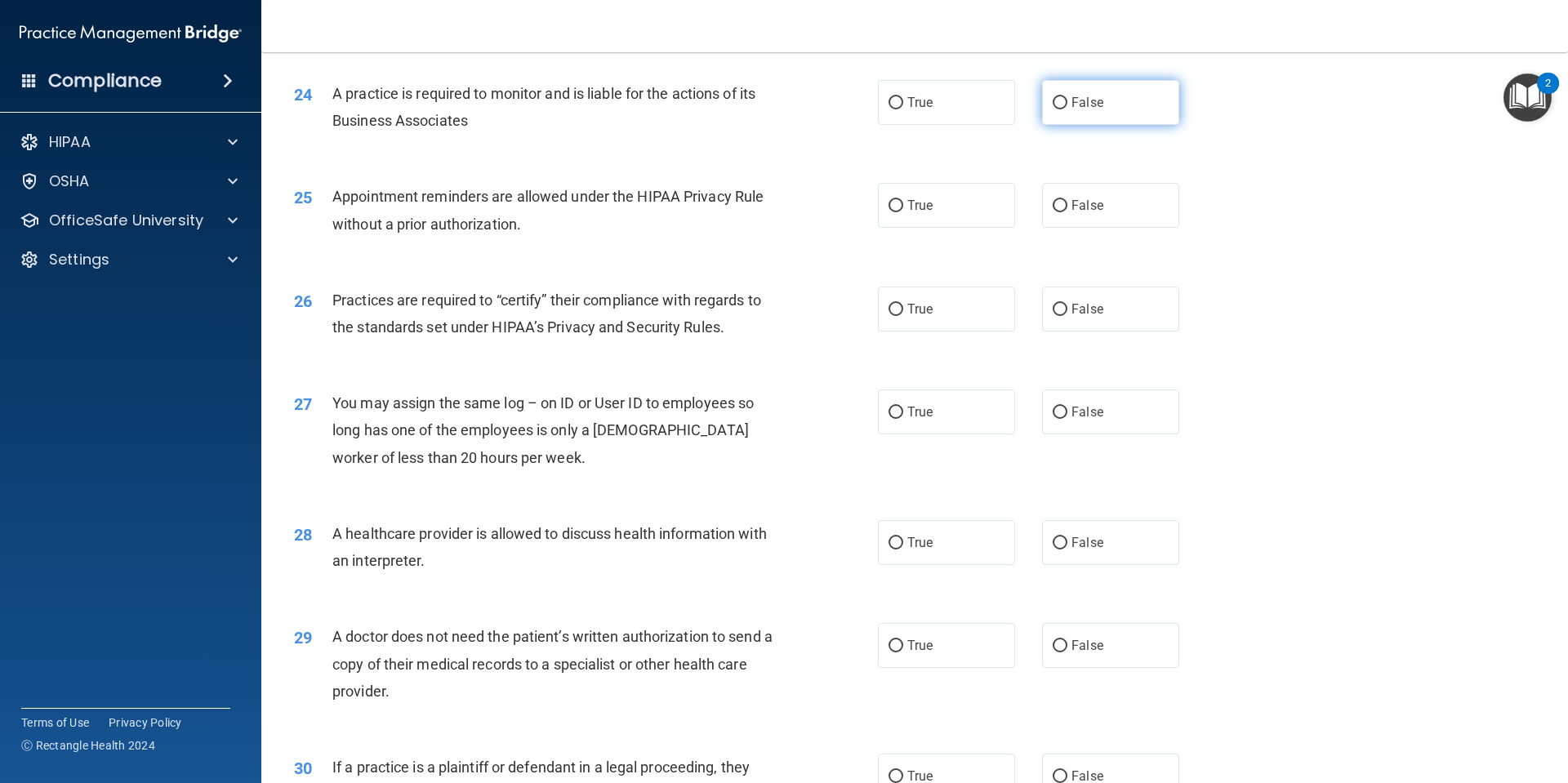
click at [1100, 90] on label "False" at bounding box center [1111, 103] width 137 height 45
click at [1067, 97] on input "False" at bounding box center [1060, 103] width 15 height 12
radio input "true"
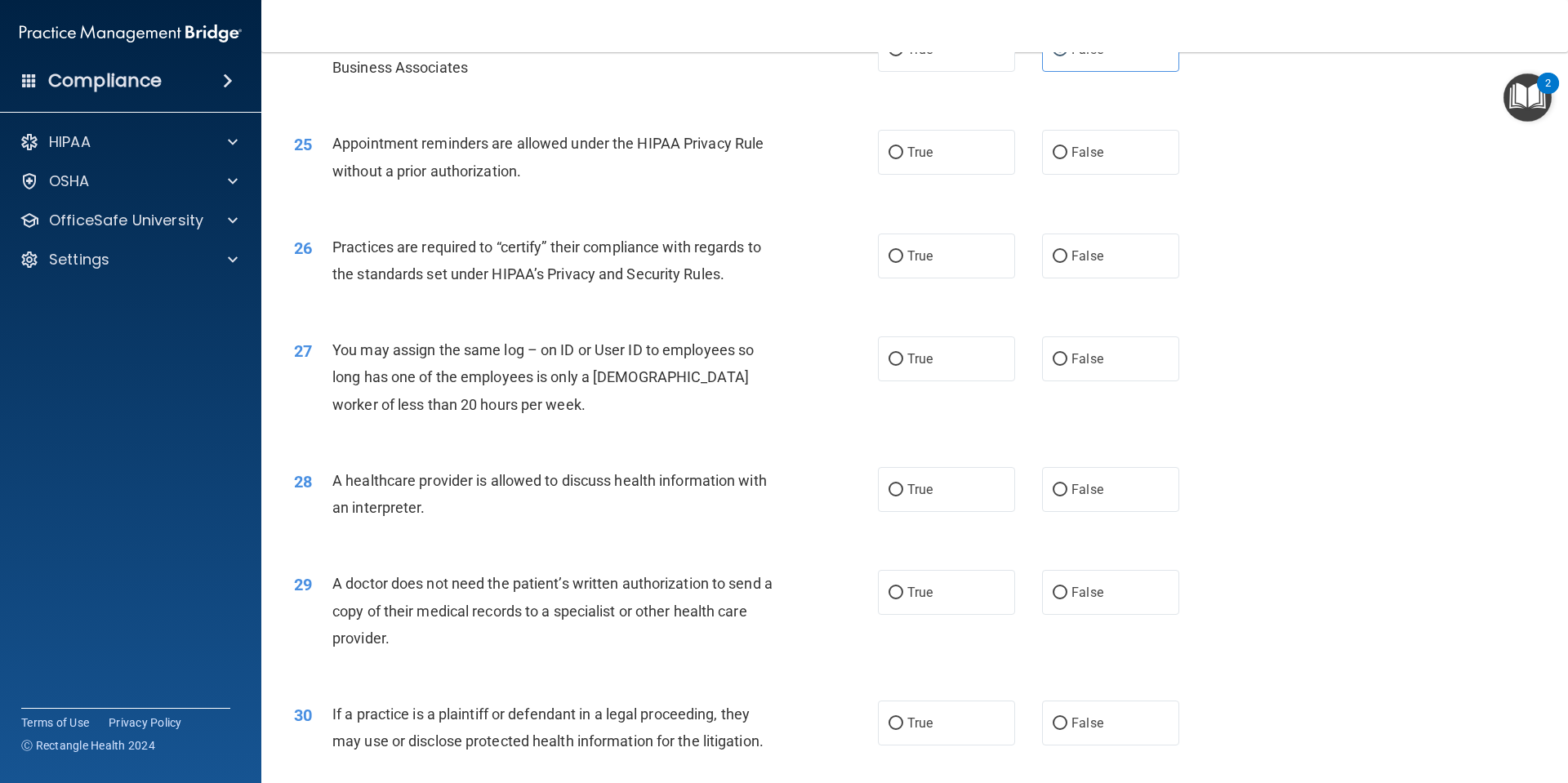
scroll to position [2939, 0]
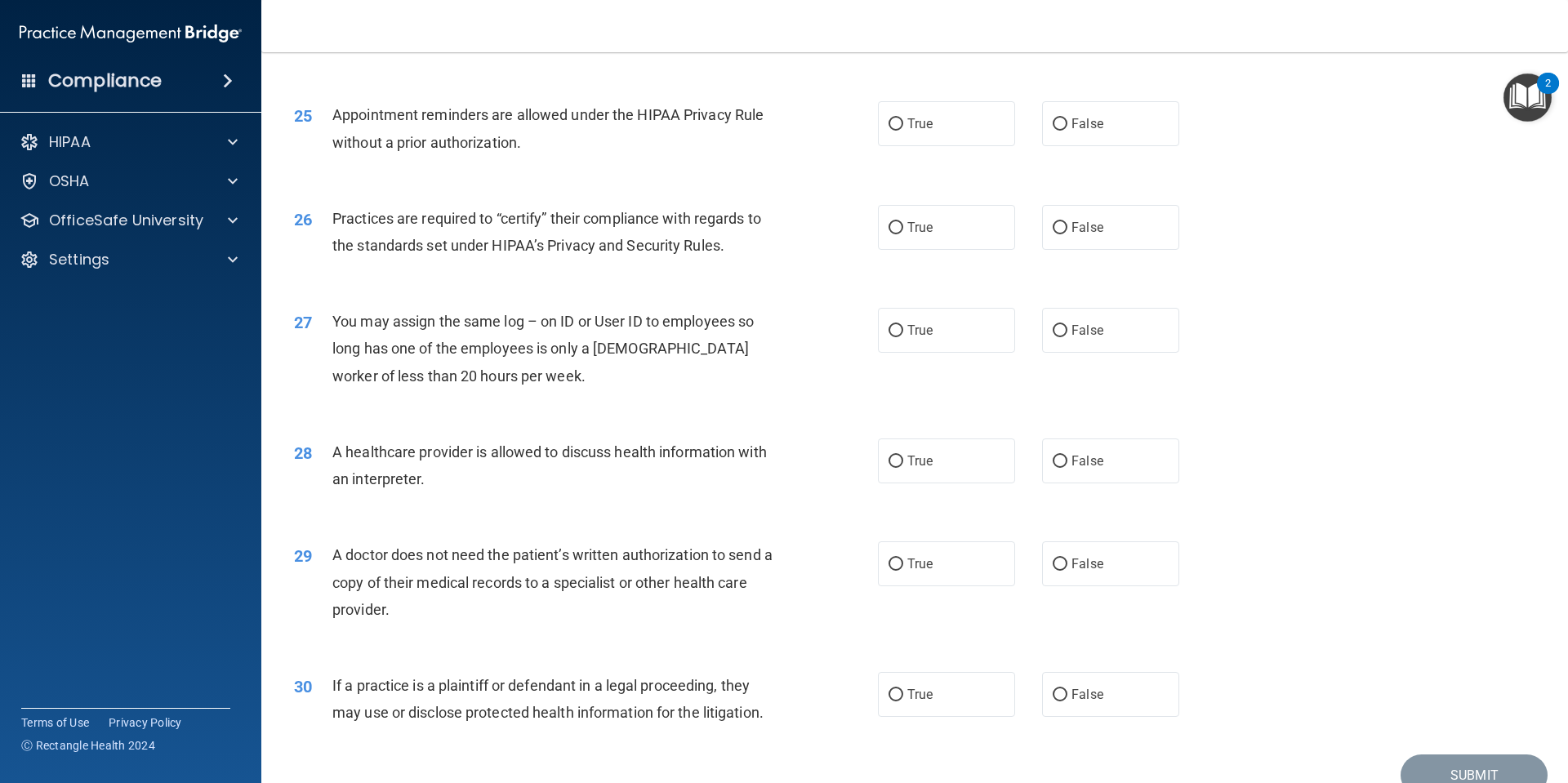
click at [794, 127] on div "25 Appointment reminders are allowed under the HIPAA Privacy Rule without a pri…" at bounding box center [586, 131] width 633 height 62
click at [961, 123] on label "True" at bounding box center [947, 123] width 137 height 45
click at [903, 123] on input "True" at bounding box center [895, 124] width 15 height 12
radio input "true"
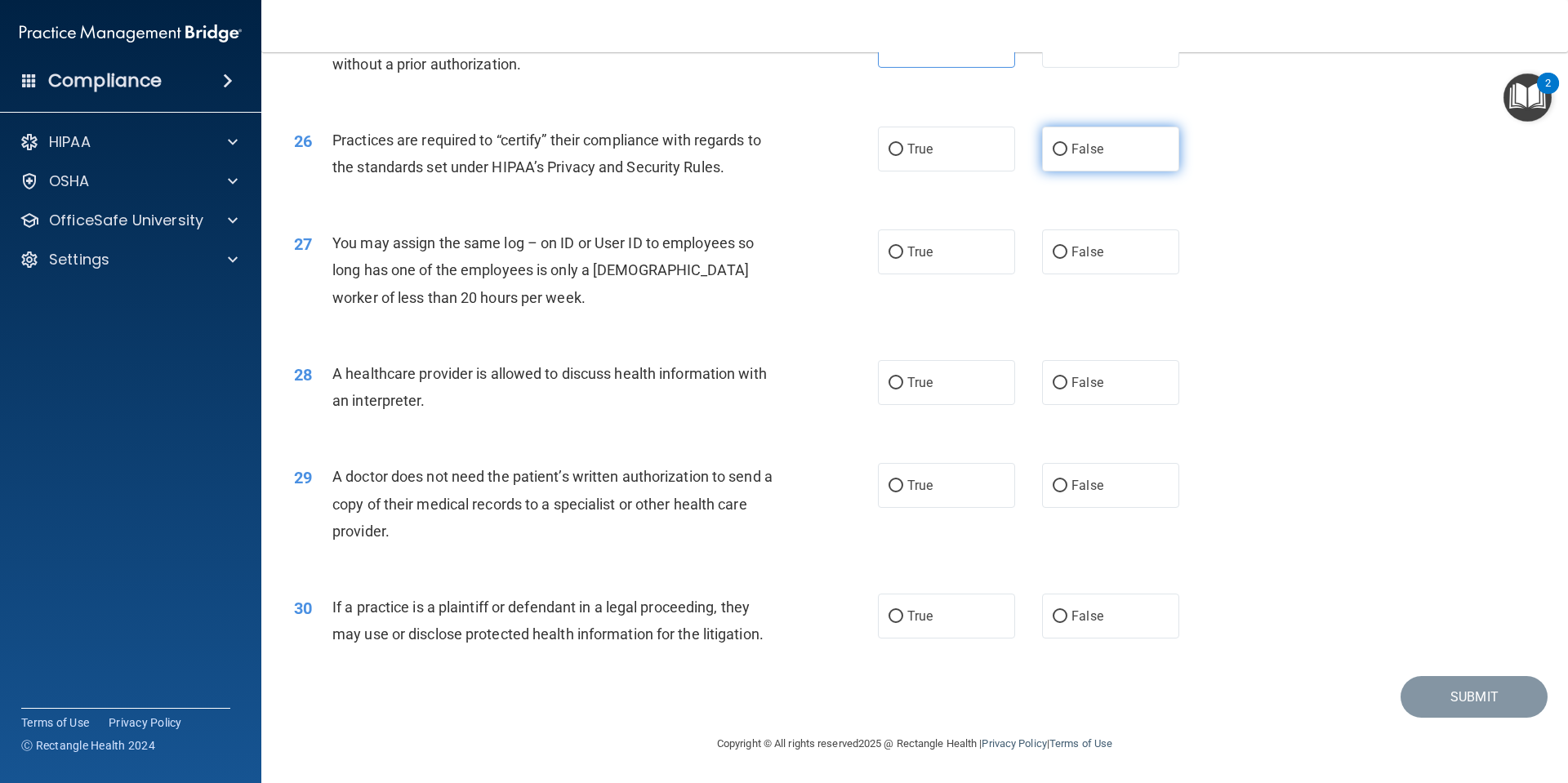
click at [1053, 154] on input "False" at bounding box center [1060, 149] width 15 height 12
radio input "true"
click at [1116, 260] on label "False" at bounding box center [1111, 252] width 137 height 45
click at [1067, 259] on input "False" at bounding box center [1060, 253] width 15 height 12
radio input "true"
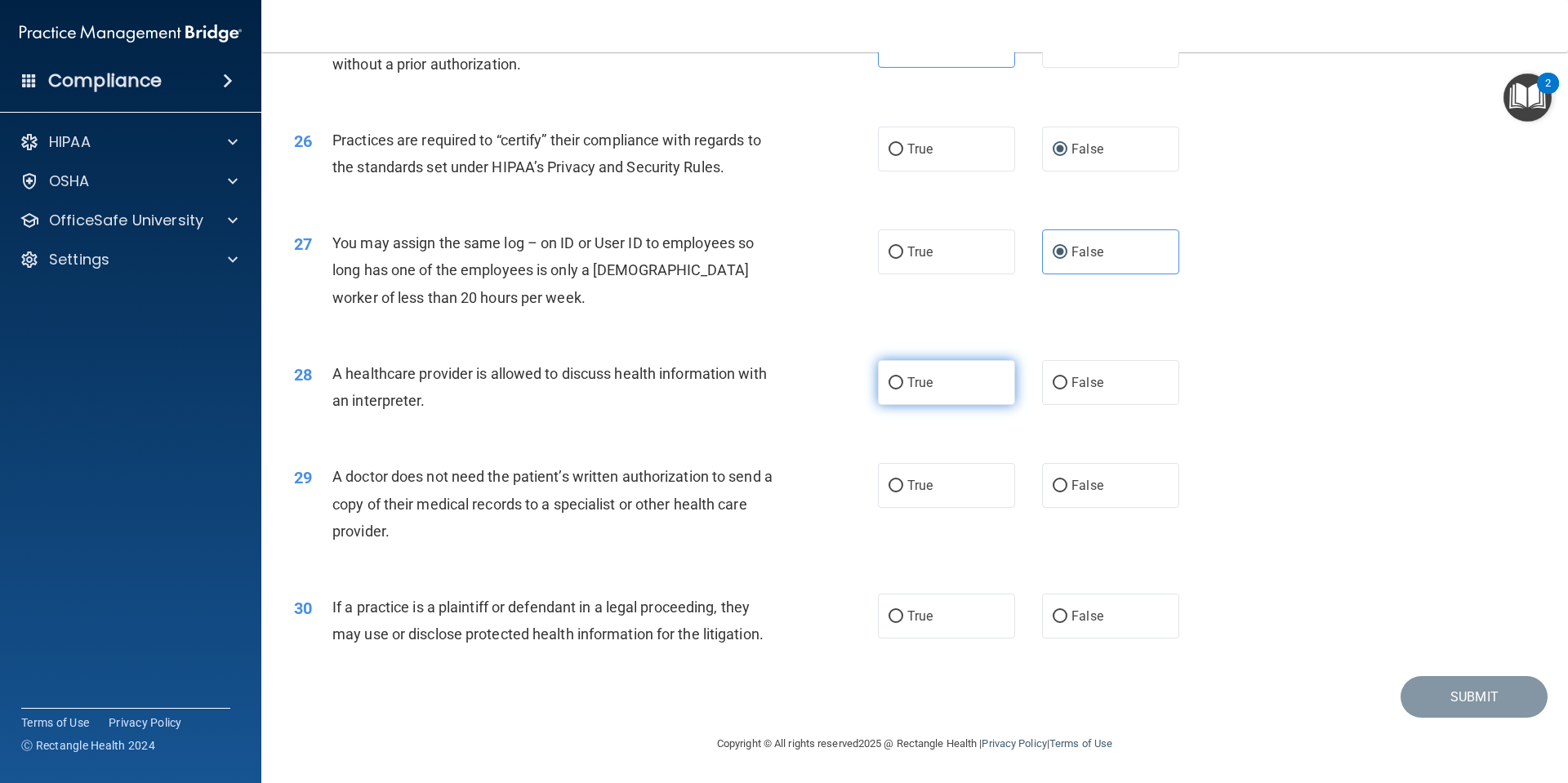
drag, startPoint x: 1022, startPoint y: 387, endPoint x: 965, endPoint y: 384, distance: 57.1
click at [1017, 386] on div "True False" at bounding box center [1042, 382] width 329 height 45
click at [965, 384] on label "True" at bounding box center [947, 382] width 137 height 45
click at [903, 384] on input "True" at bounding box center [895, 383] width 15 height 12
radio input "true"
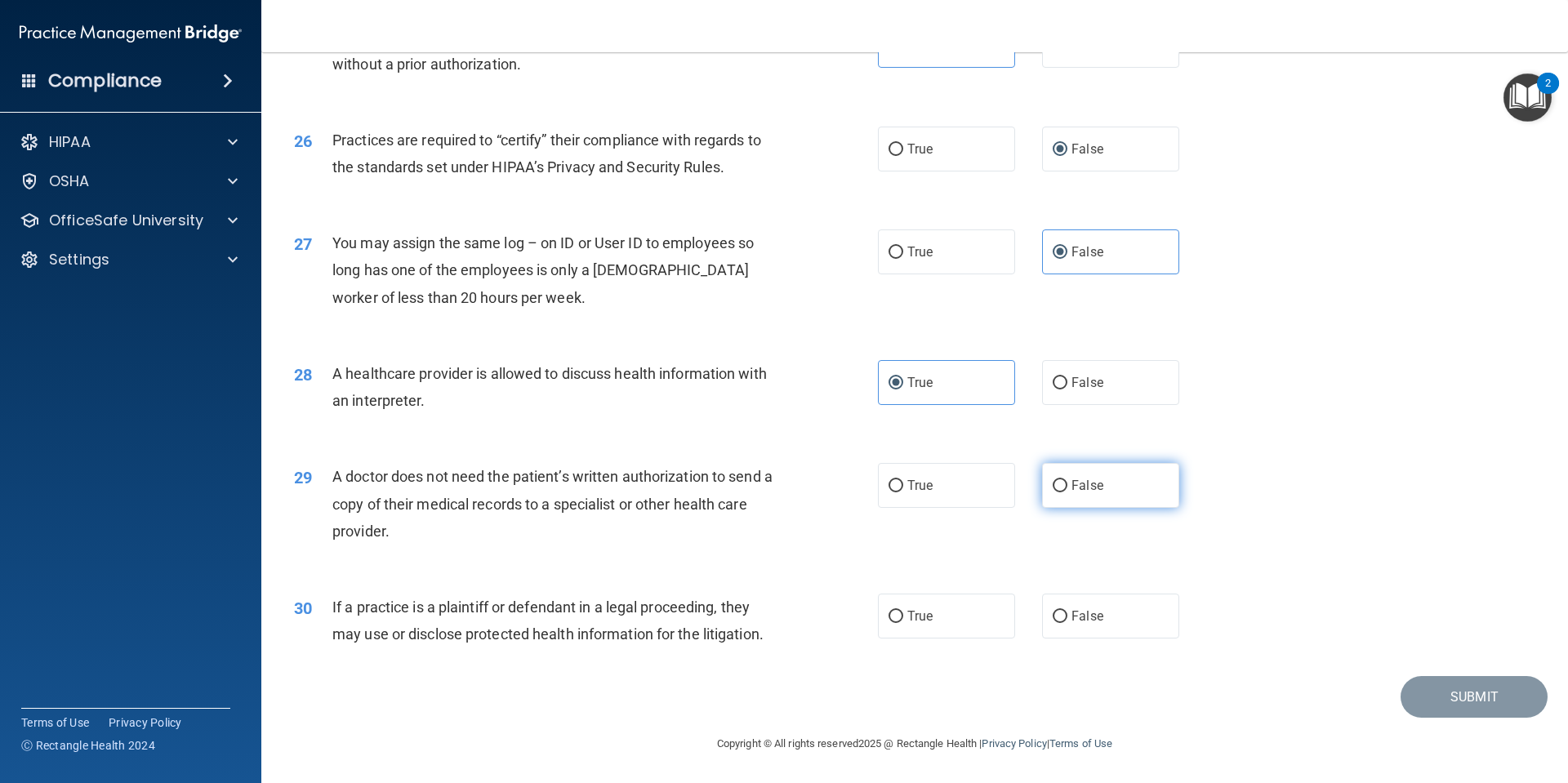
click at [1088, 505] on label "False" at bounding box center [1111, 486] width 137 height 45
click at [1067, 492] on input "False" at bounding box center [1060, 486] width 15 height 12
radio input "true"
click at [944, 499] on label "True" at bounding box center [947, 486] width 137 height 45
click at [903, 492] on input "True" at bounding box center [895, 486] width 15 height 12
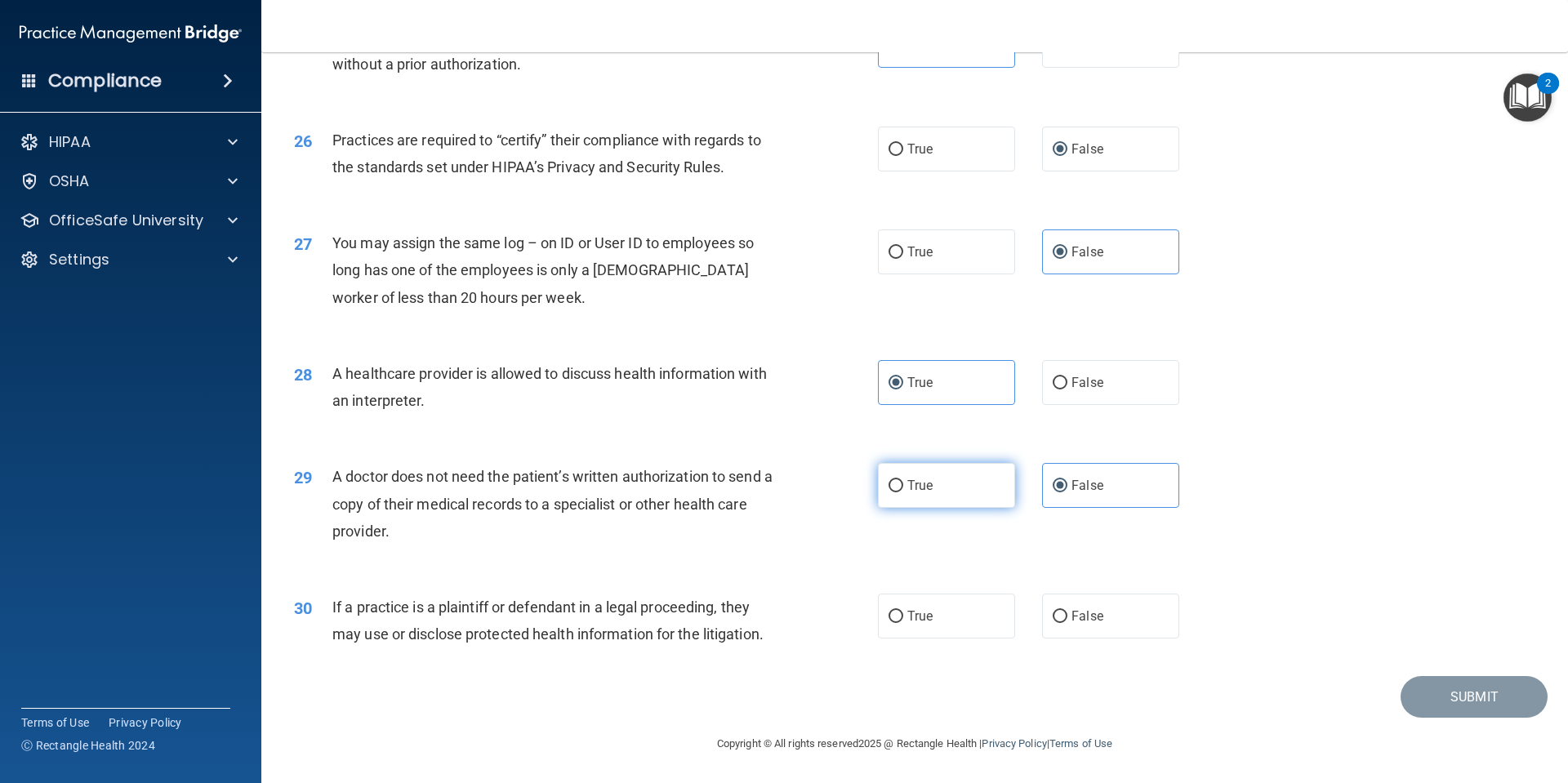
radio input "true"
click at [1113, 498] on label "False" at bounding box center [1111, 486] width 137 height 45
click at [1067, 492] on input "False" at bounding box center [1060, 486] width 15 height 12
radio input "true"
radio input "false"
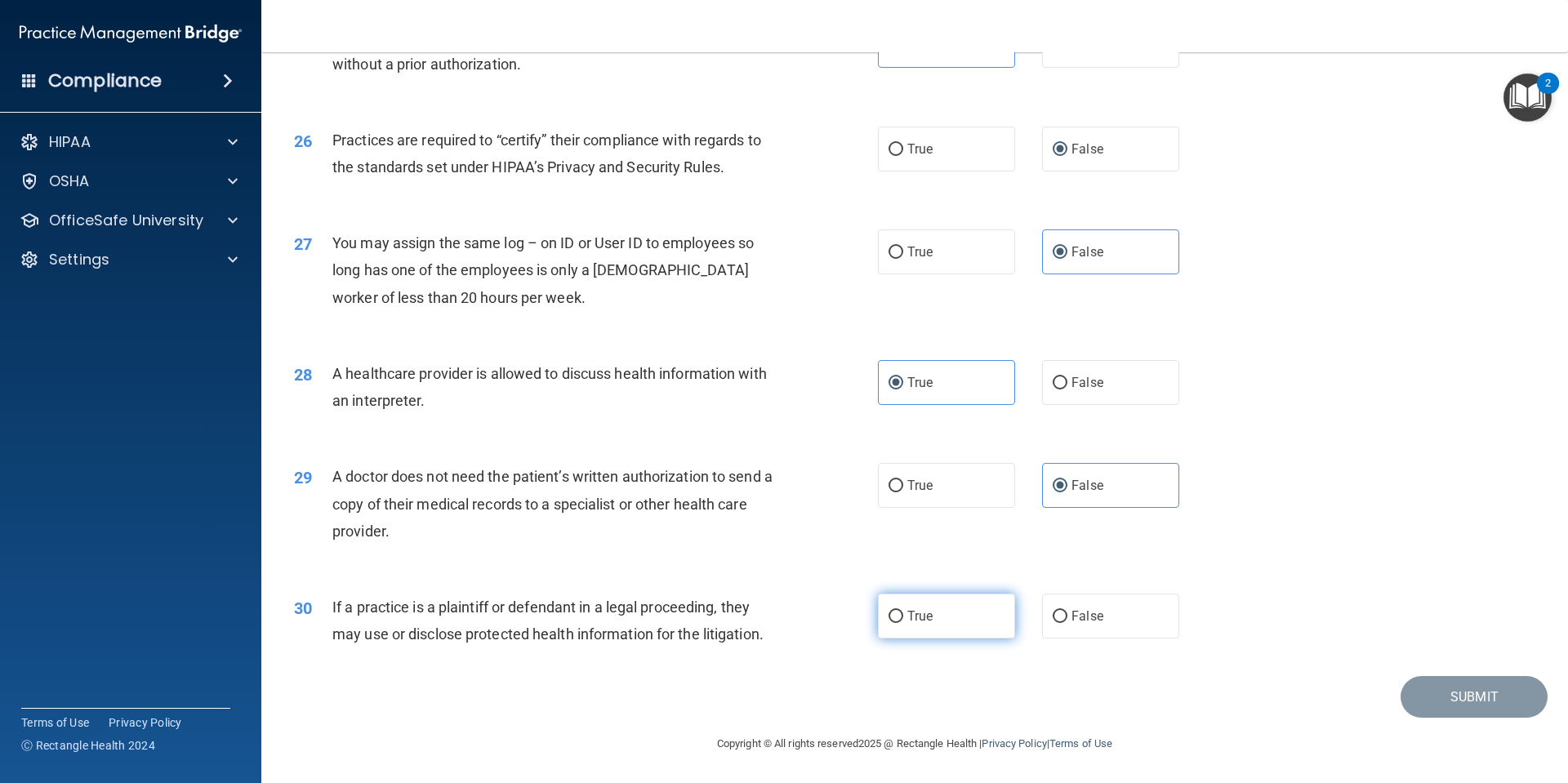
click at [960, 629] on label "True" at bounding box center [947, 616] width 137 height 45
click at [903, 623] on input "True" at bounding box center [895, 617] width 15 height 12
radio input "true"
click at [1486, 693] on button "Submit" at bounding box center [1473, 697] width 147 height 42
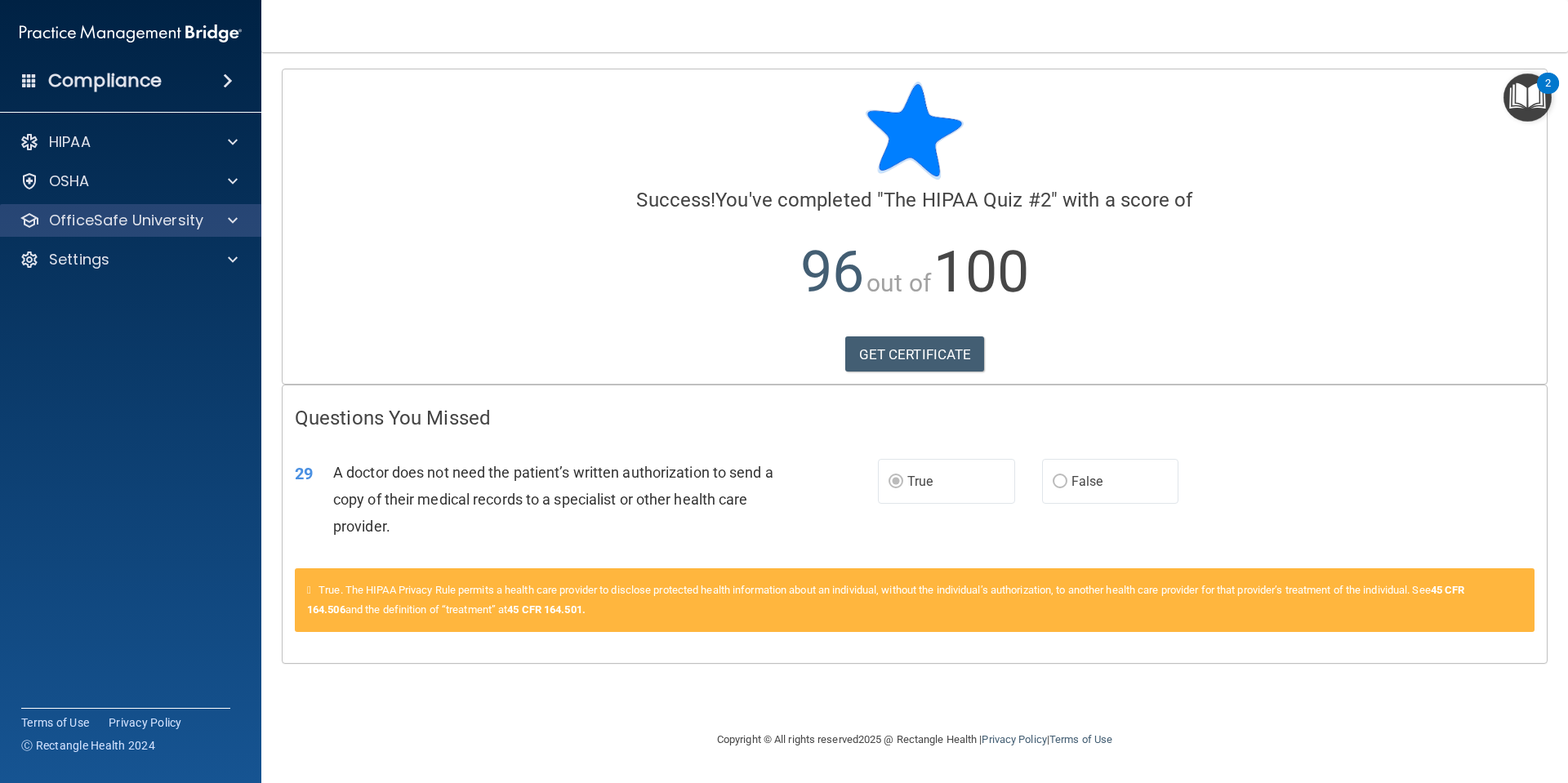
click at [132, 209] on div "OfficeSafe University" at bounding box center [131, 221] width 262 height 33
click at [212, 223] on div at bounding box center [229, 220] width 41 height 20
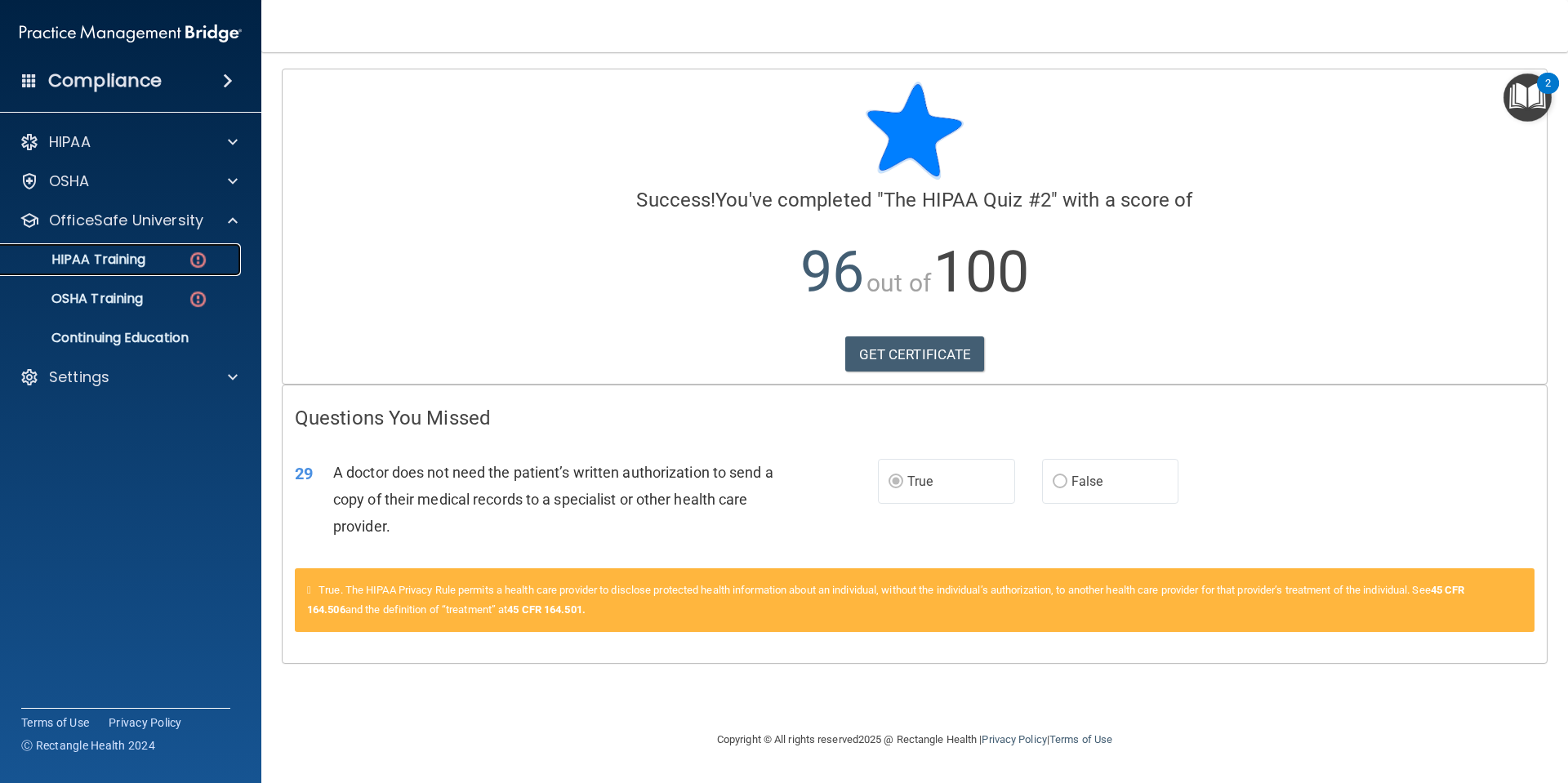
click at [165, 262] on div "HIPAA Training" at bounding box center [122, 259] width 223 height 17
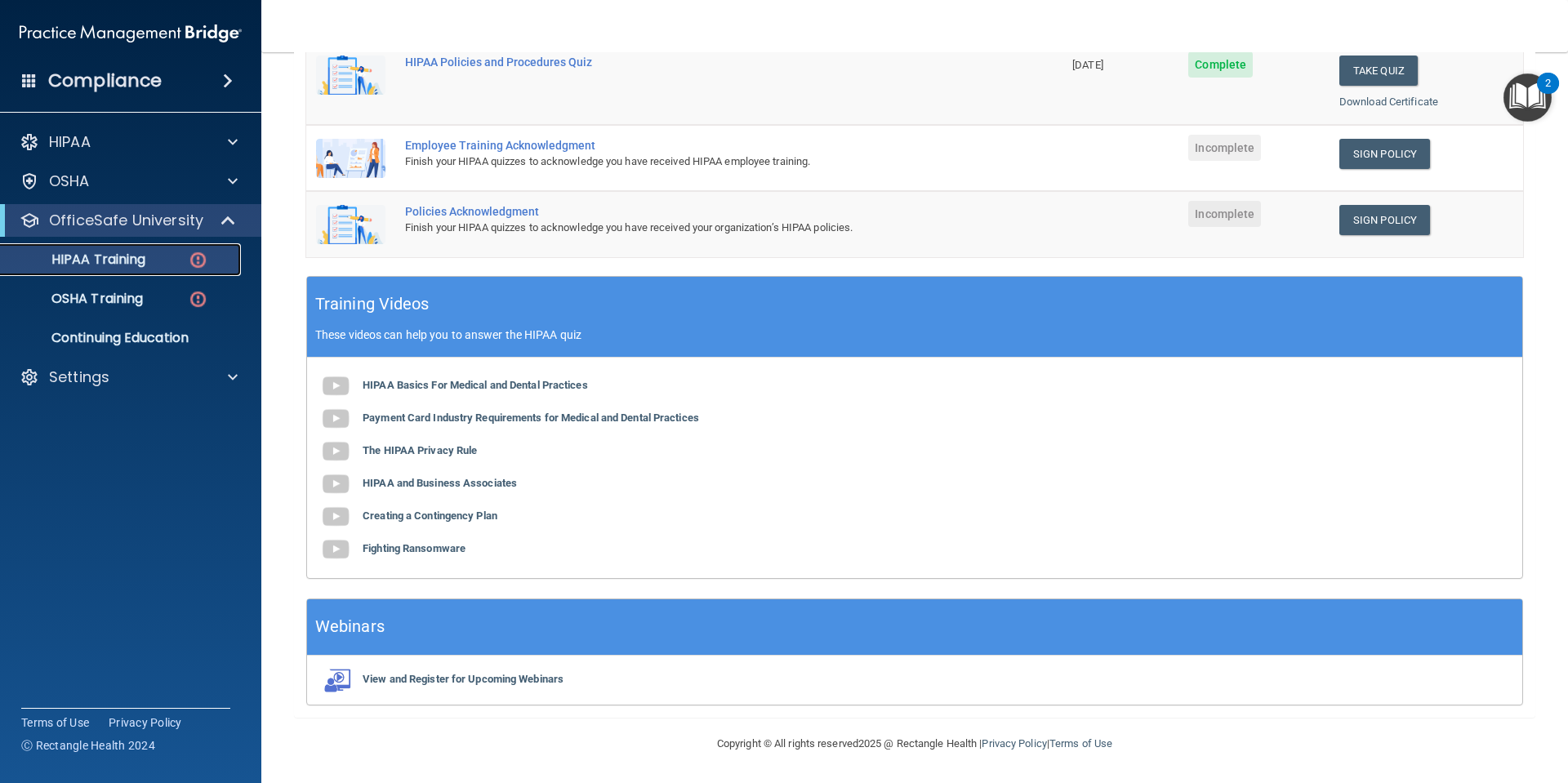
scroll to position [86, 0]
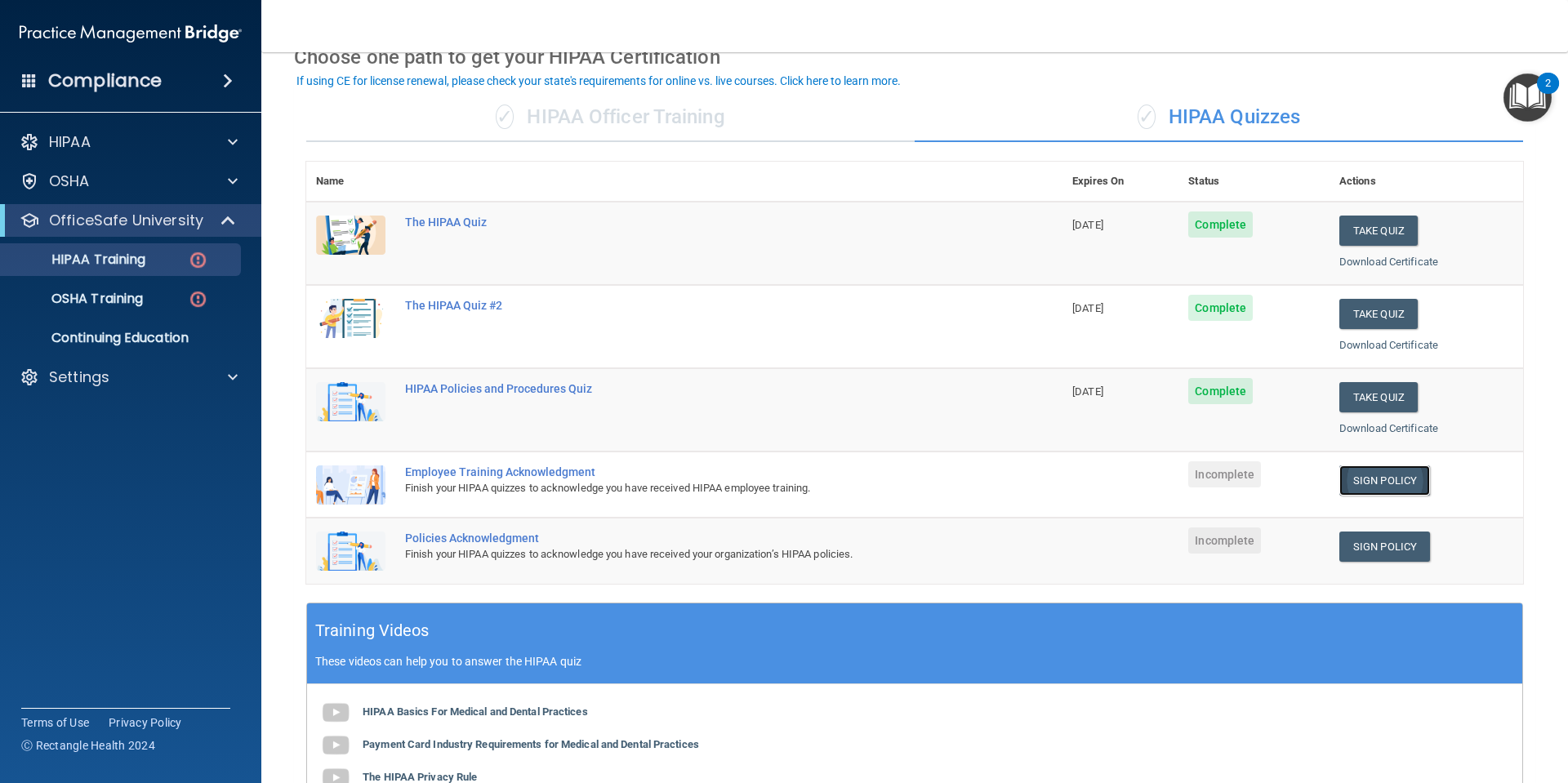
click at [1356, 487] on link "Sign Policy" at bounding box center [1385, 480] width 90 height 30
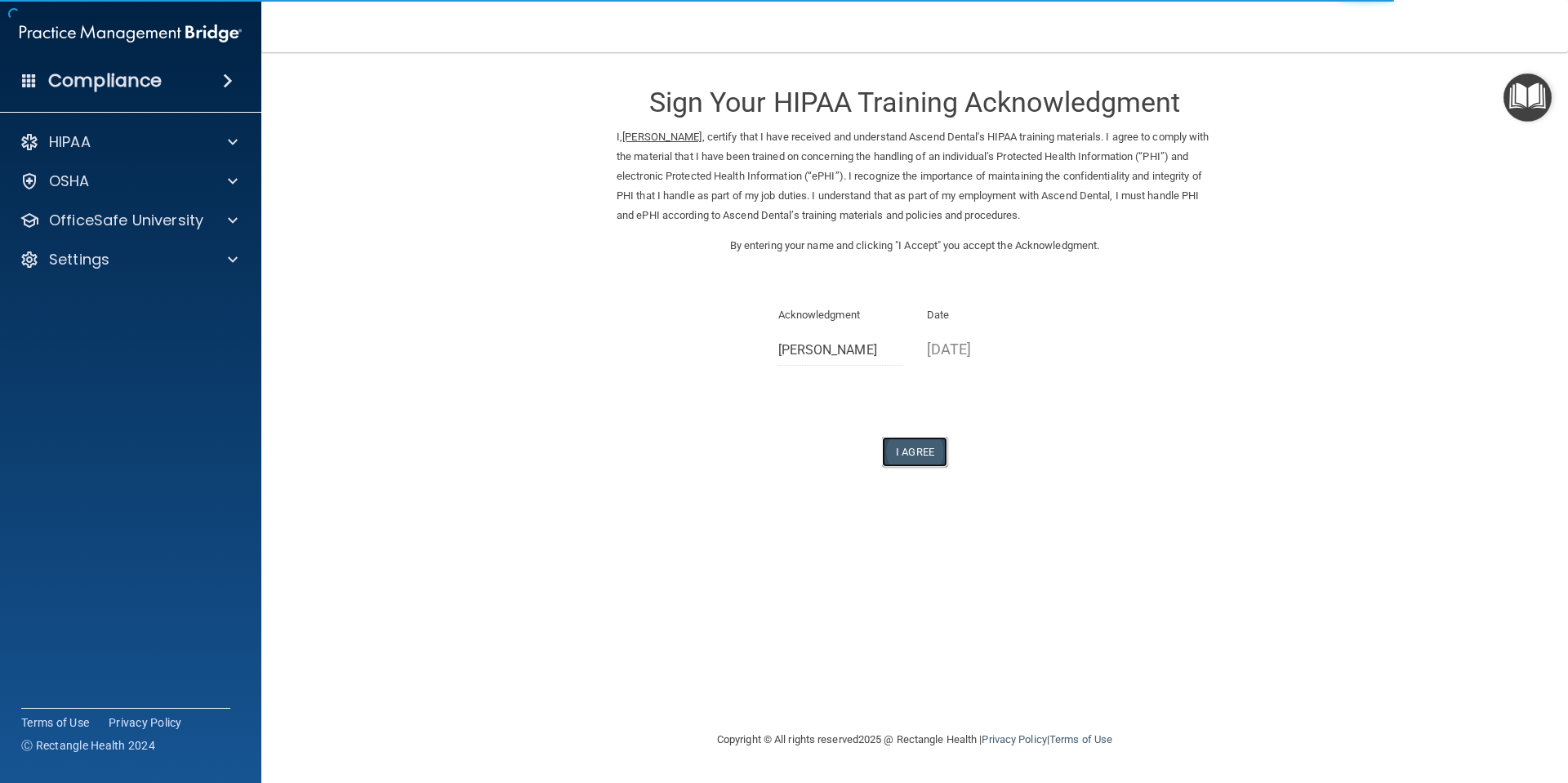
click at [914, 459] on button "I Agree" at bounding box center [914, 452] width 65 height 30
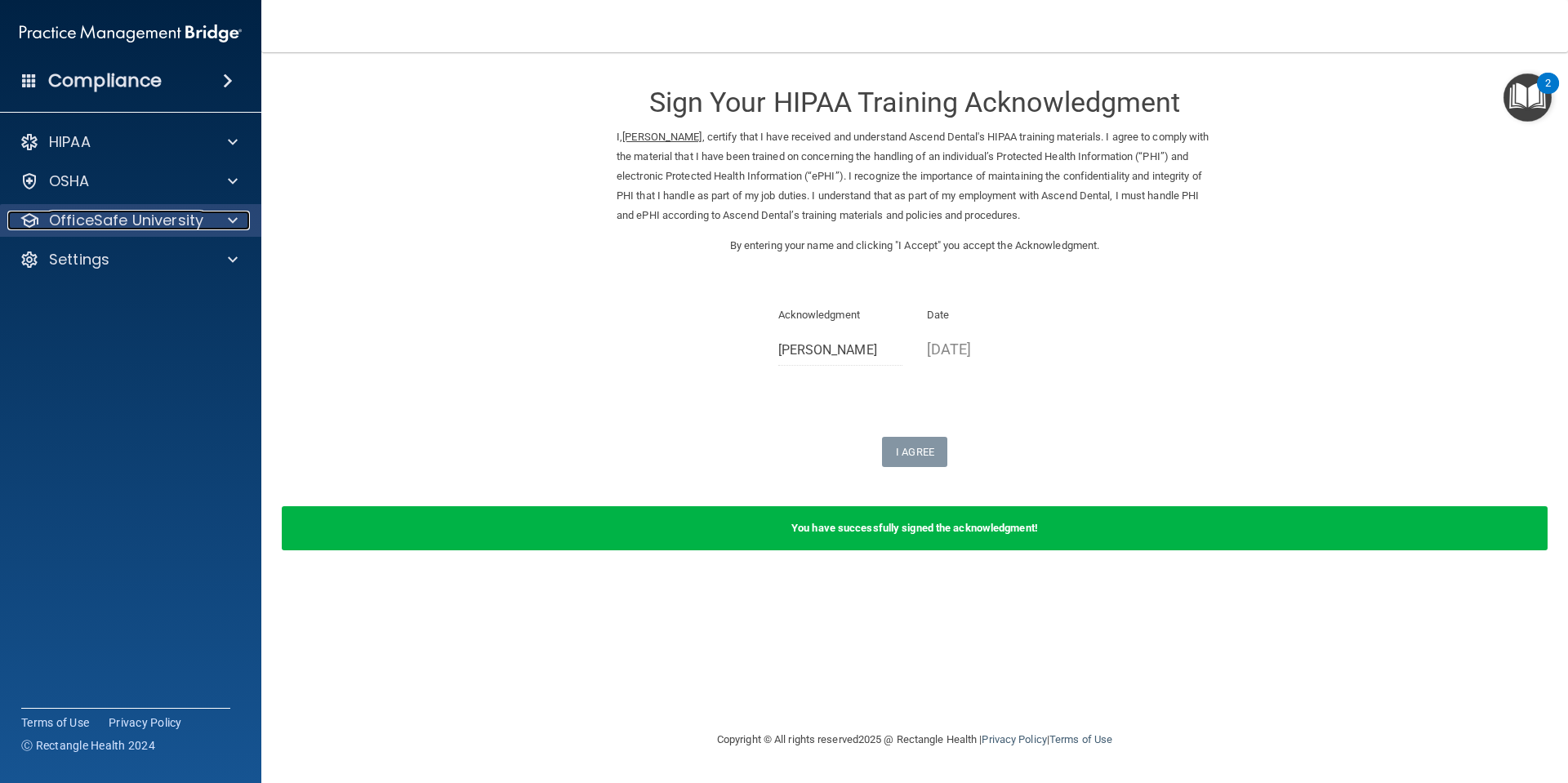
click at [131, 226] on p "OfficeSafe University" at bounding box center [126, 220] width 155 height 20
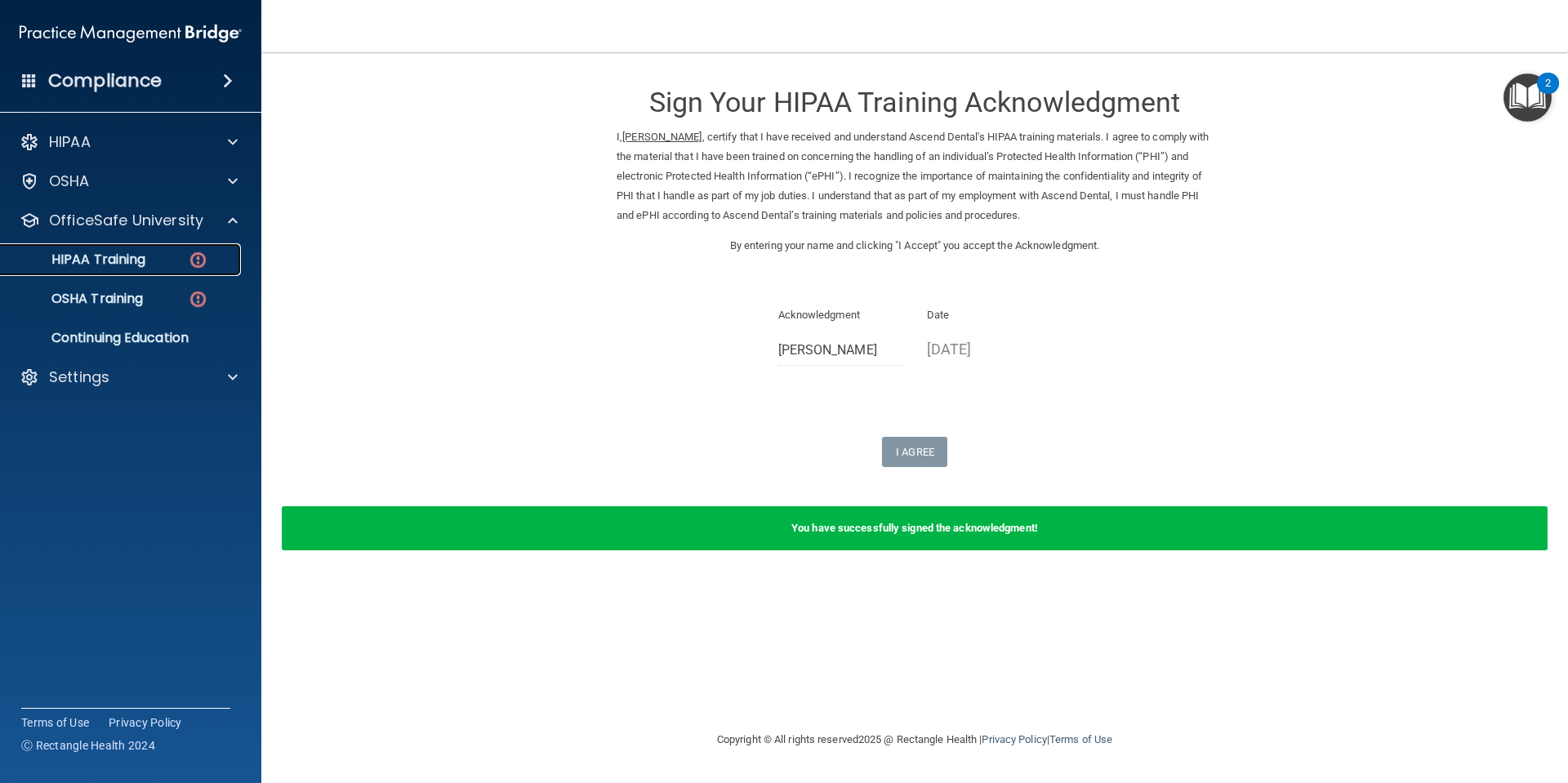
click at [153, 274] on link "HIPAA Training" at bounding box center [112, 260] width 257 height 33
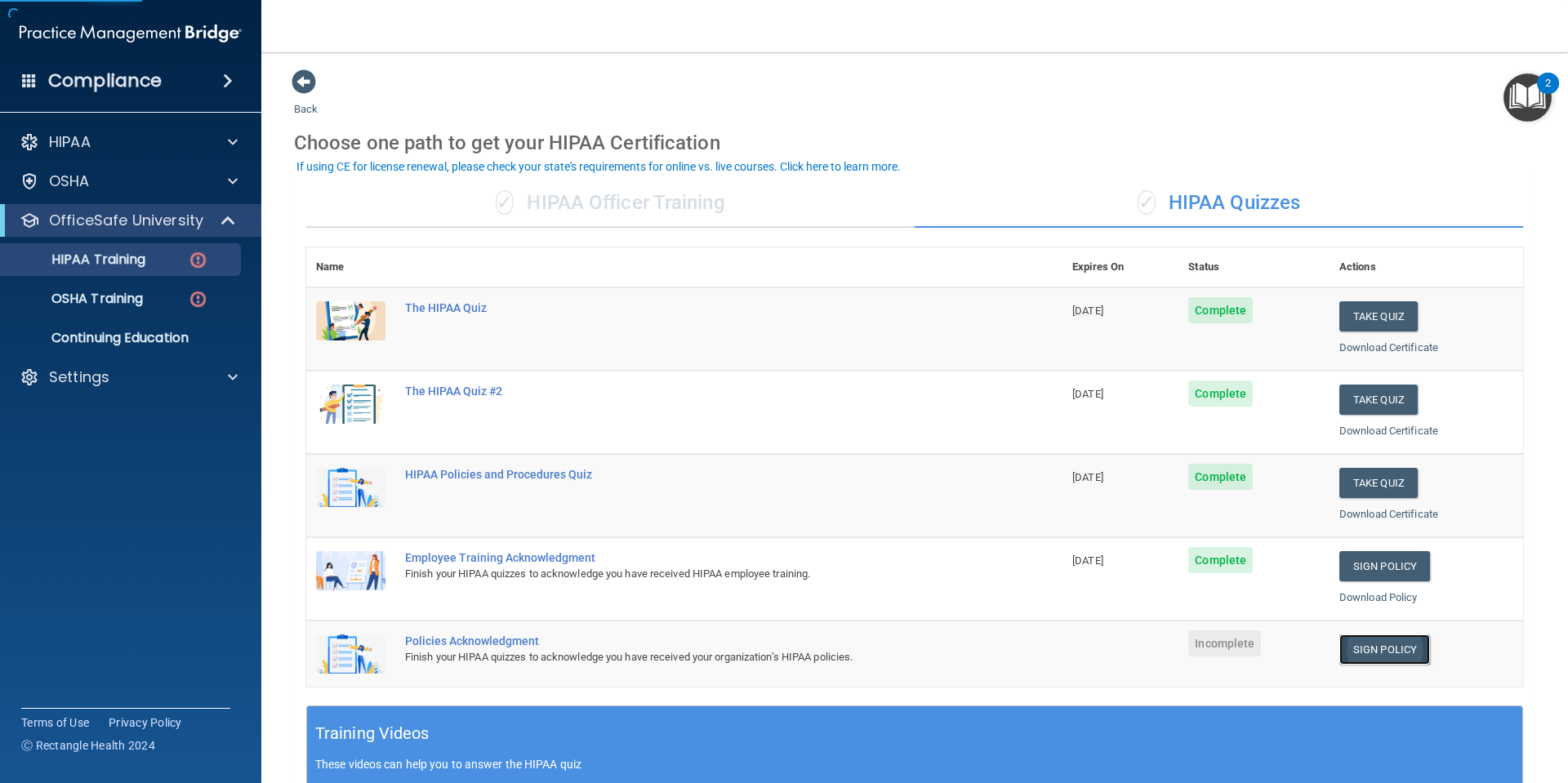
click at [1363, 634] on link "Sign Policy" at bounding box center [1385, 649] width 90 height 30
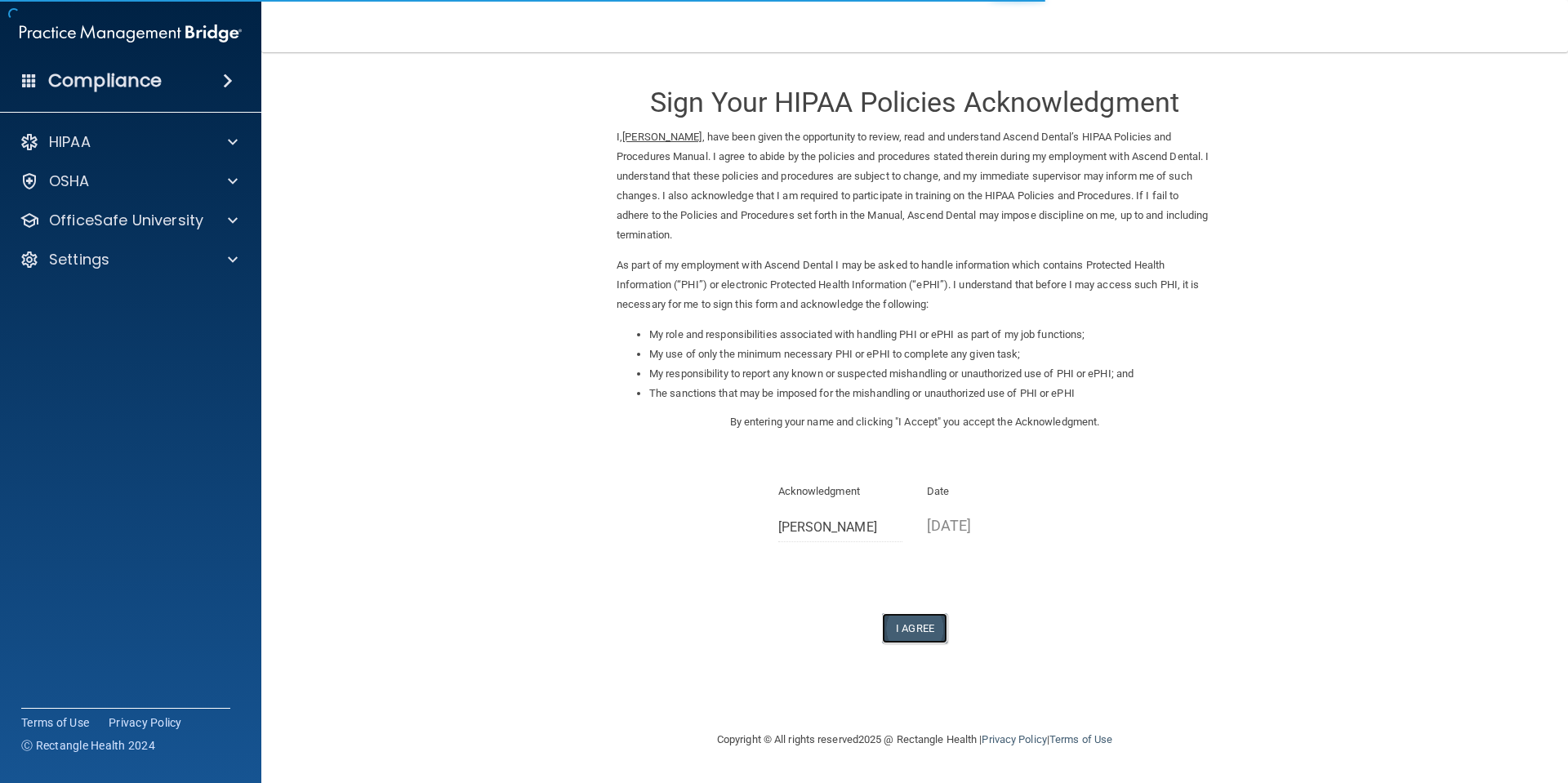
click at [937, 627] on button "I Agree" at bounding box center [914, 627] width 65 height 30
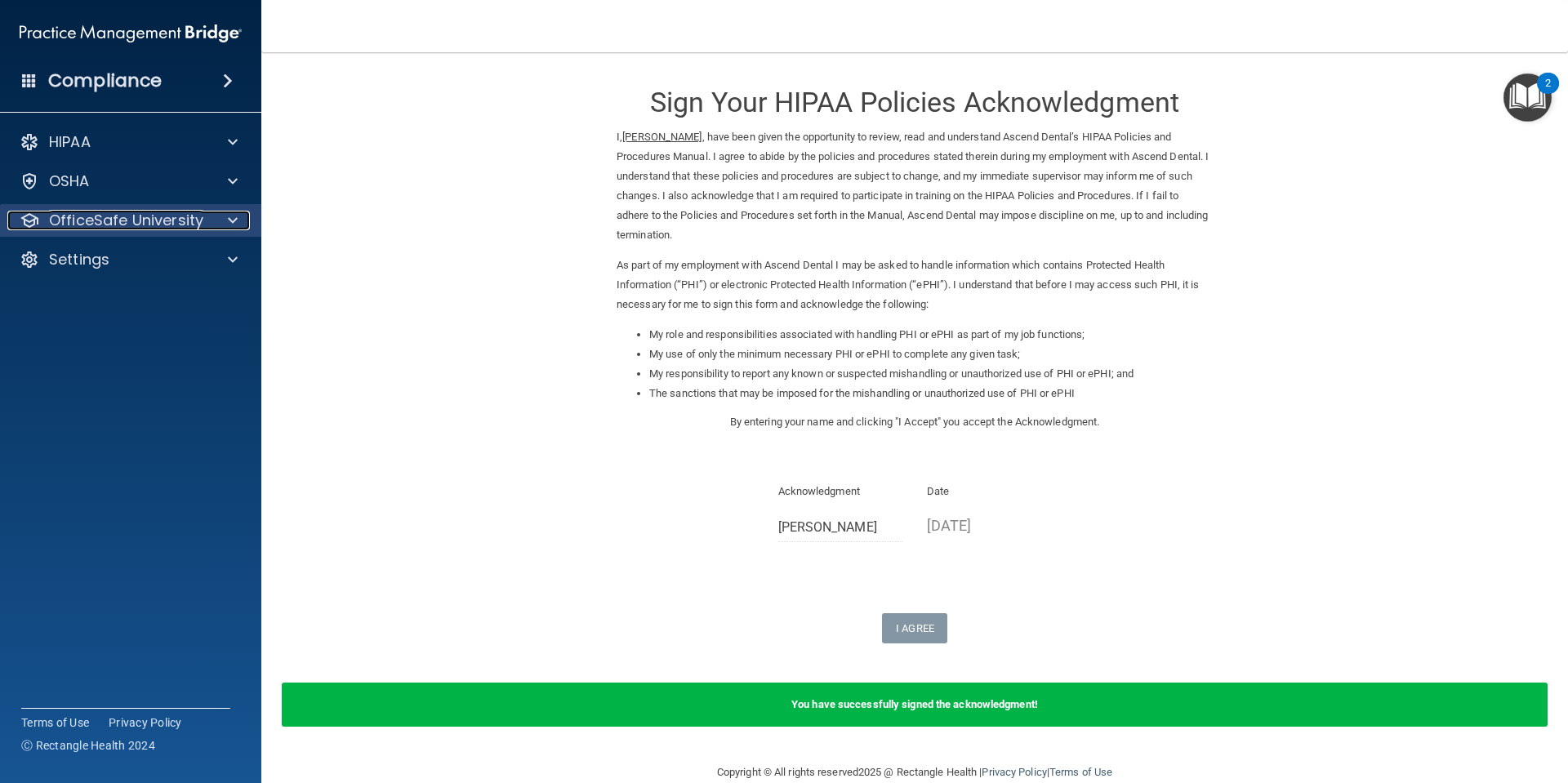
click at [180, 213] on p "OfficeSafe University" at bounding box center [126, 220] width 155 height 20
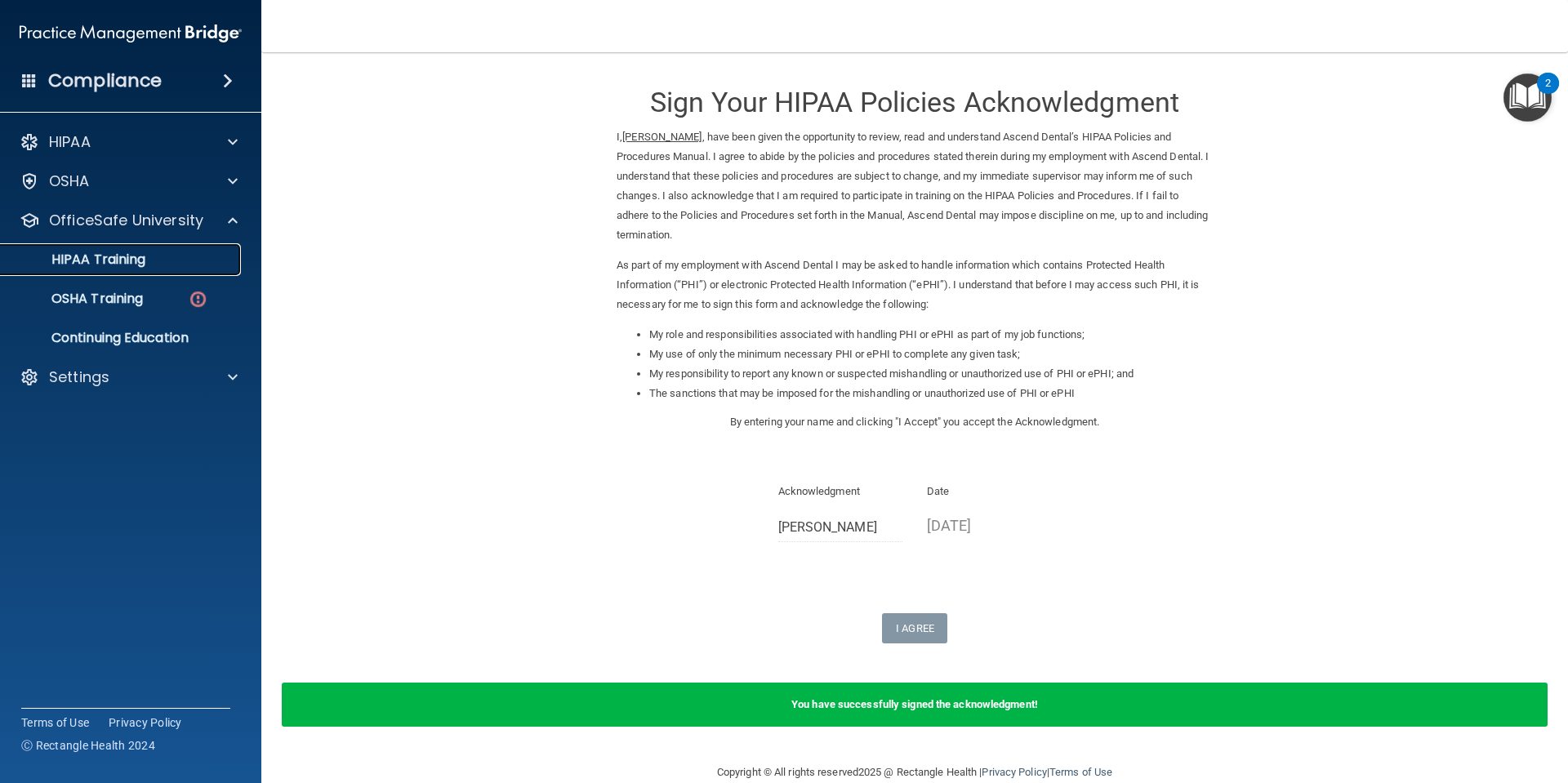
click at [169, 270] on link "HIPAA Training" at bounding box center [112, 260] width 257 height 33
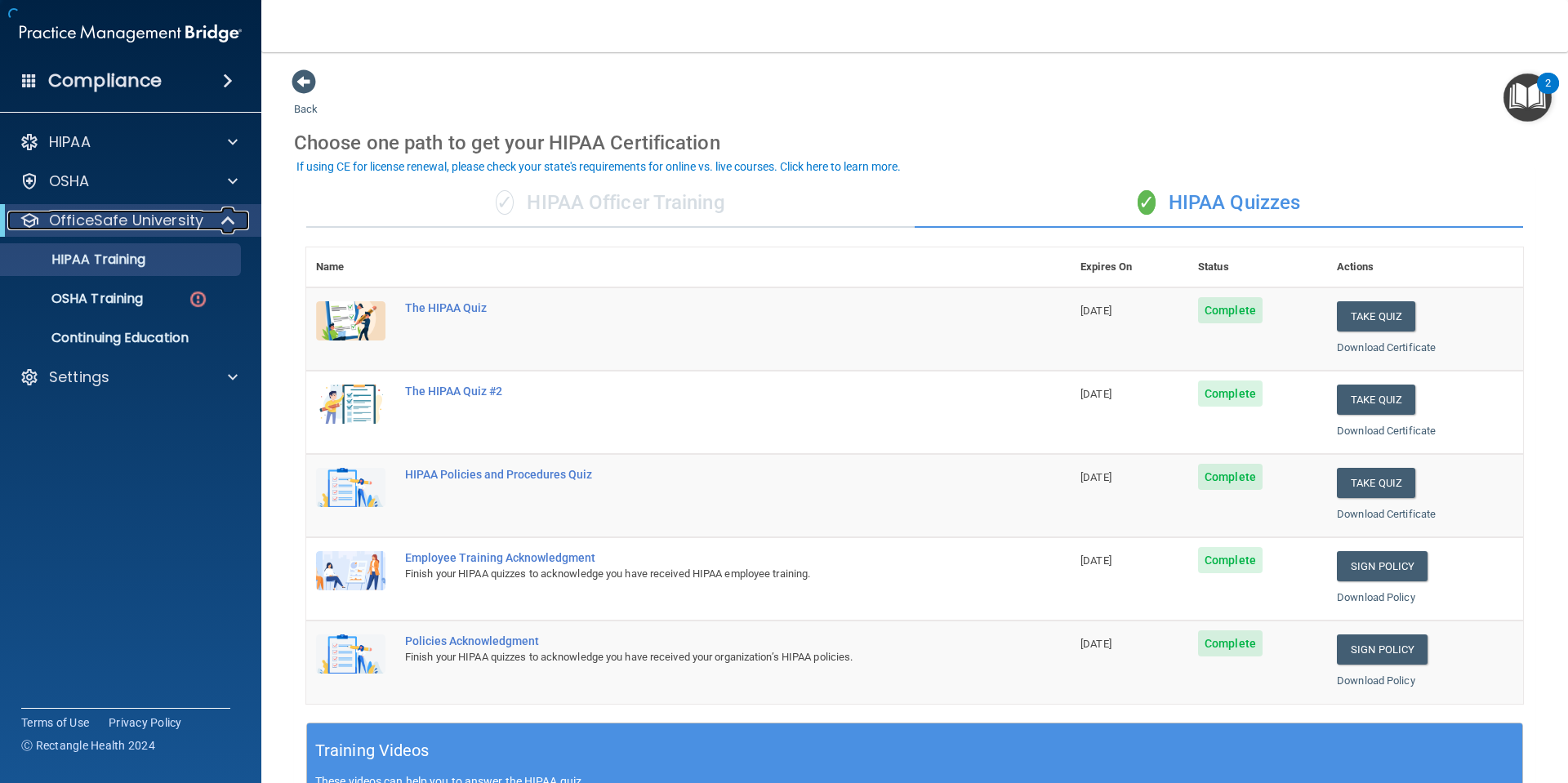
click at [209, 225] on div at bounding box center [229, 220] width 40 height 20
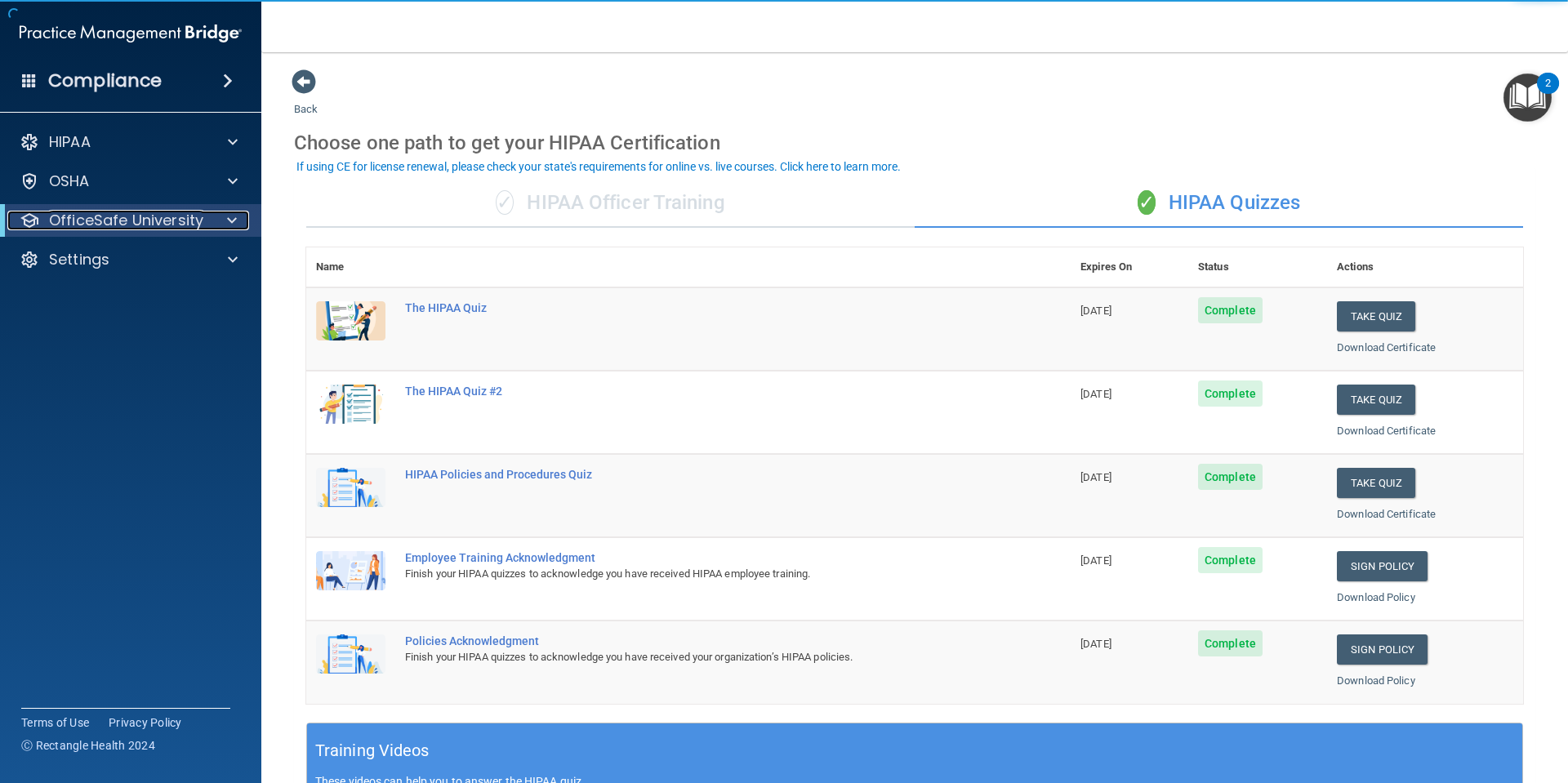
click at [158, 225] on p "OfficeSafe University" at bounding box center [126, 220] width 155 height 20
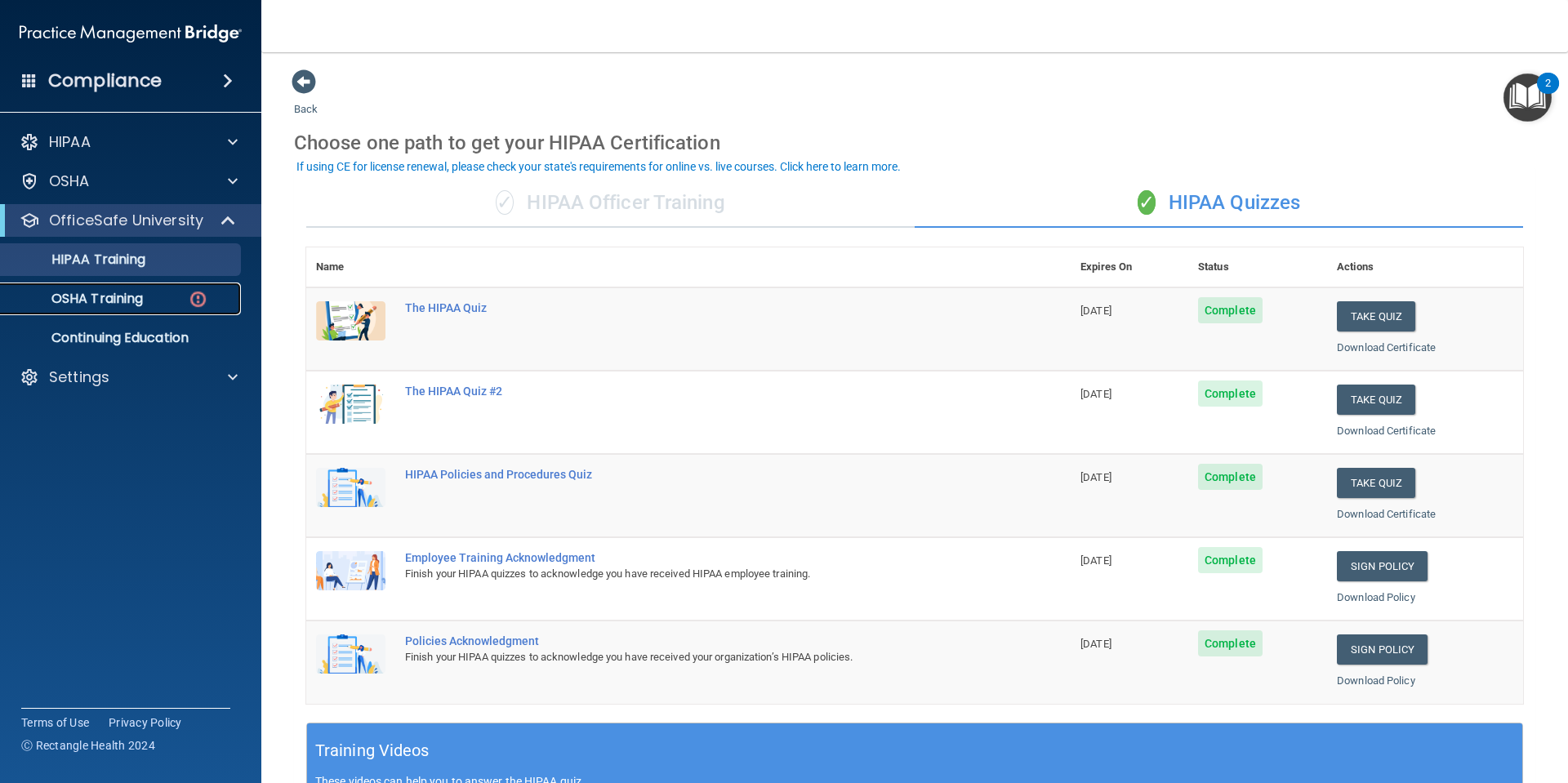
click at [134, 310] on link "OSHA Training" at bounding box center [112, 299] width 257 height 33
